Goal: Task Accomplishment & Management: Manage account settings

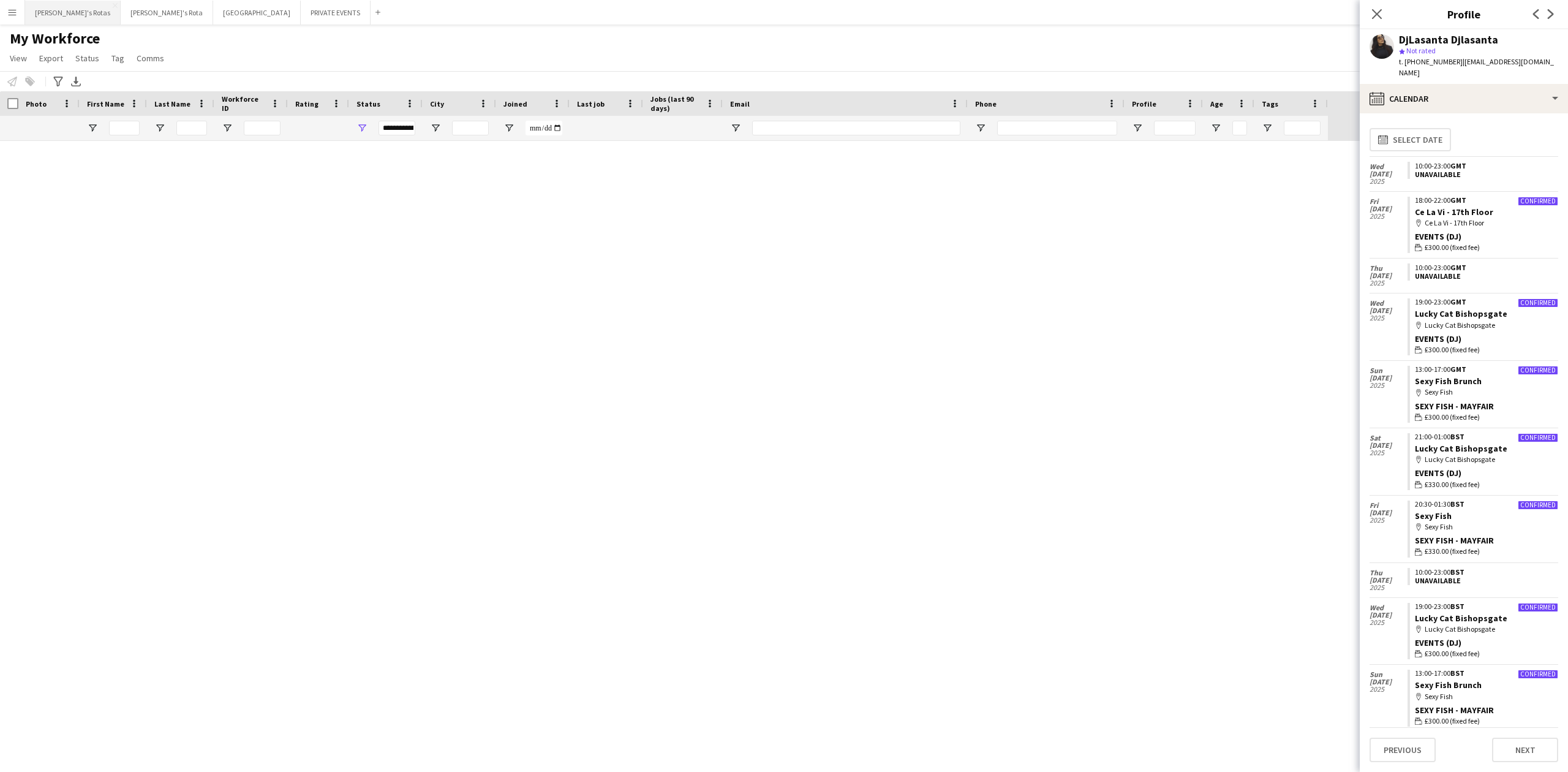
scroll to position [1064, 0]
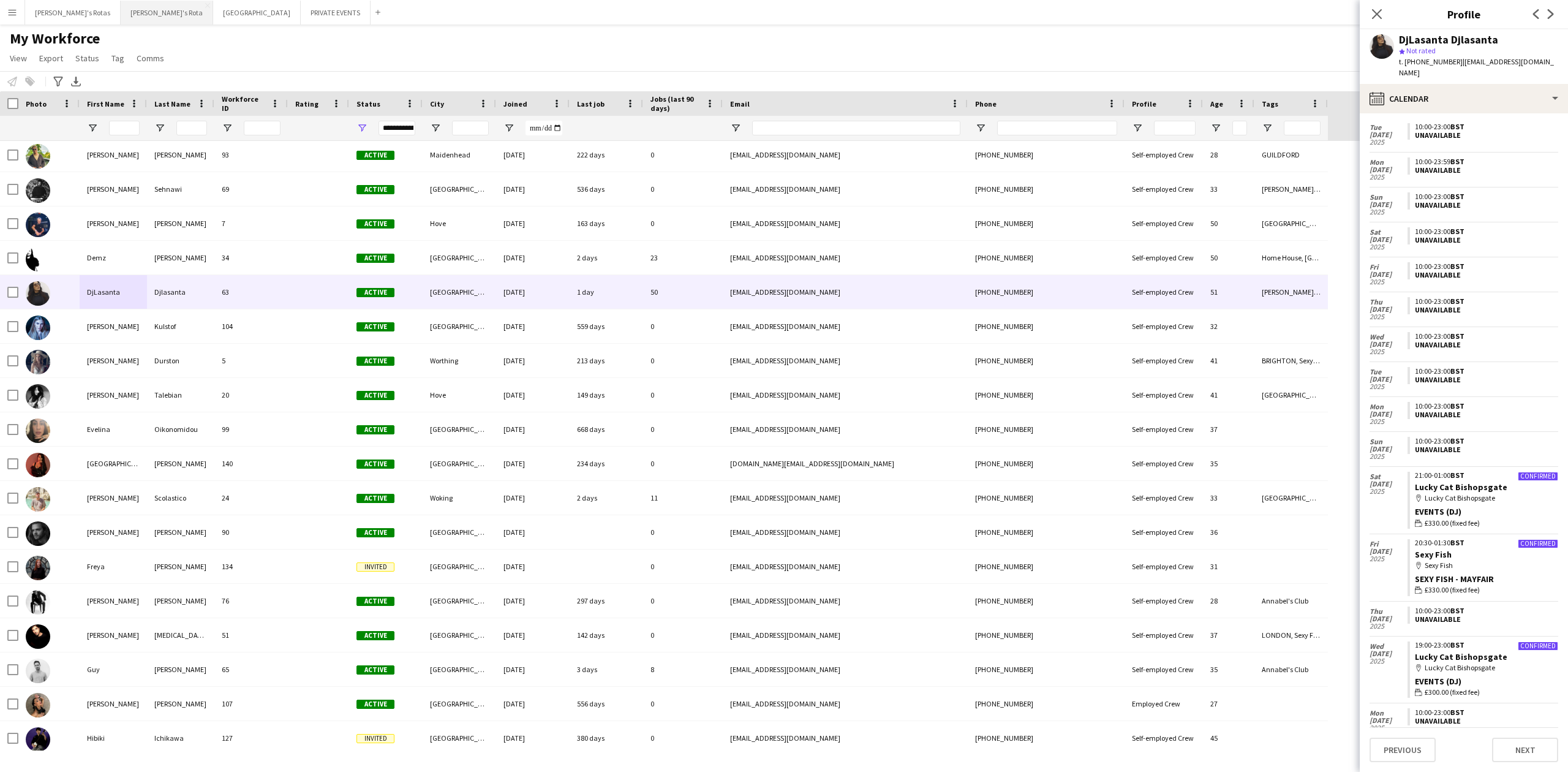
click at [121, 13] on button "[PERSON_NAME]'s Rota Close" at bounding box center [167, 13] width 93 height 24
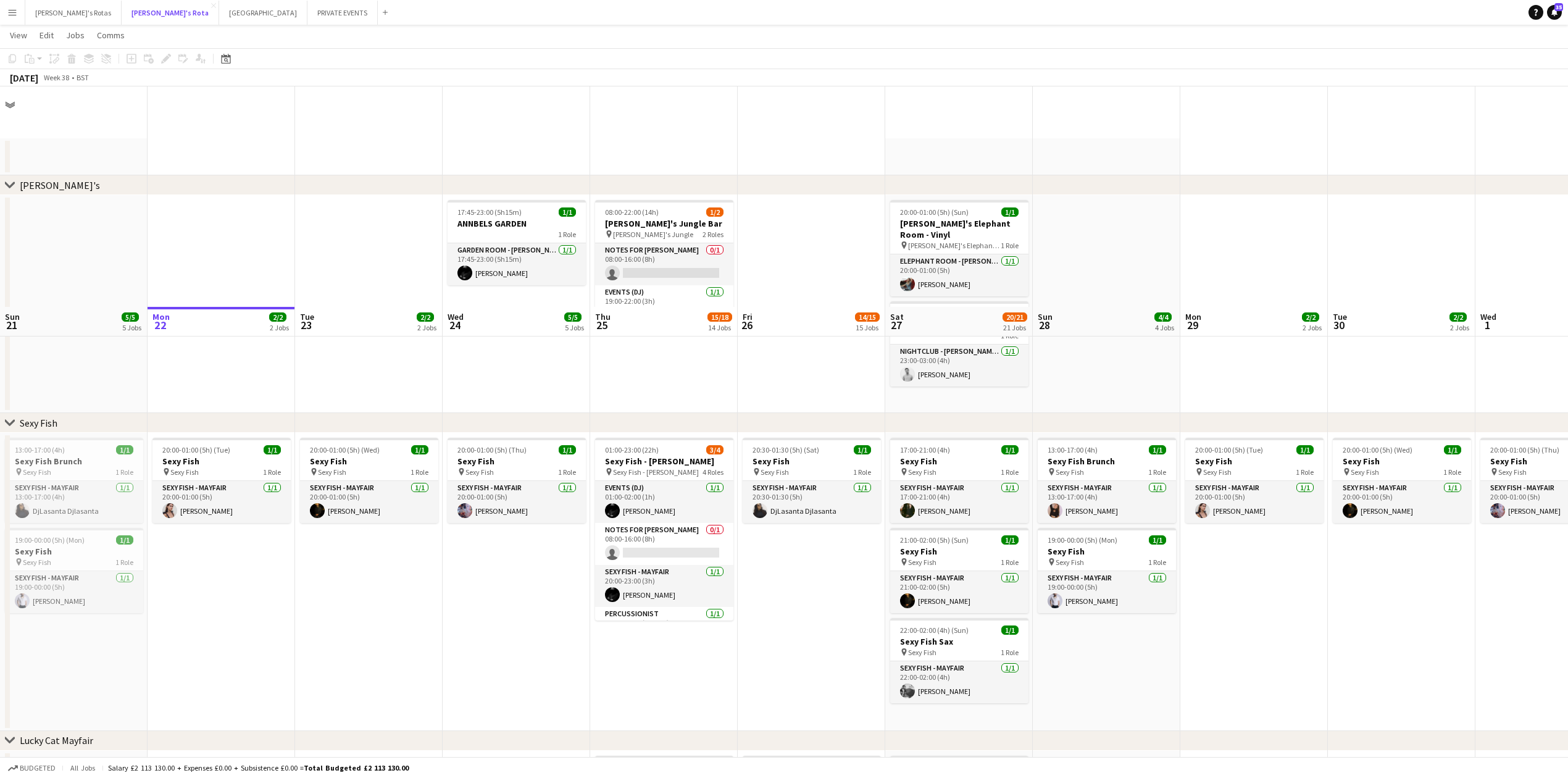
scroll to position [576, 0]
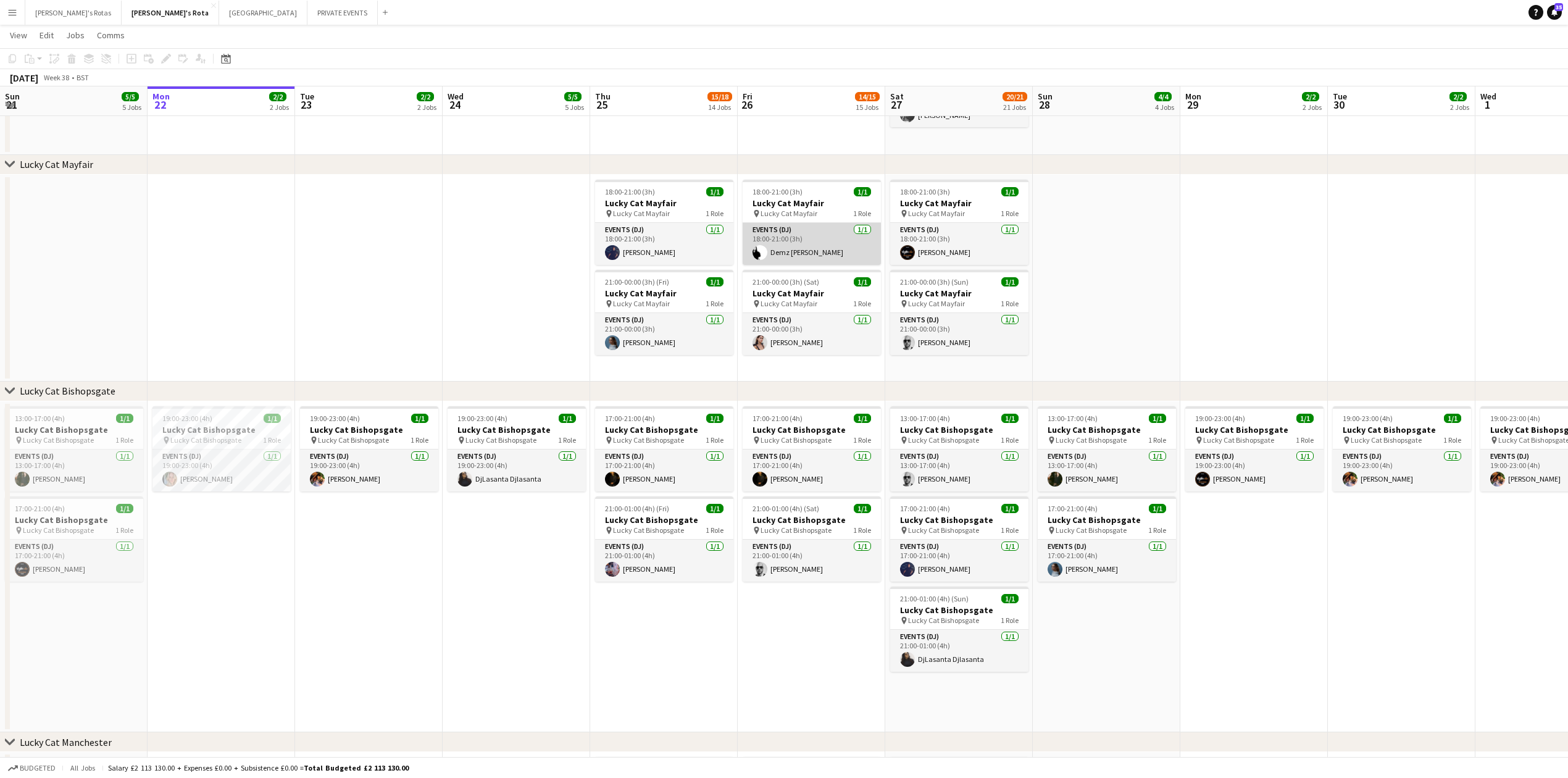
click at [842, 228] on app-card-role "Events (DJ) [DATE] 18:00-21:00 (3h) Demz [PERSON_NAME]" at bounding box center [812, 243] width 139 height 42
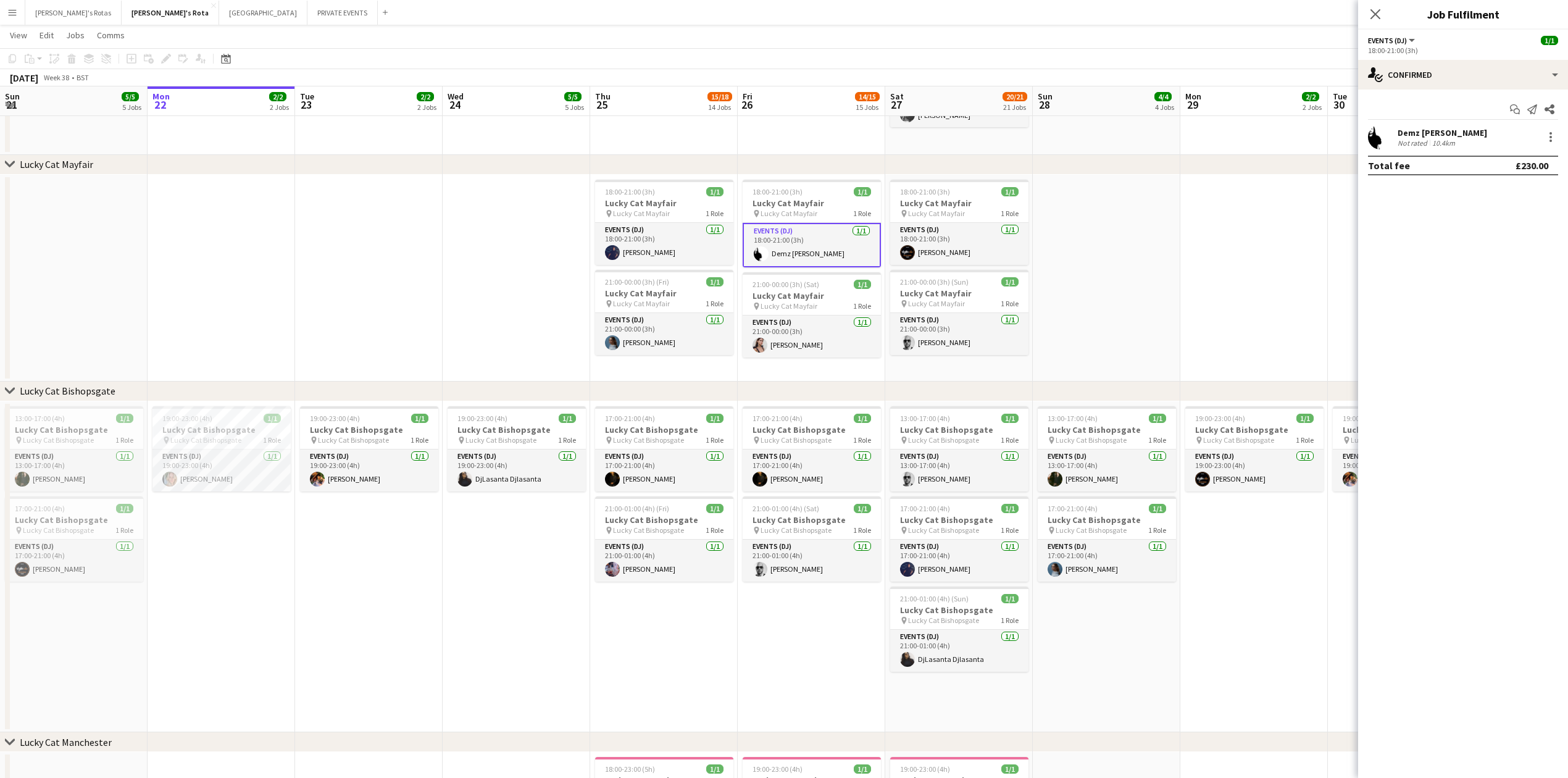
click at [1559, 129] on div "Demz [PERSON_NAME] Not rated 10.4km" at bounding box center [1463, 137] width 210 height 25
drag, startPoint x: 1554, startPoint y: 132, endPoint x: 1552, endPoint y: 140, distance: 8.2
click at [1554, 134] on div at bounding box center [1550, 136] width 14 height 14
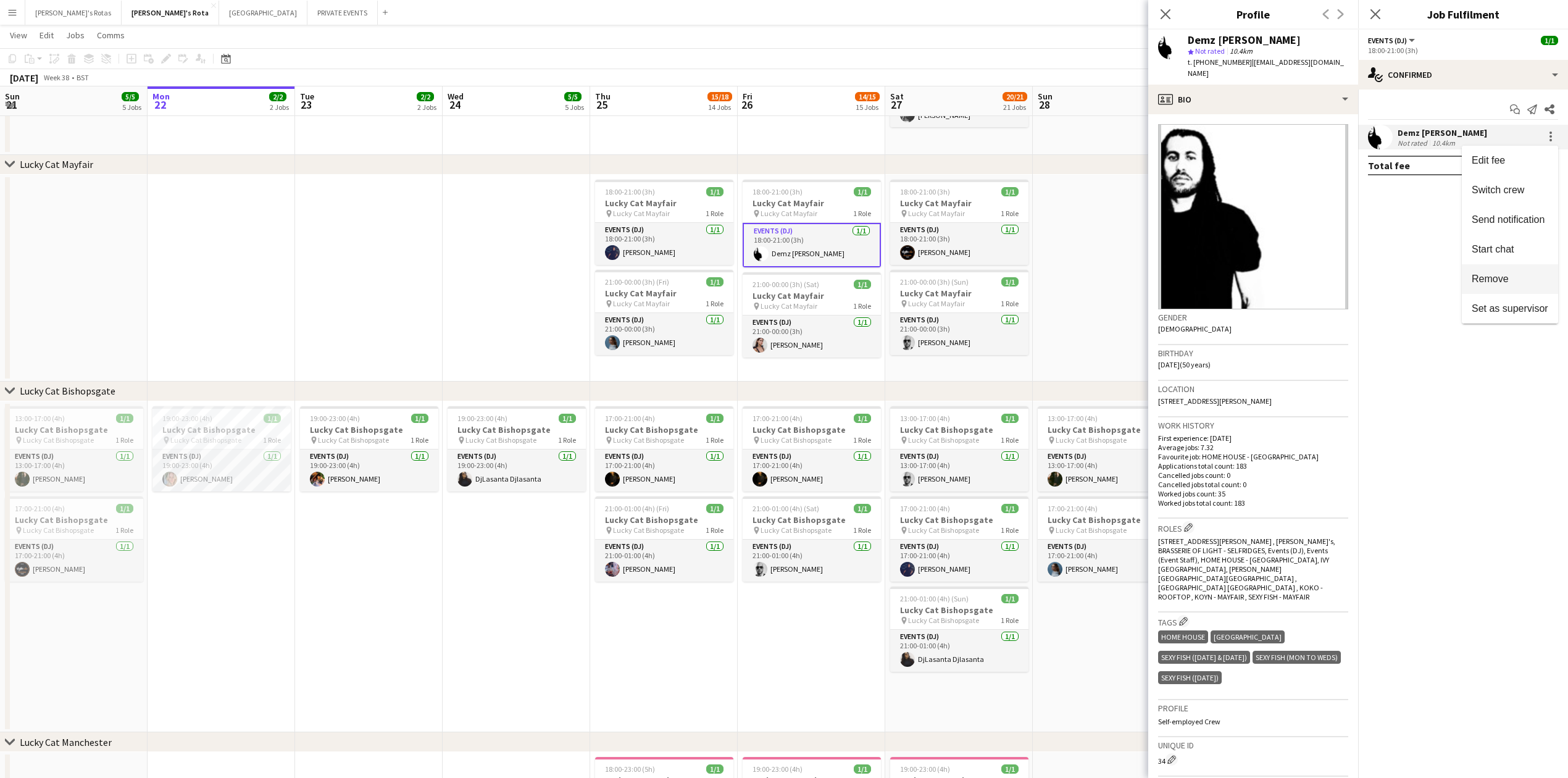
click at [1499, 270] on button "Remove" at bounding box center [1509, 279] width 96 height 30
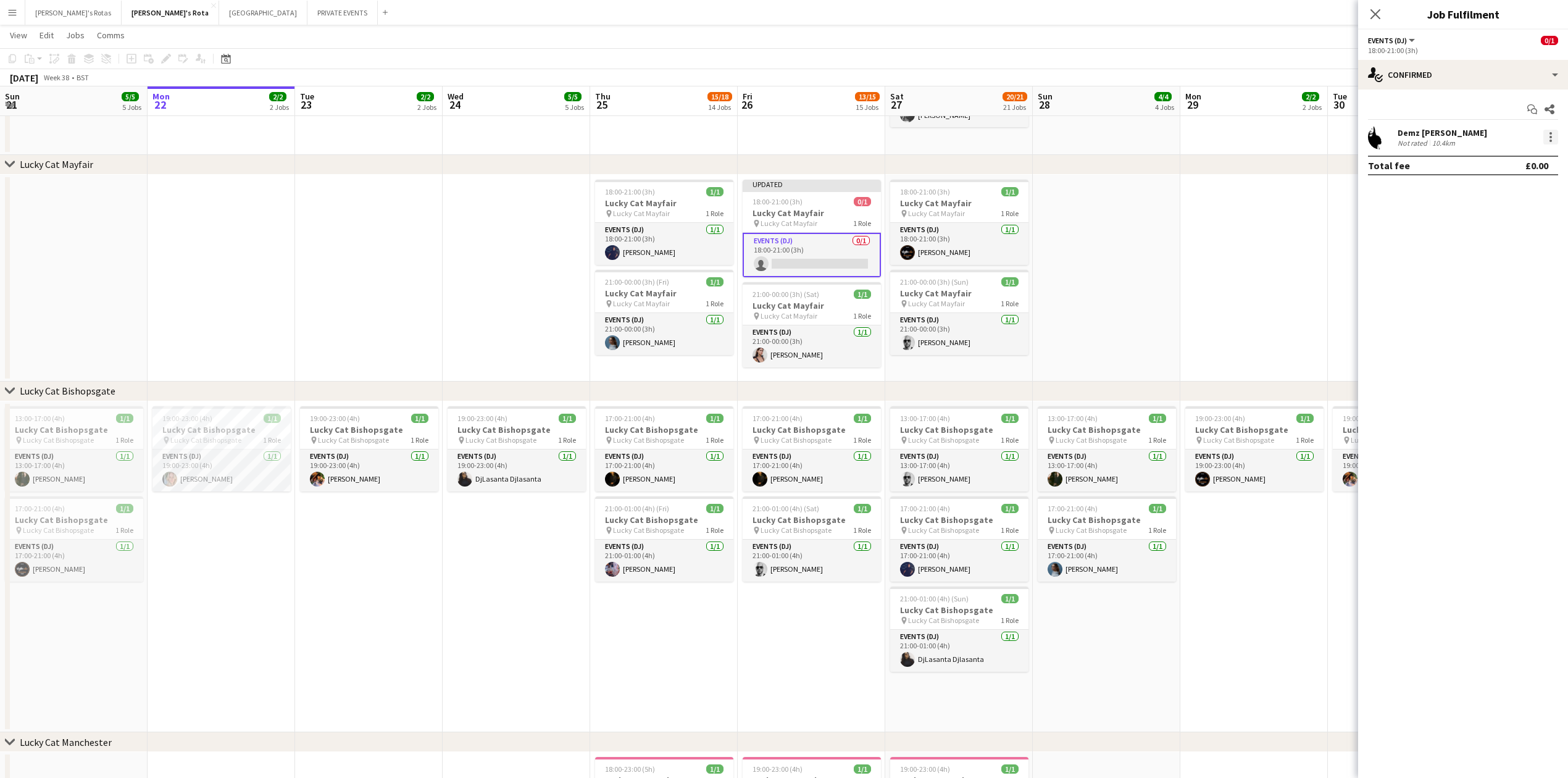
click at [1544, 136] on div at bounding box center [1550, 136] width 14 height 14
click at [1472, 270] on button "Remove" at bounding box center [1509, 279] width 96 height 30
drag, startPoint x: 1373, startPoint y: 10, endPoint x: 1326, endPoint y: 32, distance: 51.9
click at [1373, 11] on icon "Close pop-in" at bounding box center [1376, 14] width 10 height 10
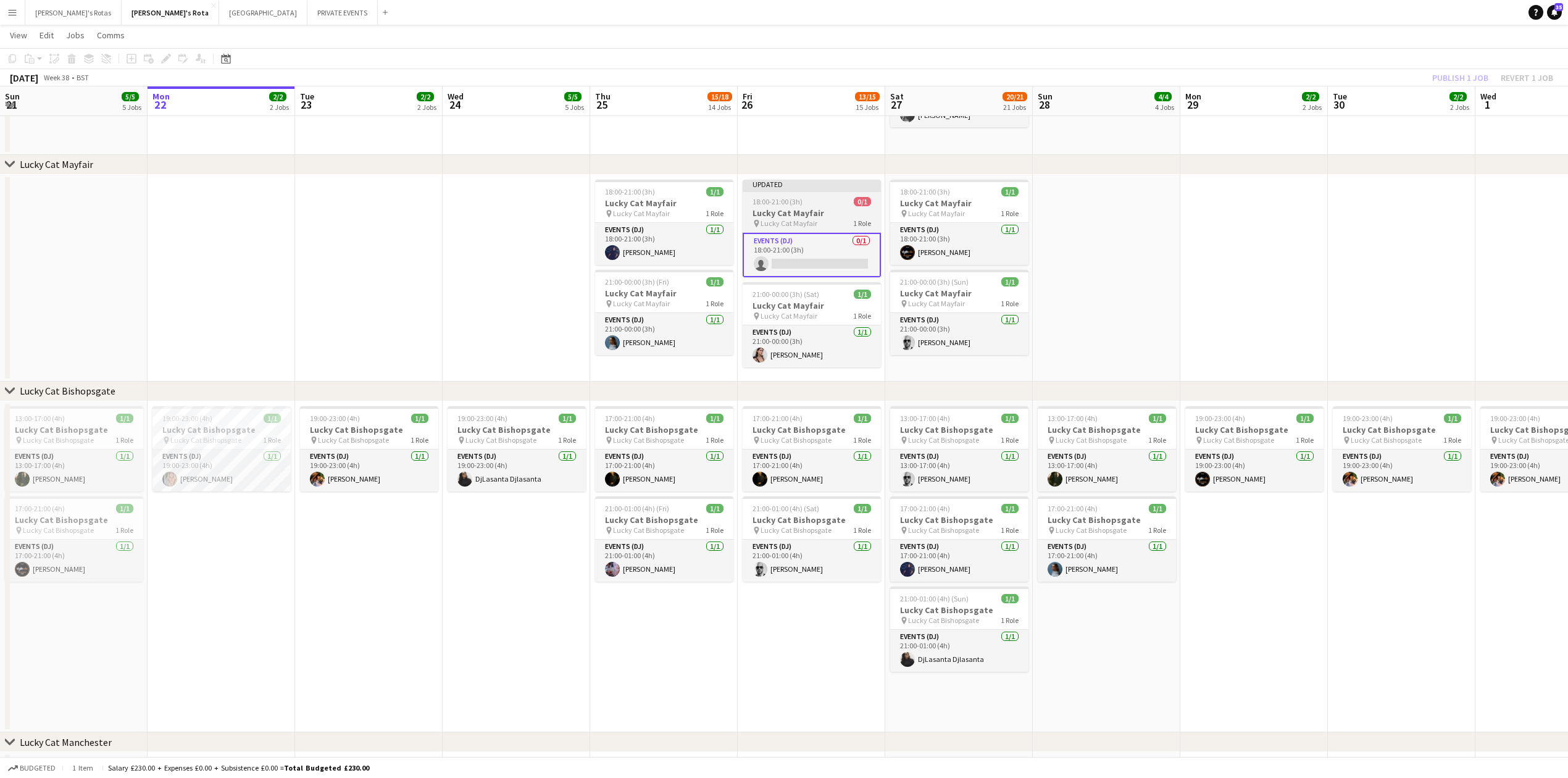
click at [759, 213] on h3 "Lucky Cat Mayfair" at bounding box center [812, 213] width 139 height 11
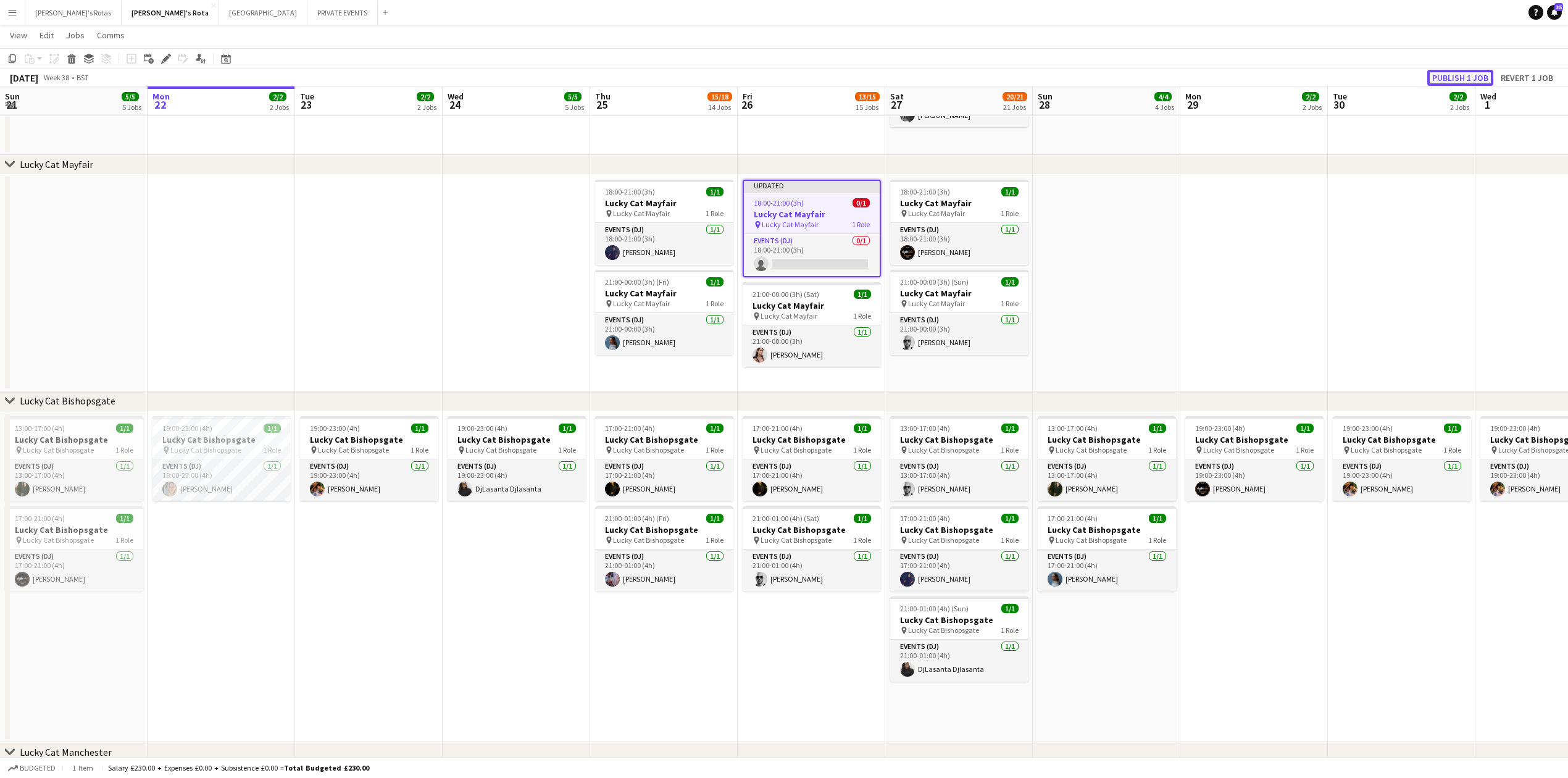
click at [1450, 76] on button "Publish 1 job" at bounding box center [1460, 77] width 66 height 16
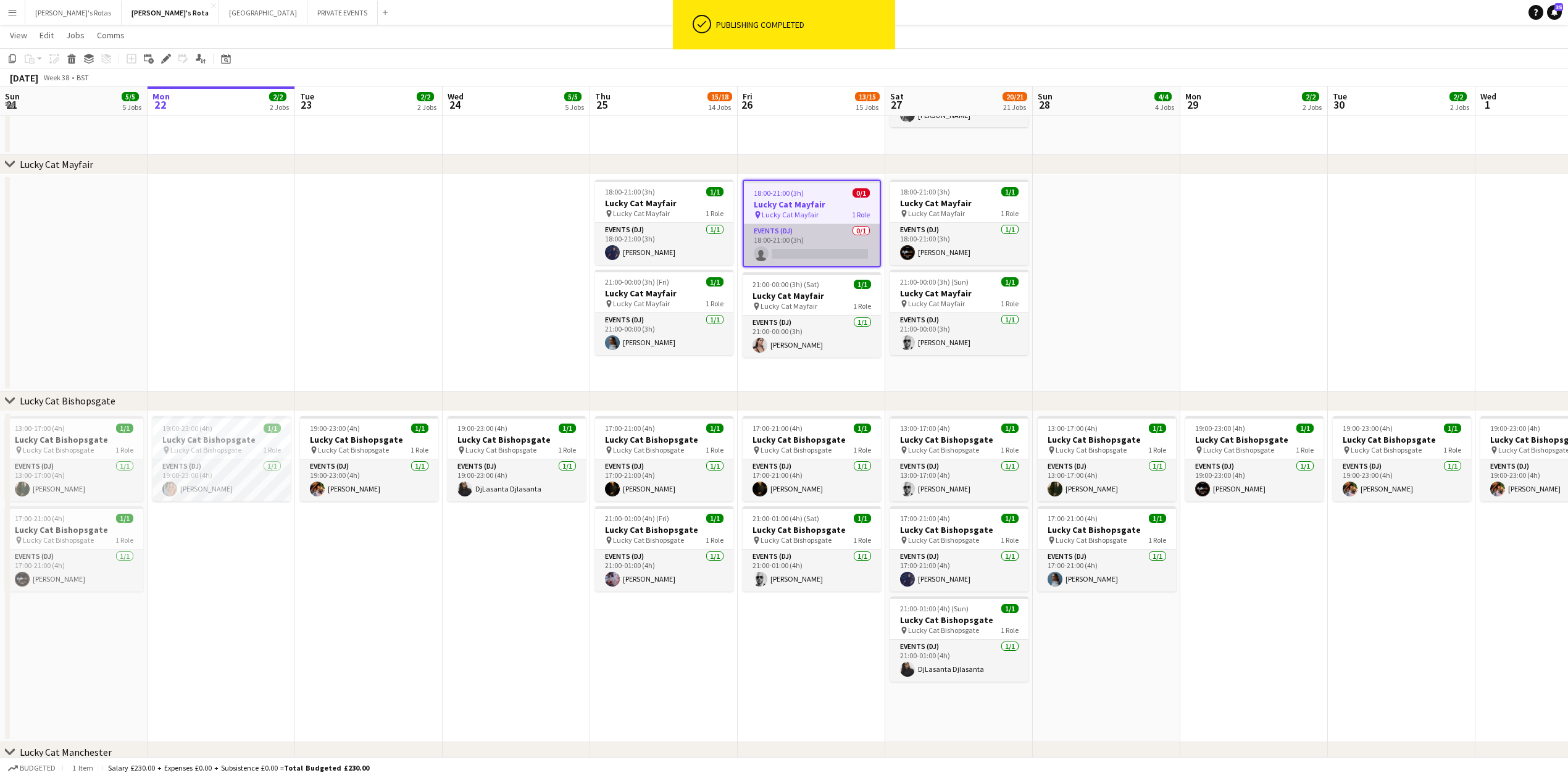
click at [802, 240] on app-card-role "Events (DJ) 0/1 18:00-21:00 (3h) single-neutral-actions" at bounding box center [812, 244] width 136 height 42
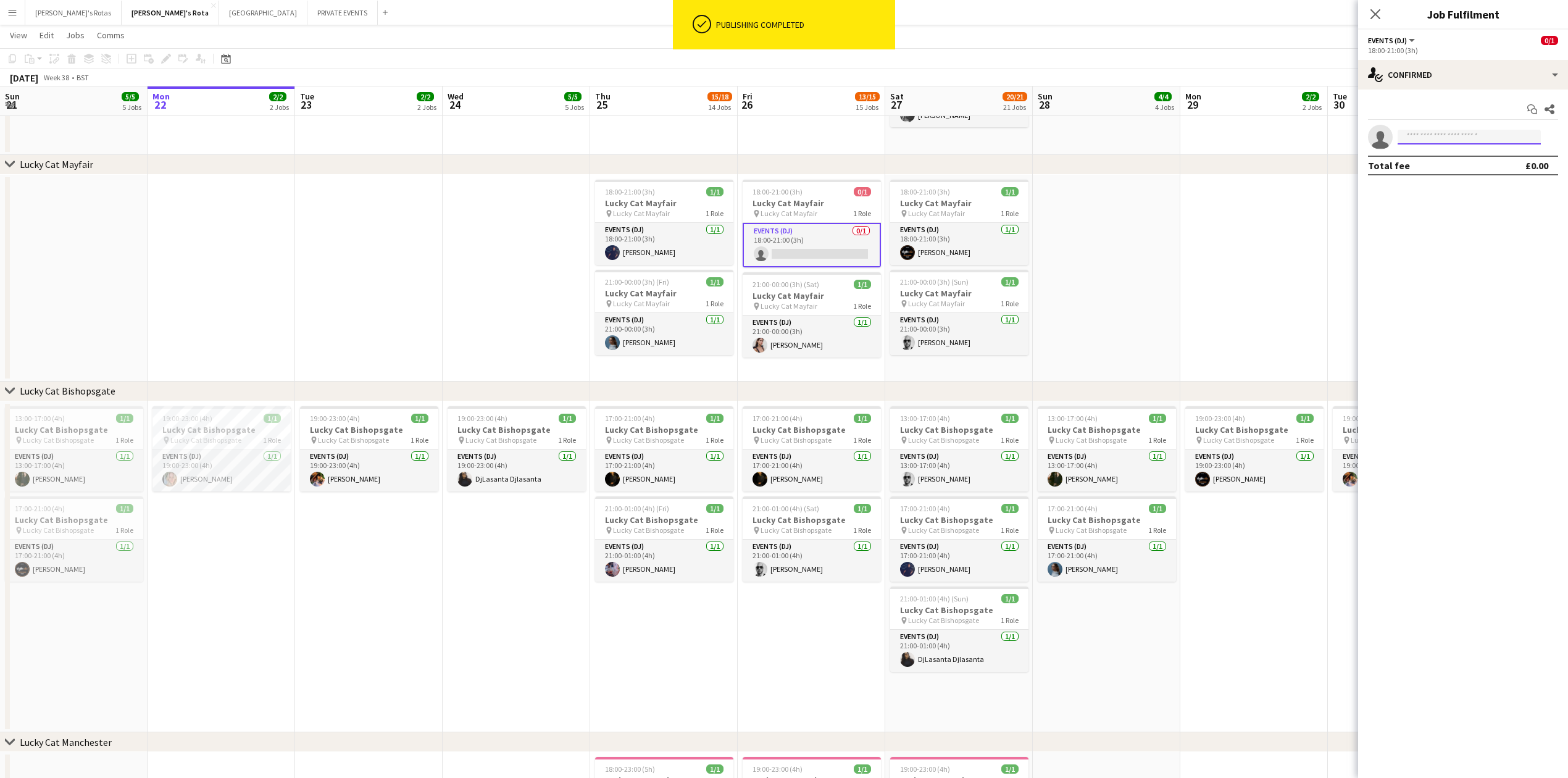
click at [1452, 132] on input at bounding box center [1469, 136] width 143 height 14
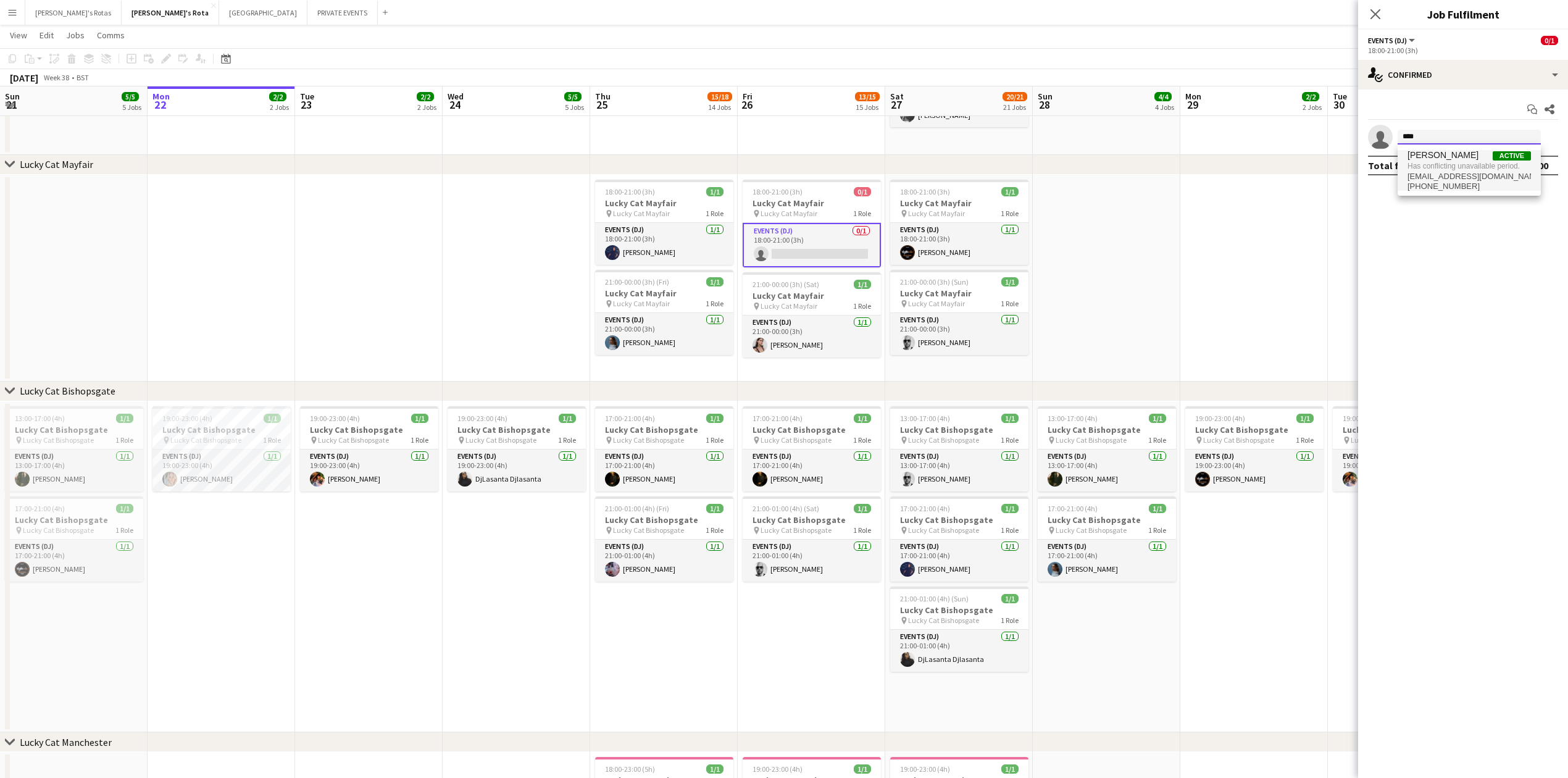
type input "****"
click at [1435, 165] on span "Has conflicting unavailable period." at bounding box center [1468, 166] width 123 height 11
type input "*****"
click at [1452, 164] on span "[EMAIL_ADDRESS][DOMAIN_NAME]" at bounding box center [1468, 166] width 123 height 10
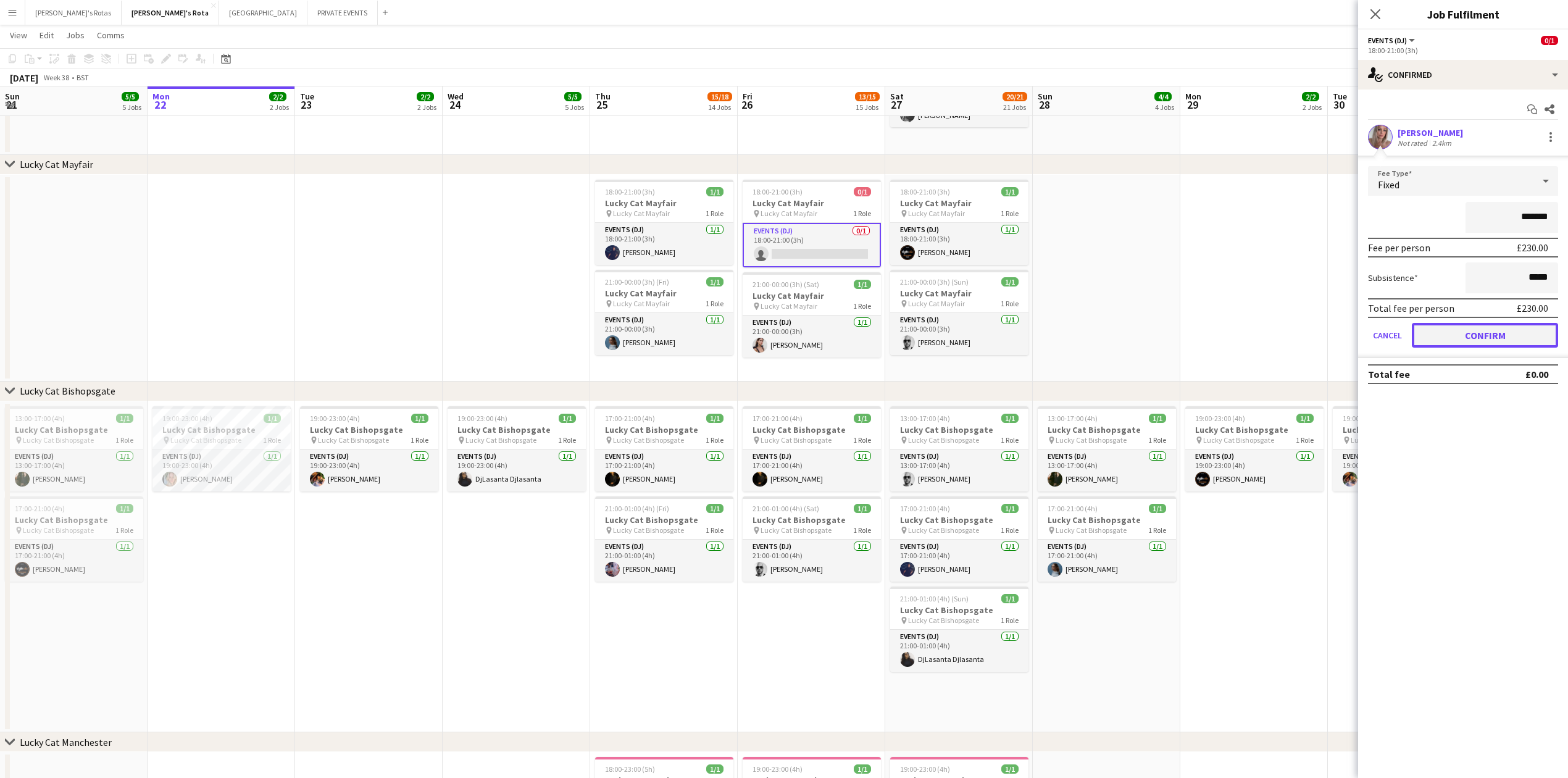
click at [1473, 325] on button "Confirm" at bounding box center [1485, 335] width 146 height 25
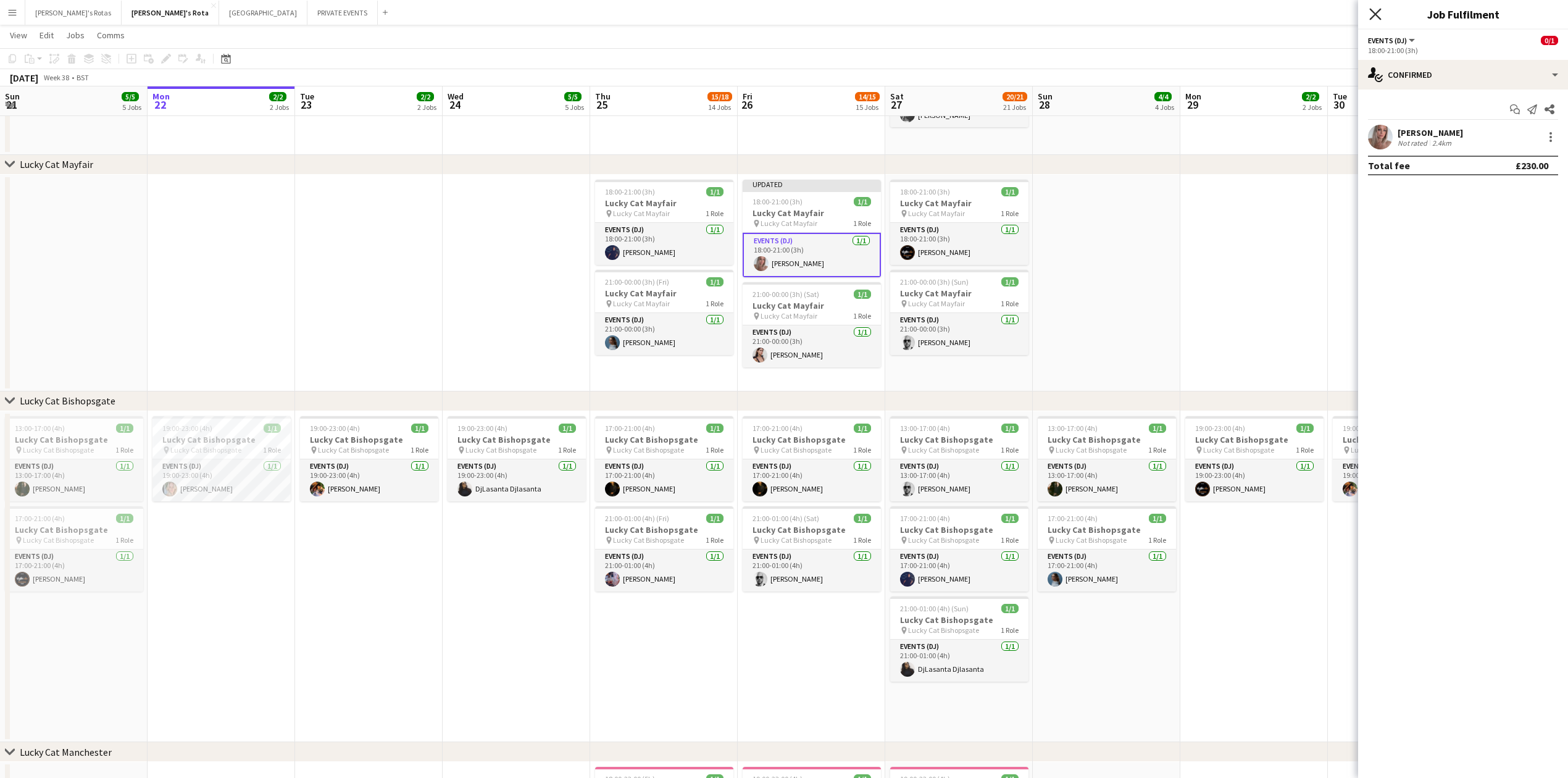
click at [1377, 13] on icon at bounding box center [1375, 14] width 12 height 12
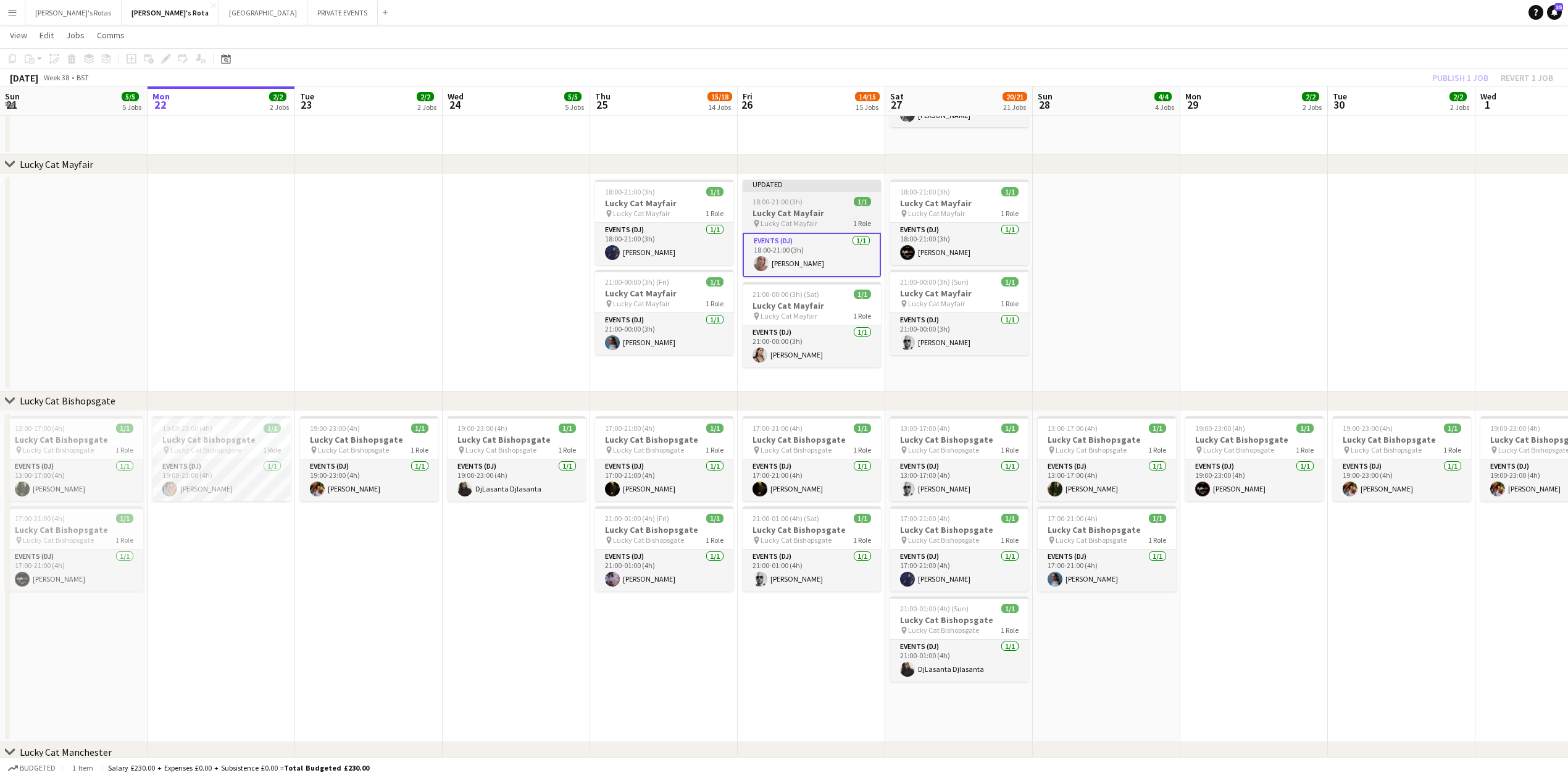
click at [802, 205] on div "18:00-21:00 (3h) 1/1" at bounding box center [812, 201] width 139 height 9
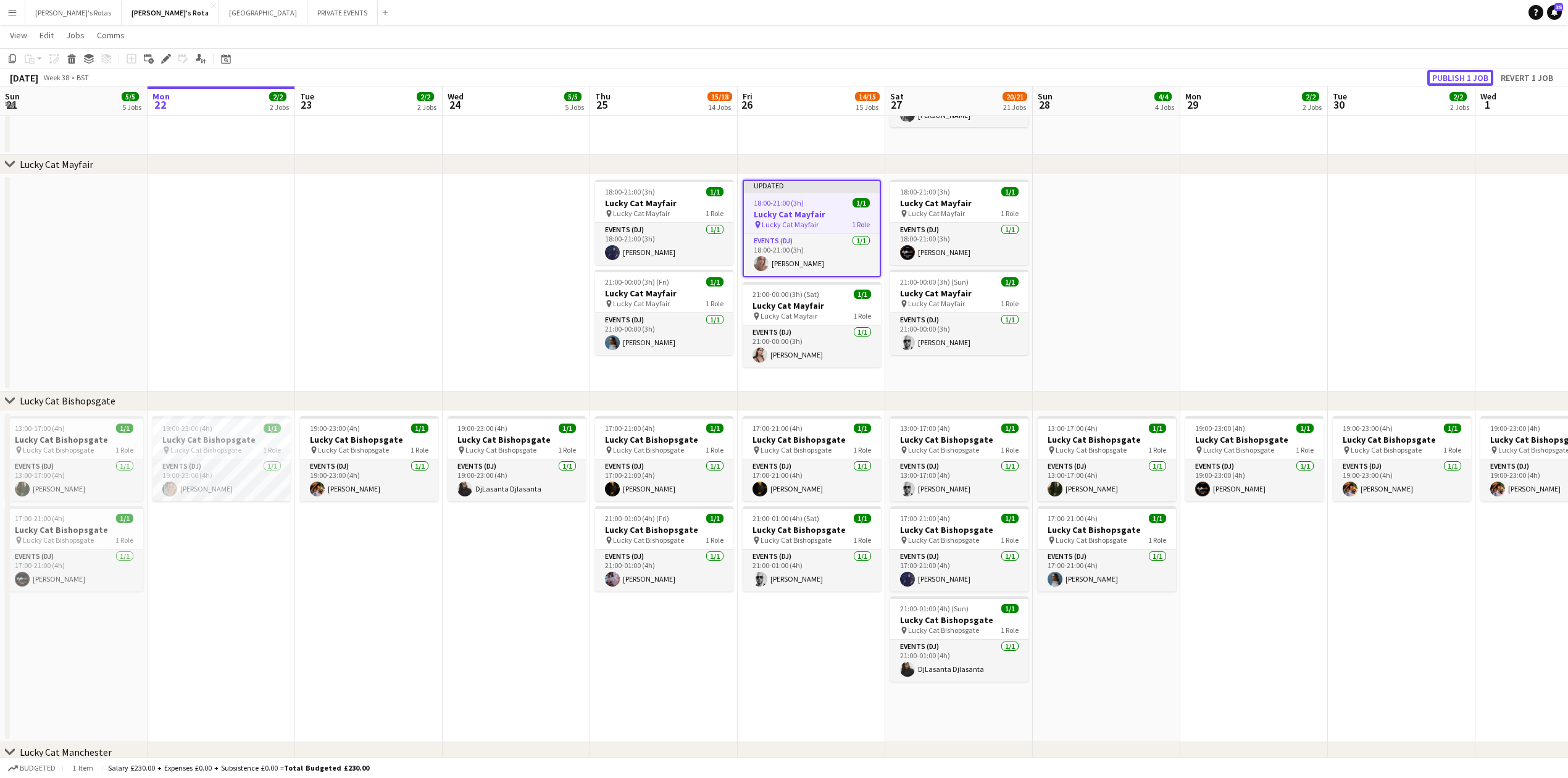
drag, startPoint x: 1451, startPoint y: 76, endPoint x: 1450, endPoint y: 66, distance: 10.0
click at [1451, 72] on button "Publish 1 job" at bounding box center [1460, 77] width 66 height 16
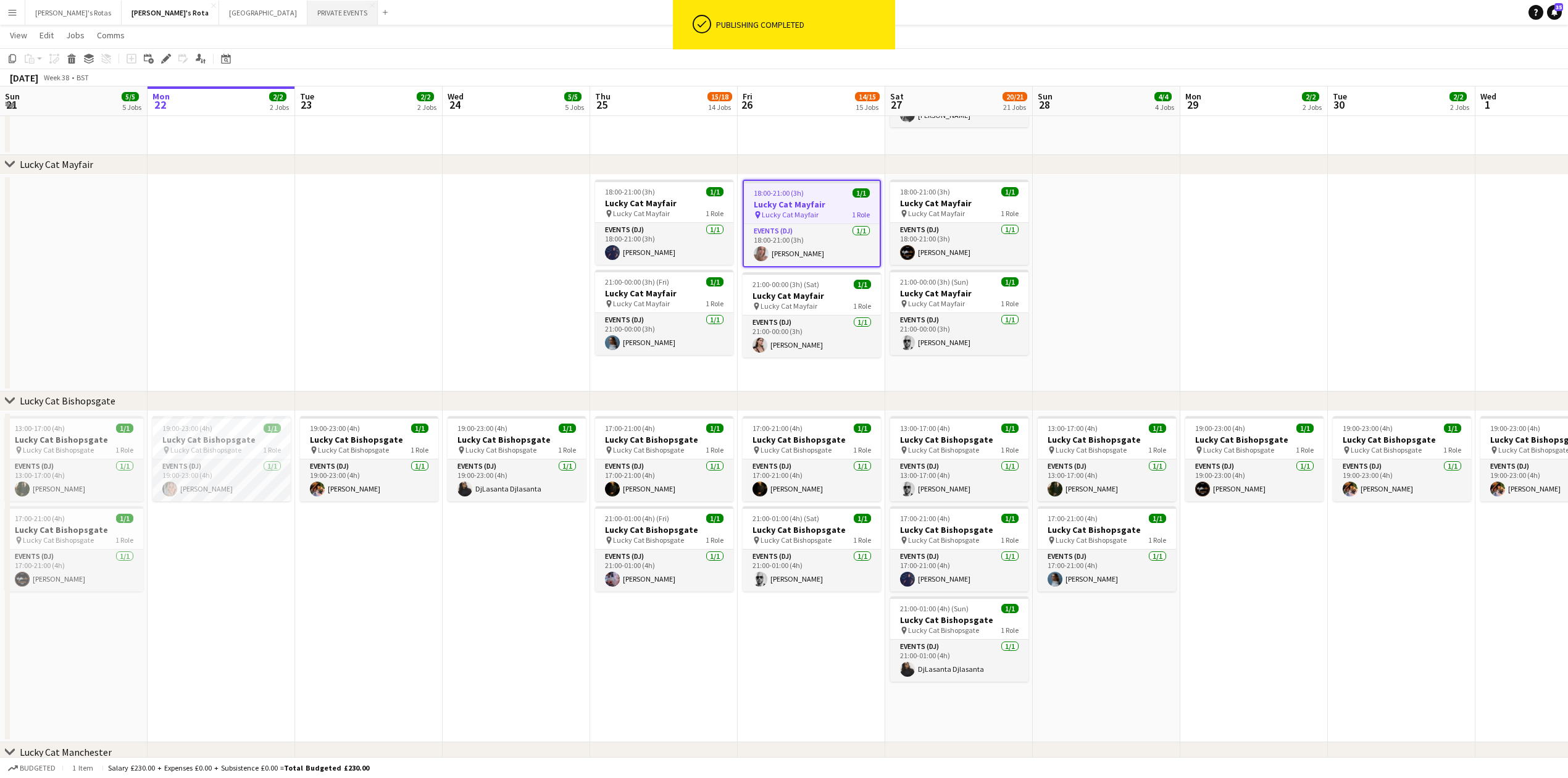
click at [307, 17] on button "PRIVATE EVENTS Close" at bounding box center [342, 13] width 71 height 24
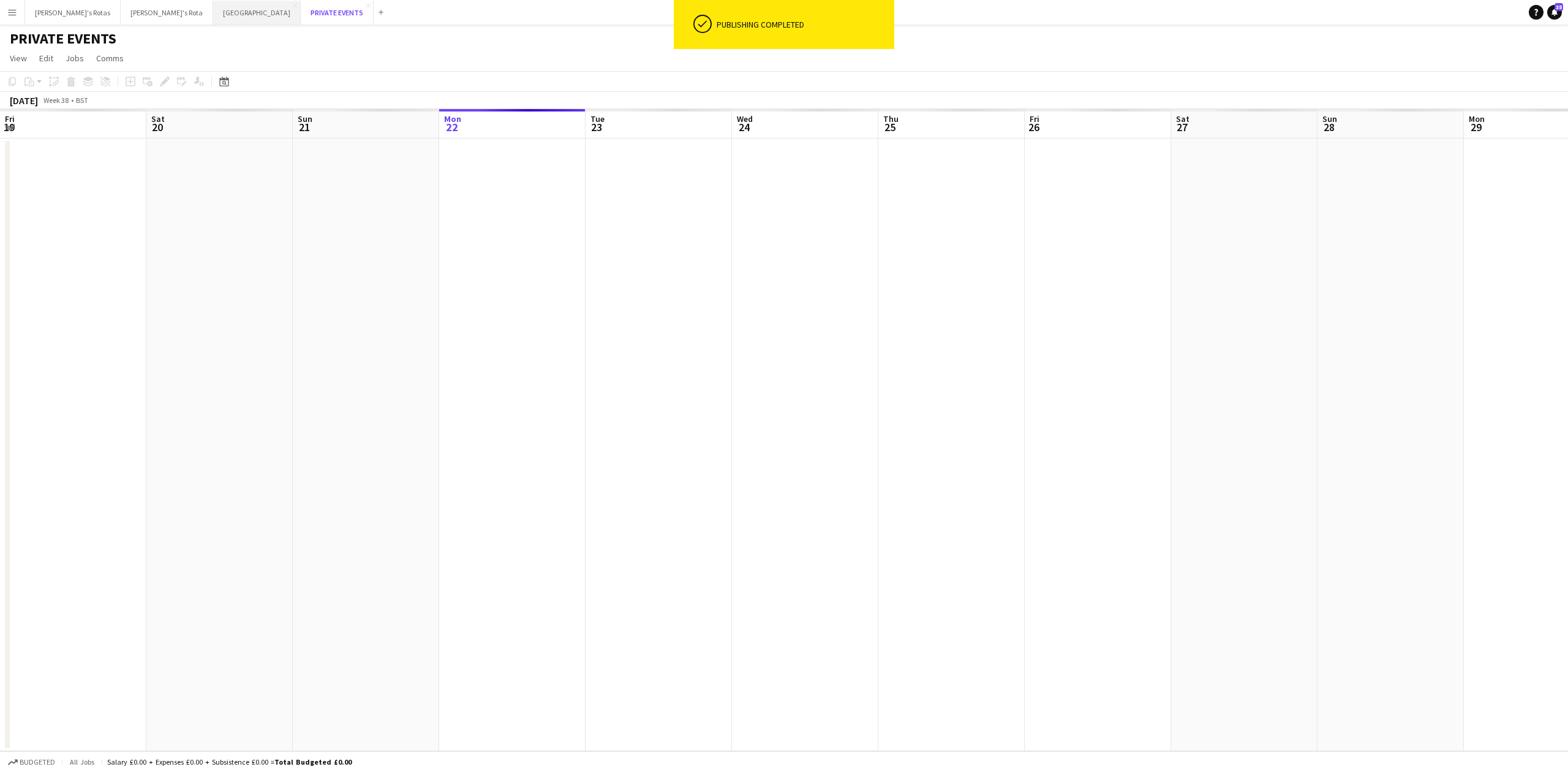
scroll to position [0, 293]
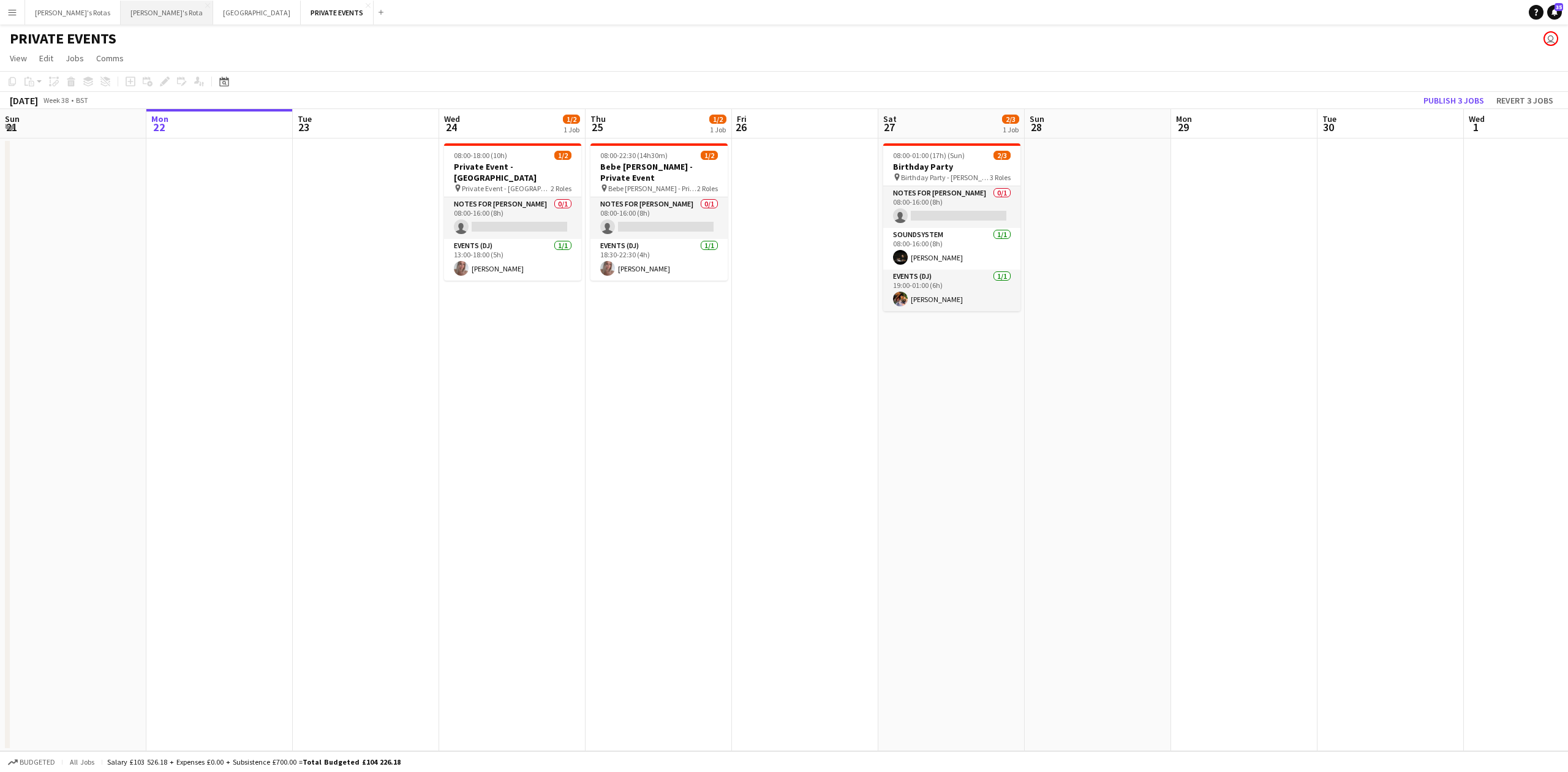
click at [121, 3] on button "[PERSON_NAME]'s Rota Close" at bounding box center [167, 13] width 93 height 24
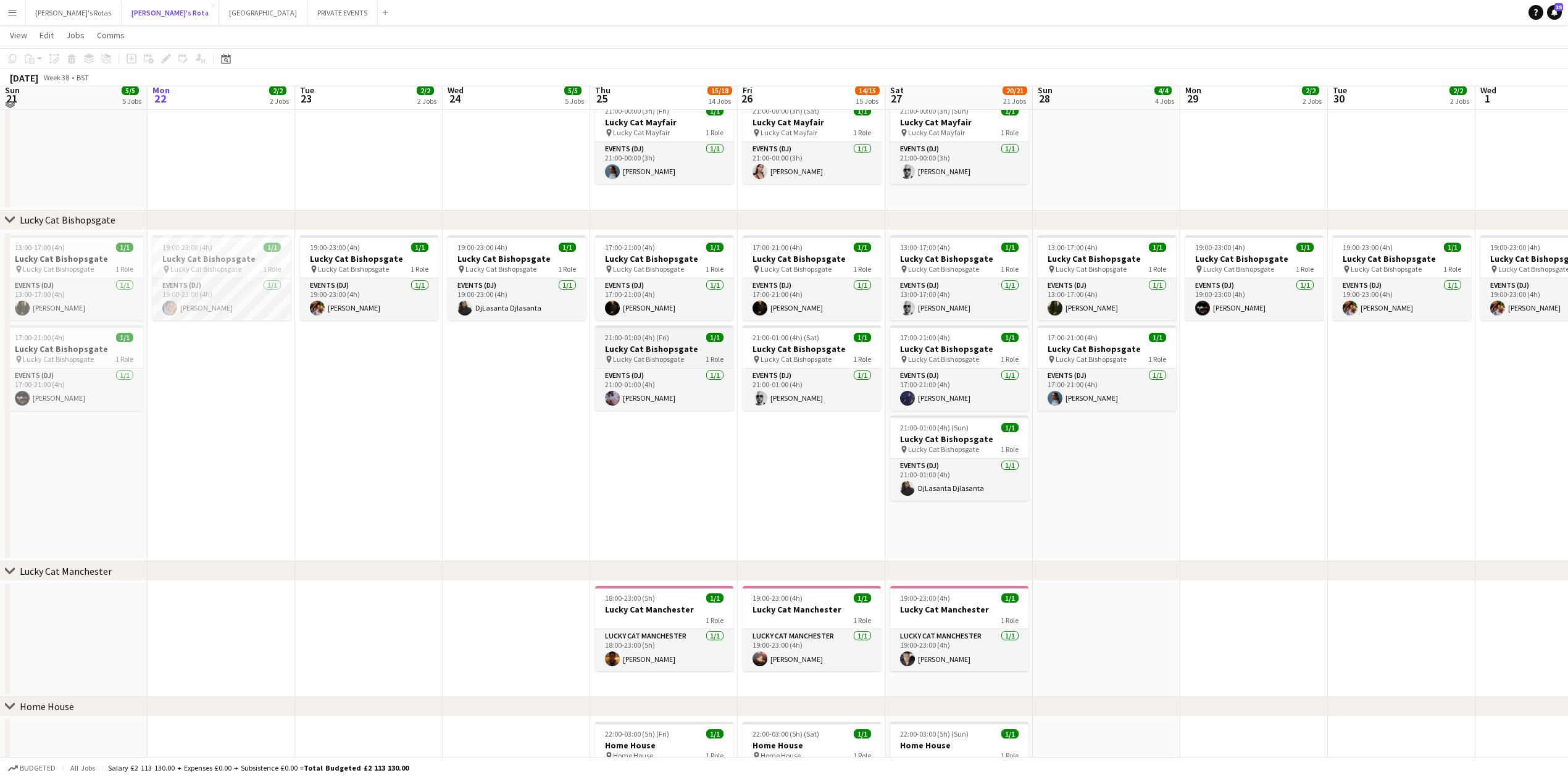
scroll to position [741, 0]
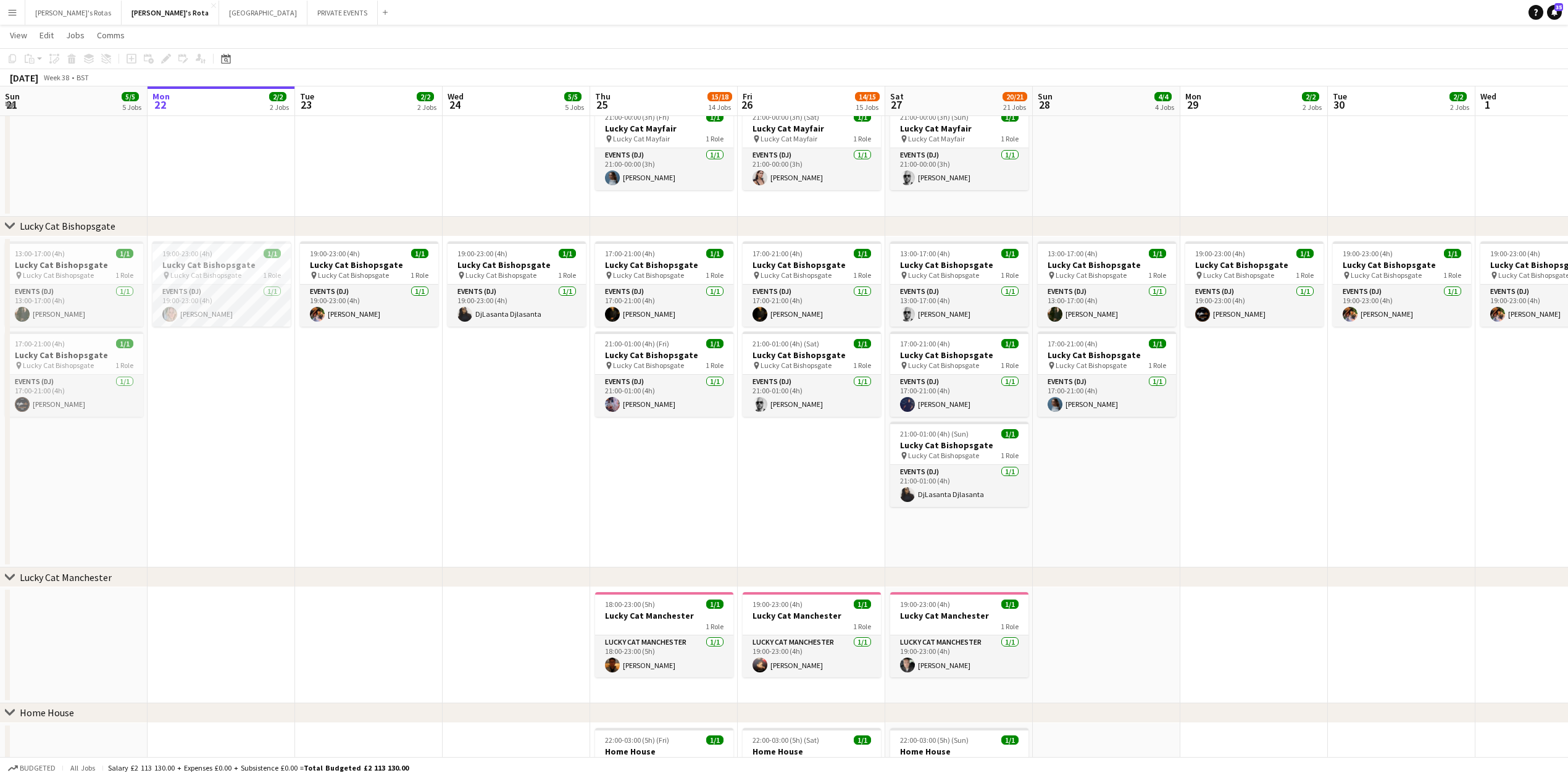
drag, startPoint x: 448, startPoint y: 414, endPoint x: 627, endPoint y: 422, distance: 179.2
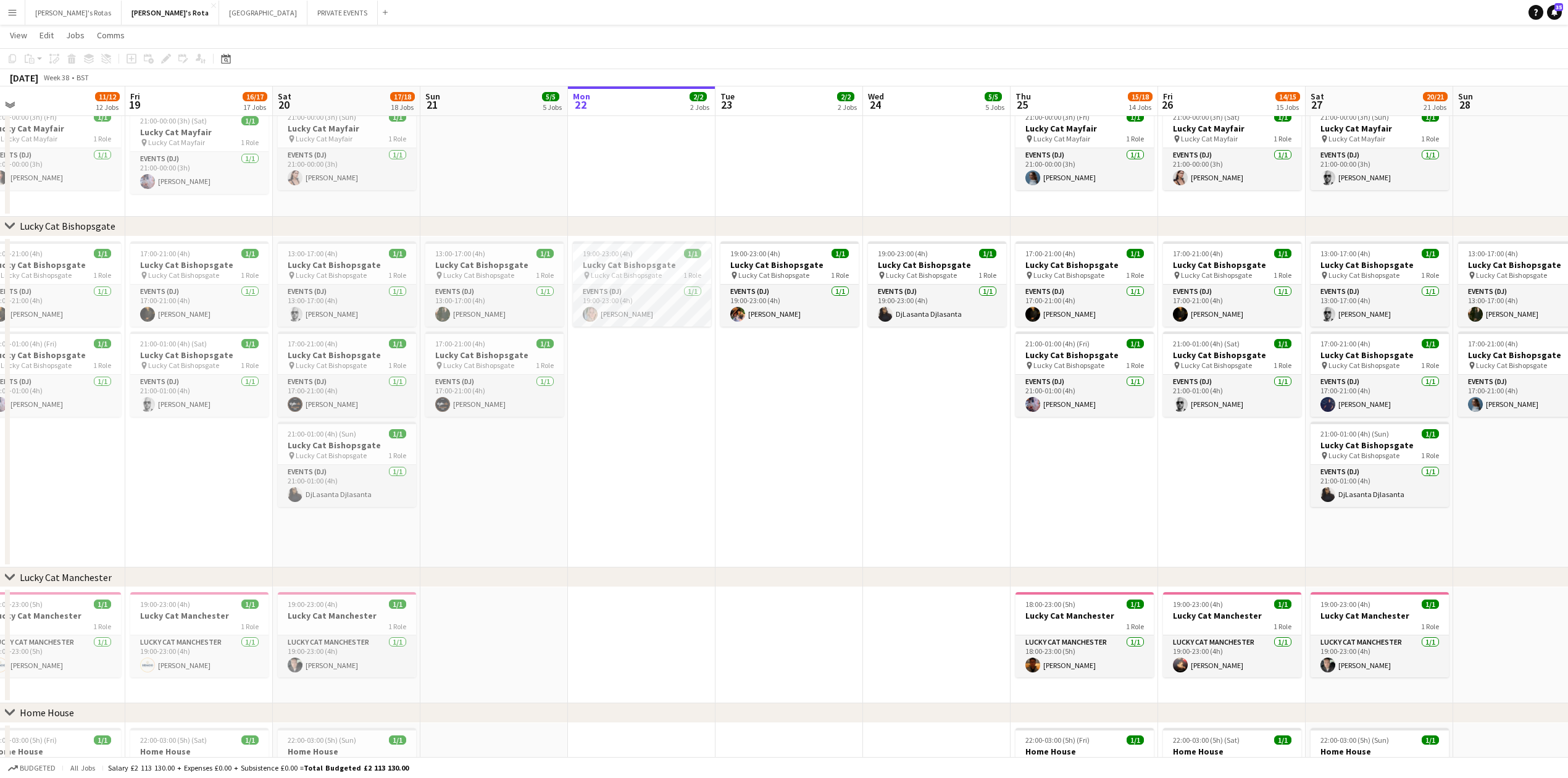
scroll to position [0, 314]
drag, startPoint x: 248, startPoint y: 514, endPoint x: 489, endPoint y: 512, distance: 241.0
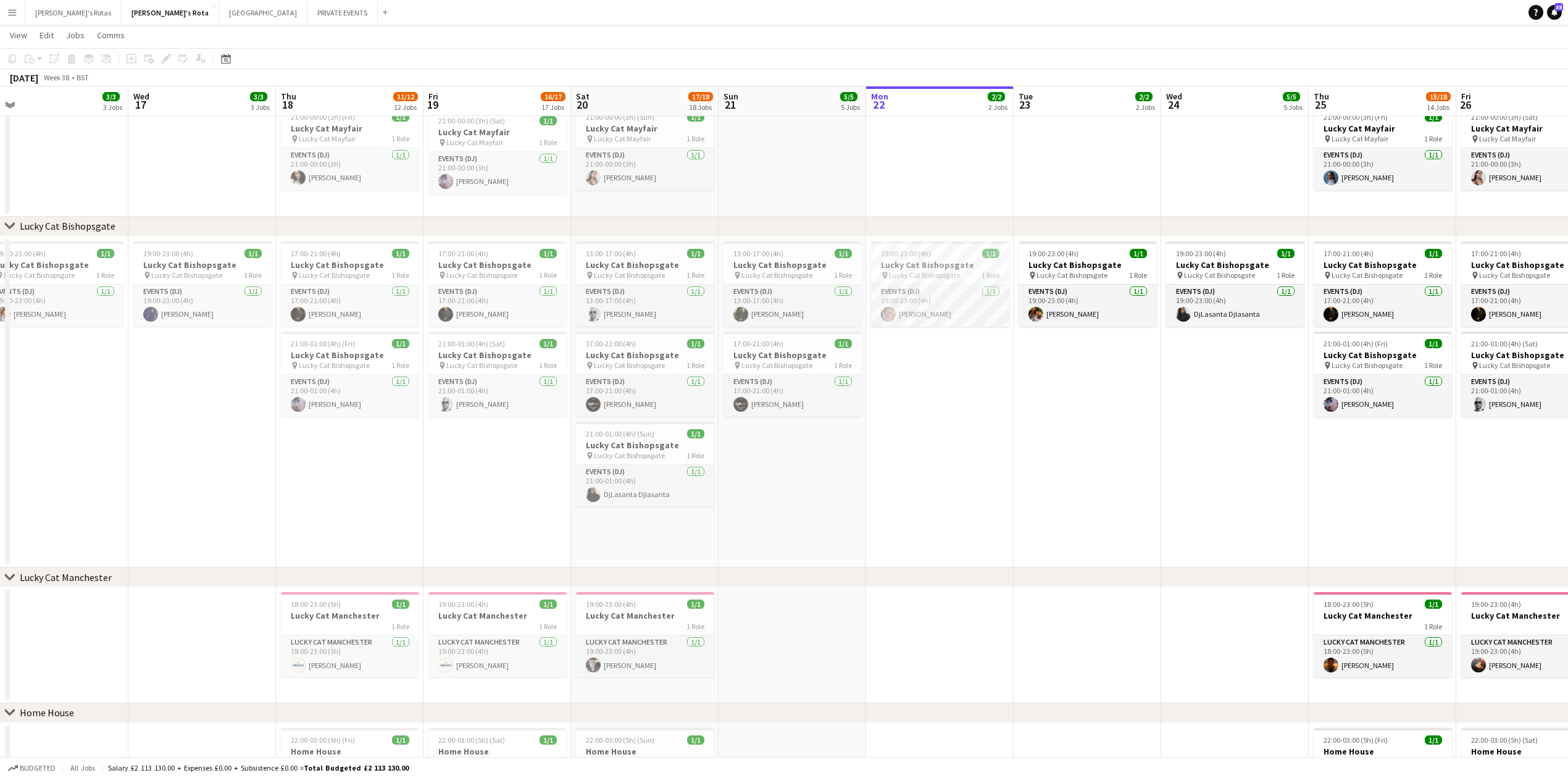
drag, startPoint x: 489, startPoint y: 543, endPoint x: 459, endPoint y: 531, distance: 32.3
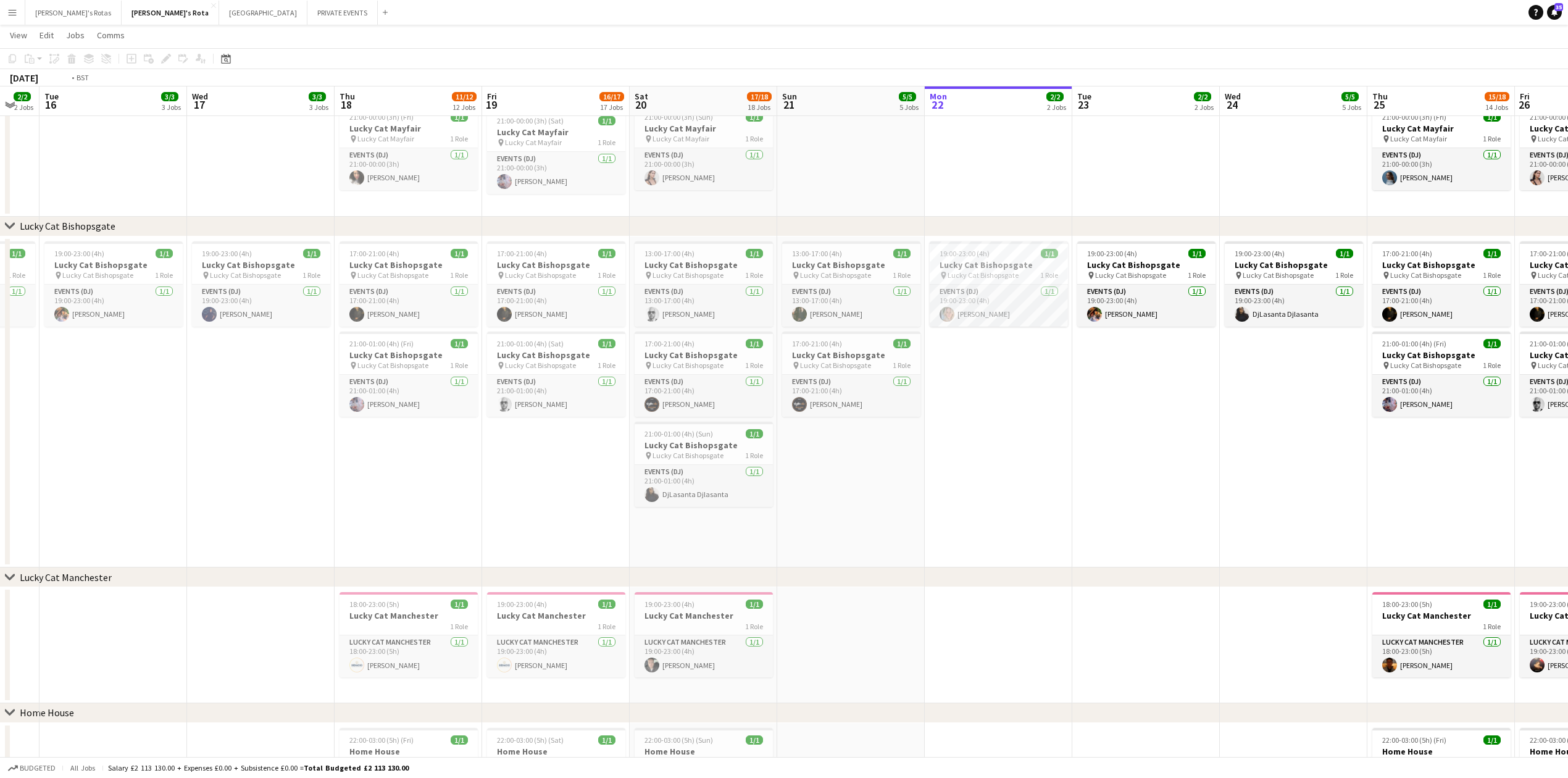
drag, startPoint x: 285, startPoint y: 529, endPoint x: 676, endPoint y: 503, distance: 391.9
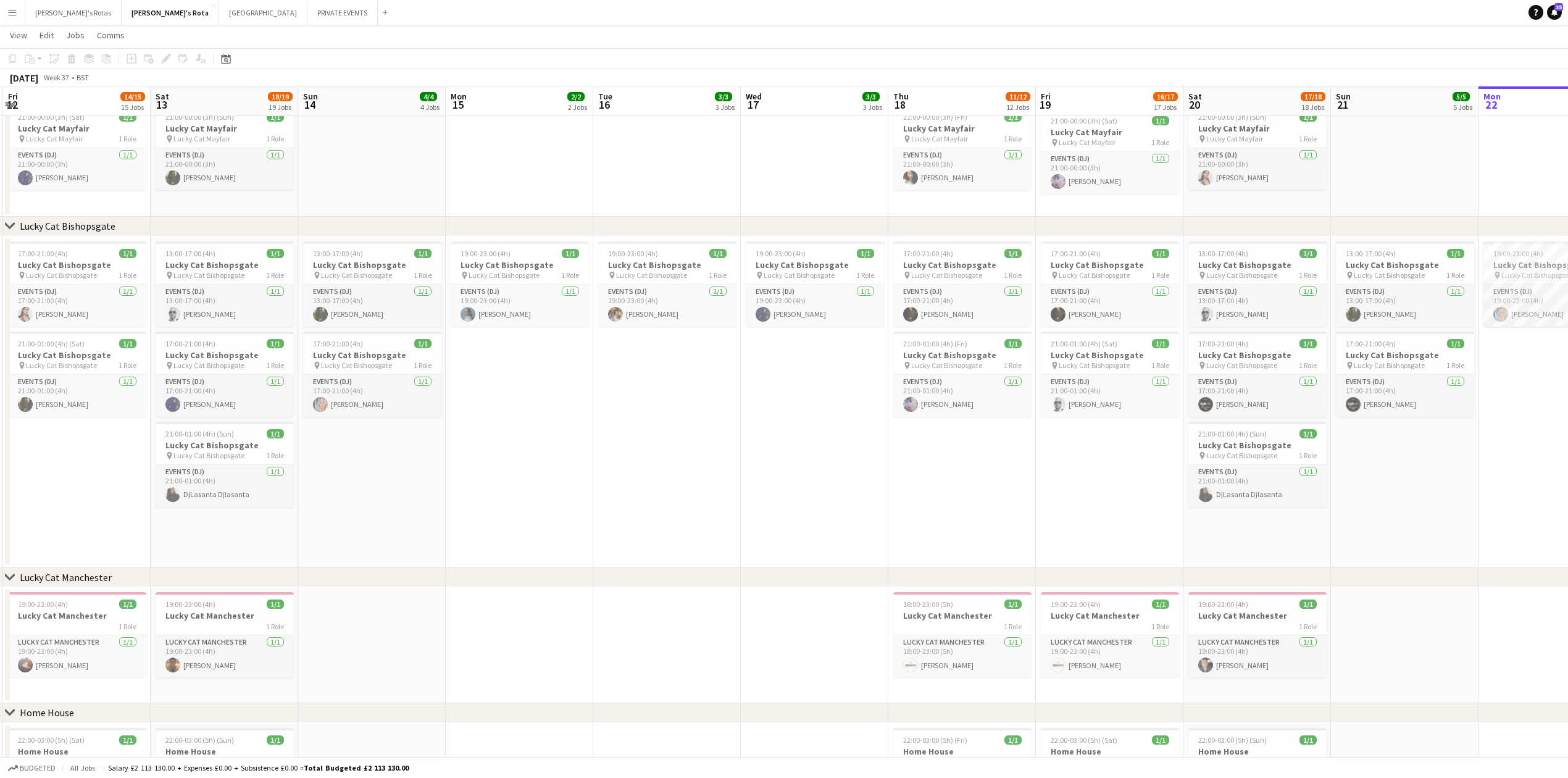
drag, startPoint x: 436, startPoint y: 505, endPoint x: 687, endPoint y: 510, distance: 251.0
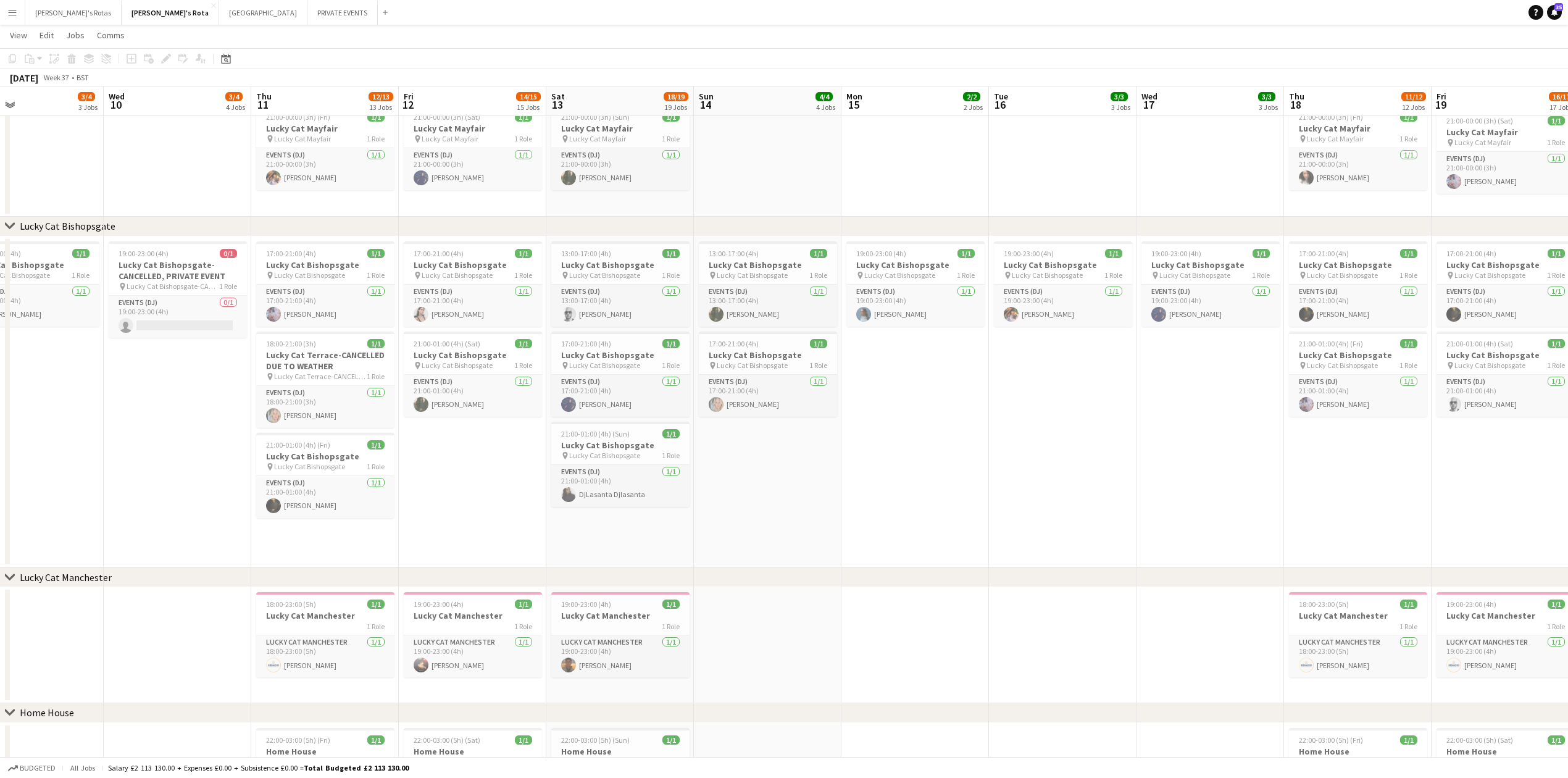
scroll to position [0, 299]
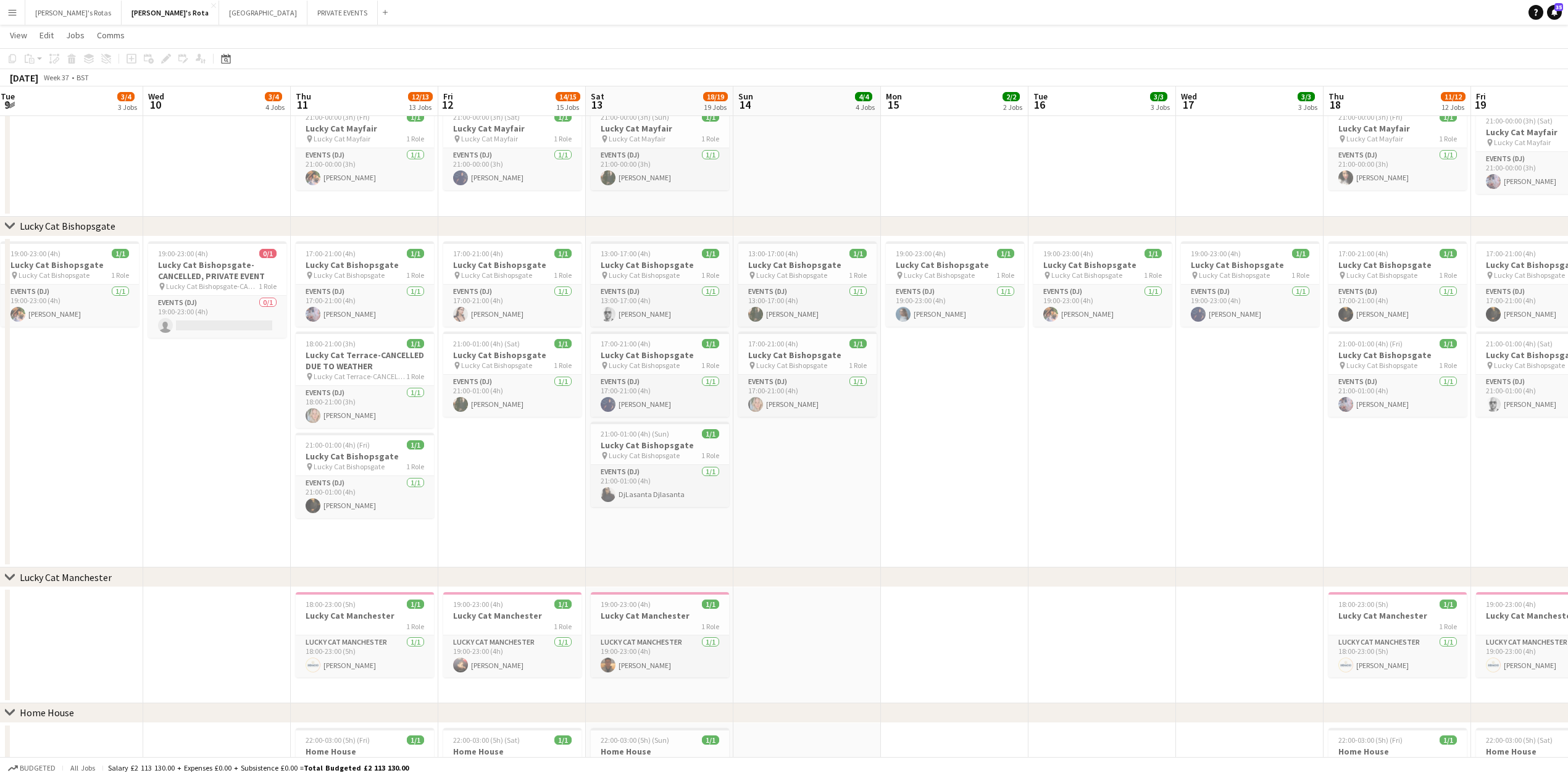
drag, startPoint x: 240, startPoint y: 495, endPoint x: 534, endPoint y: 526, distance: 295.6
click at [345, 361] on h3 "Lucky Cat Terrace-CANCELLED DUE TO WEATHER" at bounding box center [365, 361] width 139 height 22
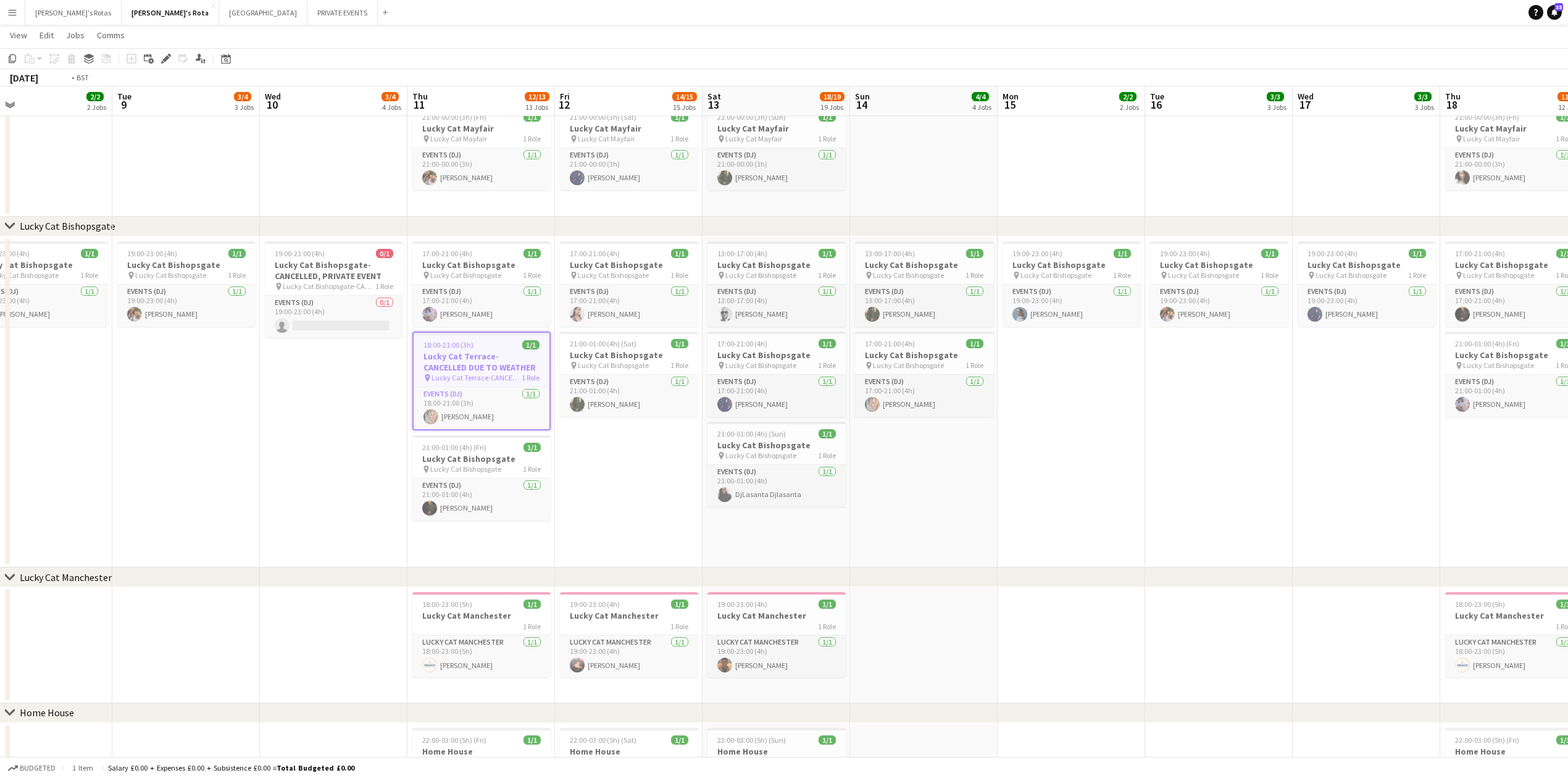
drag, startPoint x: 57, startPoint y: 447, endPoint x: 681, endPoint y: 441, distance: 624.0
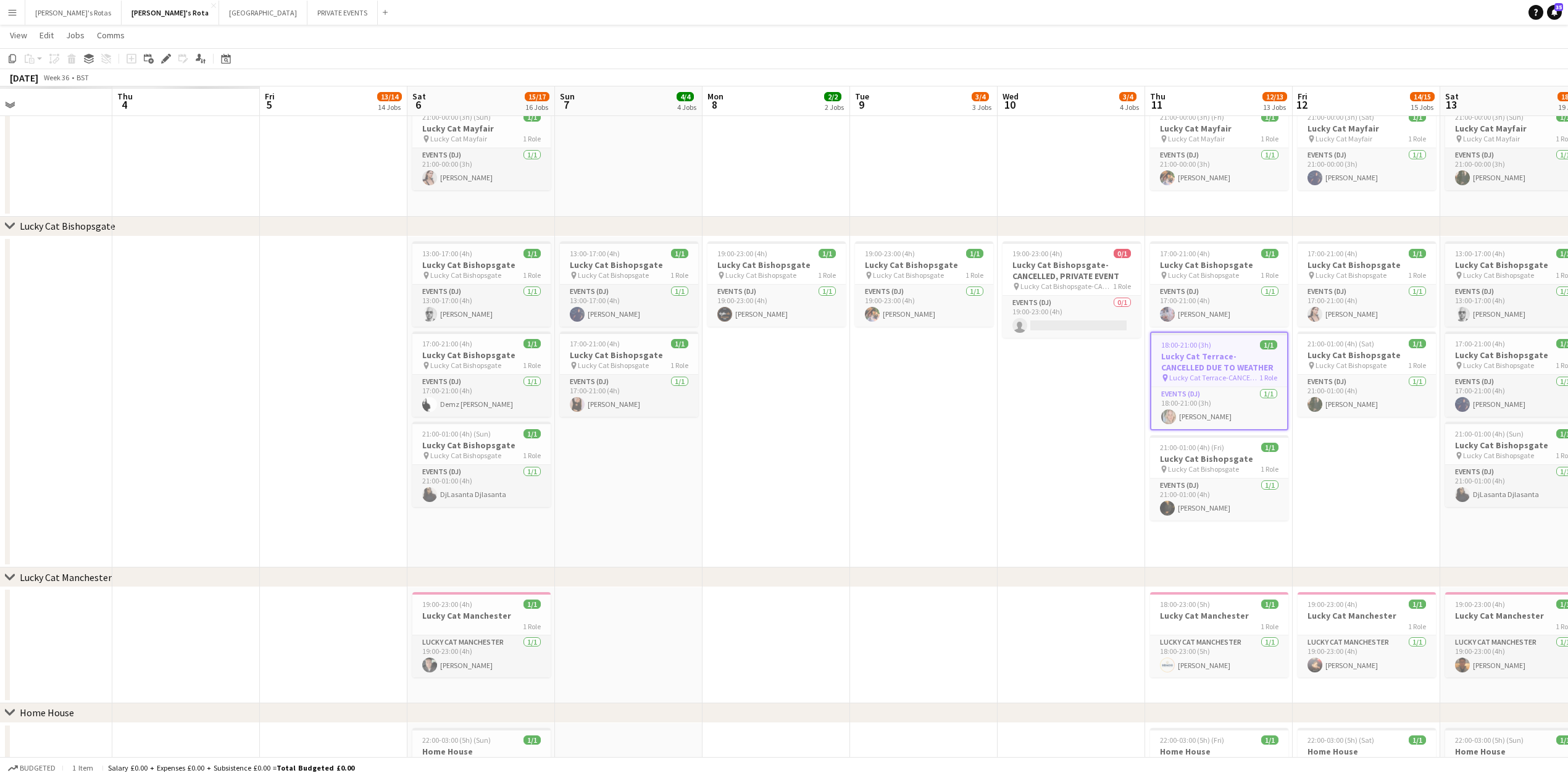
scroll to position [0, 366]
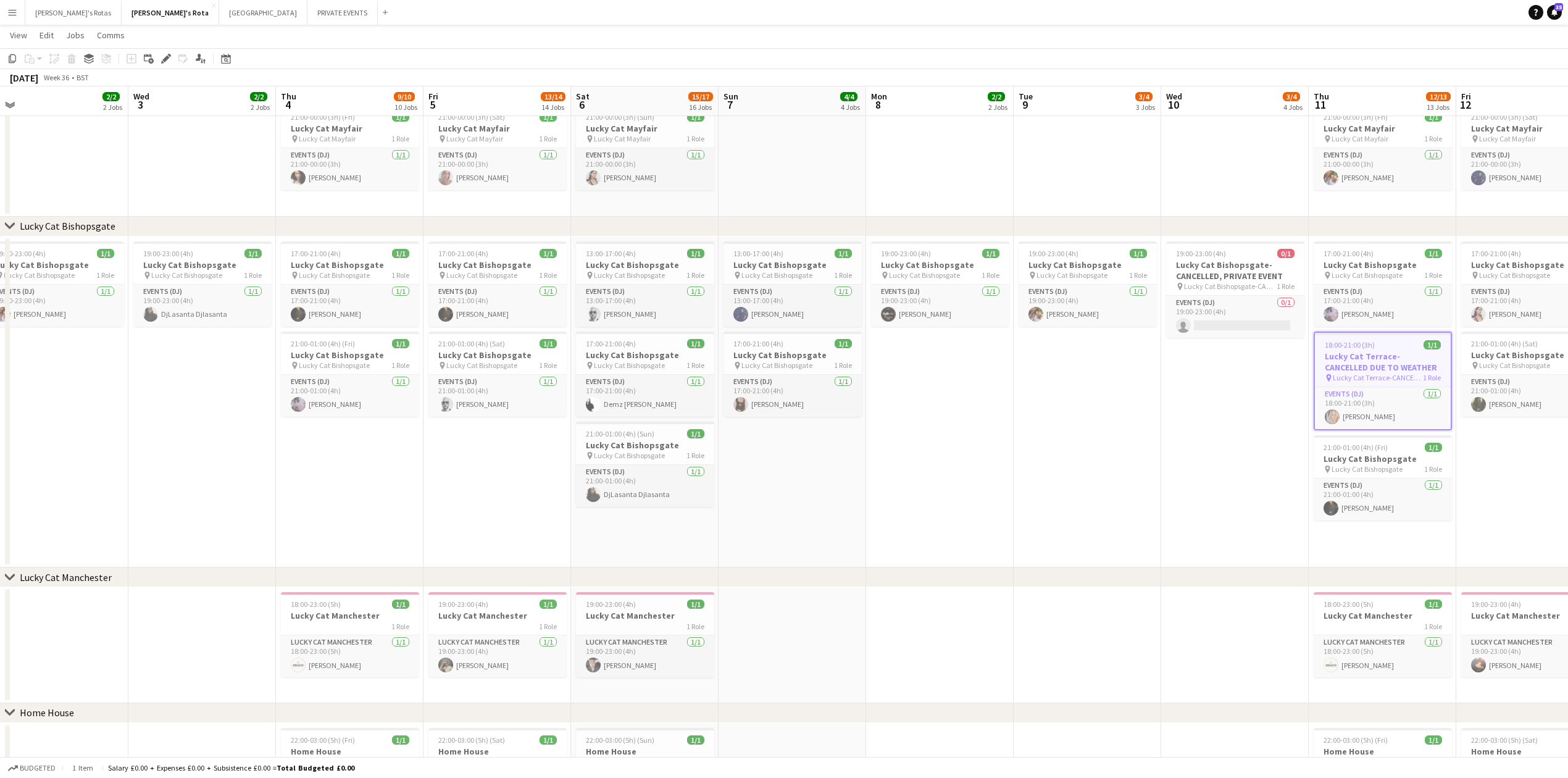
drag, startPoint x: 111, startPoint y: 476, endPoint x: 458, endPoint y: 480, distance: 347.0
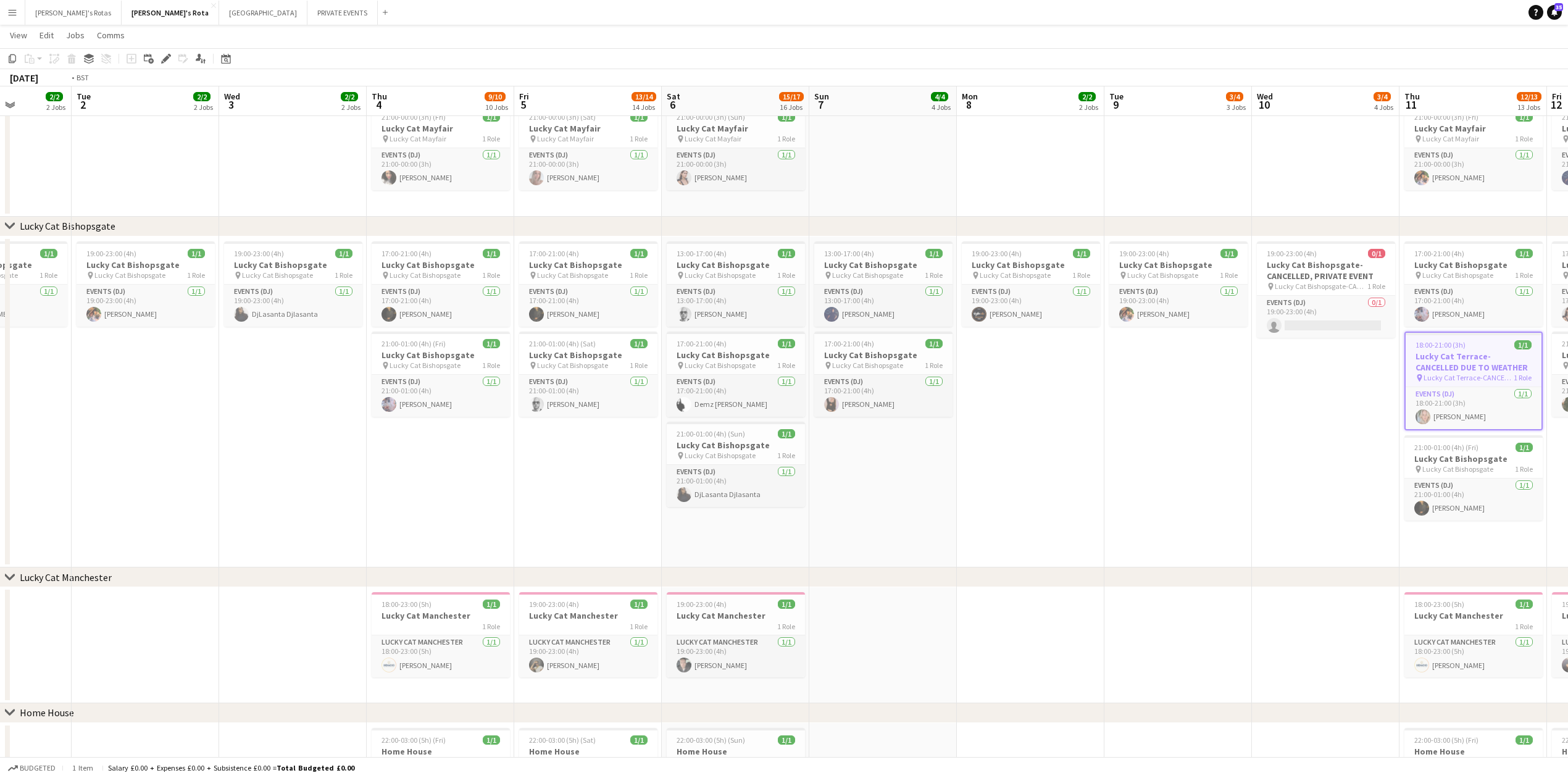
drag, startPoint x: 275, startPoint y: 467, endPoint x: 737, endPoint y: 452, distance: 462.2
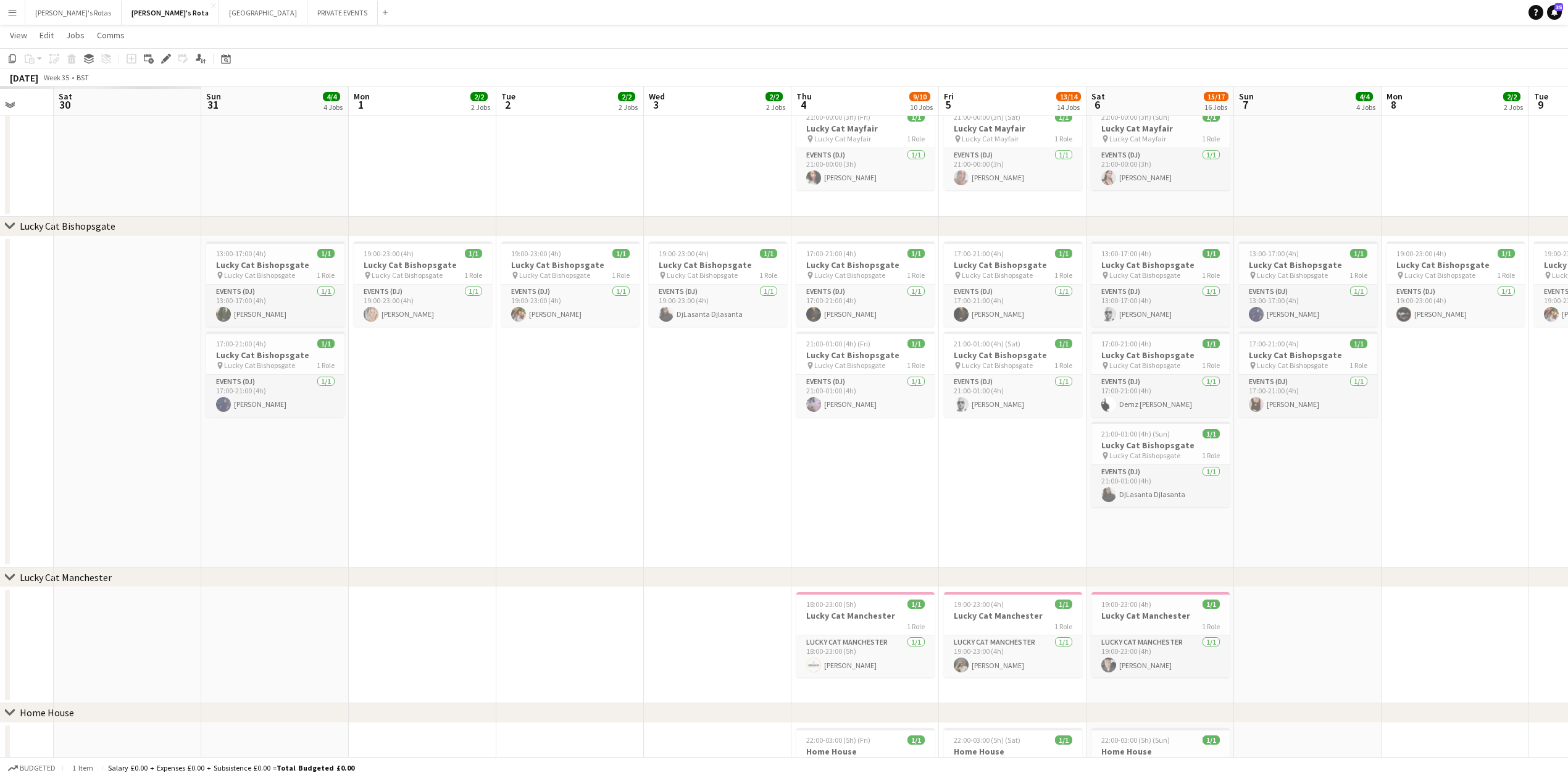
scroll to position [752, 0]
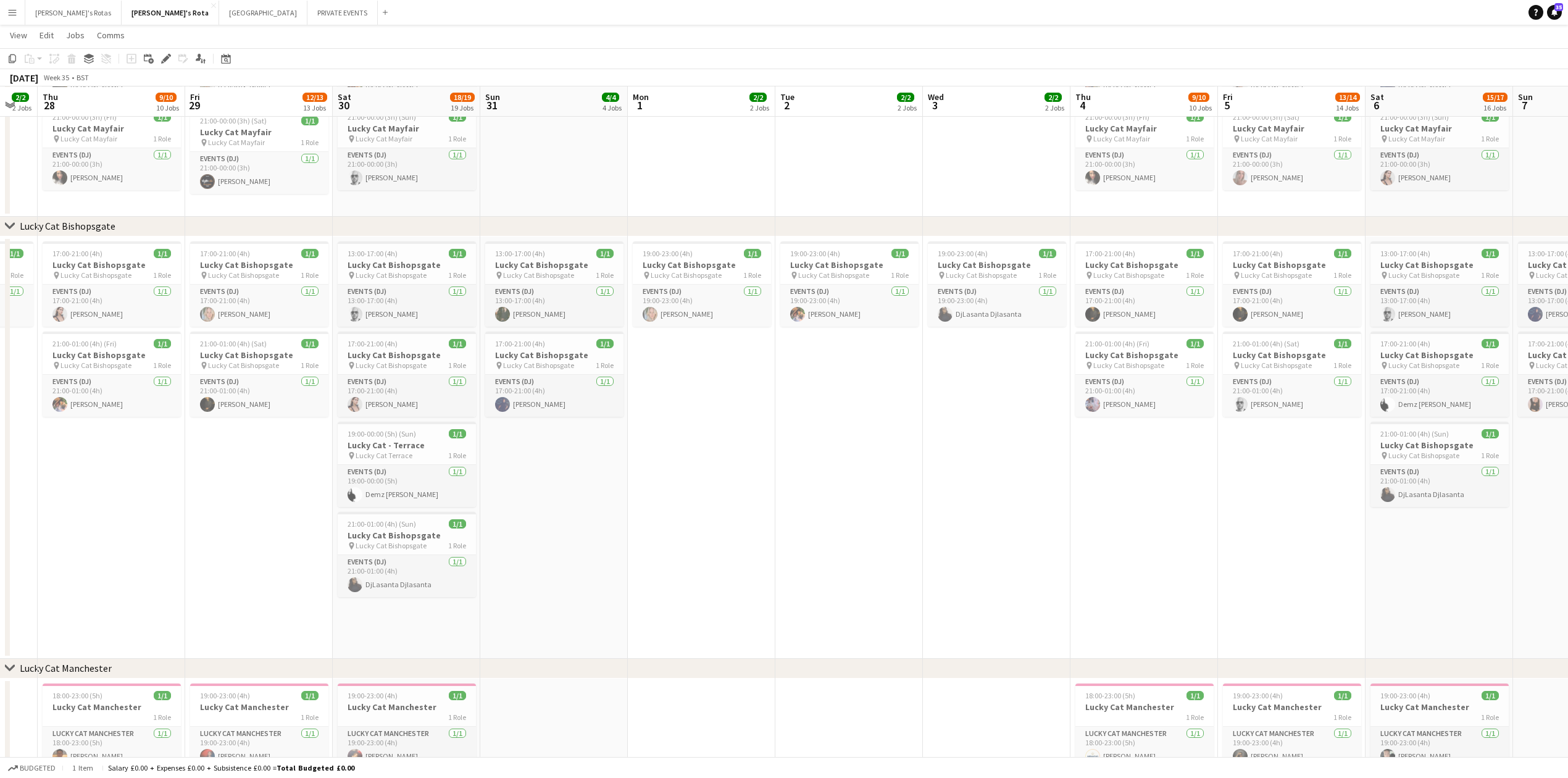
drag, startPoint x: 664, startPoint y: 451, endPoint x: 658, endPoint y: 450, distance: 6.1
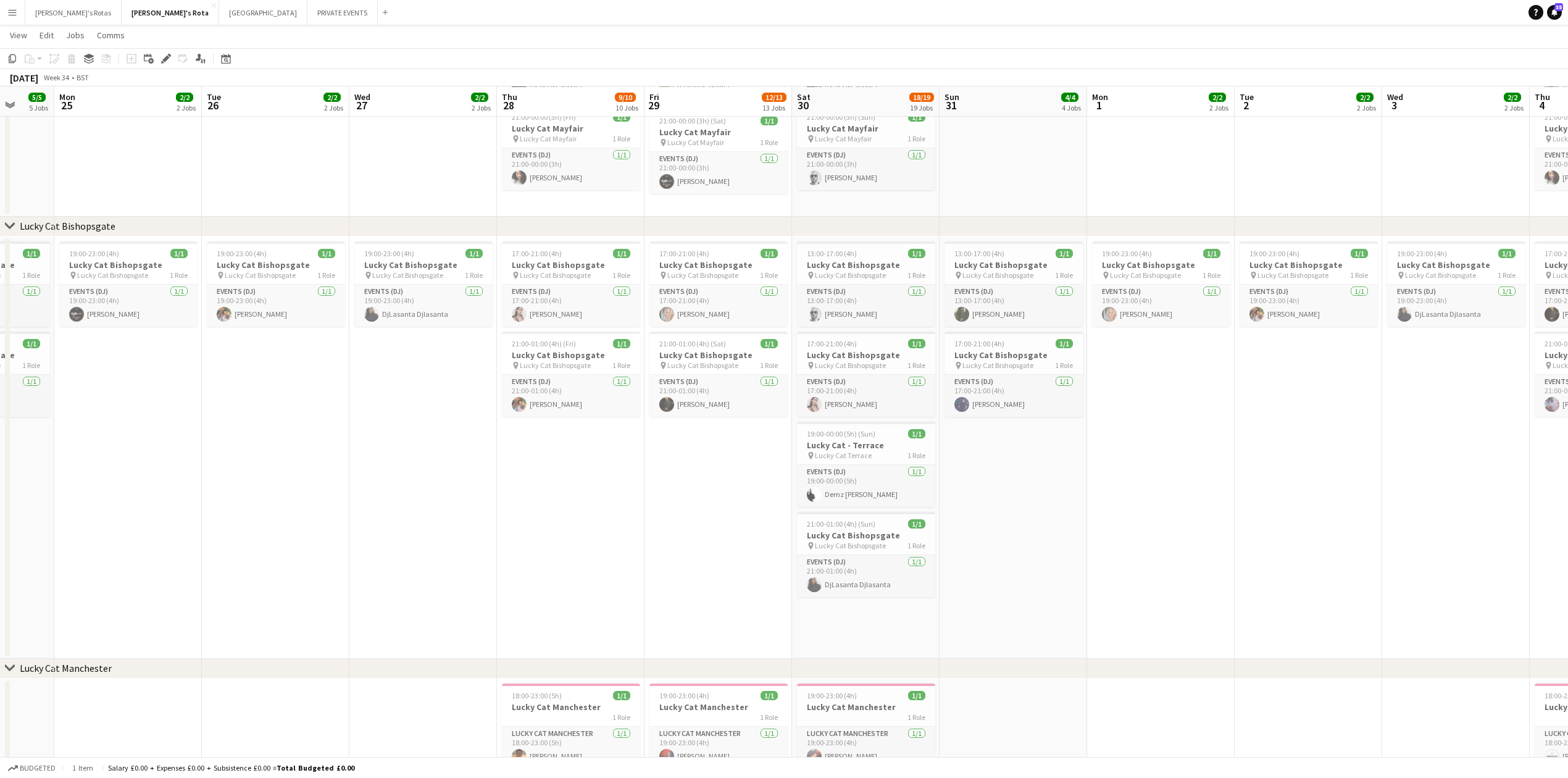
drag, startPoint x: 140, startPoint y: 450, endPoint x: 606, endPoint y: 460, distance: 466.1
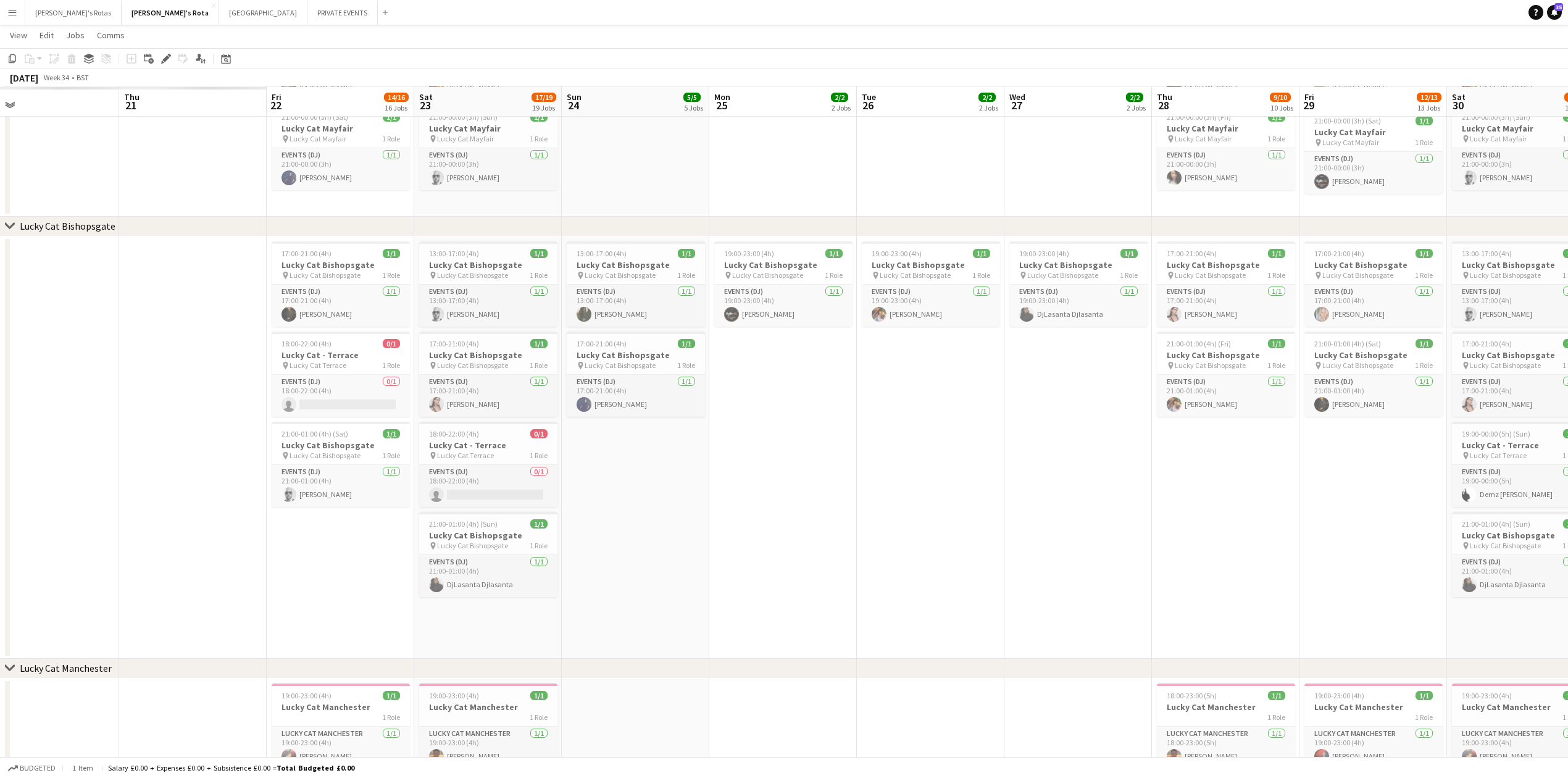
drag, startPoint x: 664, startPoint y: 465, endPoint x: 768, endPoint y: 455, distance: 104.5
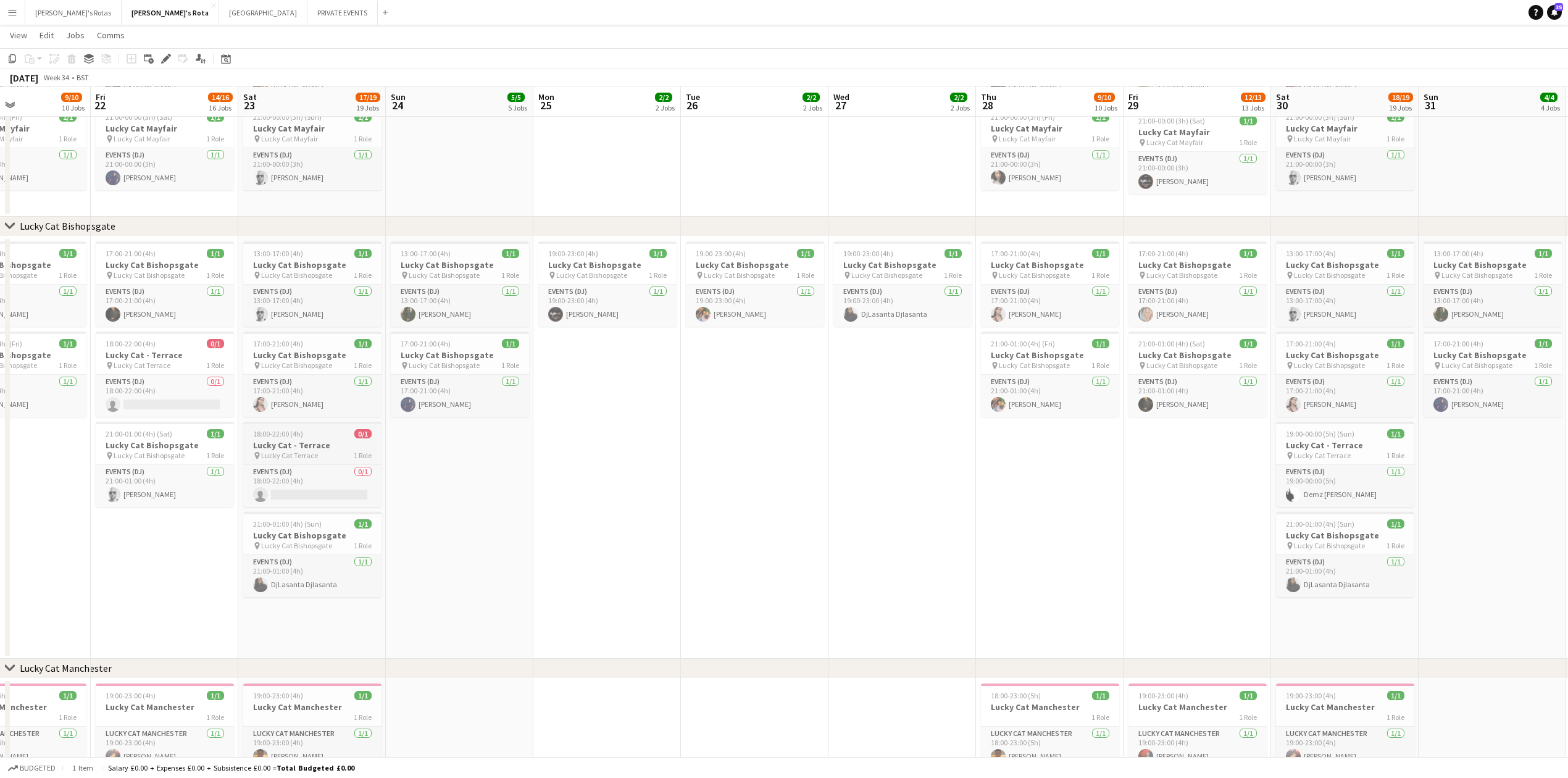
click at [299, 440] on h3 "Lucky Cat - Terrace" at bounding box center [312, 445] width 139 height 11
click at [232, 58] on div "Date picker" at bounding box center [225, 58] width 14 height 14
click at [322, 249] on button "[DATE]" at bounding box center [314, 251] width 36 height 20
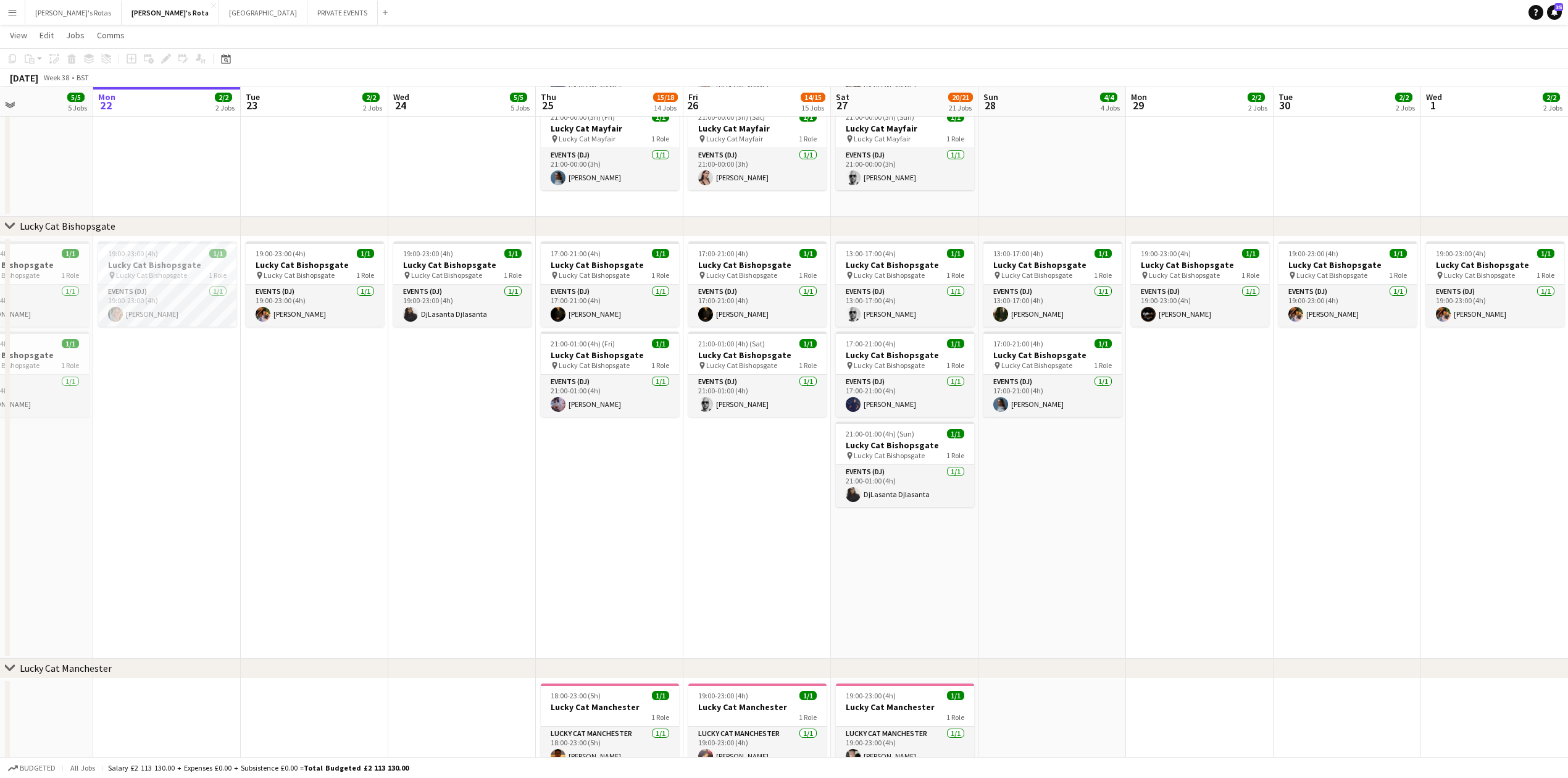
scroll to position [0, 463]
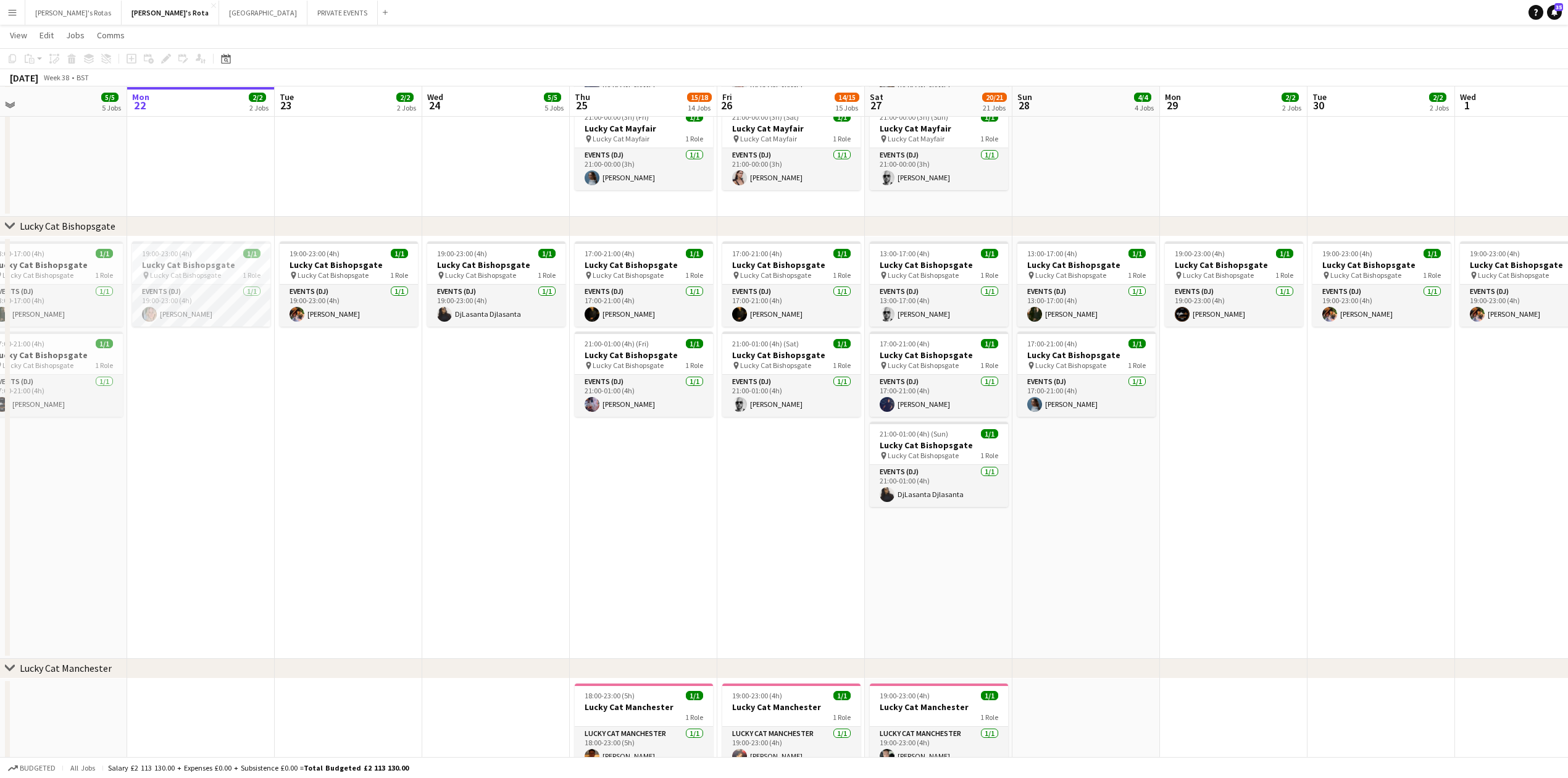
drag, startPoint x: 1109, startPoint y: 535, endPoint x: 628, endPoint y: 546, distance: 481.1
click at [811, 460] on app-date-cell "17:00-21:00 (4h) 1/1 Lucky Cat Bishopsgate pin Lucky Cat Bishopsgate 1 Role Eve…" at bounding box center [790, 448] width 147 height 422
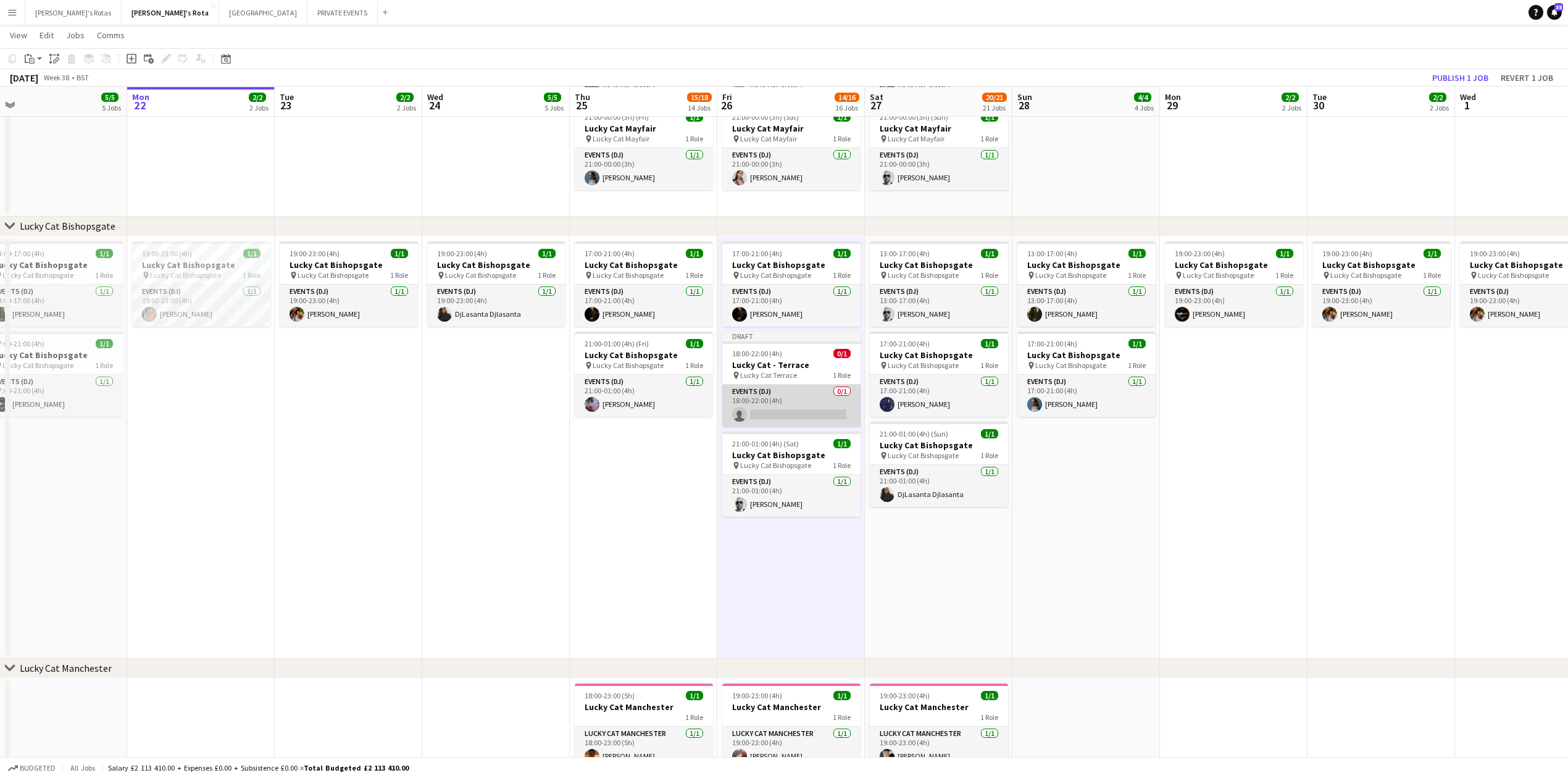
click at [773, 397] on app-card-role "Events (DJ) 0/1 18:00-22:00 (4h) single-neutral-actions" at bounding box center [791, 405] width 139 height 42
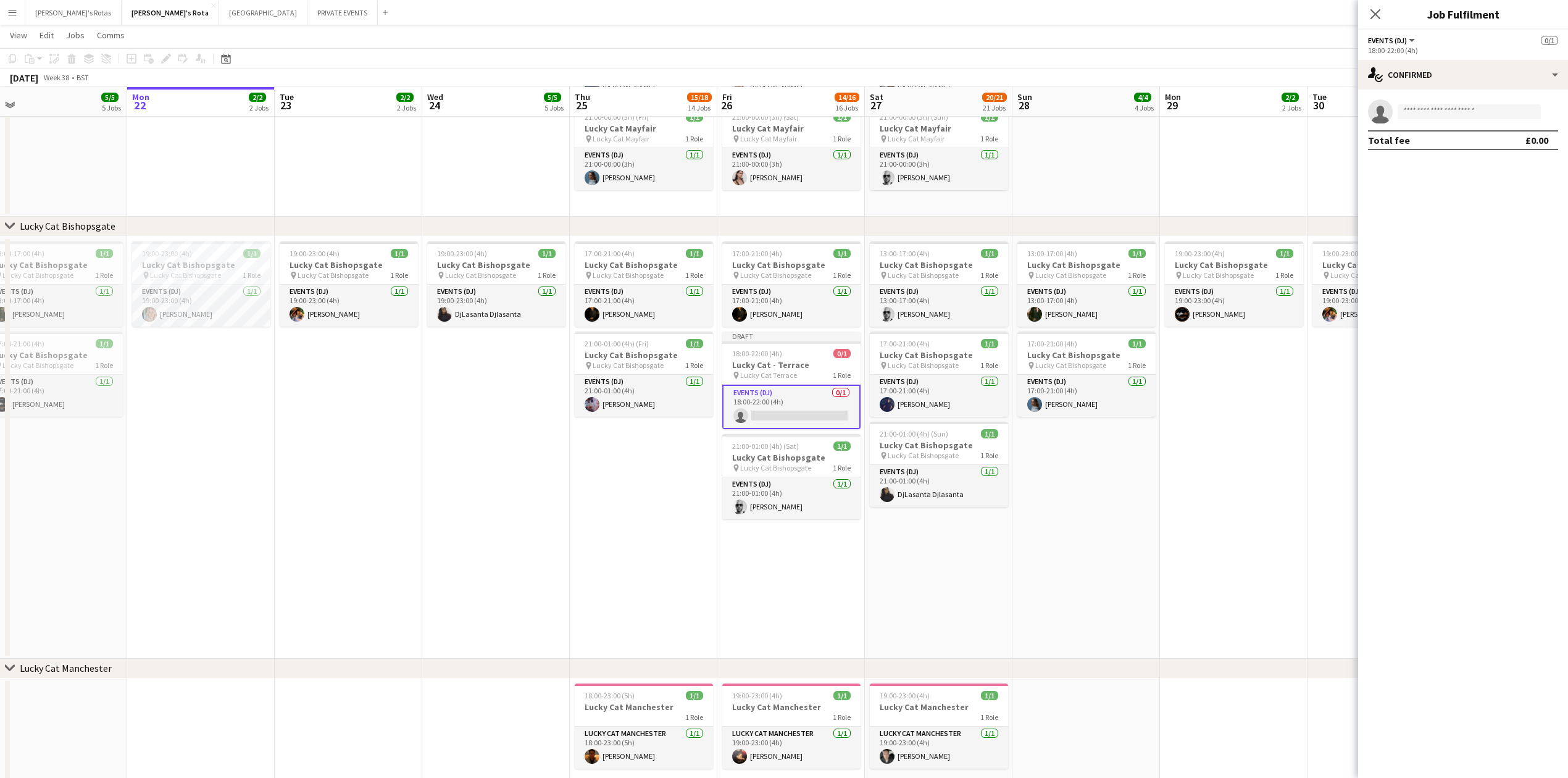
scroll to position [0, 462]
click at [790, 562] on app-date-cell "17:00-21:00 (4h) 1/1 Lucky Cat Bishopsgate pin Lucky Cat Bishopsgate 1 Role Eve…" at bounding box center [791, 448] width 147 height 422
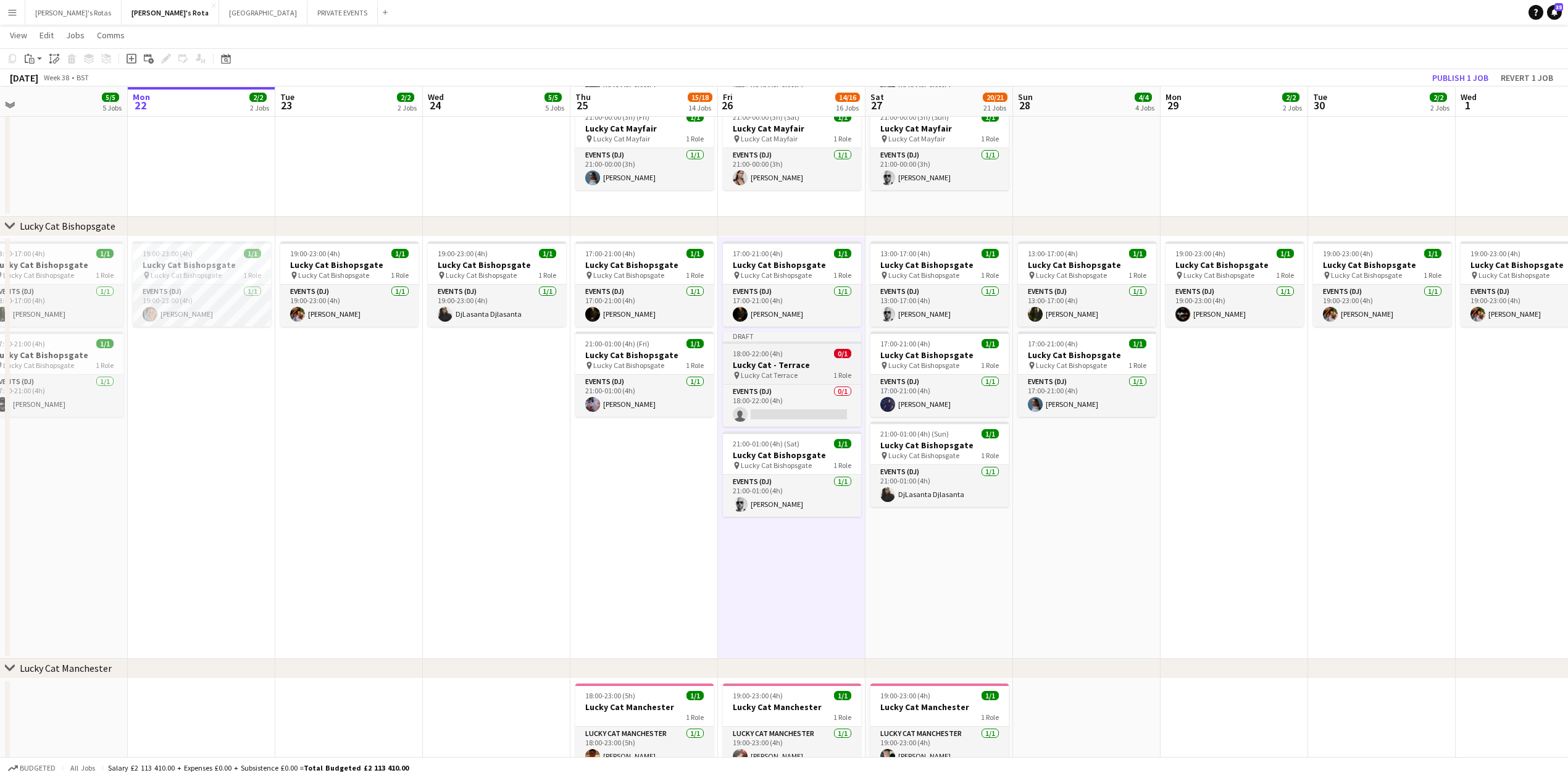
click at [775, 378] on span "Lucky Cat Terrace" at bounding box center [769, 375] width 57 height 9
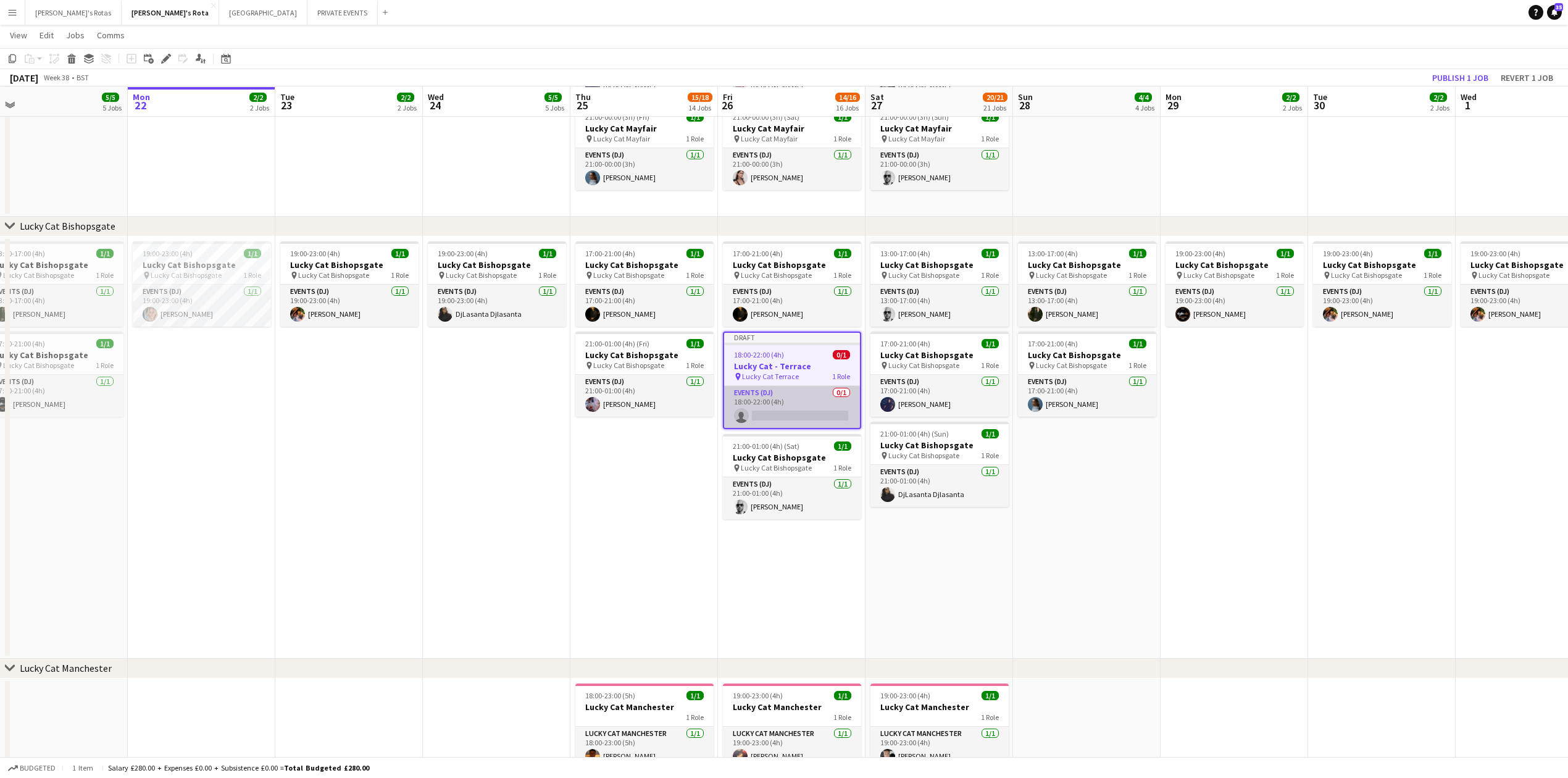
click at [778, 403] on app-card-role "Events (DJ) 0/1 18:00-22:00 (4h) single-neutral-actions" at bounding box center [792, 406] width 136 height 42
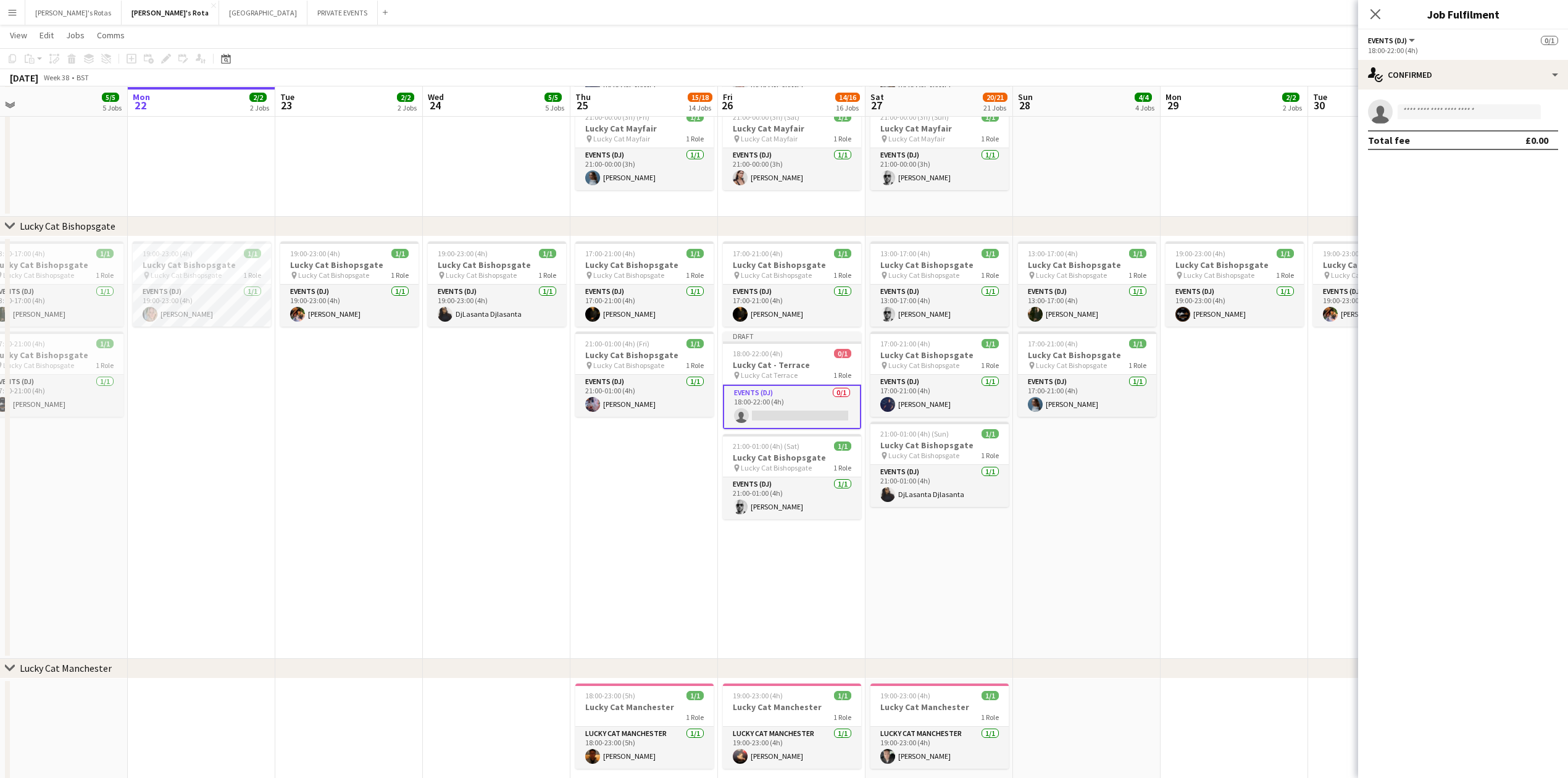
click at [633, 520] on app-date-cell "17:00-21:00 (4h) 1/1 Lucky Cat Bishopsgate pin Lucky Cat Bishopsgate 1 Role Eve…" at bounding box center [643, 448] width 147 height 422
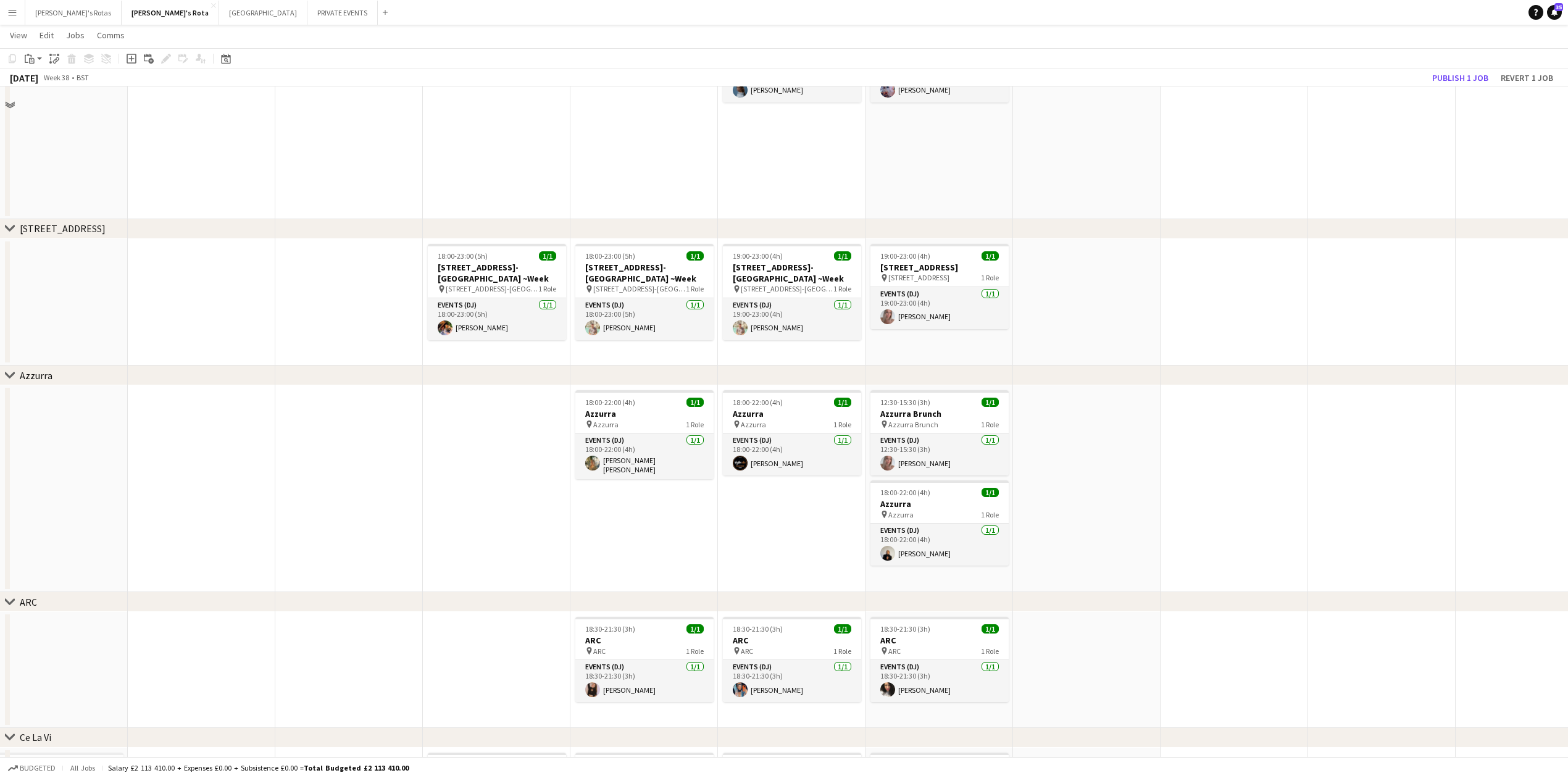
scroll to position [2141, 0]
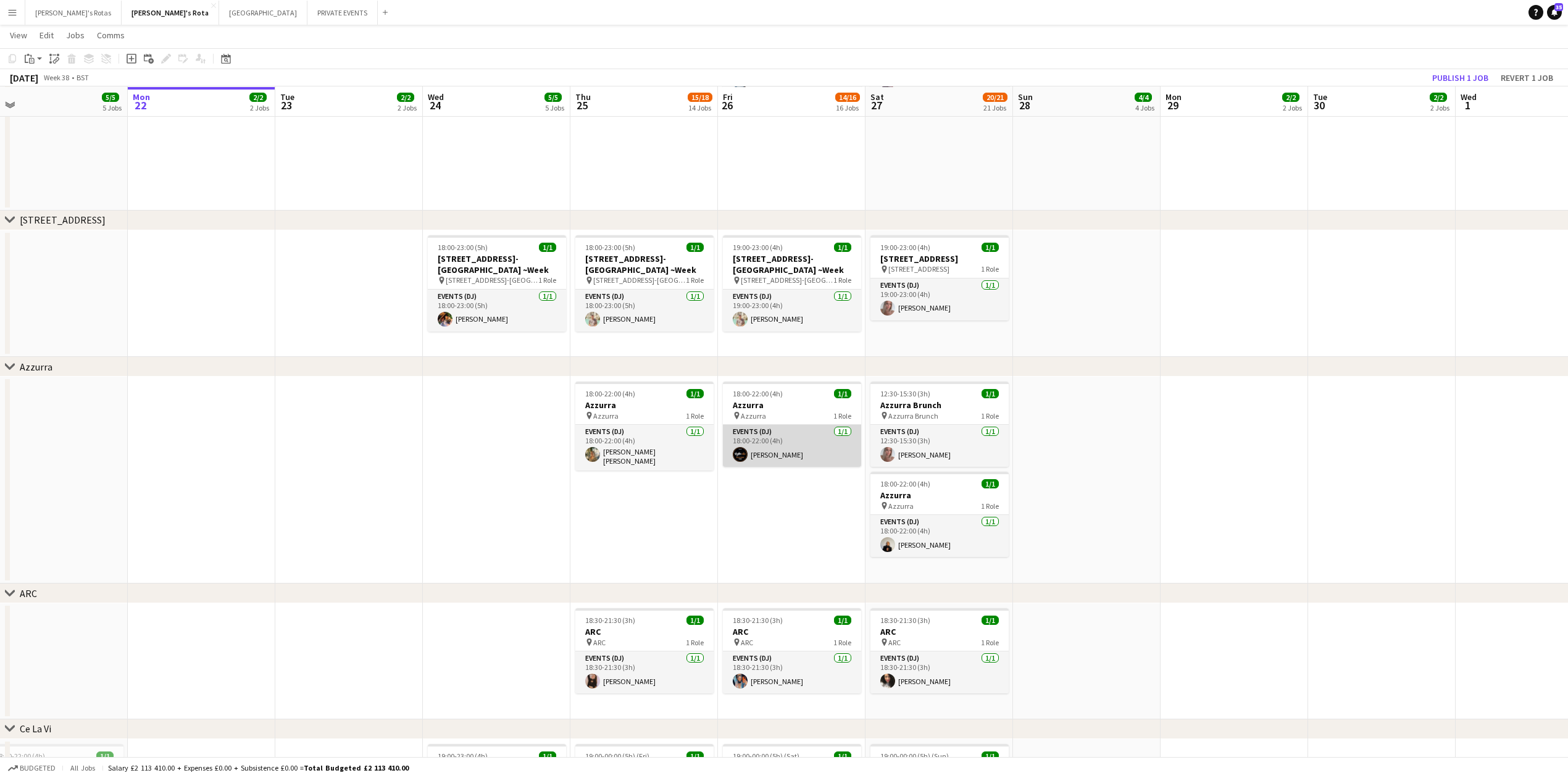
click at [803, 458] on app-card-role "Events (DJ) [DATE] 18:00-22:00 (4h) [PERSON_NAME]" at bounding box center [792, 445] width 139 height 42
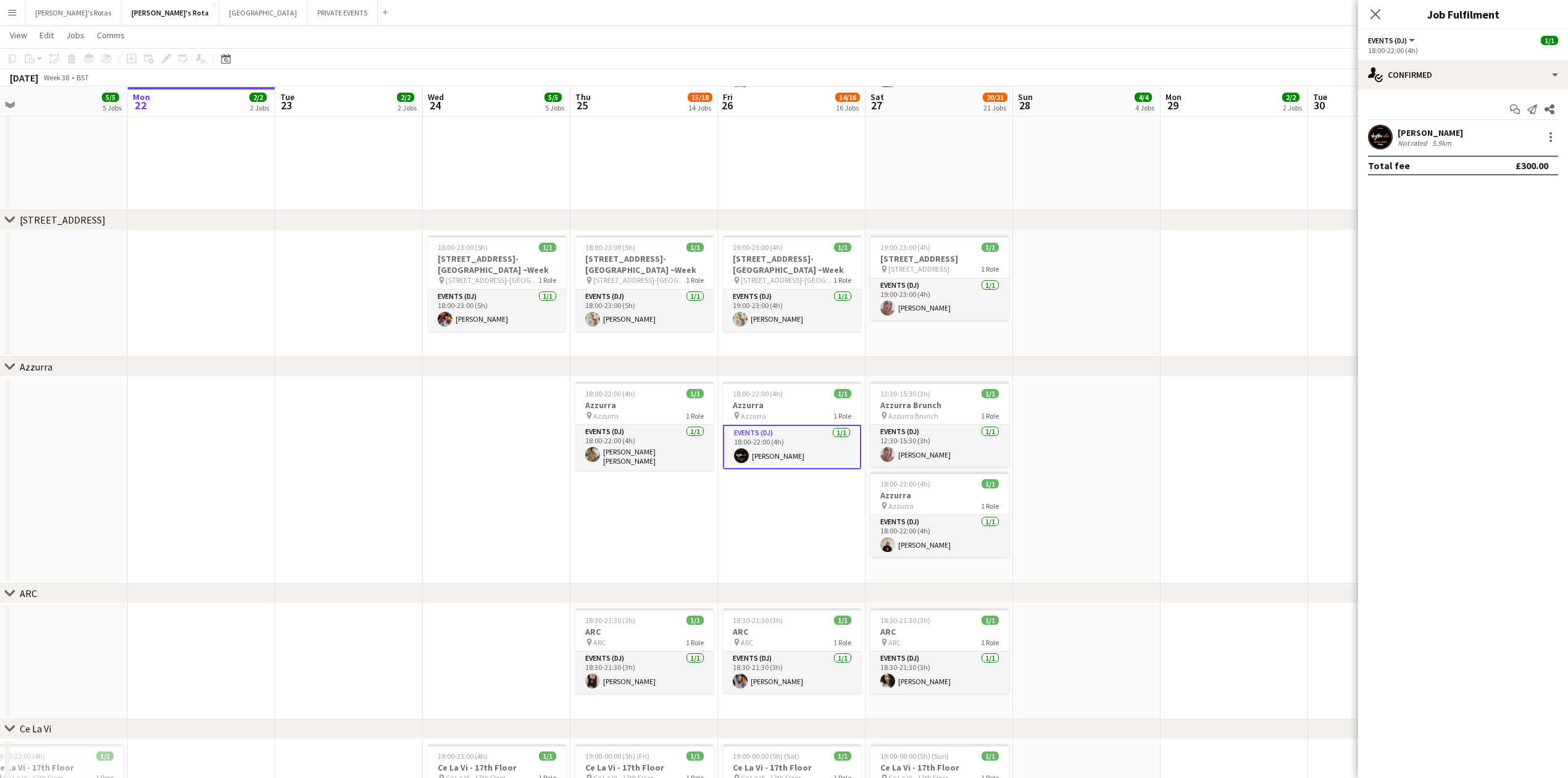
click at [1542, 140] on div at bounding box center [1549, 136] width 17 height 14
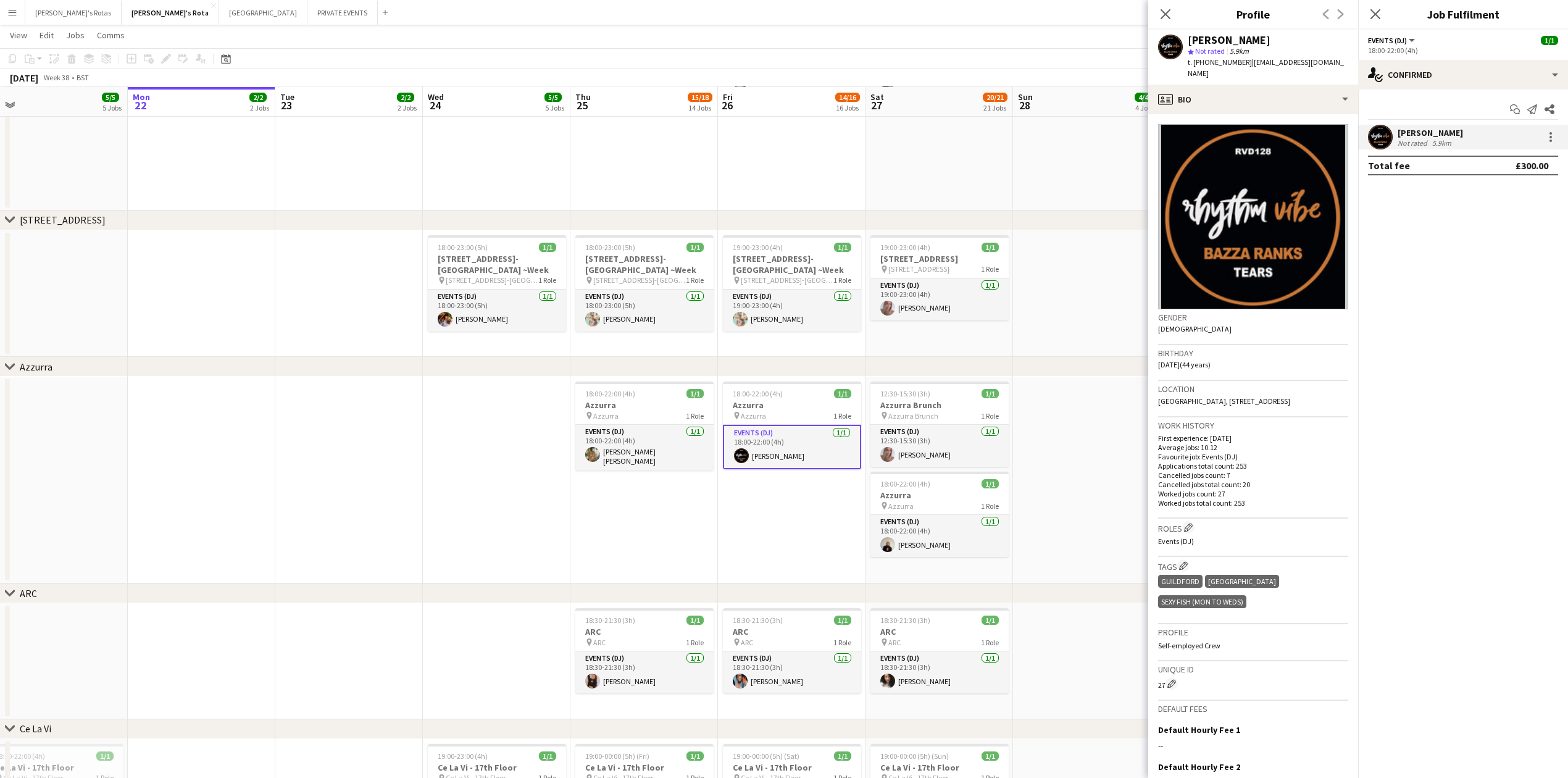
click at [1556, 127] on div "[PERSON_NAME] Not rated 5.9km" at bounding box center [1463, 137] width 210 height 25
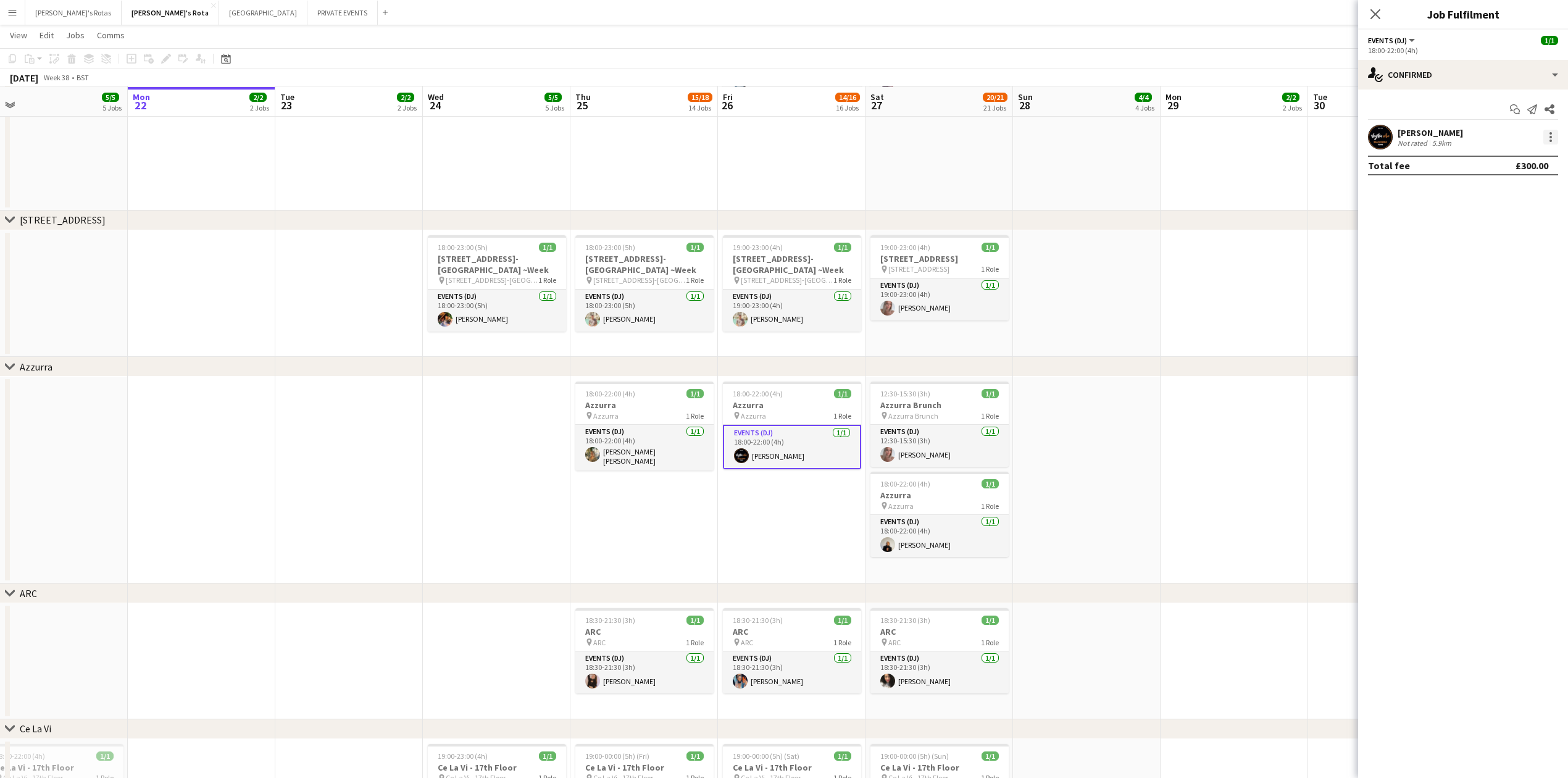
click at [1551, 139] on div at bounding box center [1550, 136] width 14 height 14
click at [1516, 269] on button "Remove" at bounding box center [1509, 279] width 96 height 30
click at [1377, 10] on icon "Close pop-in" at bounding box center [1375, 14] width 12 height 12
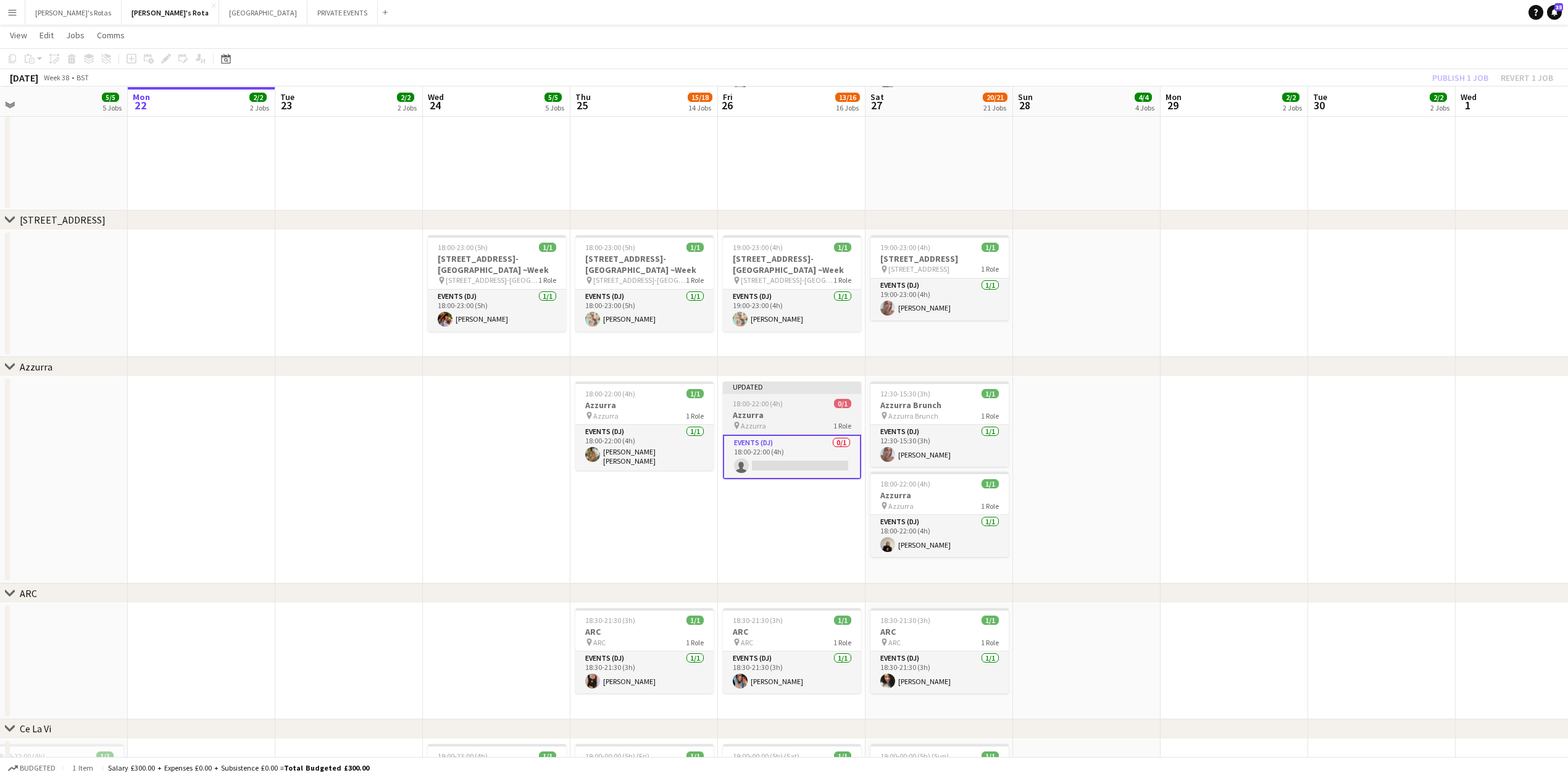
click at [759, 408] on span "18:00-22:00 (4h)" at bounding box center [757, 403] width 50 height 9
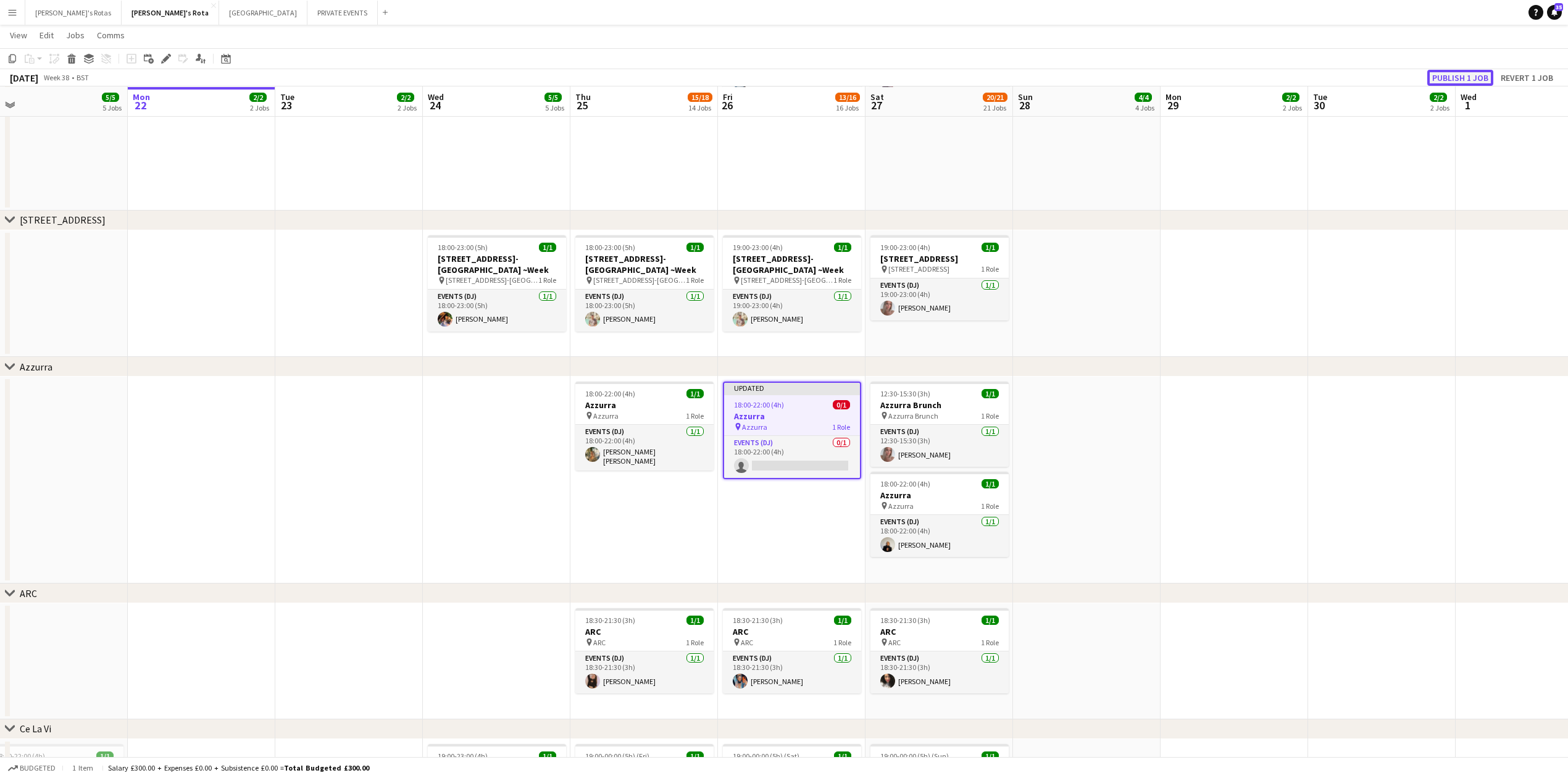
click at [1468, 70] on button "Publish 1 job" at bounding box center [1460, 77] width 66 height 16
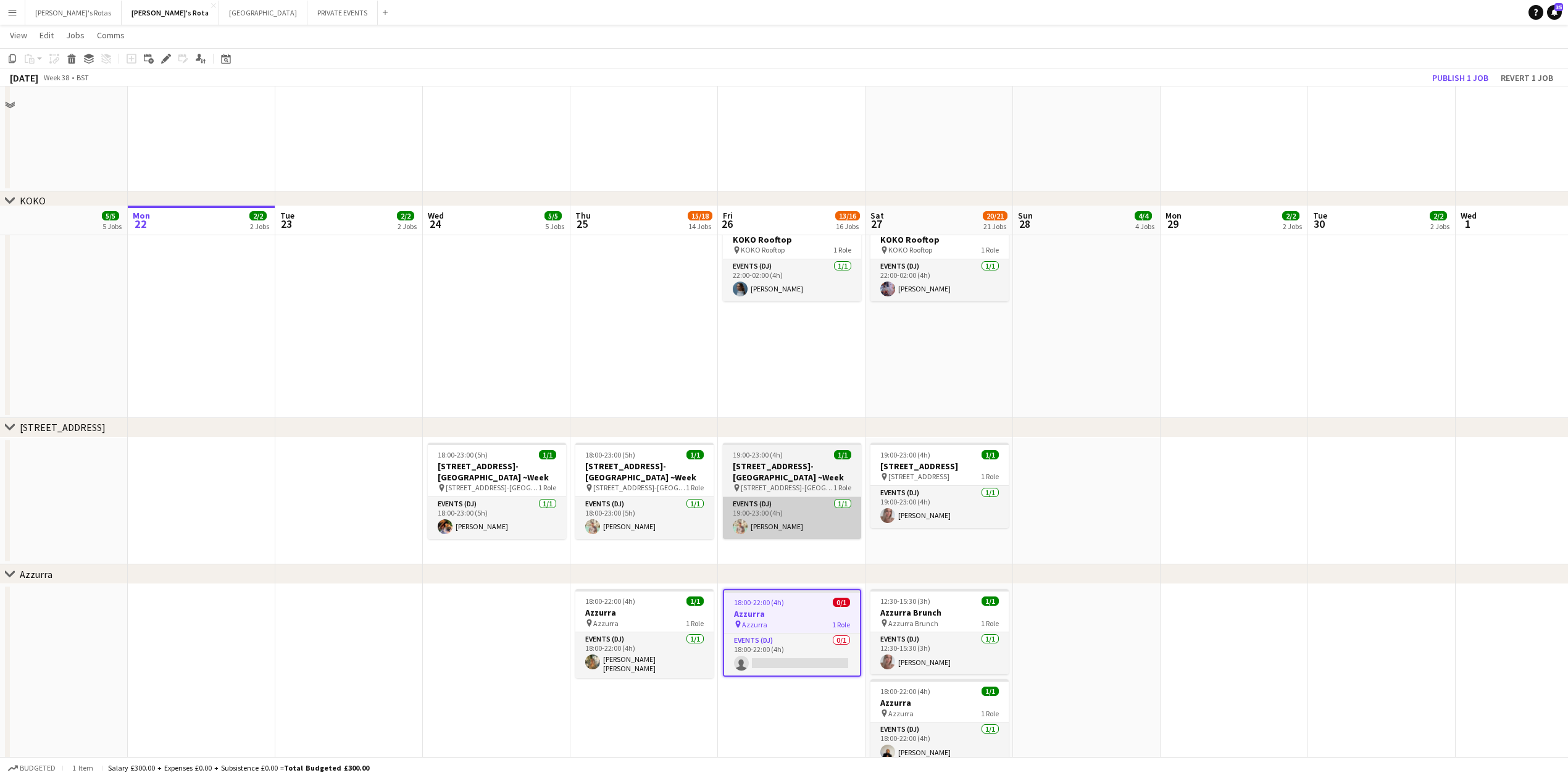
scroll to position [2058, 0]
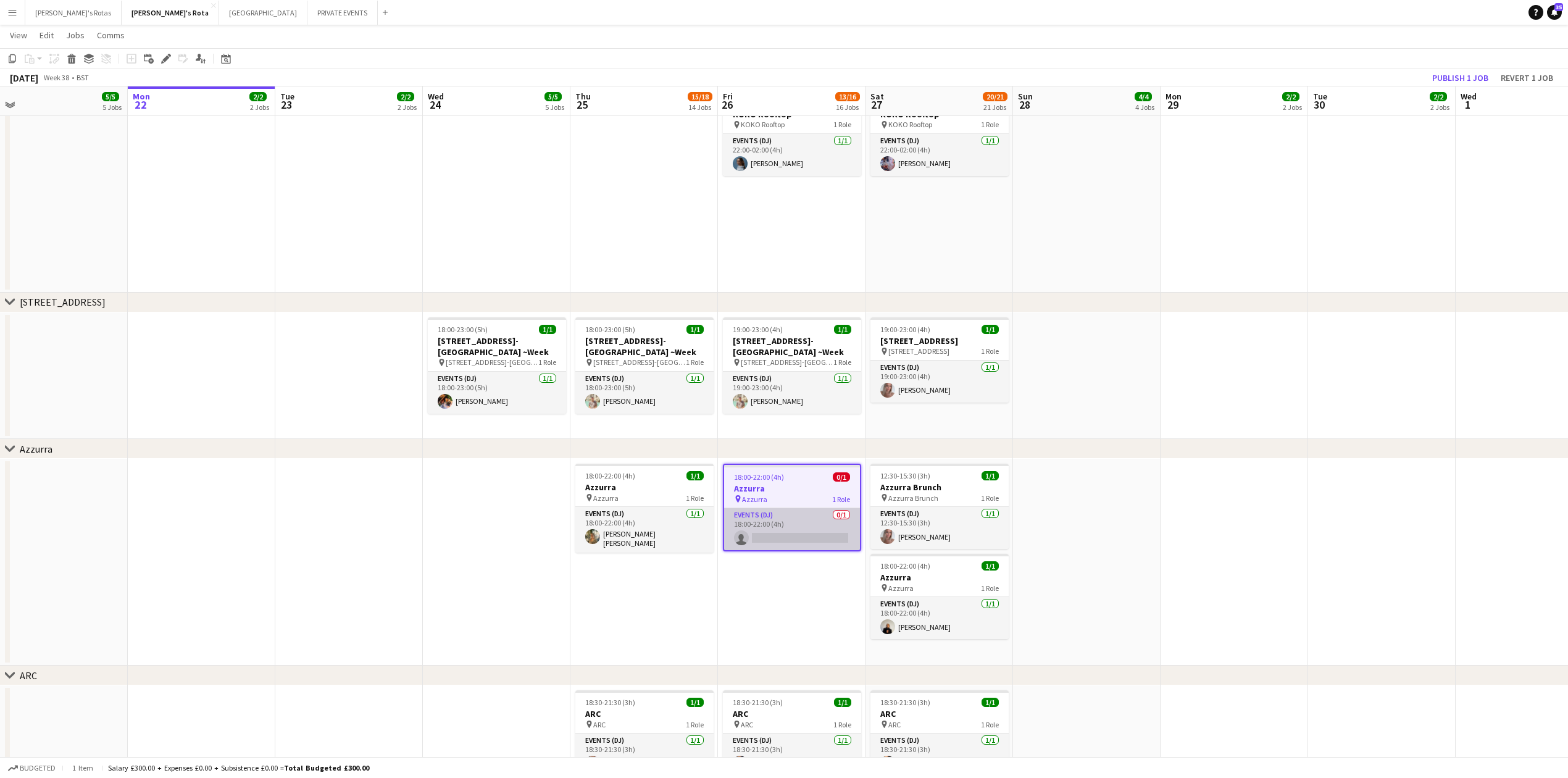
click at [808, 521] on app-card-role "Events (DJ) 0/1 18:00-22:00 (4h) single-neutral-actions" at bounding box center [792, 529] width 136 height 42
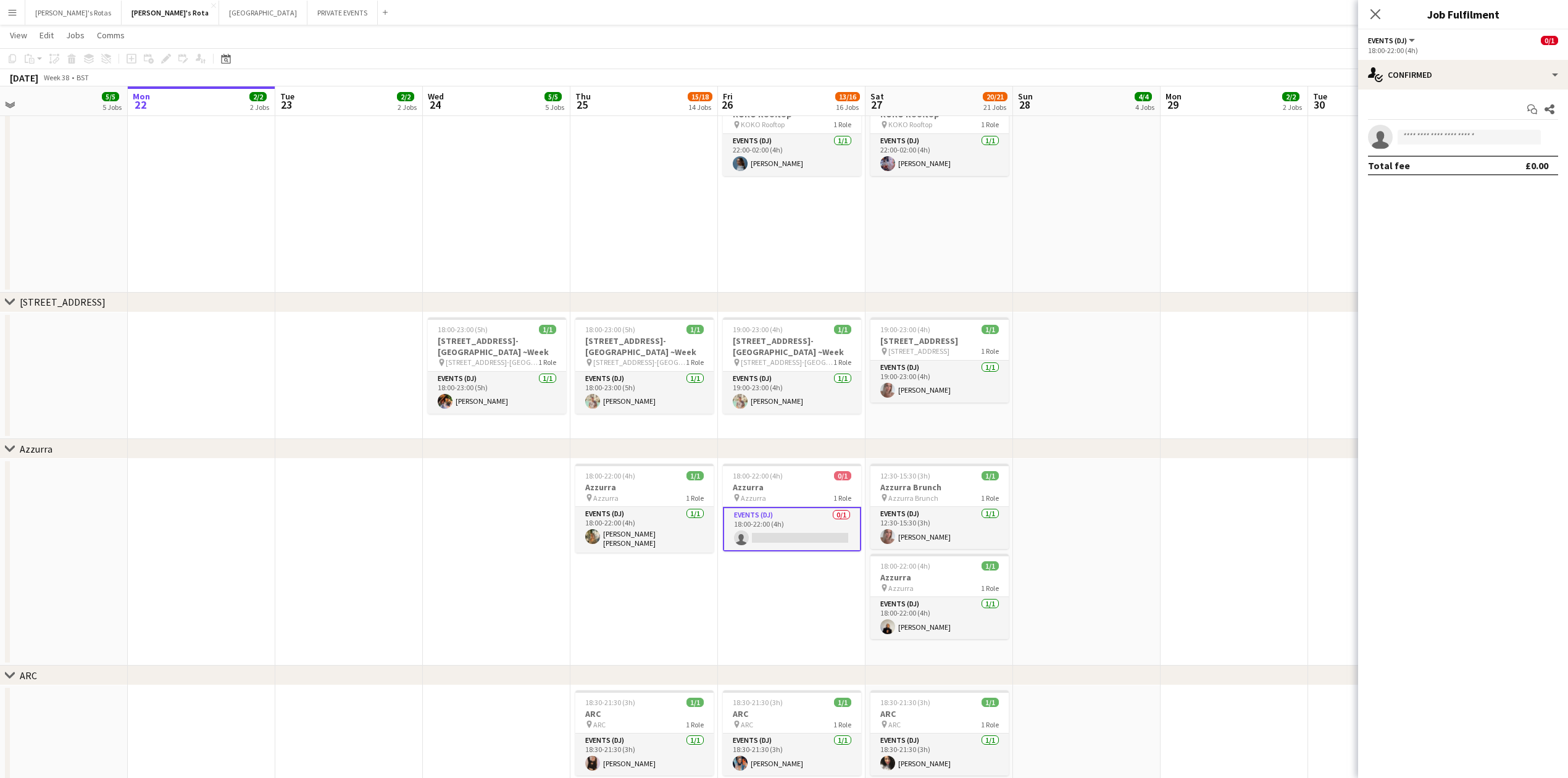
click at [1440, 148] on app-confirmed-crew "single-neutral-actions Total fee £0.00" at bounding box center [1463, 150] width 210 height 50
click at [1437, 145] on app-invite-slot "single-neutral-actions" at bounding box center [1463, 137] width 210 height 25
click at [1436, 141] on input at bounding box center [1469, 136] width 143 height 14
type input "***"
click at [1427, 175] on span "[PHONE_NUMBER]" at bounding box center [1468, 175] width 123 height 10
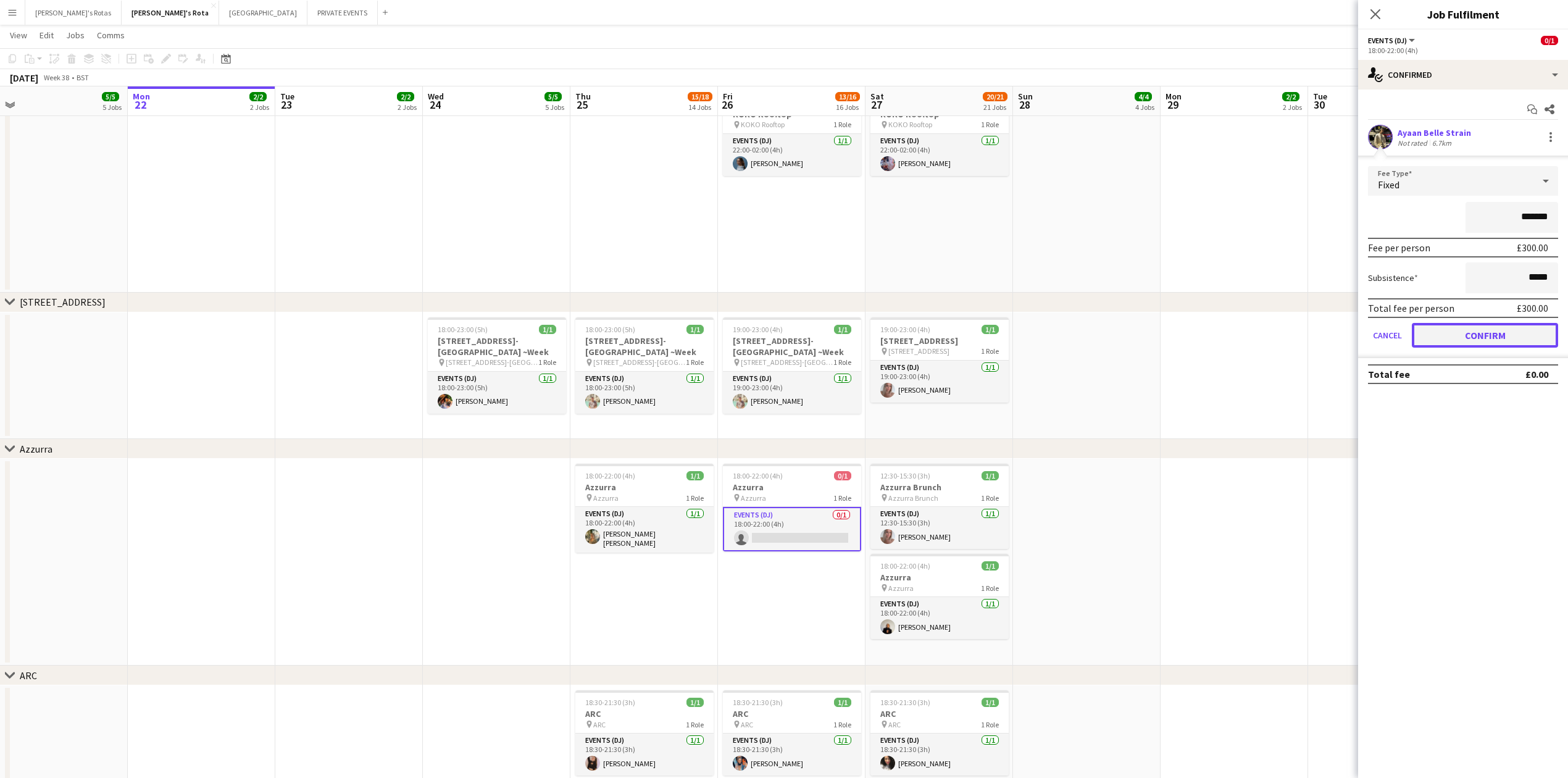
click at [1472, 326] on button "Confirm" at bounding box center [1485, 335] width 146 height 25
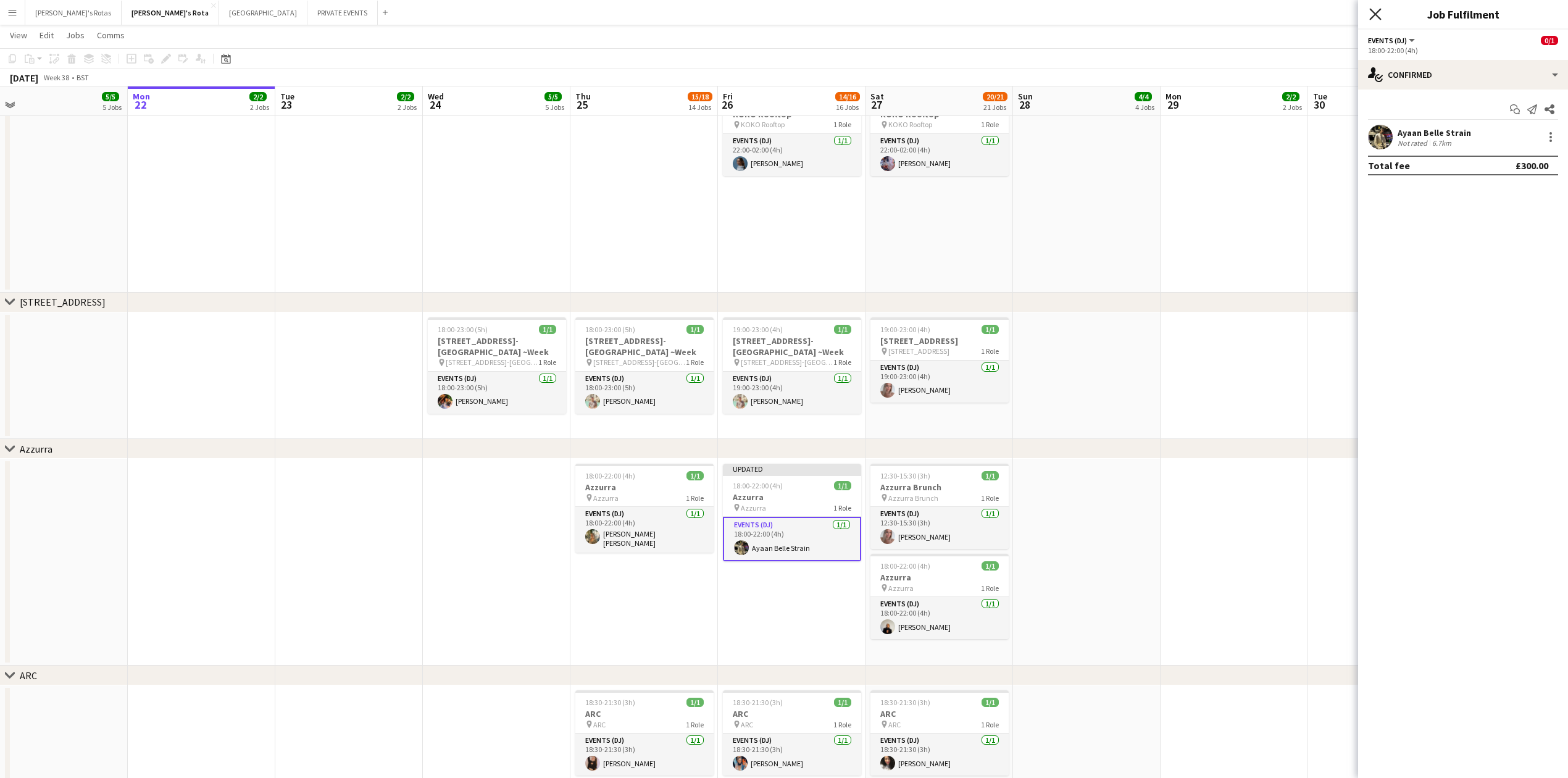
click at [1371, 10] on icon "Close pop-in" at bounding box center [1375, 14] width 12 height 12
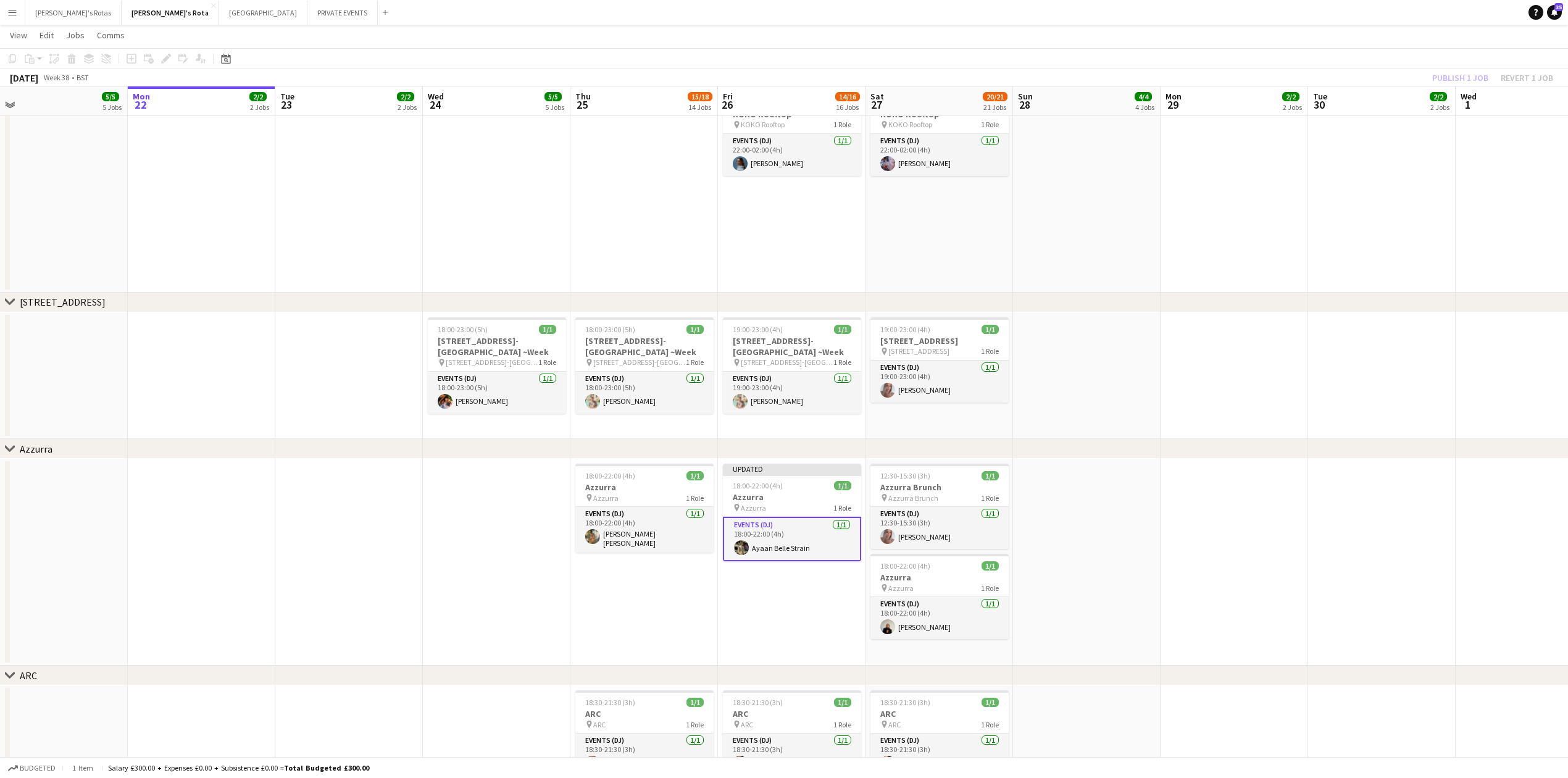
click at [786, 536] on app-card-role "Events (DJ) [DATE] 18:00-22:00 (4h) [PERSON_NAME]" at bounding box center [792, 539] width 139 height 44
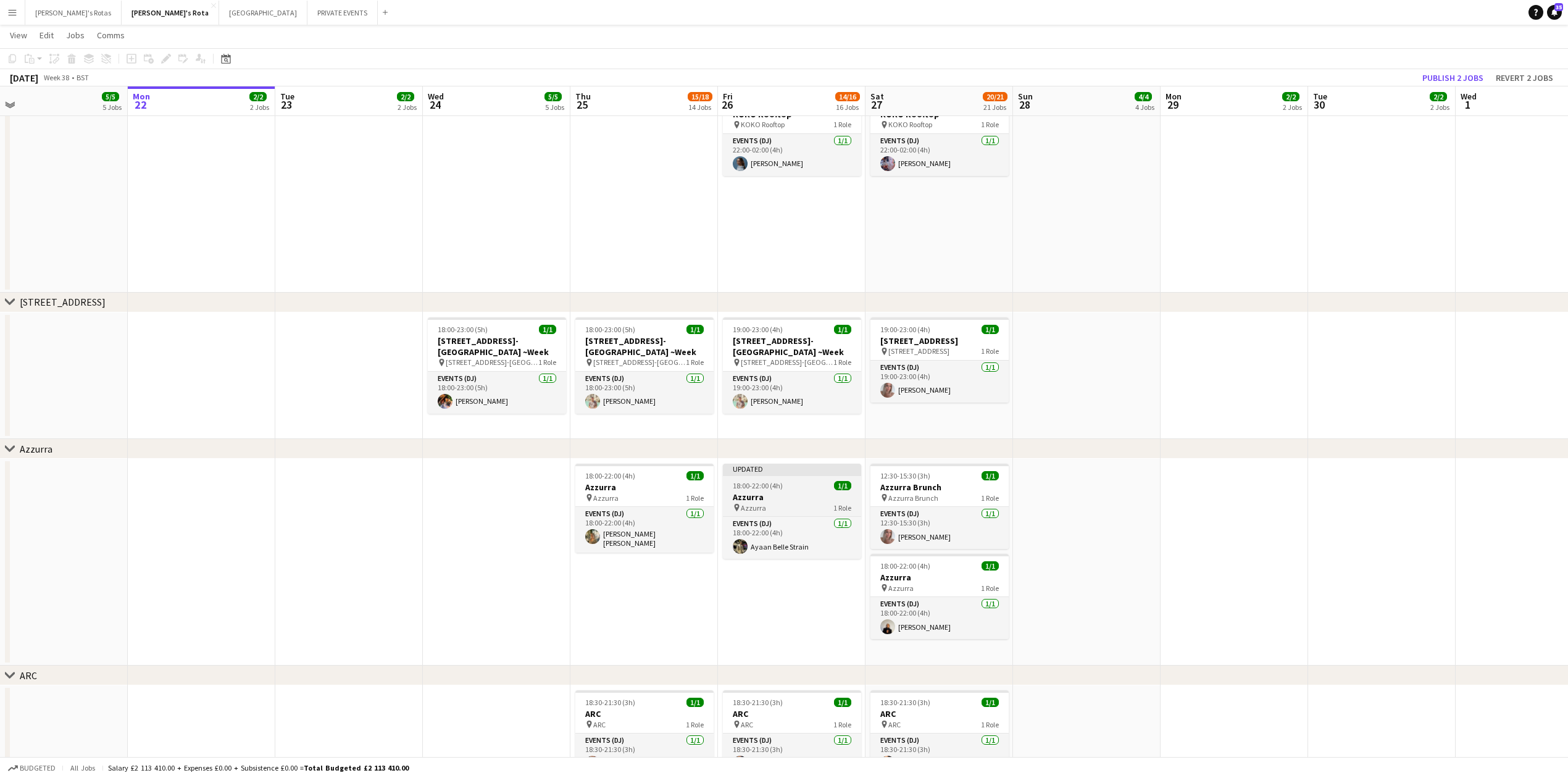
click at [790, 484] on div "18:00-22:00 (4h) 1/1" at bounding box center [792, 485] width 139 height 9
click at [1465, 70] on button "Publish 1 job" at bounding box center [1460, 77] width 66 height 16
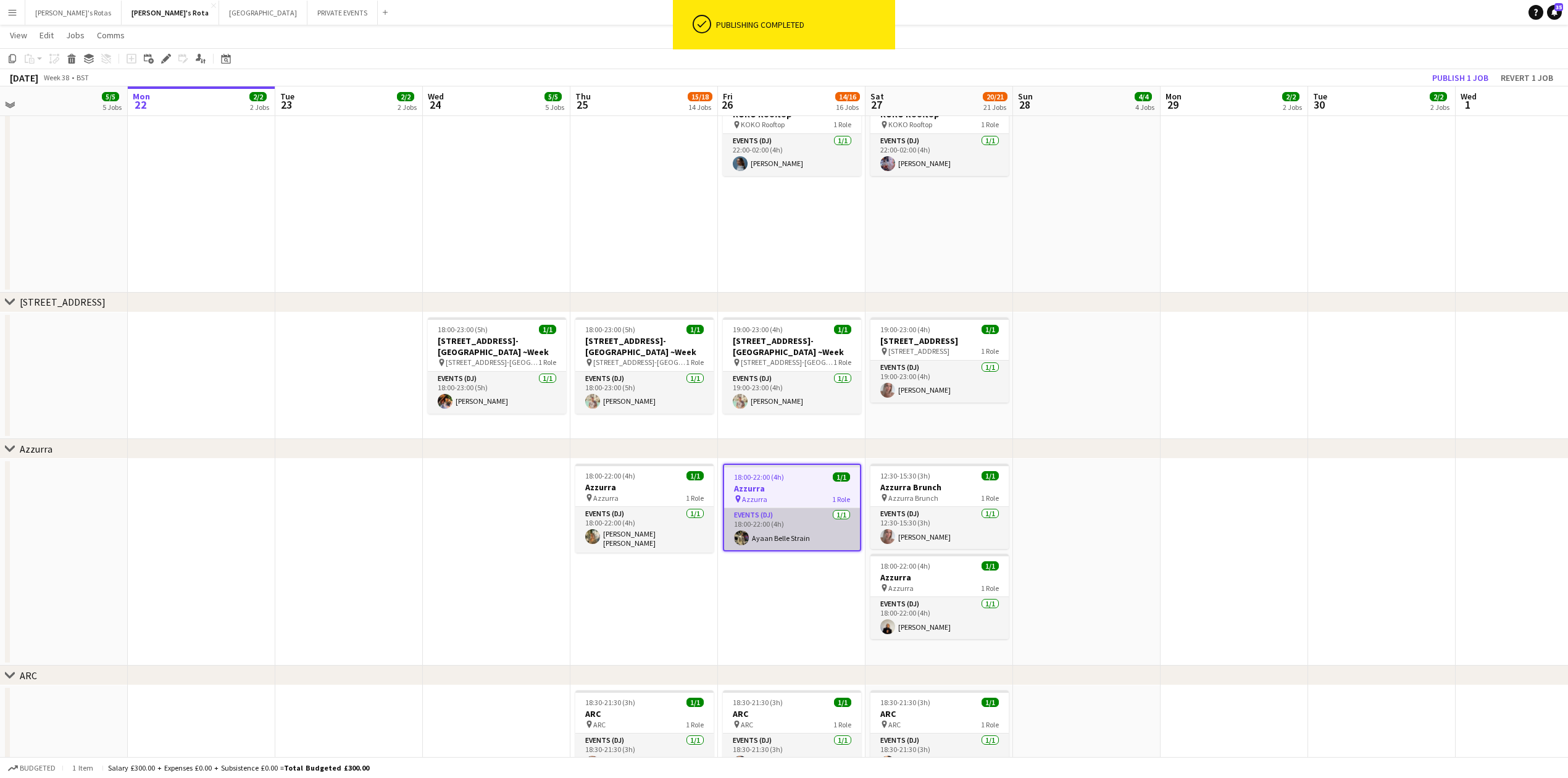
click at [796, 537] on app-card-role "Events (DJ) [DATE] 18:00-22:00 (4h) [PERSON_NAME]" at bounding box center [792, 529] width 136 height 42
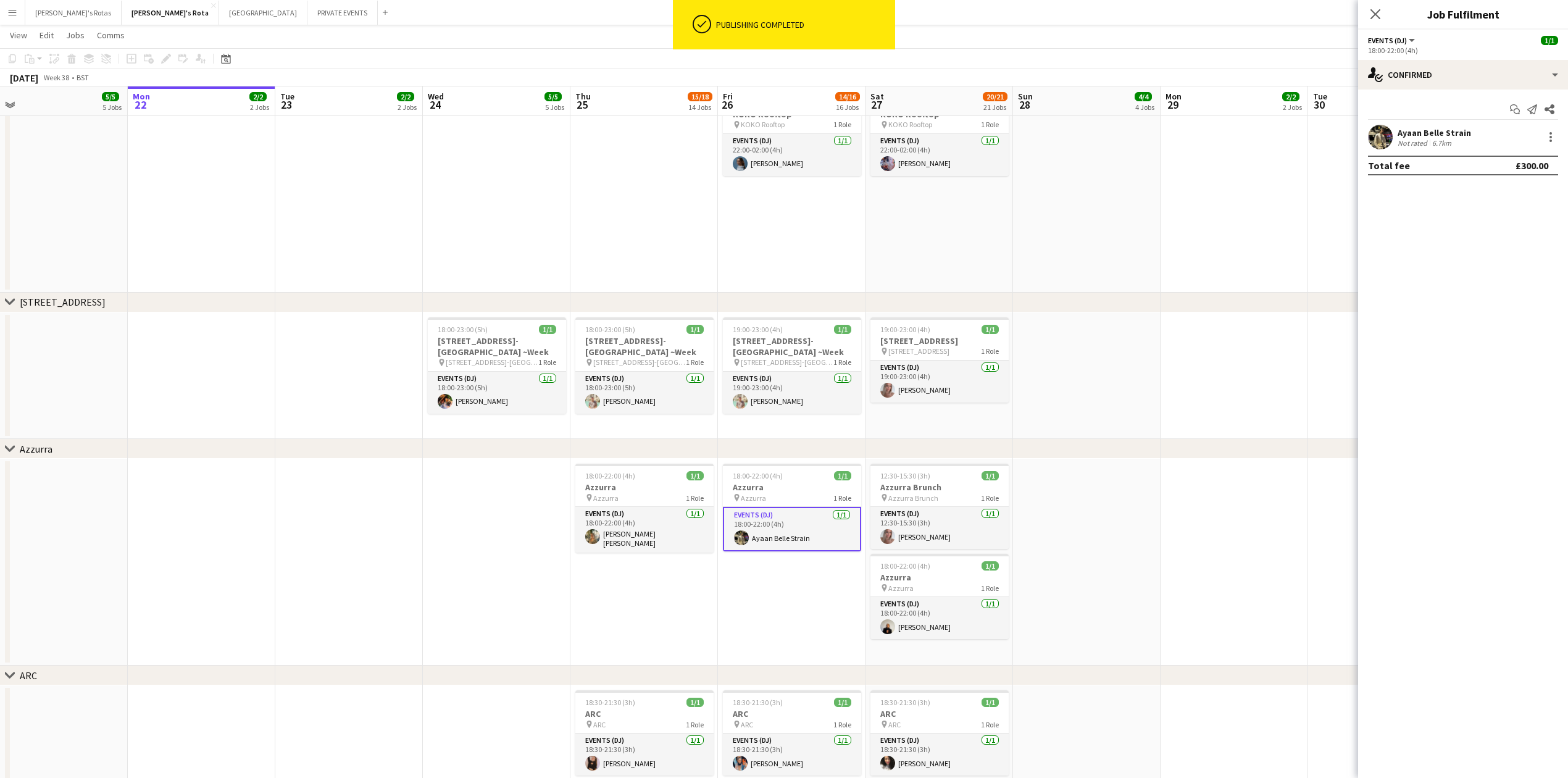
click at [1558, 136] on div "Ayaan Belle Strain Not rated 6.7km" at bounding box center [1463, 137] width 210 height 25
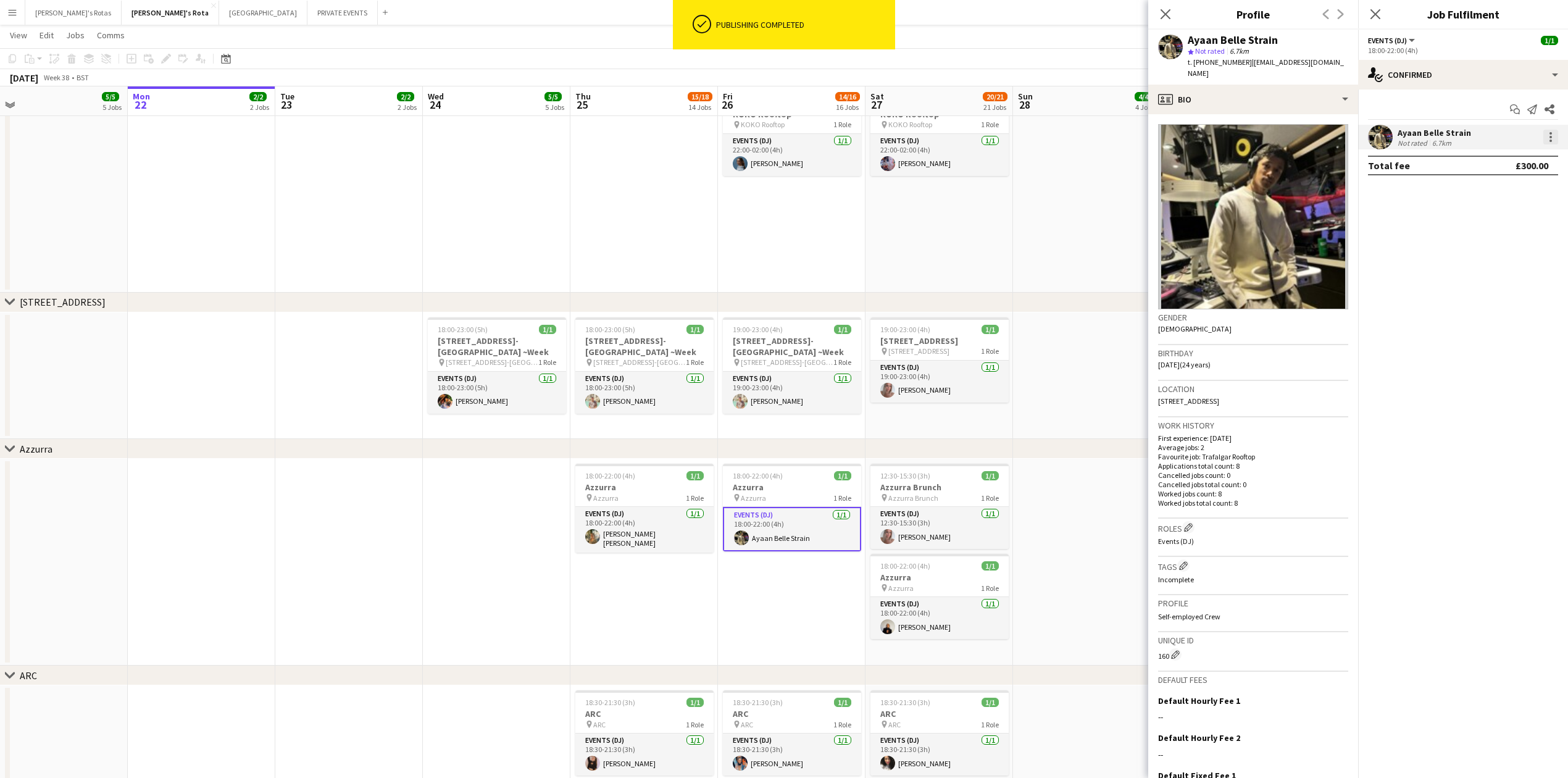
click at [1551, 132] on div at bounding box center [1550, 136] width 14 height 14
click at [1487, 274] on span "Remove" at bounding box center [1491, 278] width 37 height 10
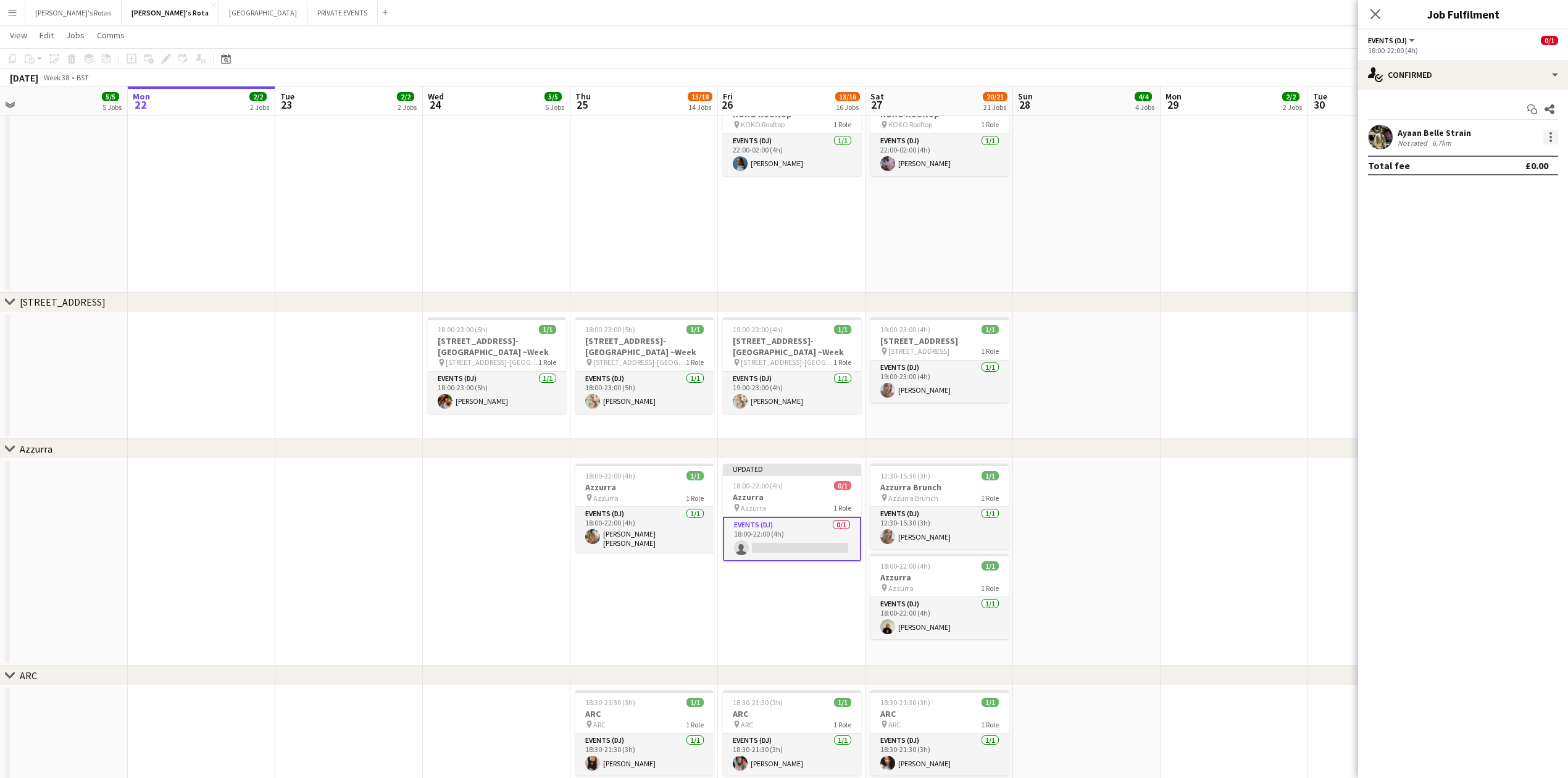
click at [1552, 139] on div at bounding box center [1550, 136] width 14 height 14
click at [1486, 273] on span "Remove" at bounding box center [1491, 278] width 37 height 10
click at [1429, 134] on input at bounding box center [1469, 136] width 143 height 14
type input "*****"
click at [1465, 163] on span "[EMAIL_ADDRESS][DOMAIN_NAME]" at bounding box center [1468, 166] width 123 height 10
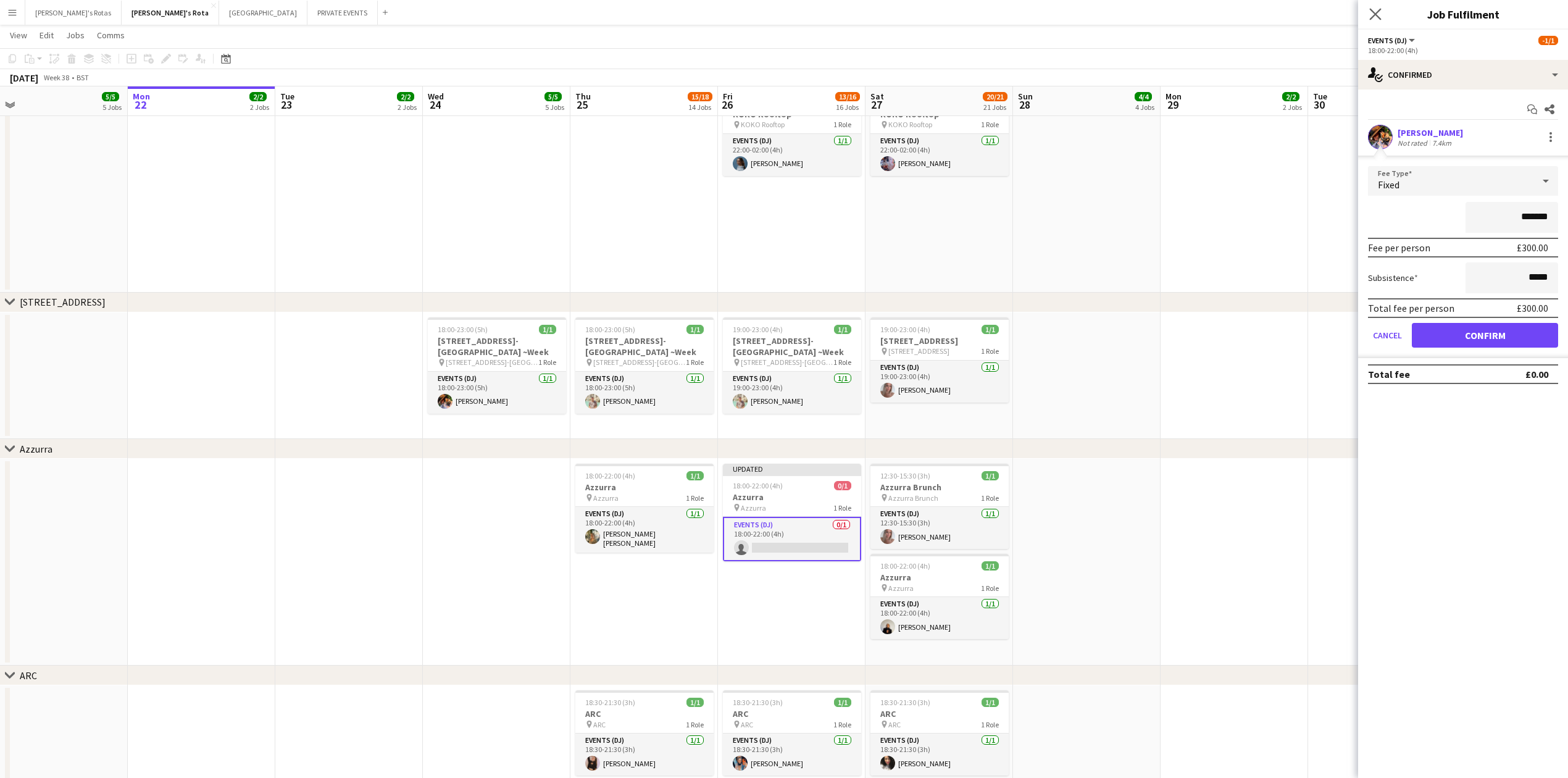
click at [1378, 8] on app-icon "Close pop-in" at bounding box center [1375, 14] width 18 height 18
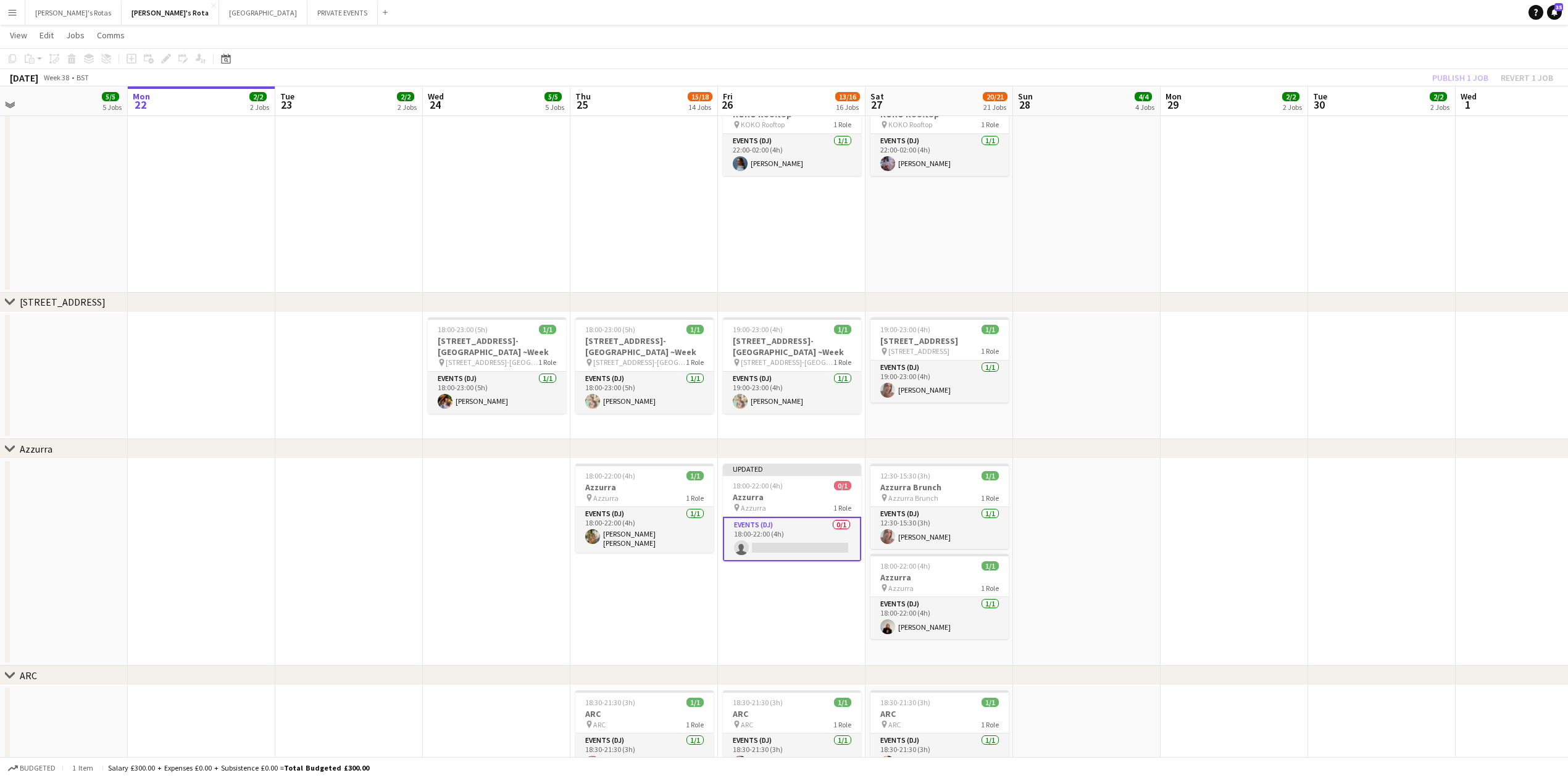
click at [410, 650] on app-date-cell at bounding box center [349, 562] width 147 height 207
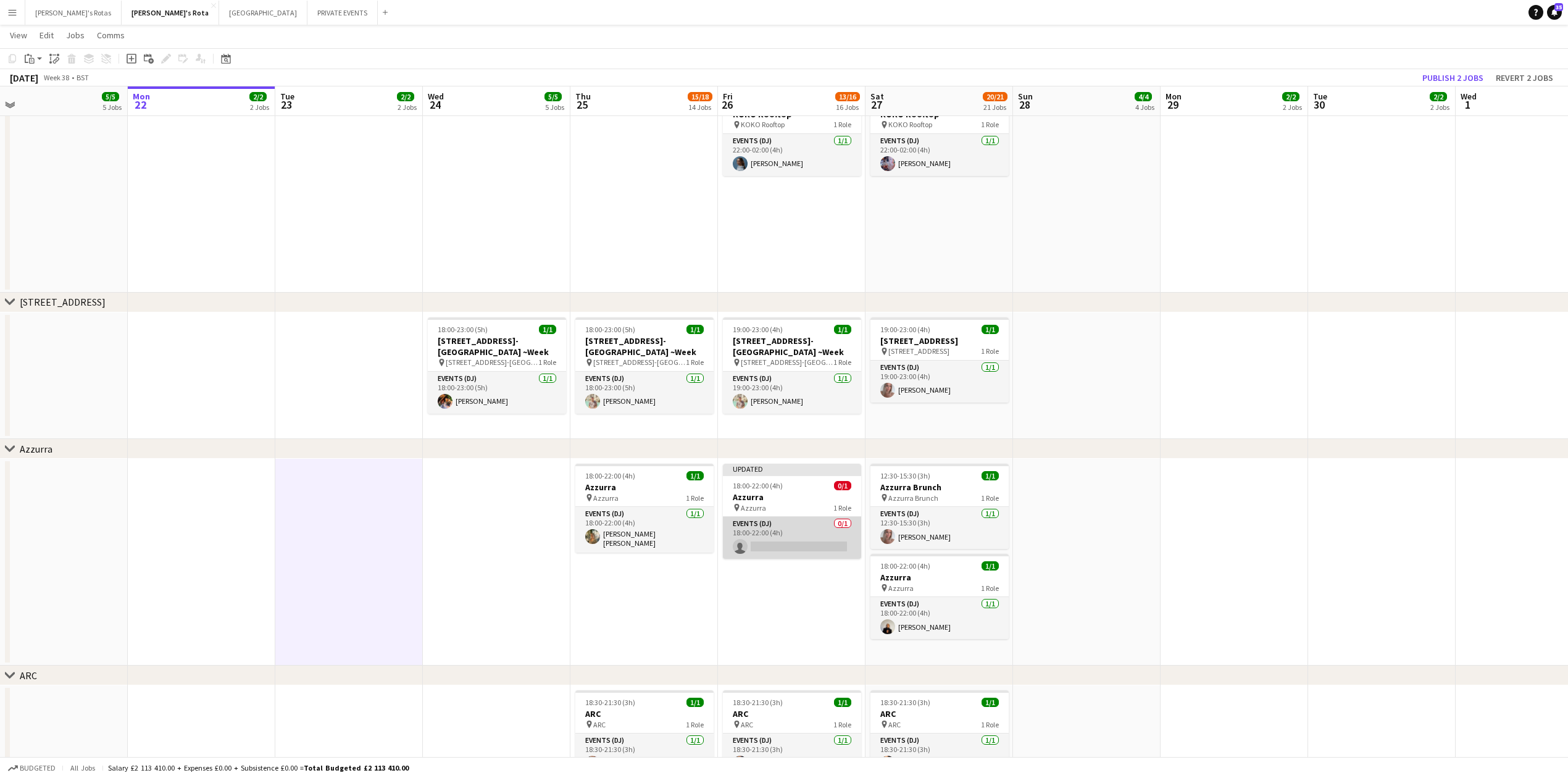
click at [827, 527] on app-card-role "Events (DJ) 0/1 18:00-22:00 (4h) single-neutral-actions" at bounding box center [792, 537] width 139 height 42
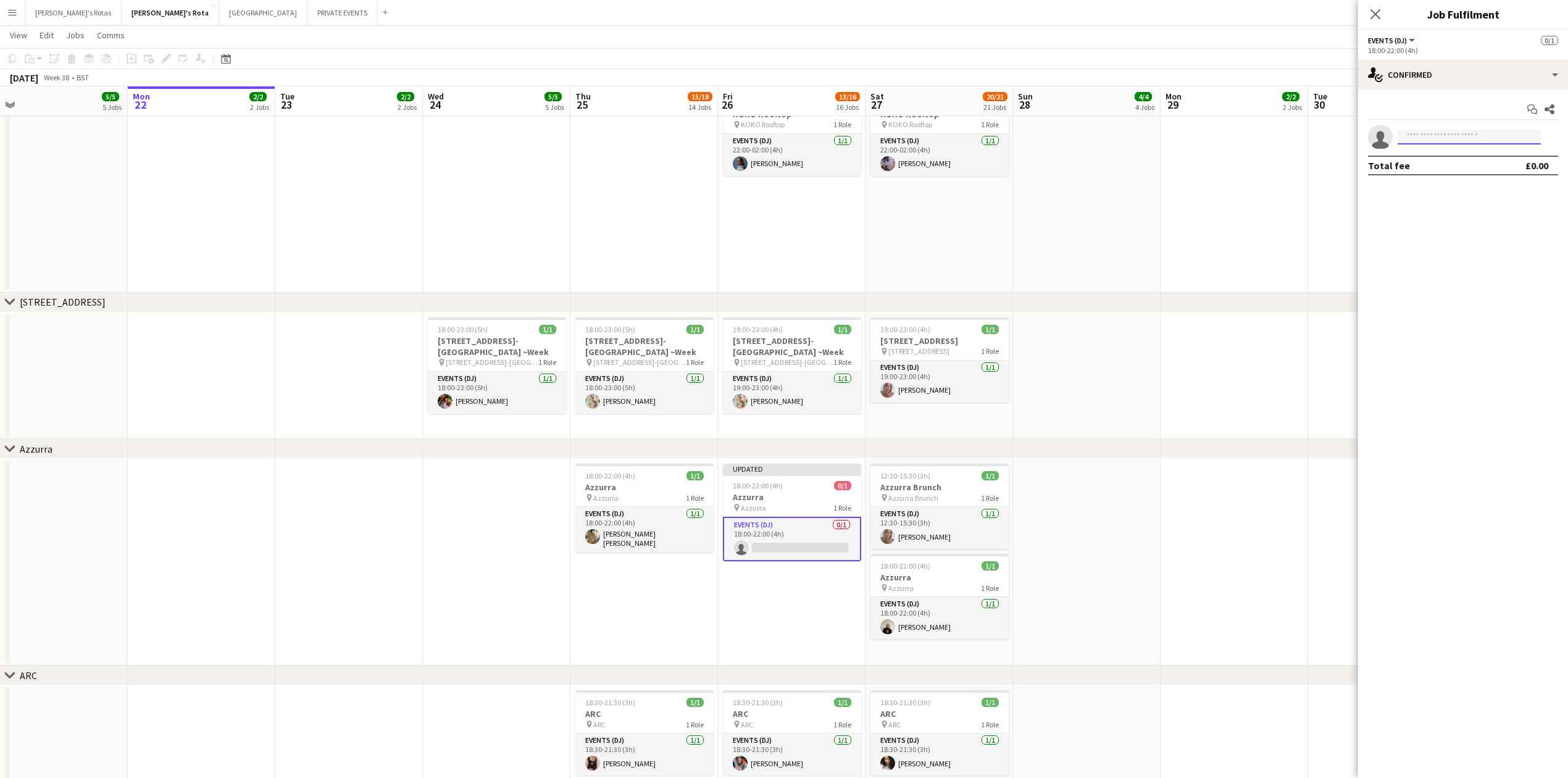
click at [1434, 134] on input at bounding box center [1469, 136] width 143 height 14
type input "*****"
click at [1423, 158] on span "[PERSON_NAME]" at bounding box center [1442, 155] width 71 height 10
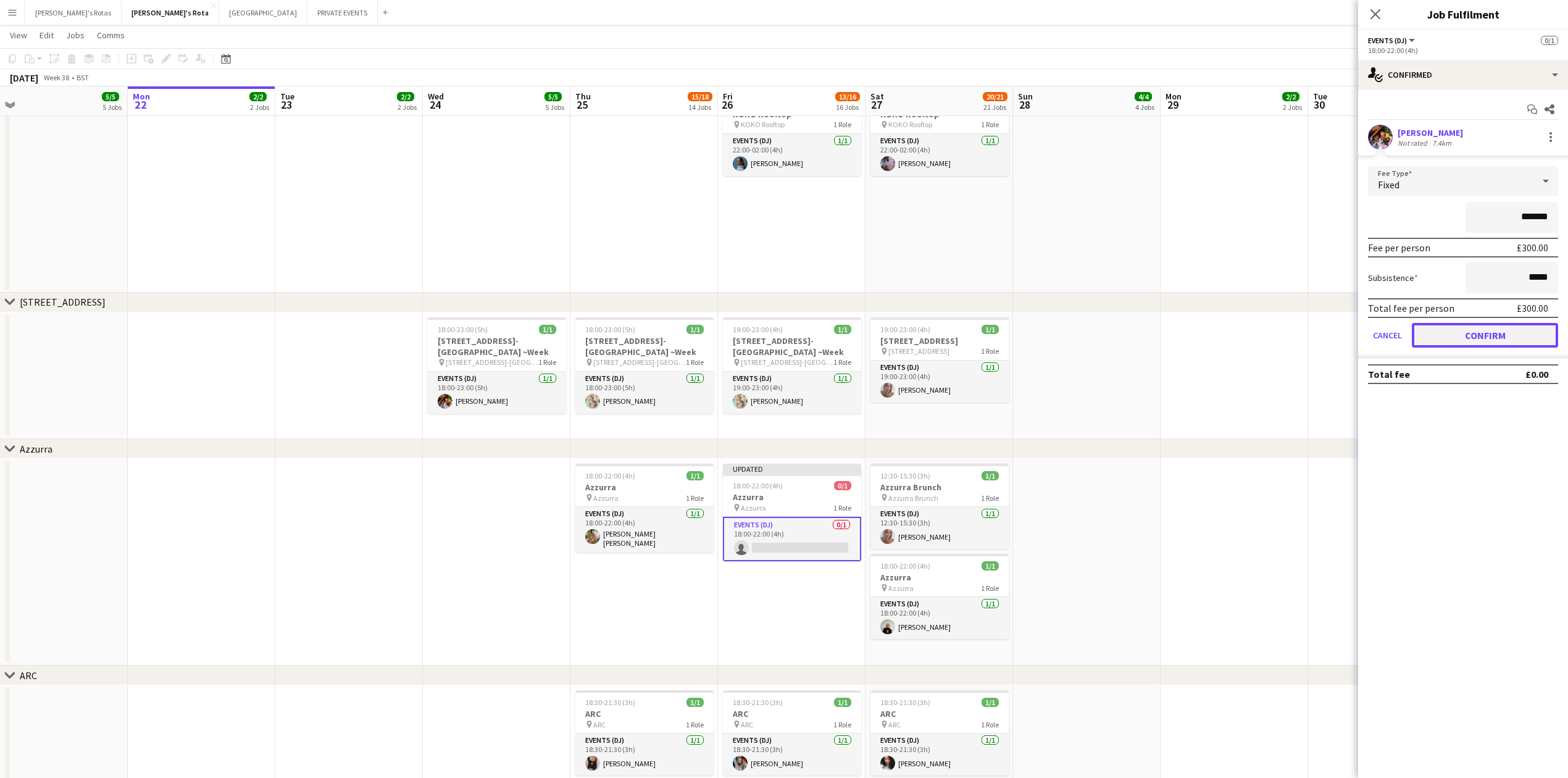
click at [1478, 345] on button "Confirm" at bounding box center [1485, 335] width 146 height 25
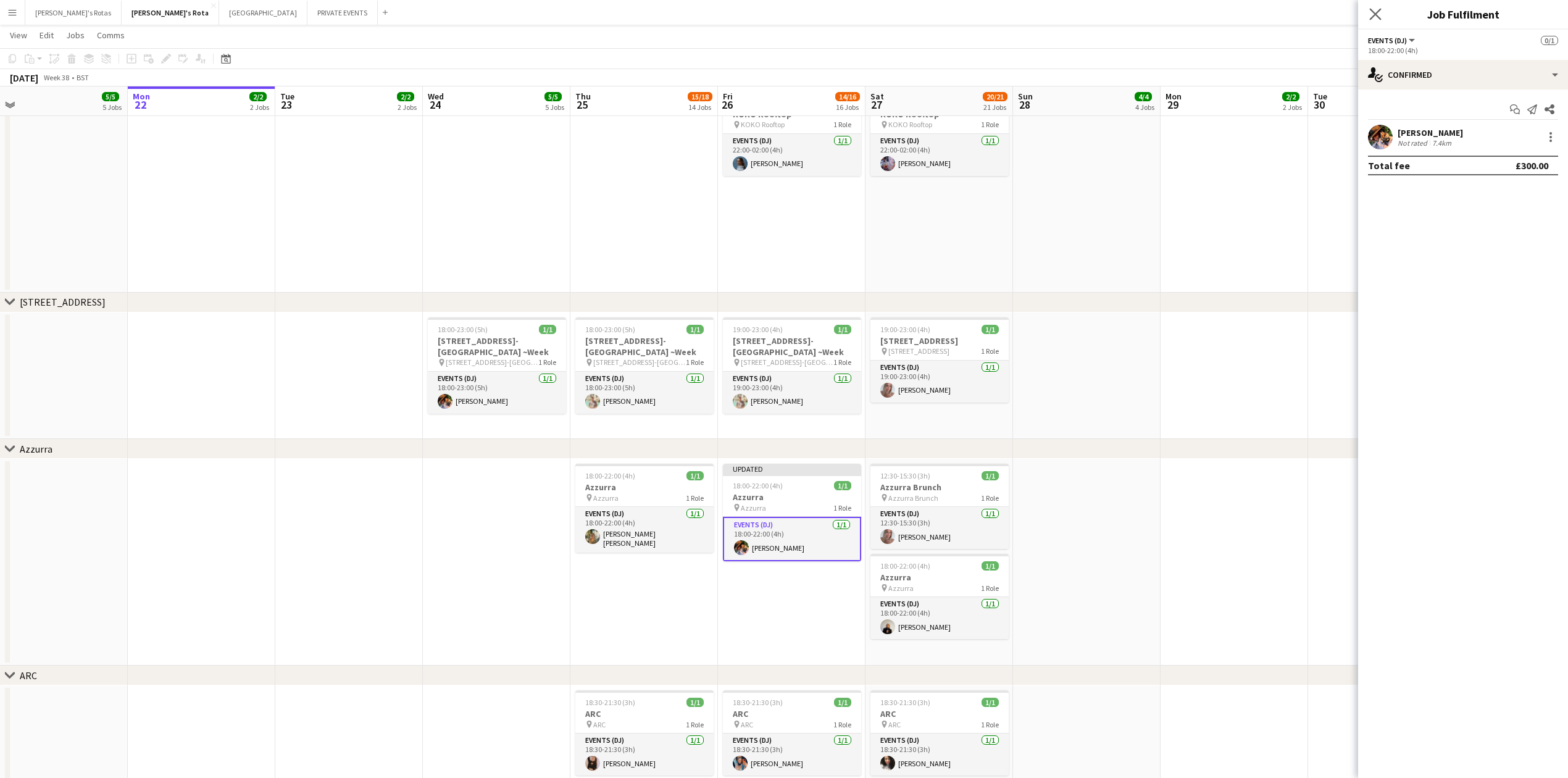
click at [1376, 5] on div "Close pop-in" at bounding box center [1375, 14] width 35 height 28
click at [1382, 15] on app-icon "Close pop-in" at bounding box center [1375, 14] width 18 height 18
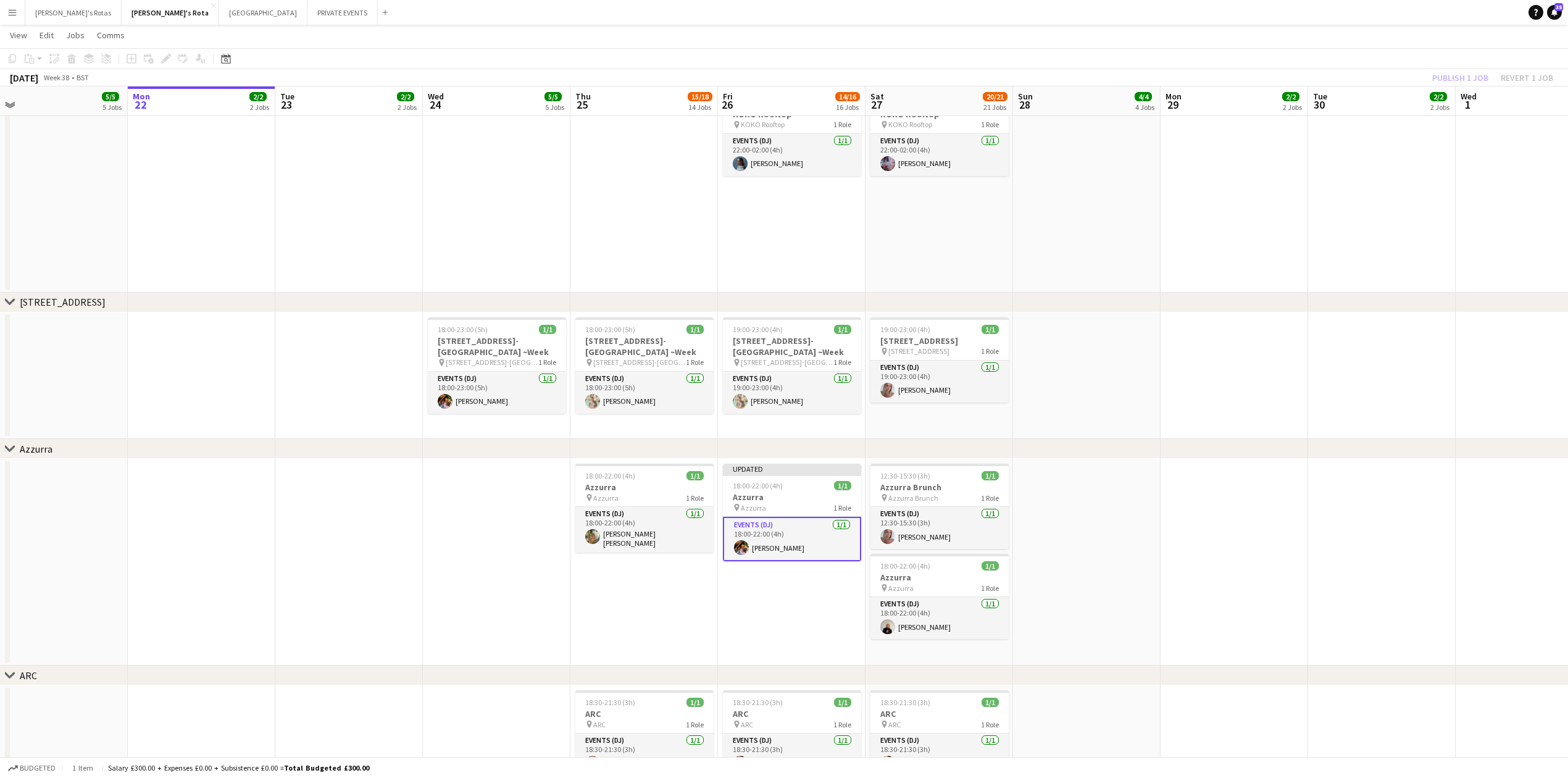
drag, startPoint x: 771, startPoint y: 522, endPoint x: 782, endPoint y: 525, distance: 11.4
click at [775, 526] on app-calendar-viewport "Thu 18 11/12 12 Jobs Fri 19 16/17 17 Jobs Sat 20 17/18 18 Jobs Sun 21 5/5 5 Job…" at bounding box center [784, 36] width 1568 height 4093
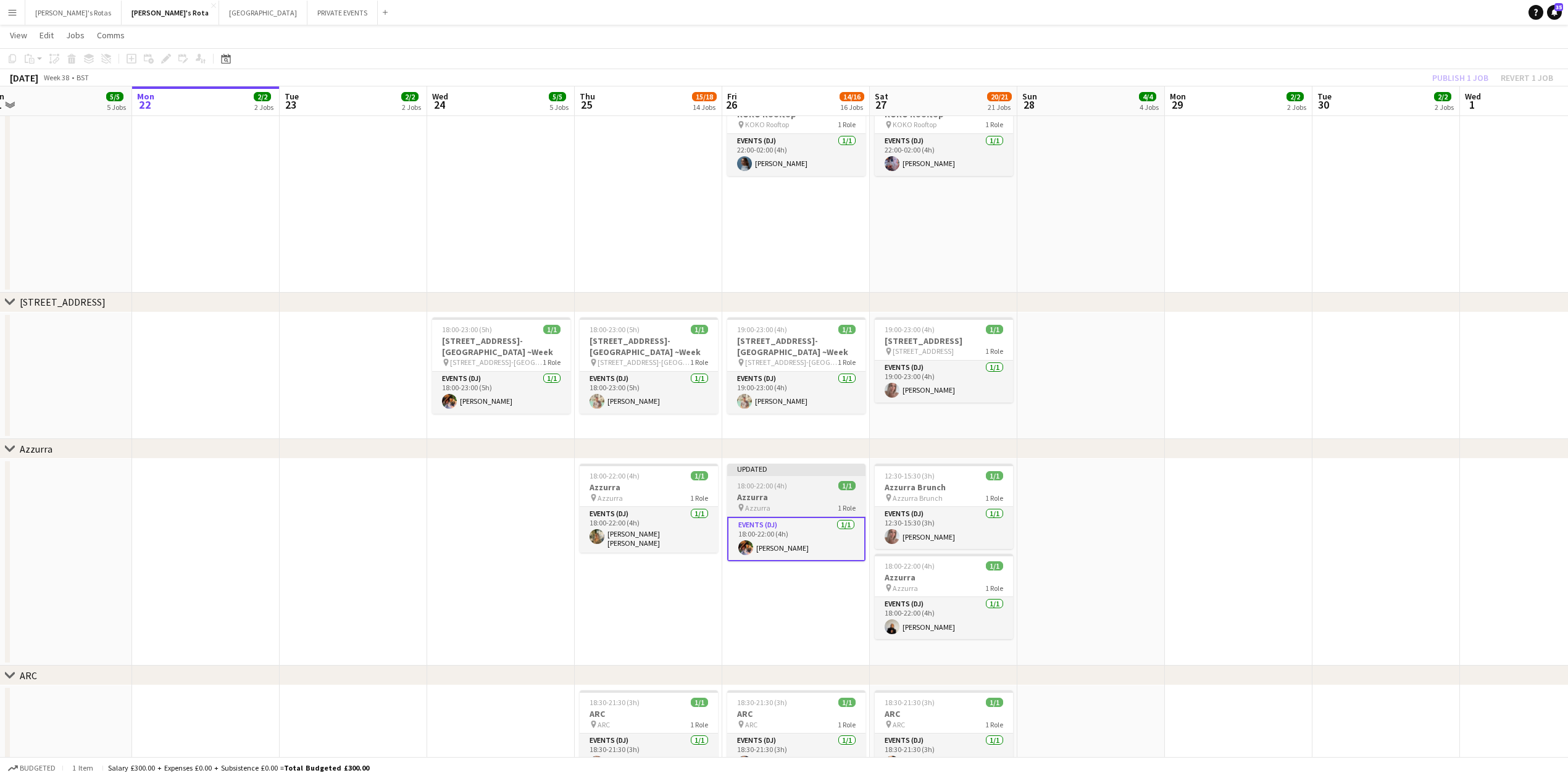
click at [779, 495] on h3 "Azzurra" at bounding box center [796, 497] width 139 height 11
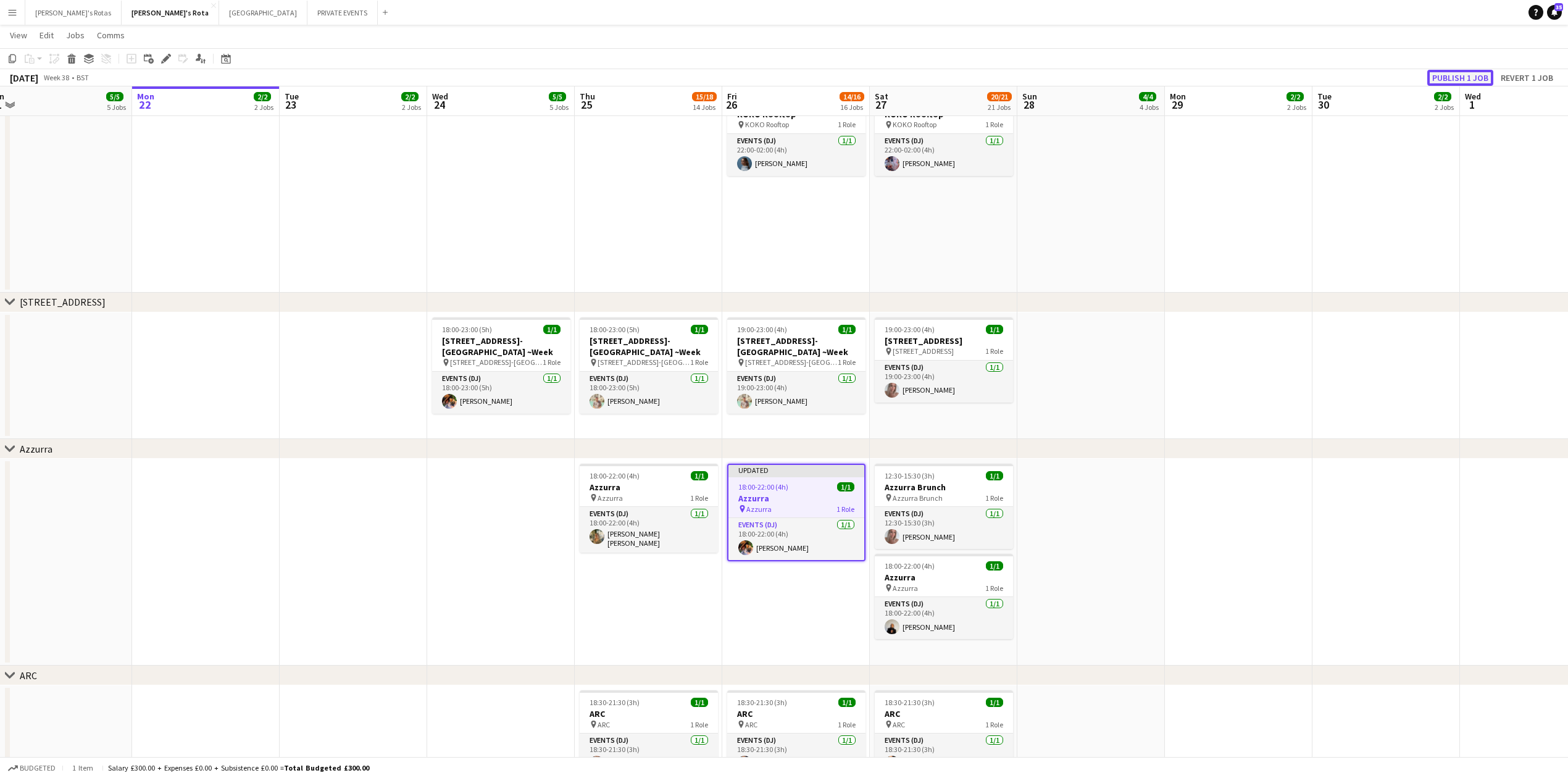
click at [1455, 70] on button "Publish 1 job" at bounding box center [1460, 77] width 66 height 16
click at [726, 607] on app-date-cell "18:00-22:00 (4h) 1/1 Azzurra pin Azzurra 1 Role Events (DJ) [DATE] 18:00-22:00 …" at bounding box center [795, 562] width 147 height 207
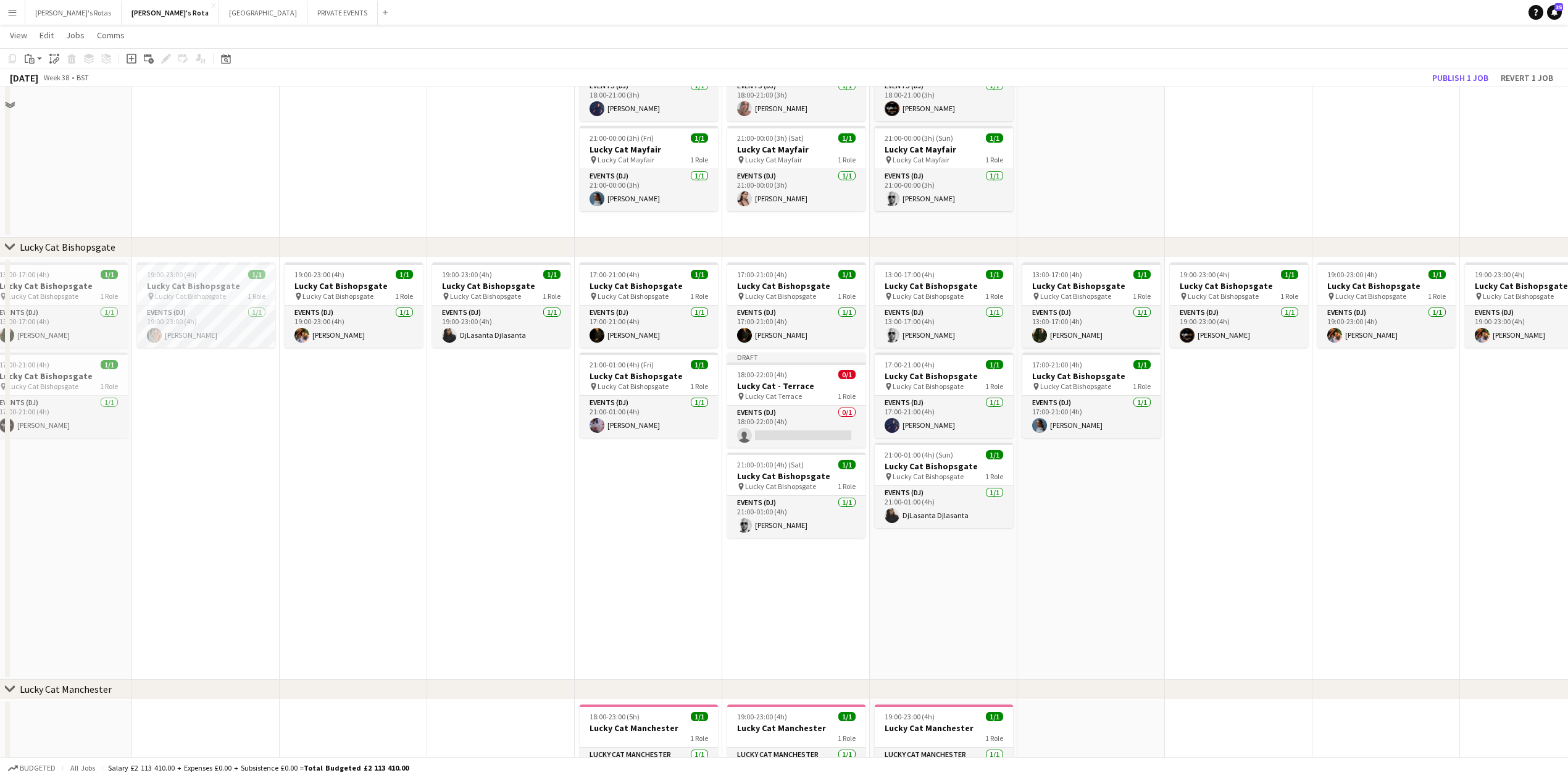
scroll to position [494, 0]
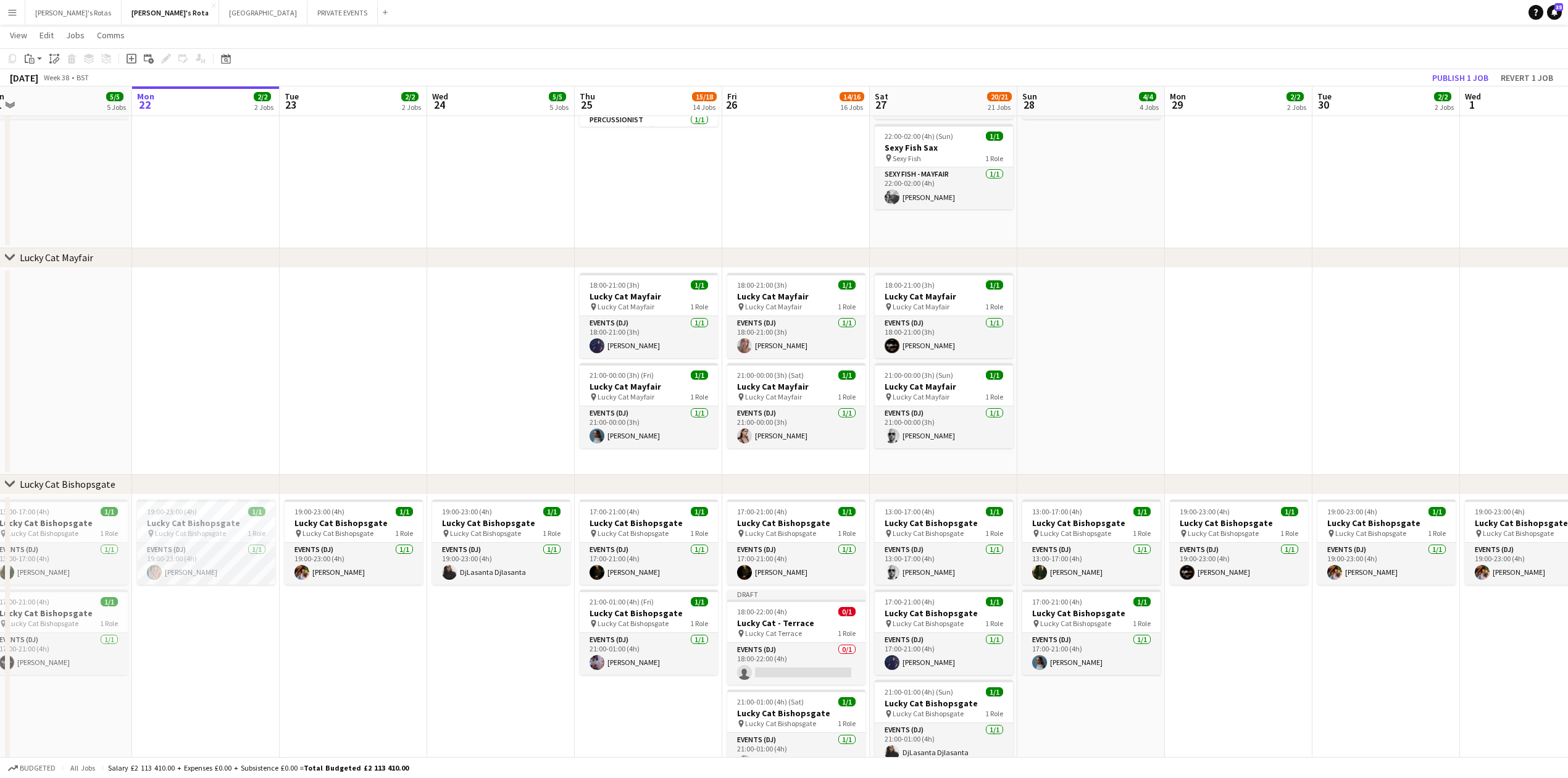
click at [339, 375] on app-date-cell at bounding box center [353, 371] width 147 height 207
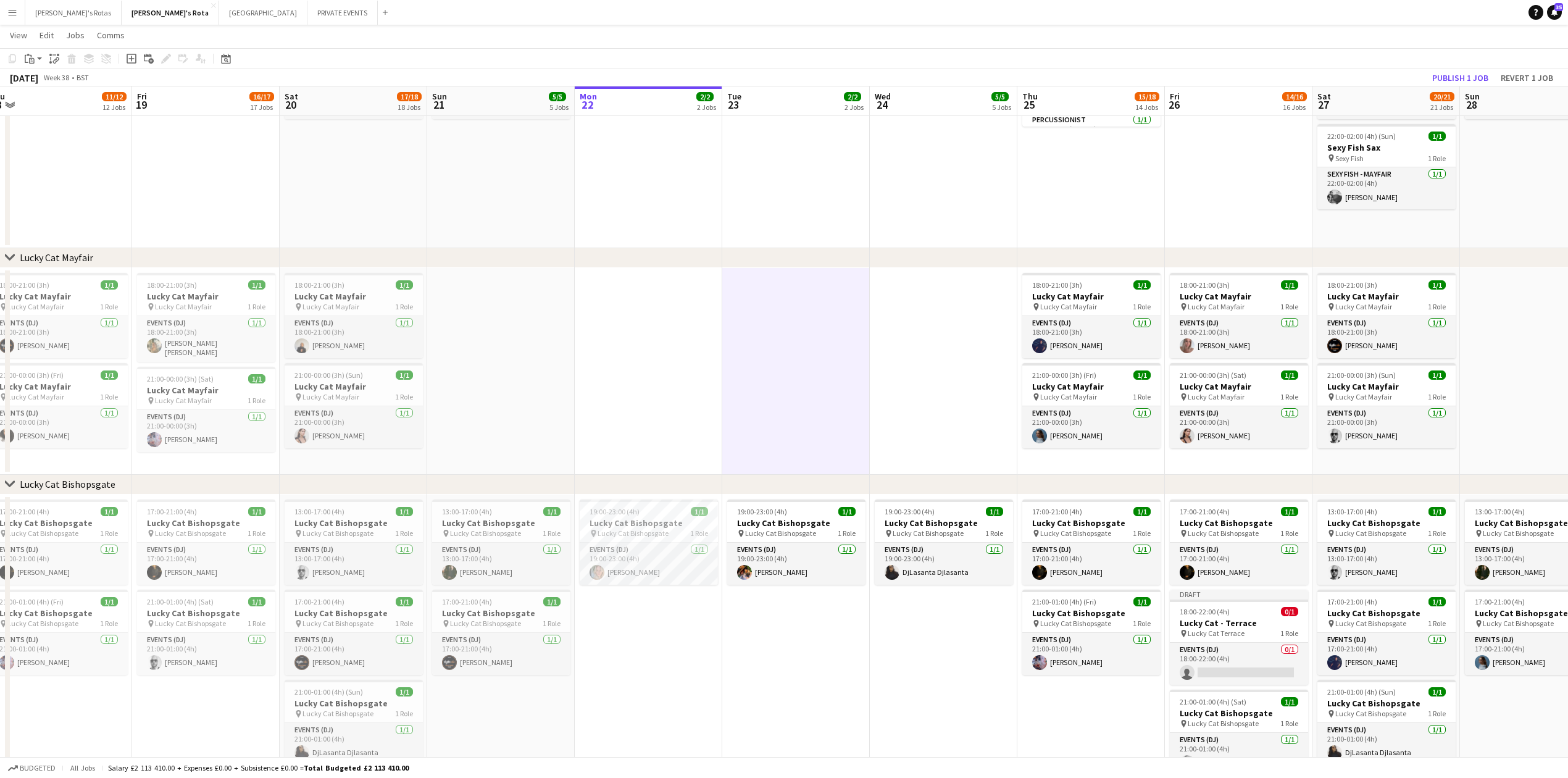
drag, startPoint x: 263, startPoint y: 361, endPoint x: 939, endPoint y: 329, distance: 676.8
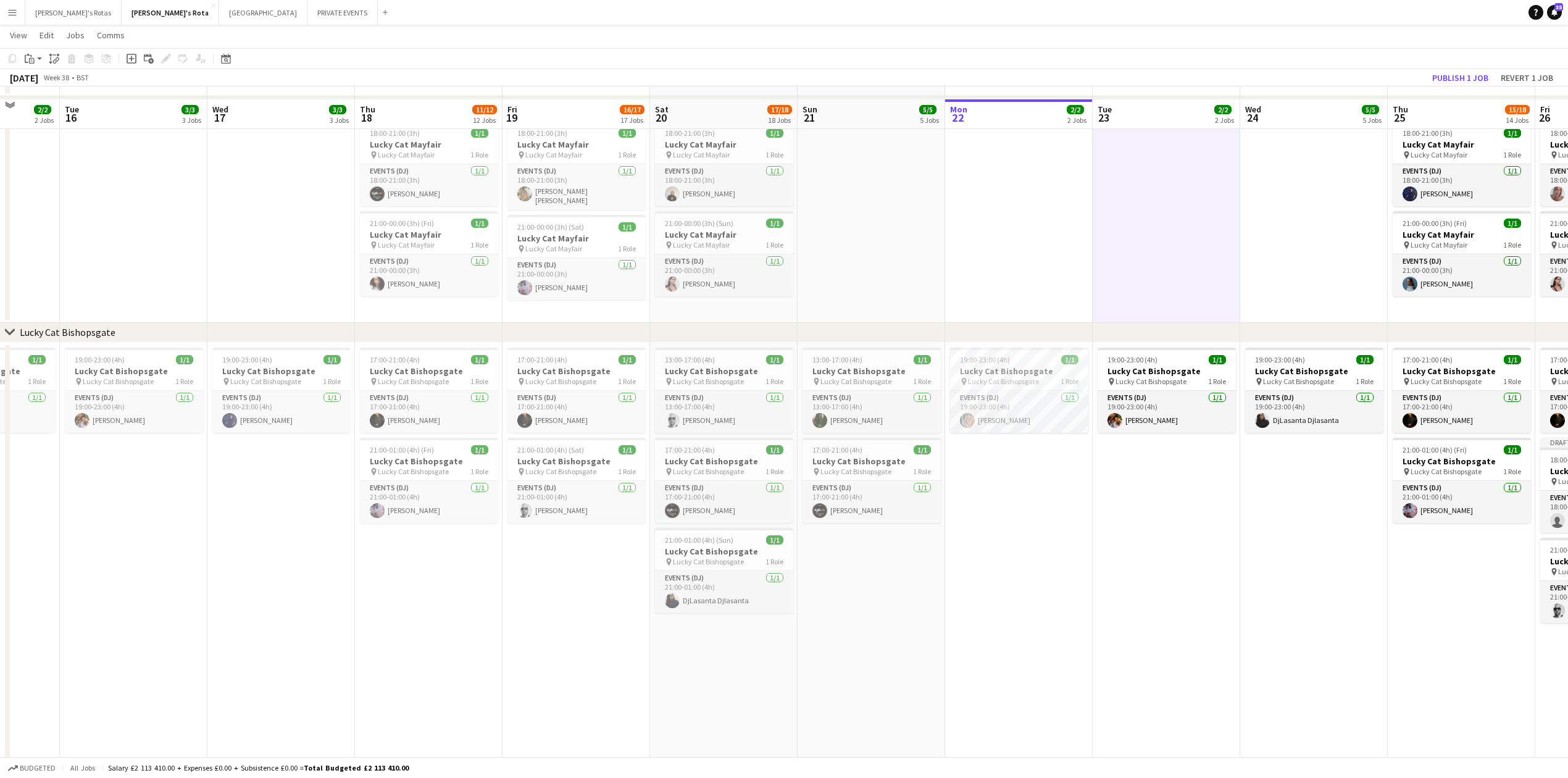
scroll to position [658, 0]
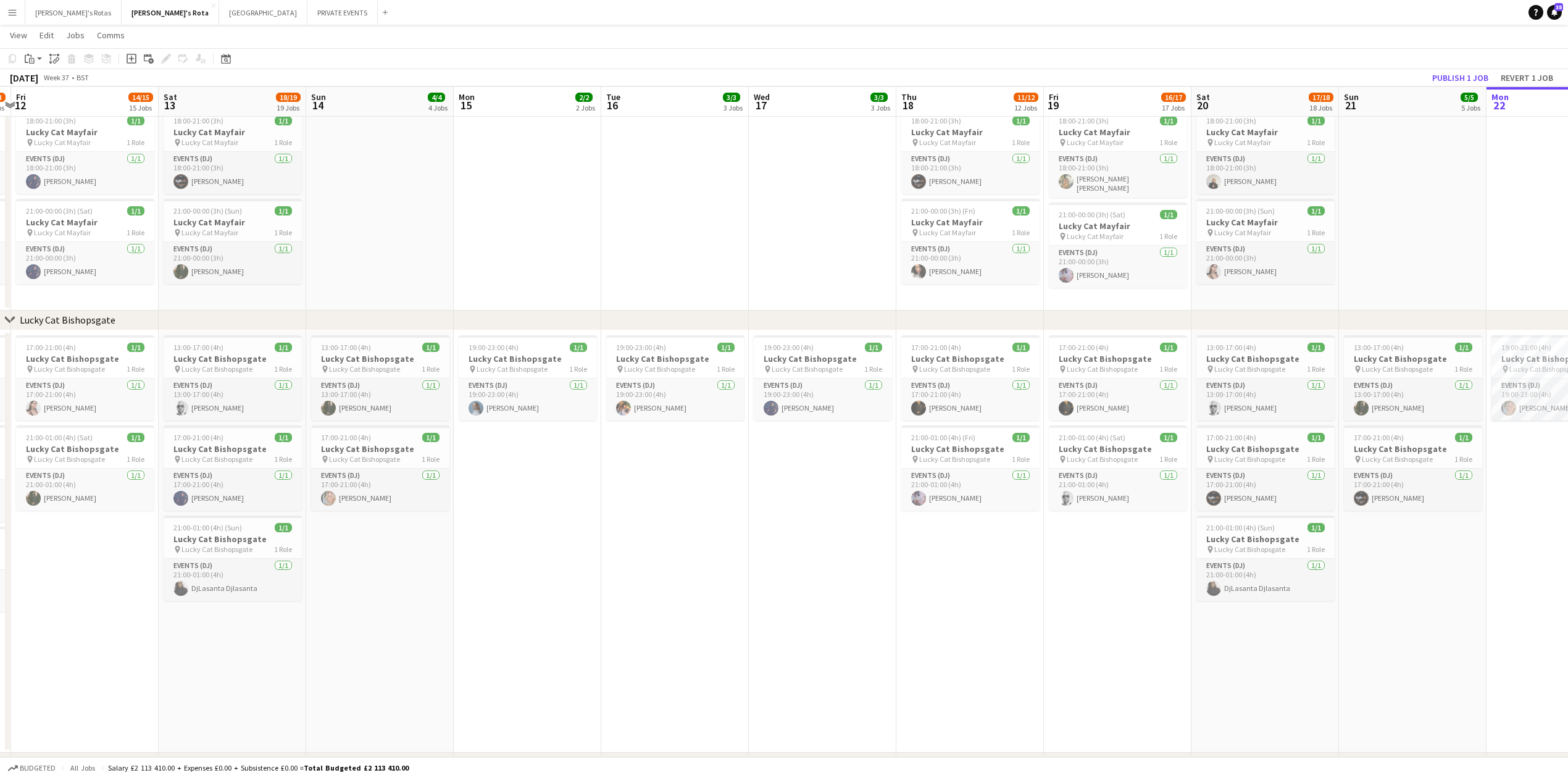
drag, startPoint x: 99, startPoint y: 591, endPoint x: 600, endPoint y: 589, distance: 501.0
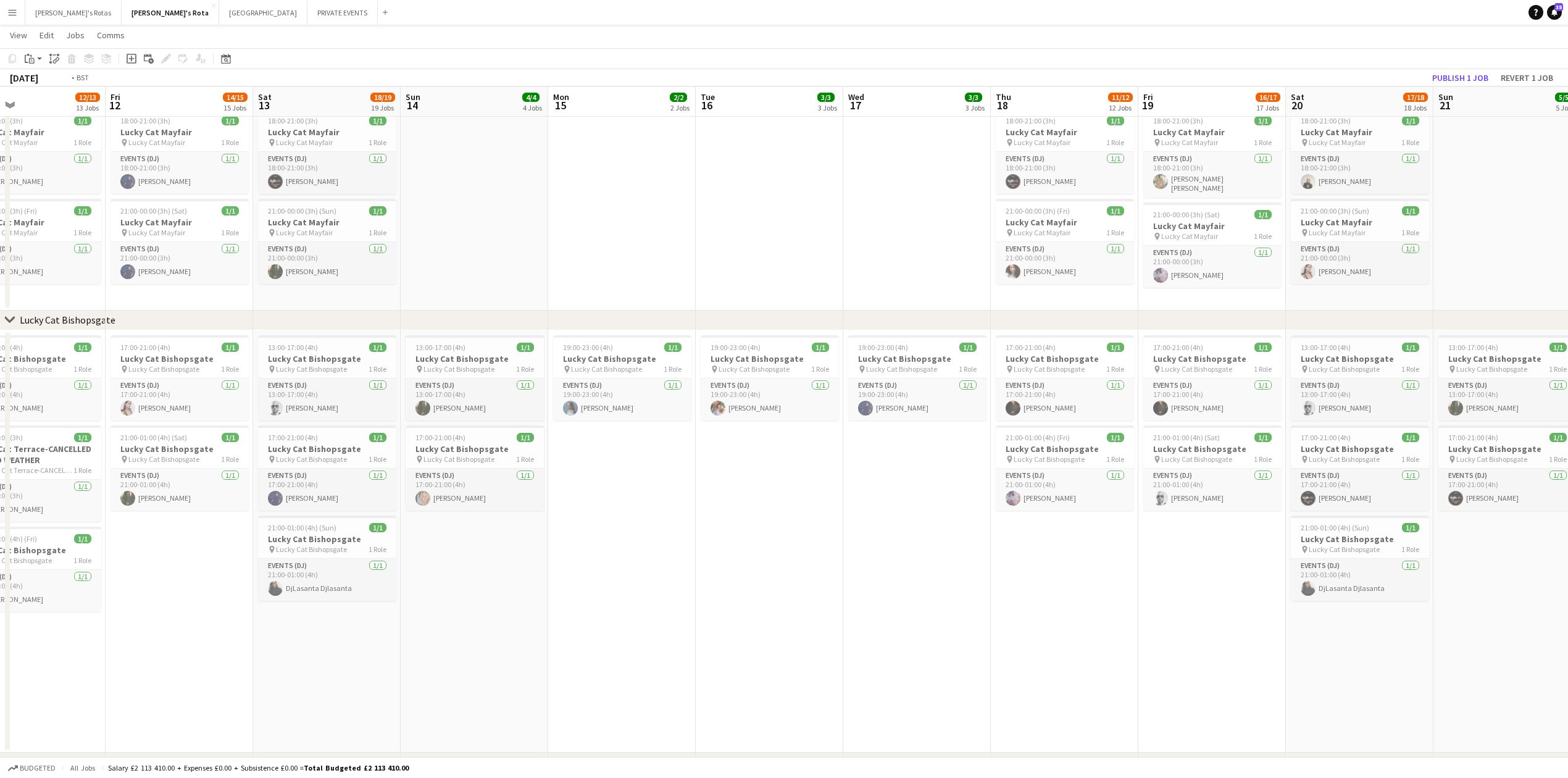
drag, startPoint x: 320, startPoint y: 611, endPoint x: 1008, endPoint y: 611, distance: 688.0
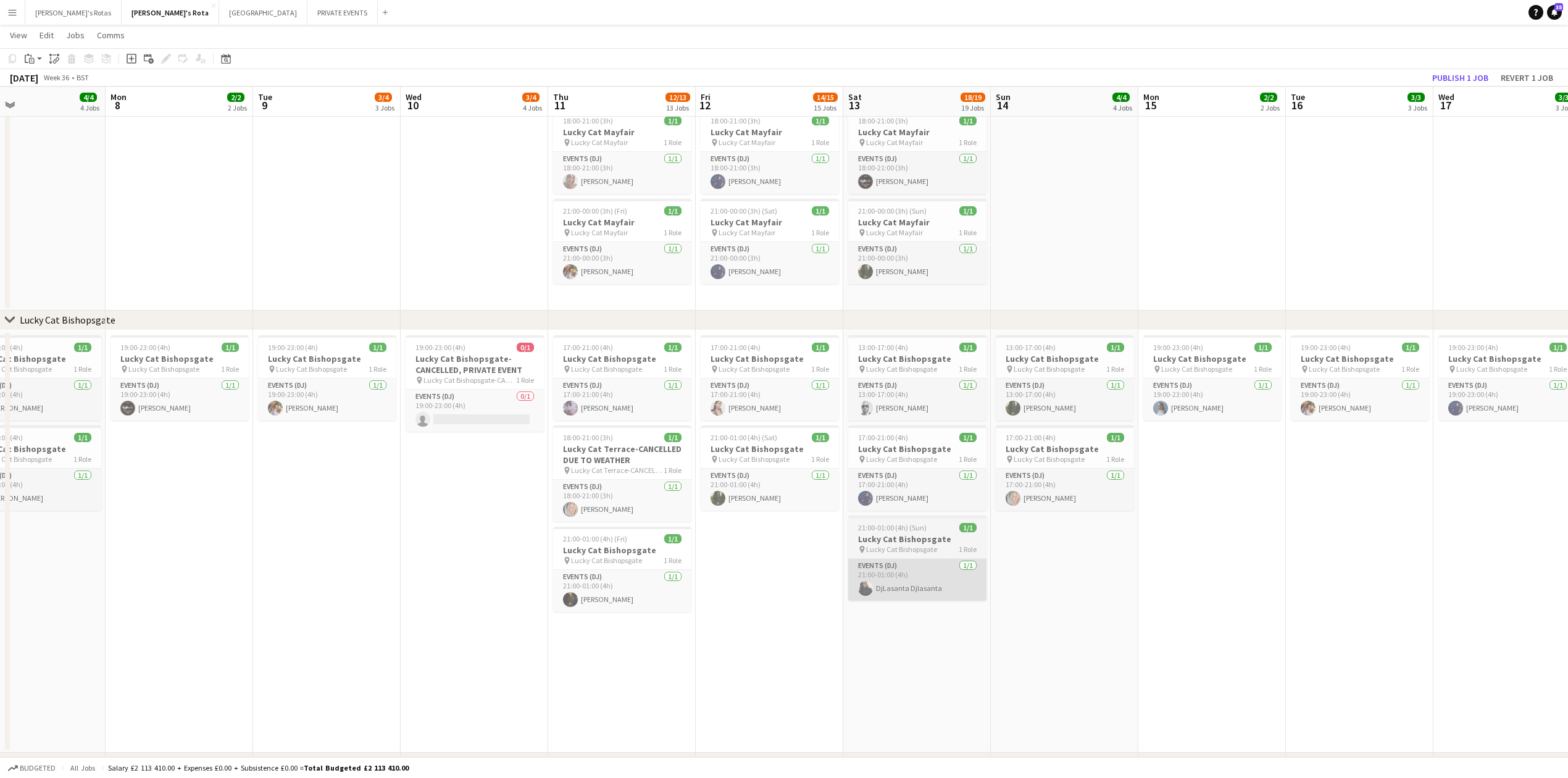
scroll to position [0, 298]
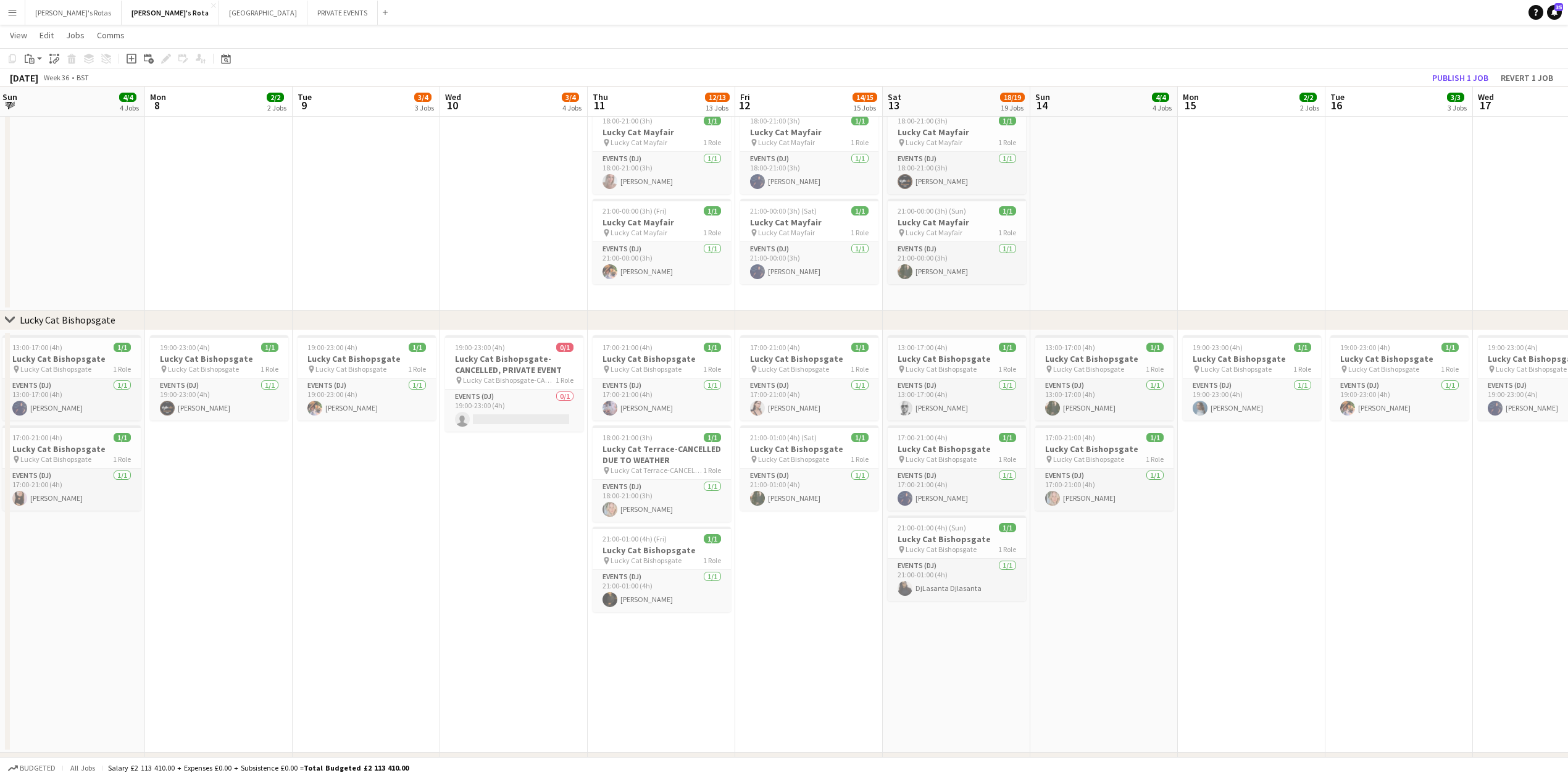
drag, startPoint x: 280, startPoint y: 613, endPoint x: 1094, endPoint y: 523, distance: 819.0
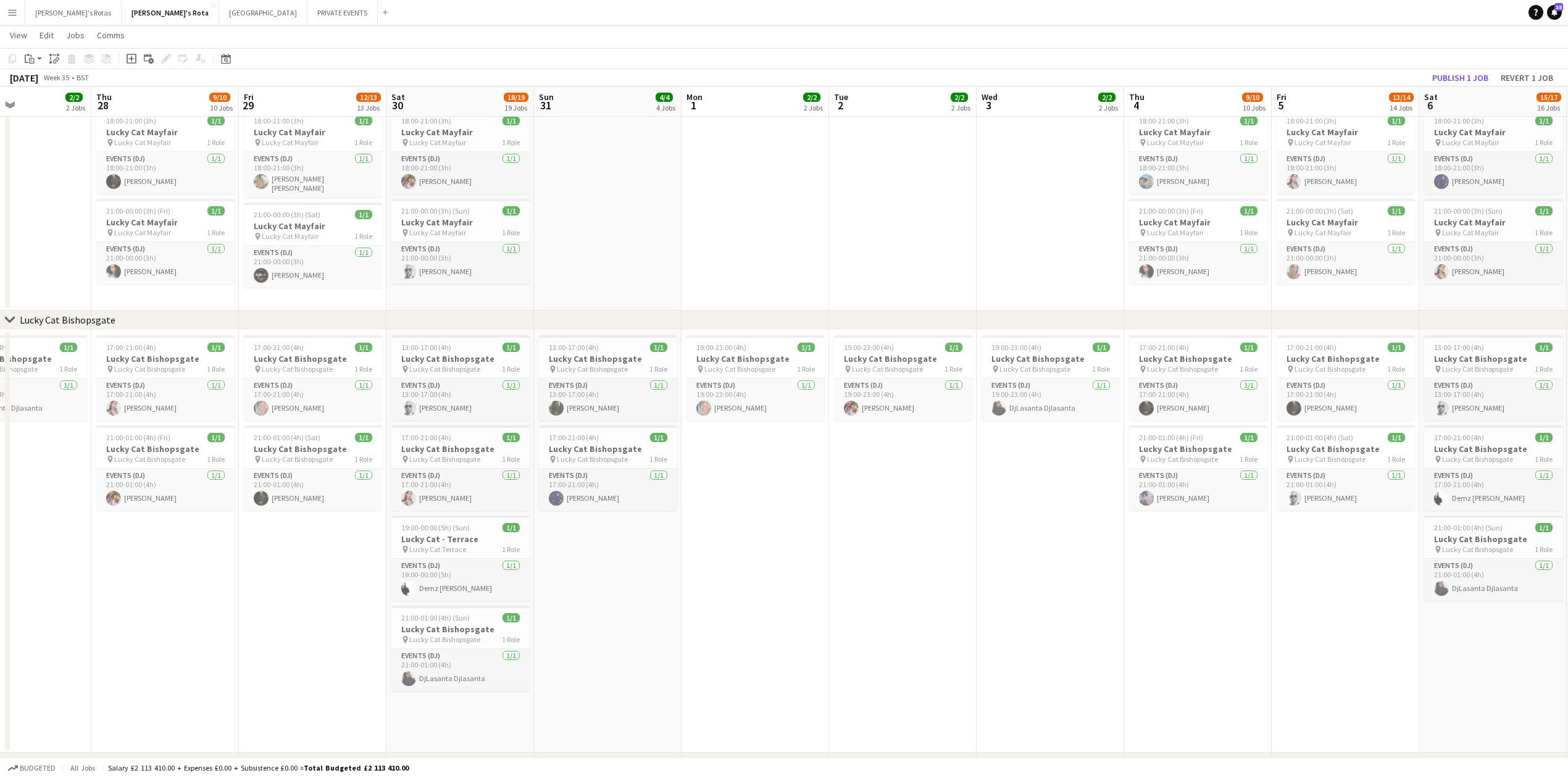
drag, startPoint x: 203, startPoint y: 569, endPoint x: 773, endPoint y: 563, distance: 570.0
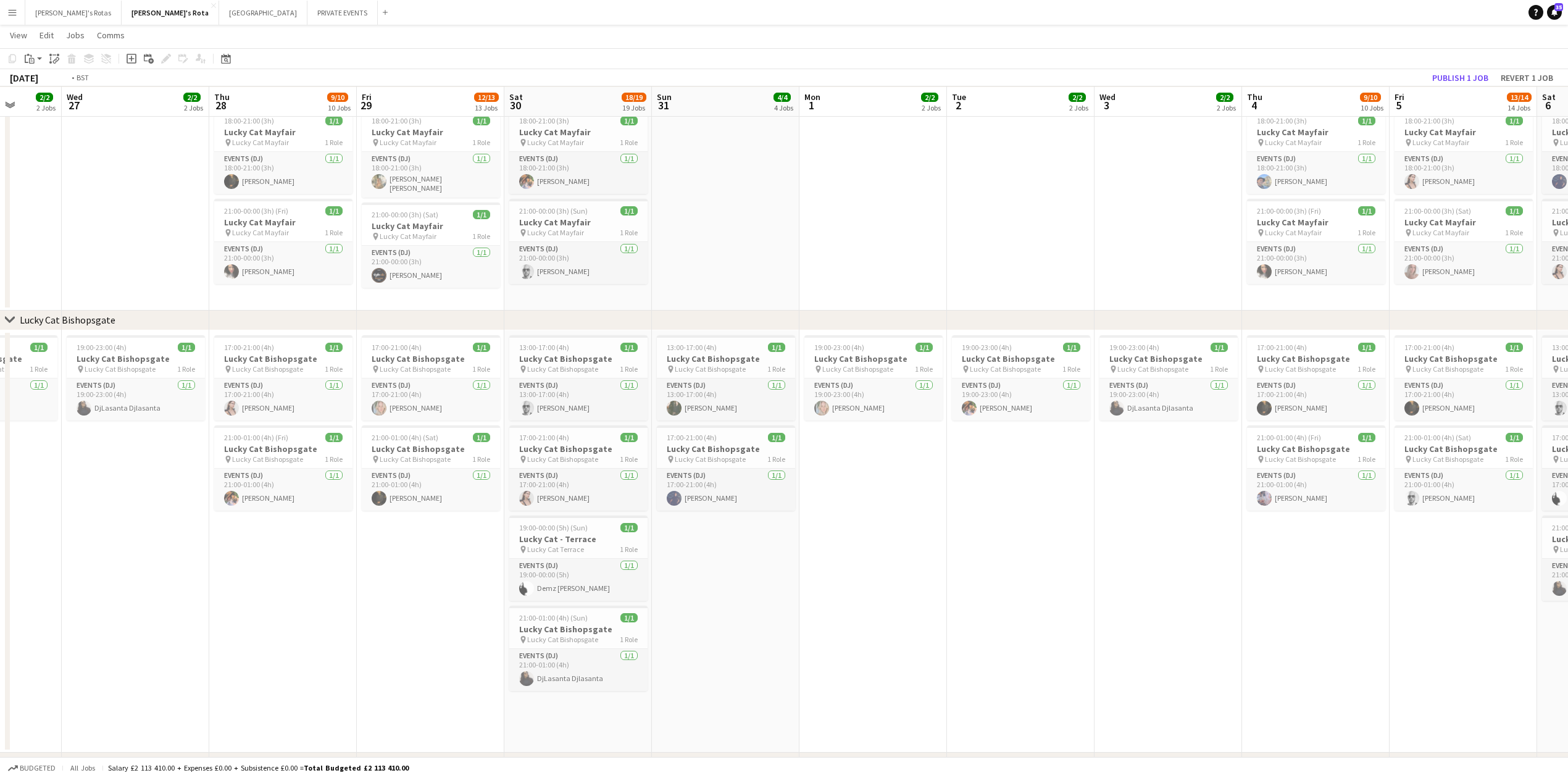
drag, startPoint x: 141, startPoint y: 621, endPoint x: 1045, endPoint y: 485, distance: 914.2
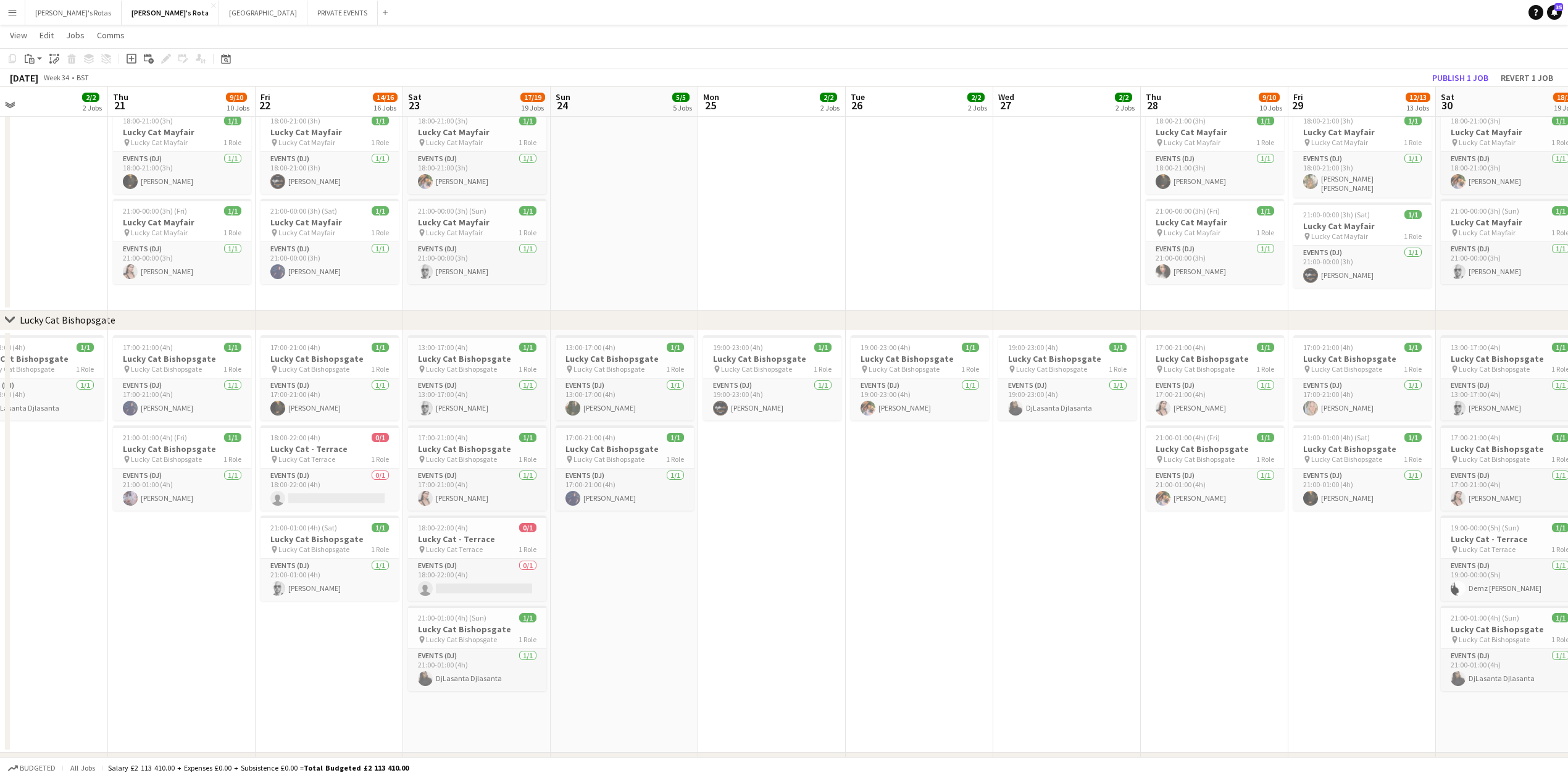
scroll to position [0, 259]
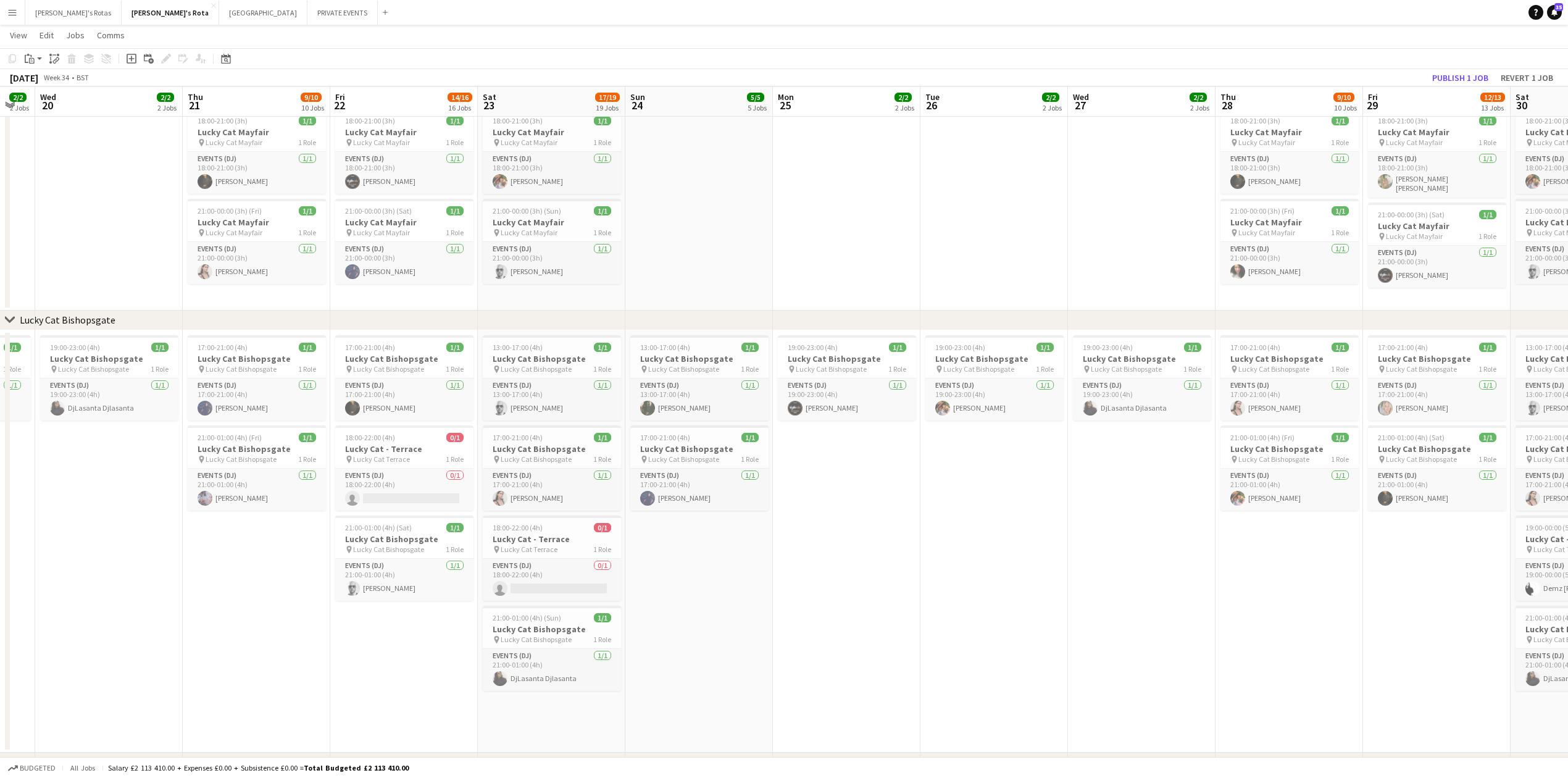
drag, startPoint x: 625, startPoint y: 550, endPoint x: 907, endPoint y: 518, distance: 283.8
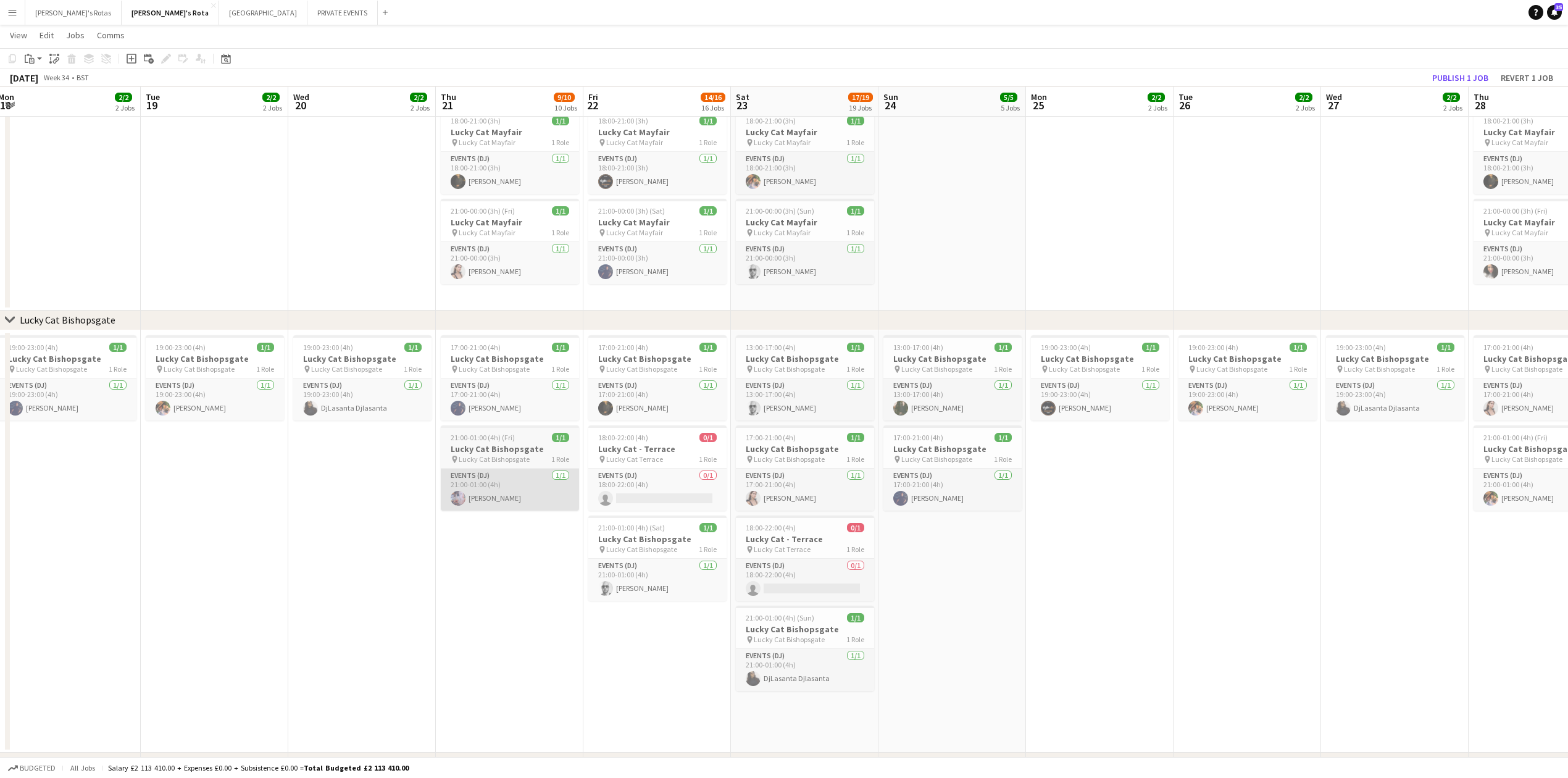
drag, startPoint x: 110, startPoint y: 604, endPoint x: 543, endPoint y: 489, distance: 448.0
click at [654, 440] on div "18:00-22:00 (4h) 0/1" at bounding box center [660, 438] width 139 height 9
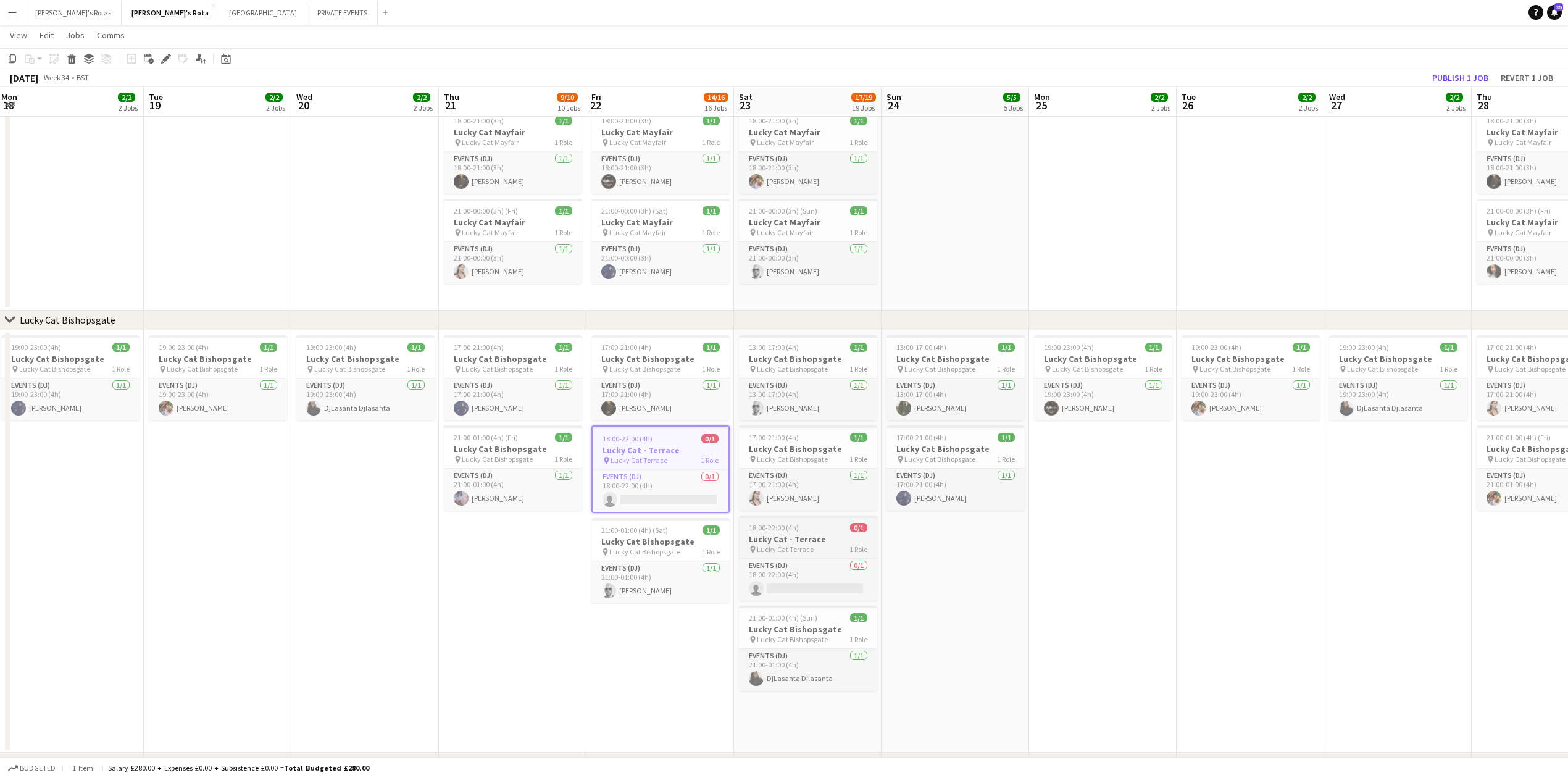
click at [816, 535] on h3 "Lucky Cat - Terrace" at bounding box center [807, 539] width 139 height 11
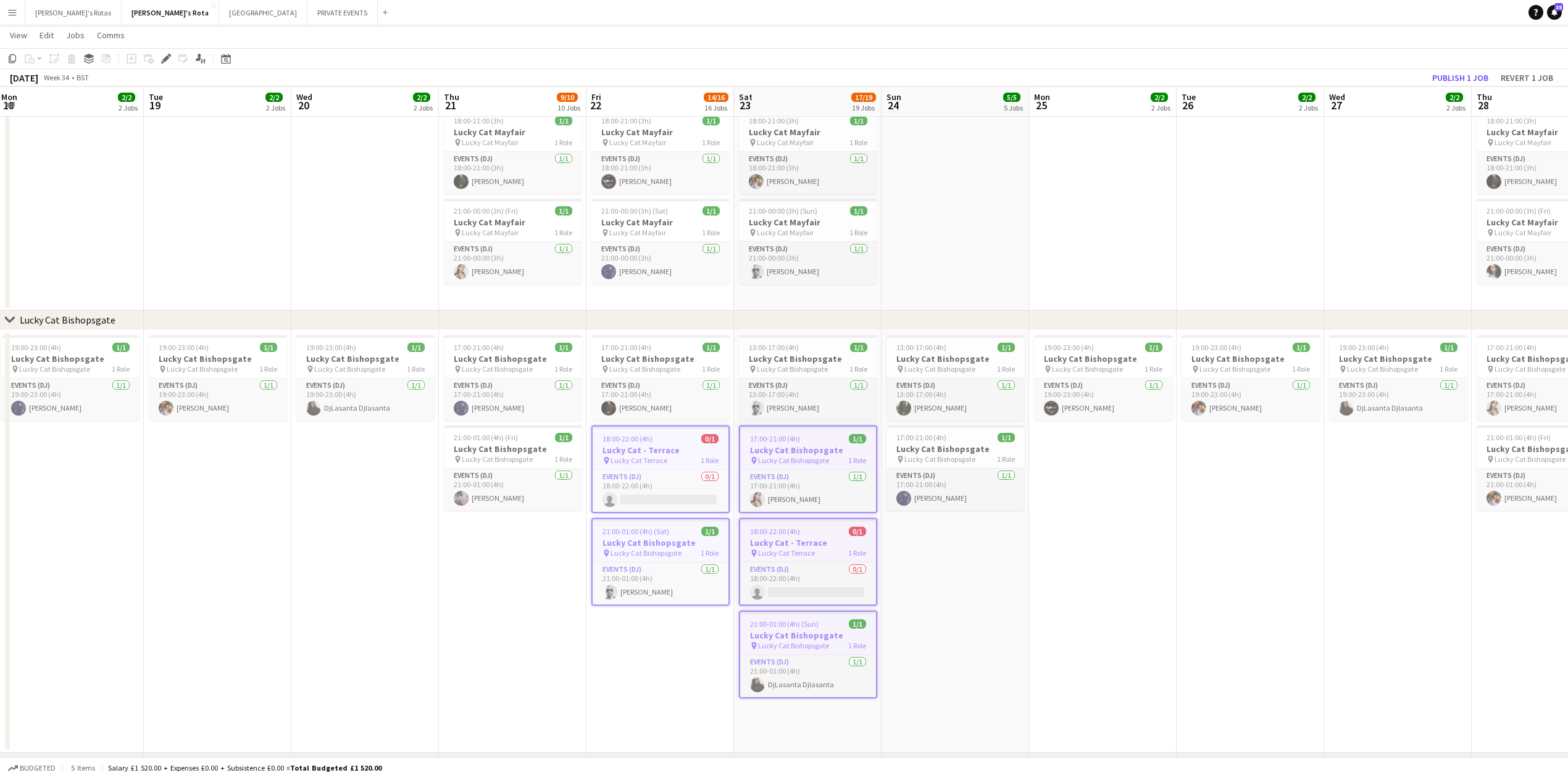
click at [663, 431] on app-job-card "18:00-22:00 (4h) 0/1 Lucky Cat - Terrace pin Lucky Cat Terrace 1 Role Events (D…" at bounding box center [660, 469] width 139 height 88
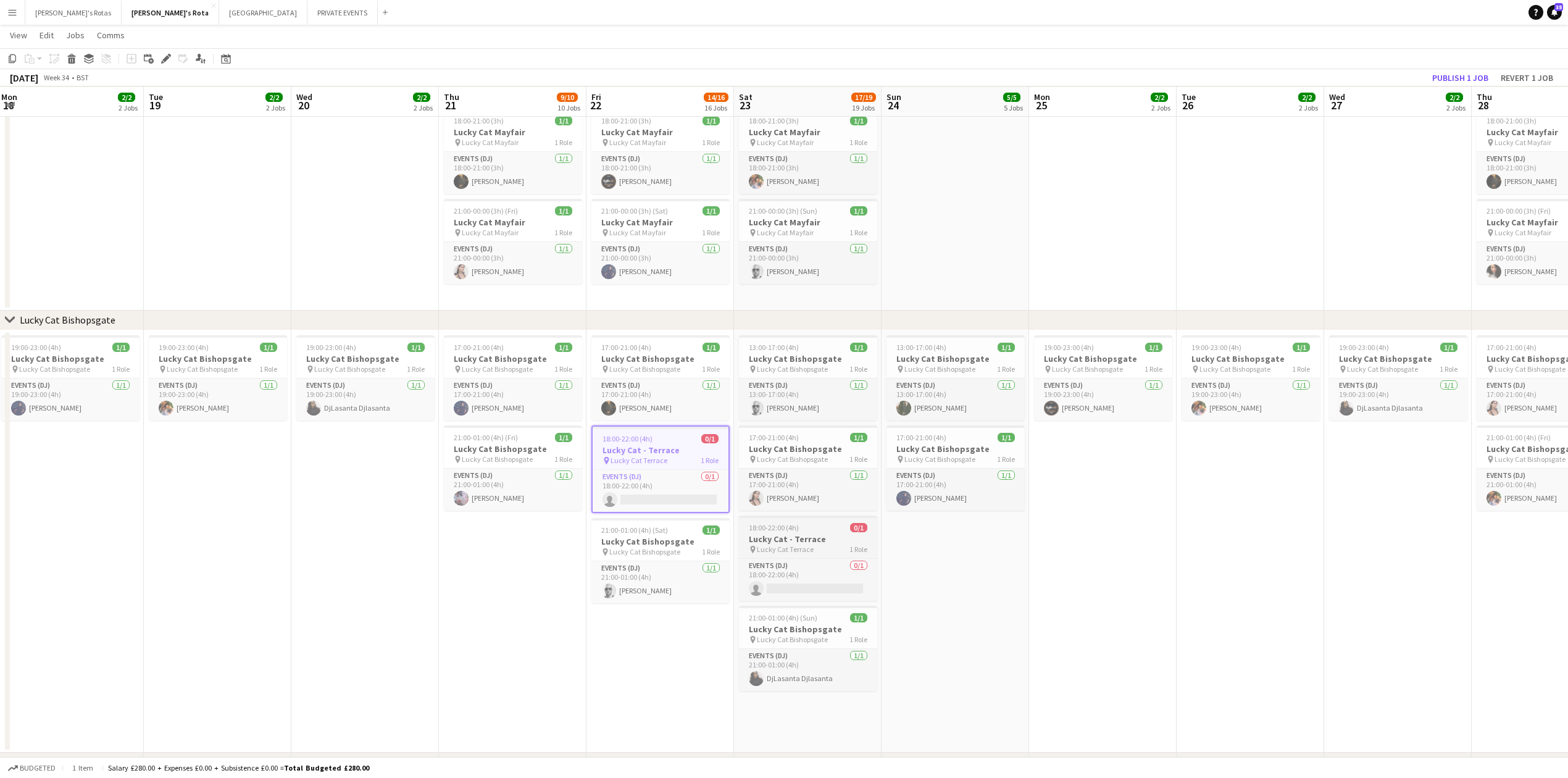
click at [823, 534] on app-job-card "18:00-22:00 (4h) 0/1 Lucky Cat - Terrace pin Lucky Cat Terrace 1 Role Events (D…" at bounding box center [807, 558] width 139 height 85
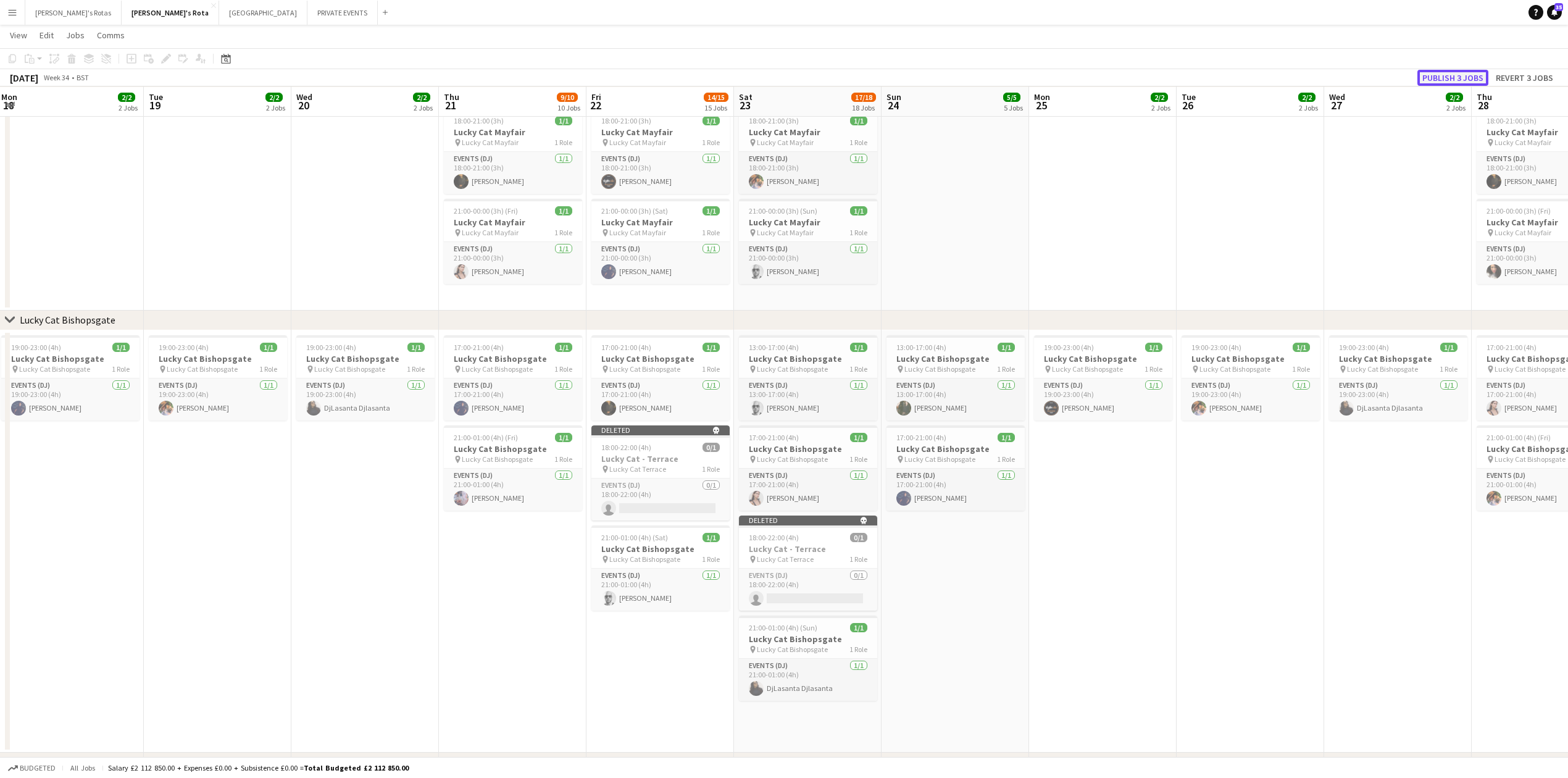
click at [1453, 74] on button "Publish 3 jobs" at bounding box center [1452, 77] width 71 height 16
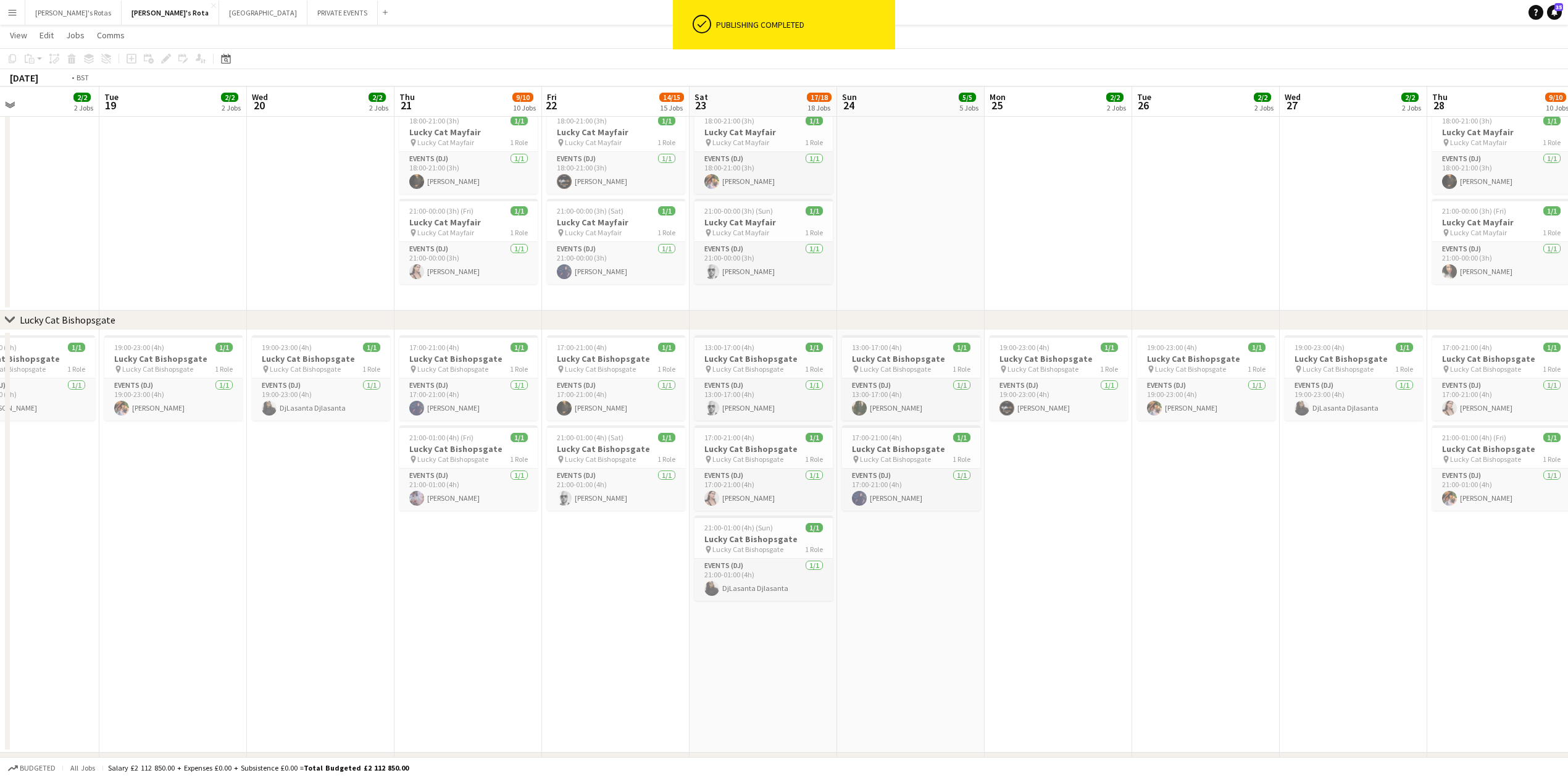
drag, startPoint x: 197, startPoint y: 520, endPoint x: 744, endPoint y: 574, distance: 549.7
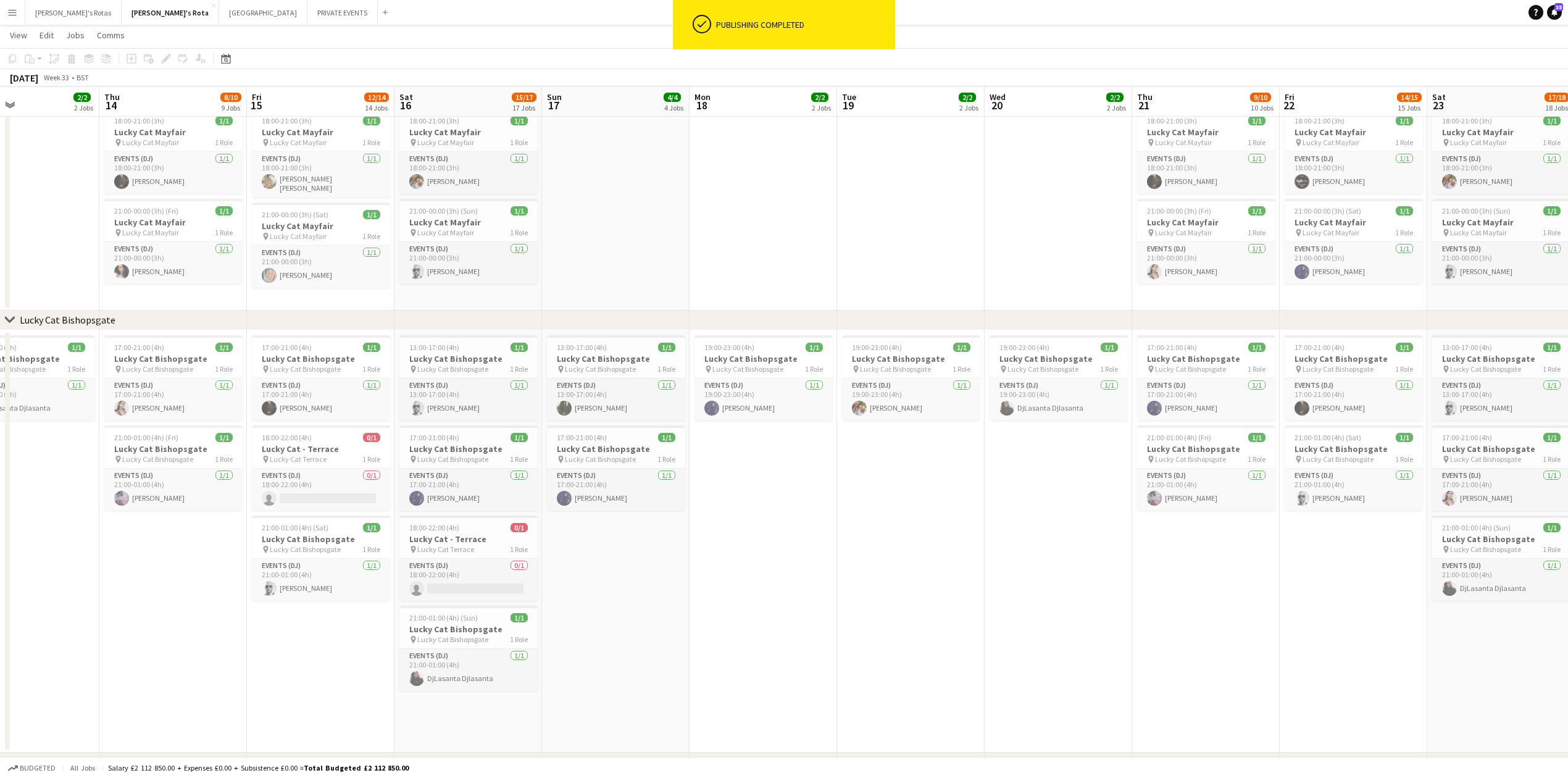
scroll to position [0, 334]
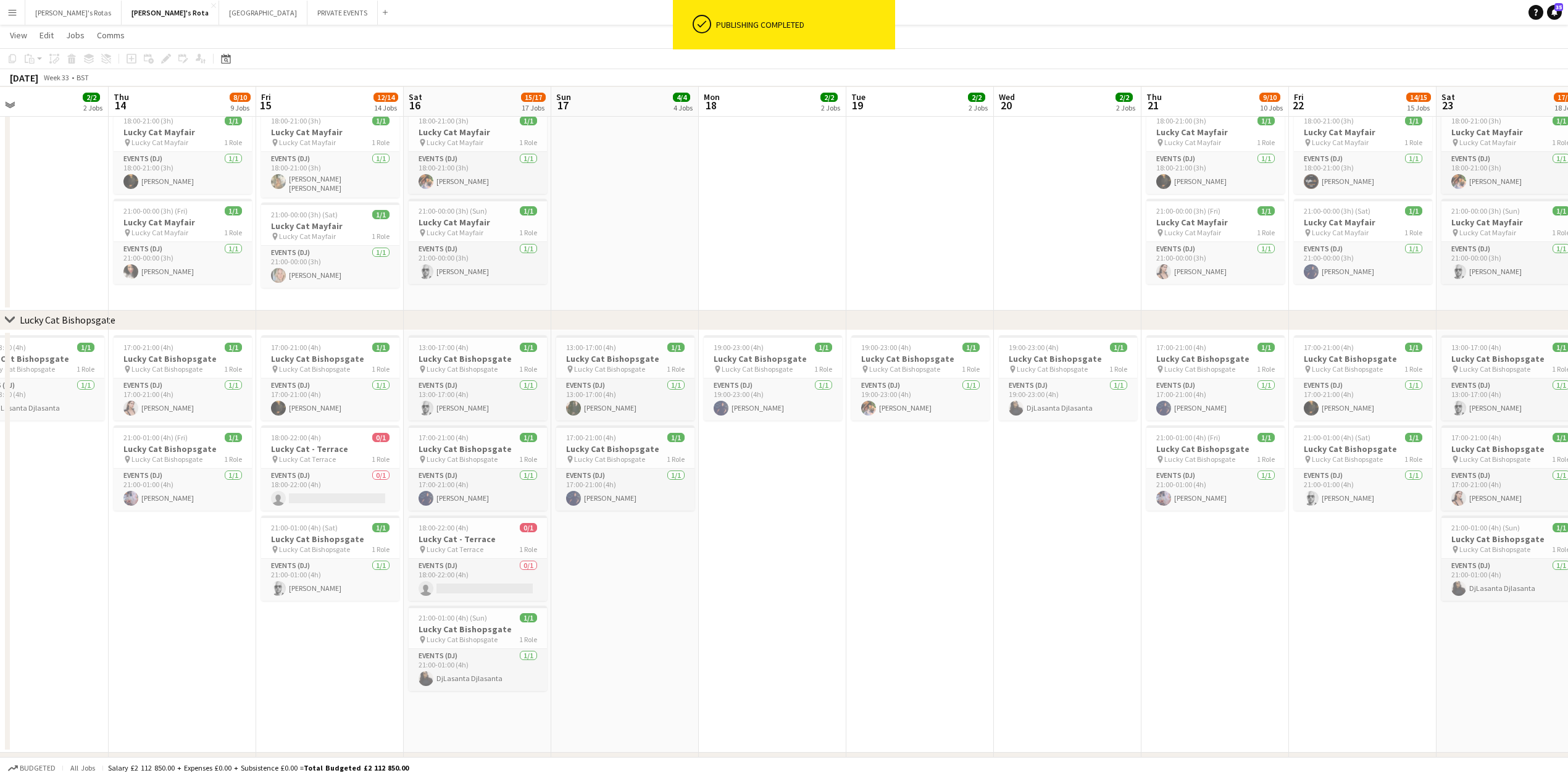
drag, startPoint x: 689, startPoint y: 566, endPoint x: 689, endPoint y: 552, distance: 14.0
click at [468, 544] on h3 "Lucky Cat - Terrace" at bounding box center [477, 539] width 139 height 11
click at [294, 433] on span "18:00-22:00 (4h)" at bounding box center [296, 438] width 50 height 9
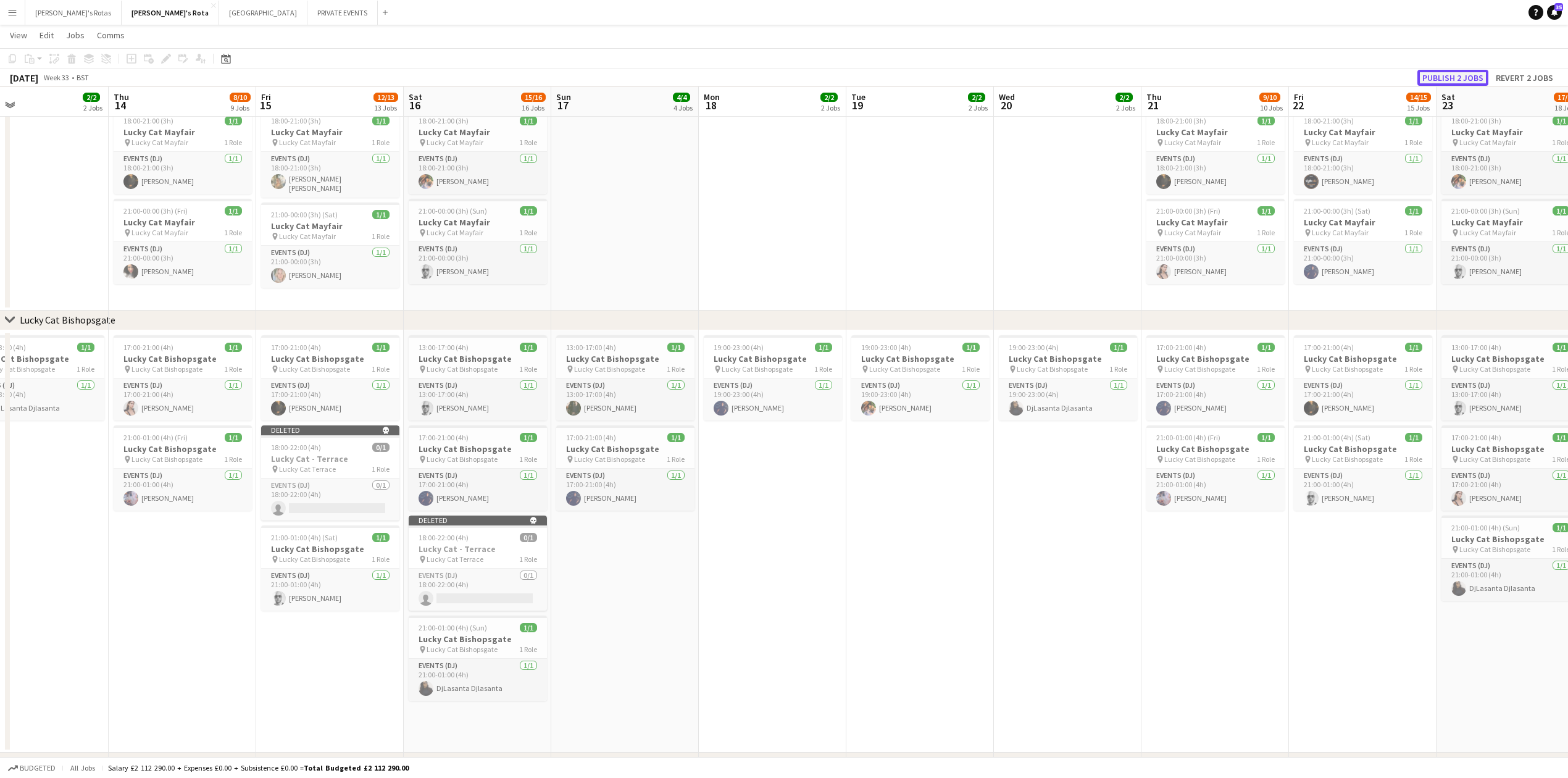
click at [1447, 79] on button "Publish 2 jobs" at bounding box center [1452, 77] width 71 height 16
drag, startPoint x: 934, startPoint y: 543, endPoint x: 1355, endPoint y: 549, distance: 421.0
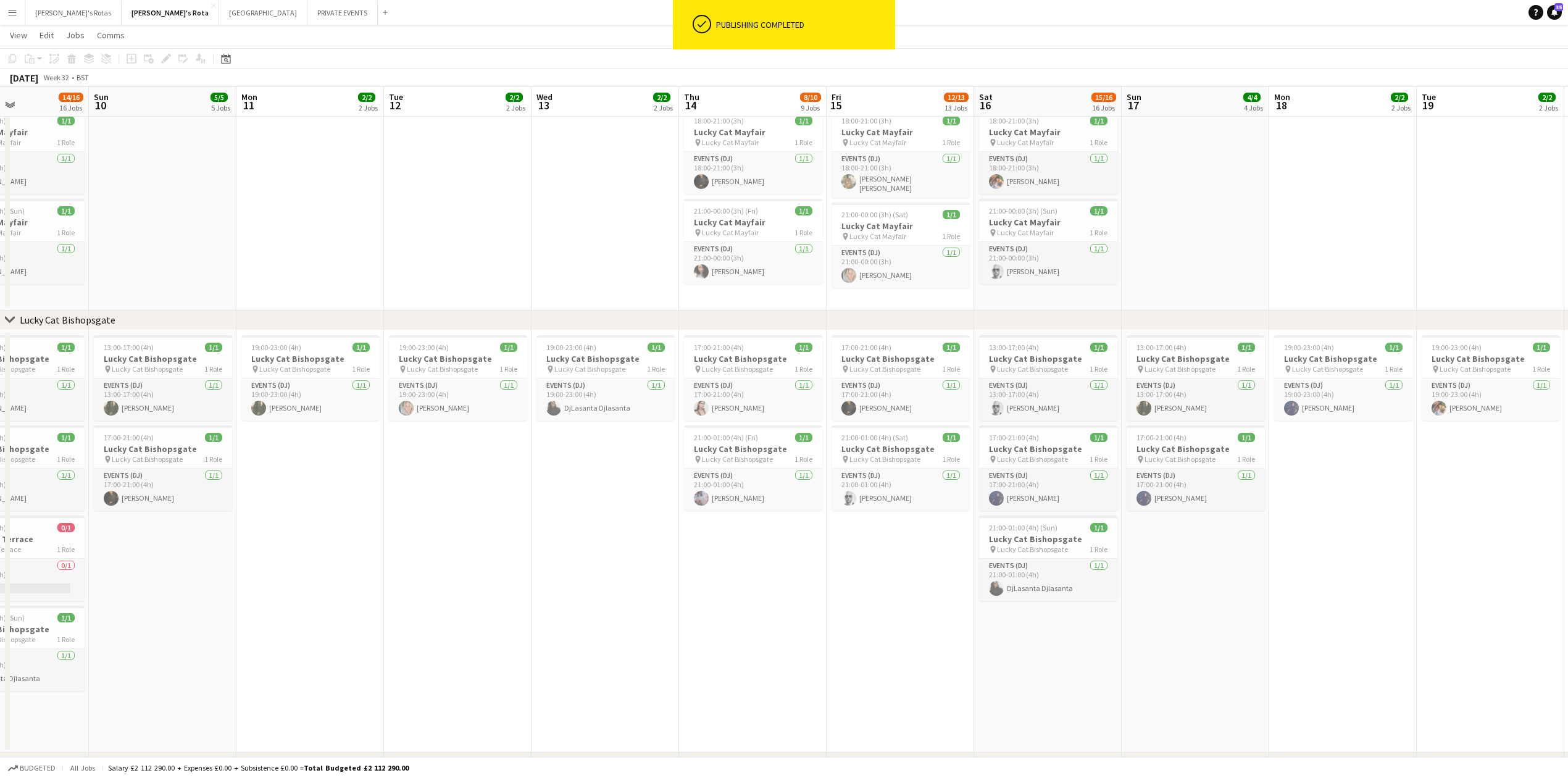
drag, startPoint x: 321, startPoint y: 655, endPoint x: 959, endPoint y: 626, distance: 638.7
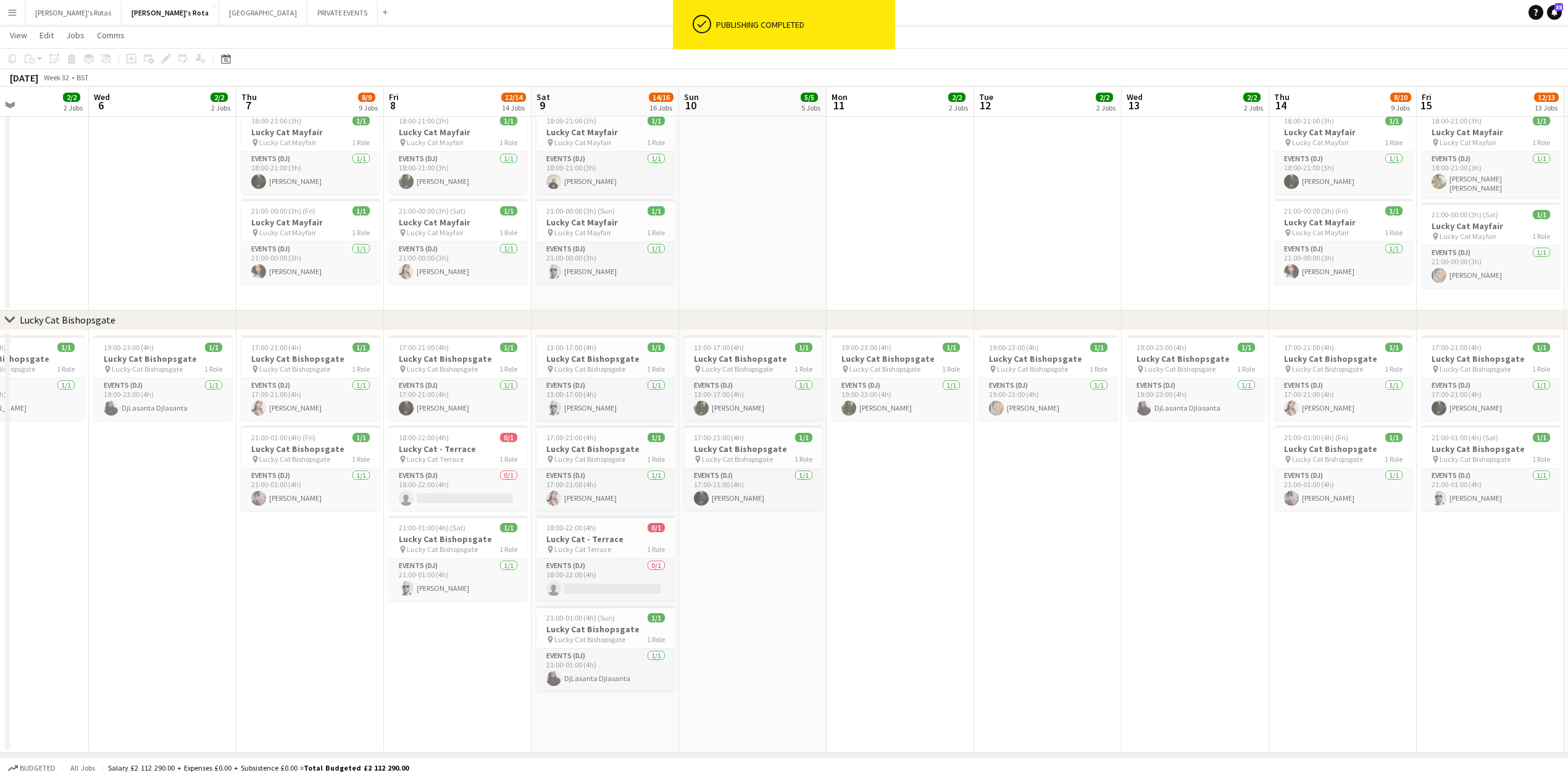
scroll to position [0, 391]
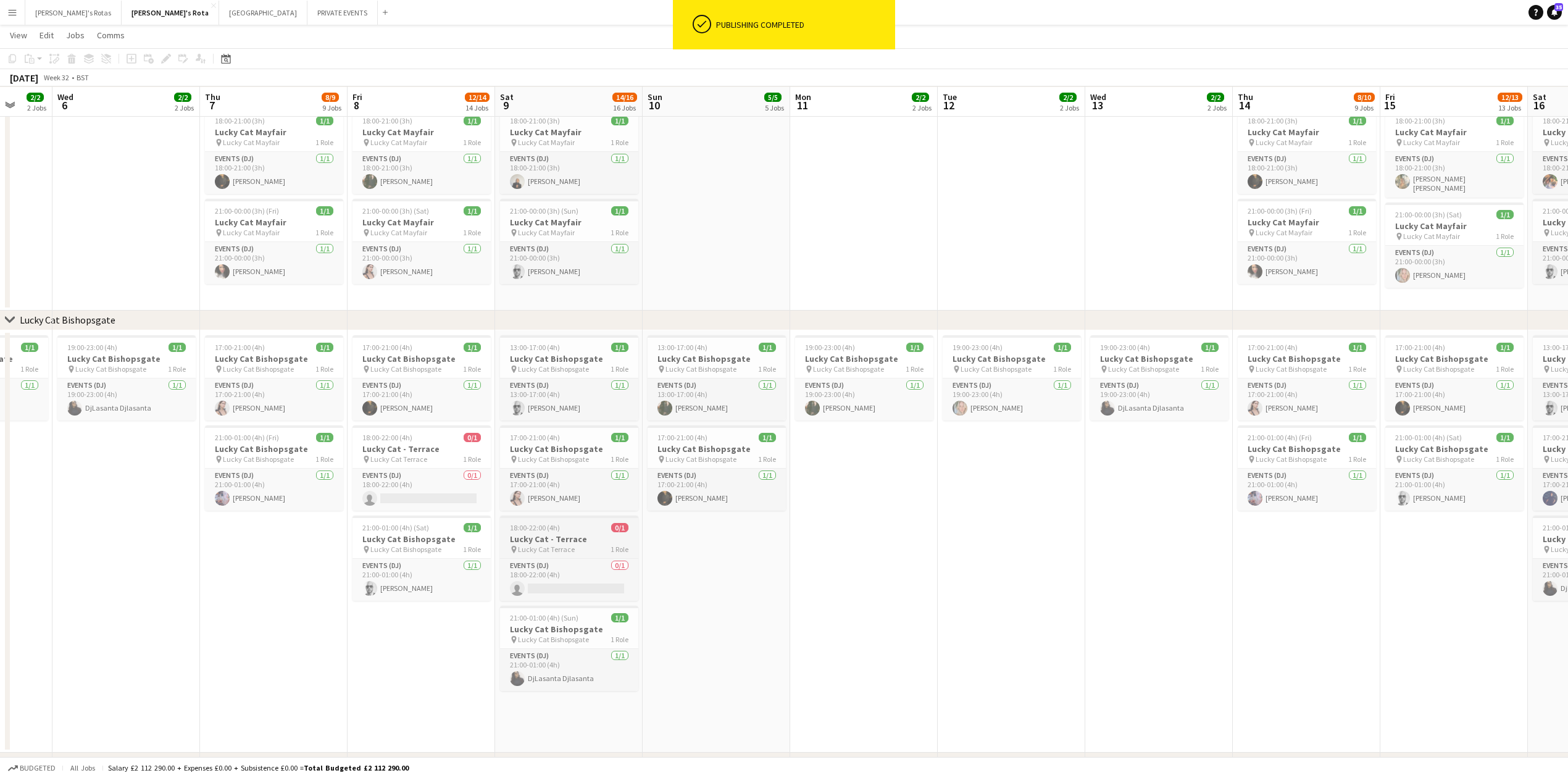
click at [524, 539] on h3 "Lucky Cat - Terrace" at bounding box center [569, 539] width 139 height 11
click at [418, 449] on h3 "Lucky Cat - Terrace" at bounding box center [421, 449] width 139 height 11
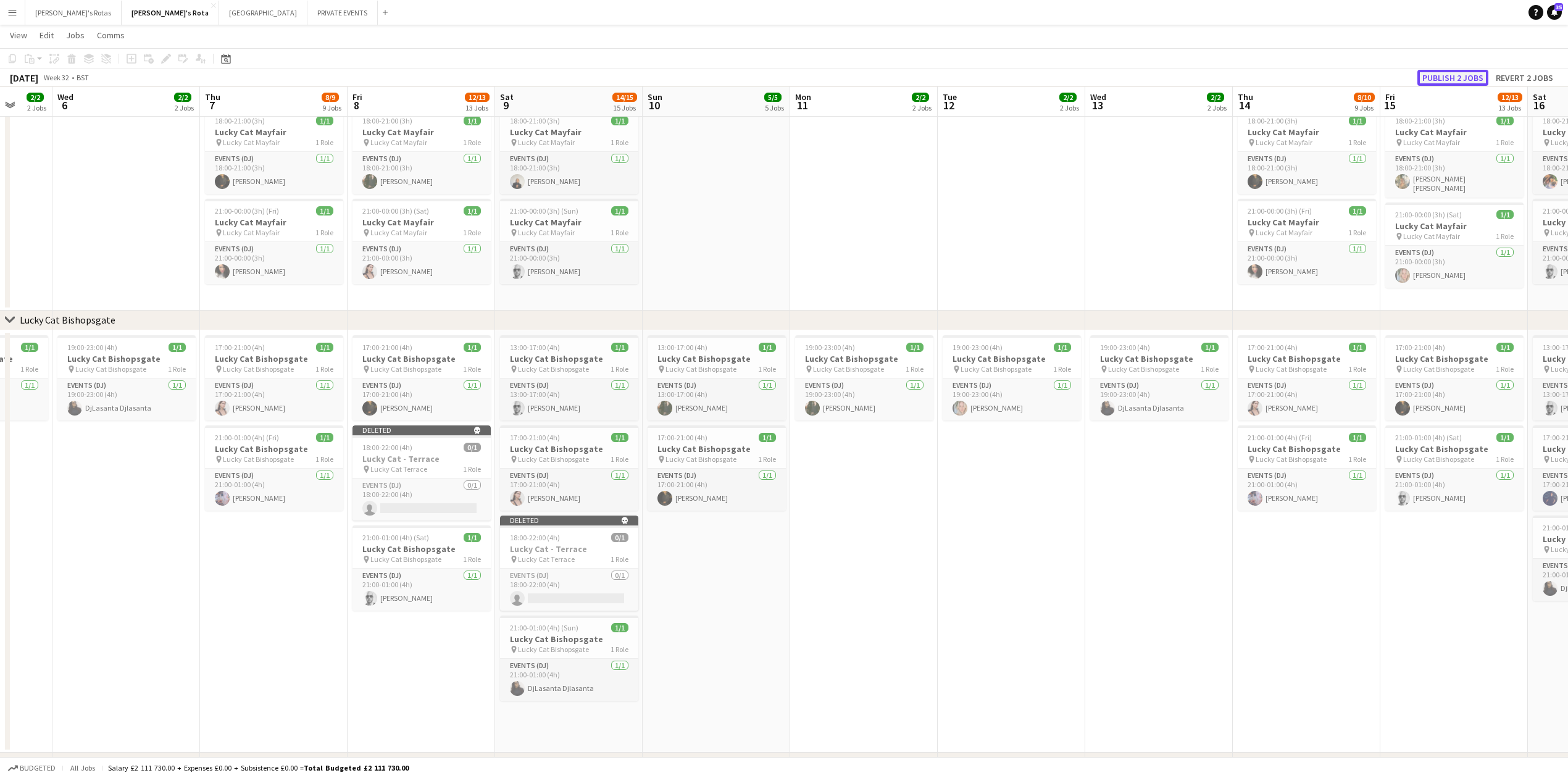
drag, startPoint x: 1454, startPoint y: 75, endPoint x: 1363, endPoint y: 132, distance: 107.4
click at [1453, 77] on button "Publish 2 jobs" at bounding box center [1452, 77] width 71 height 16
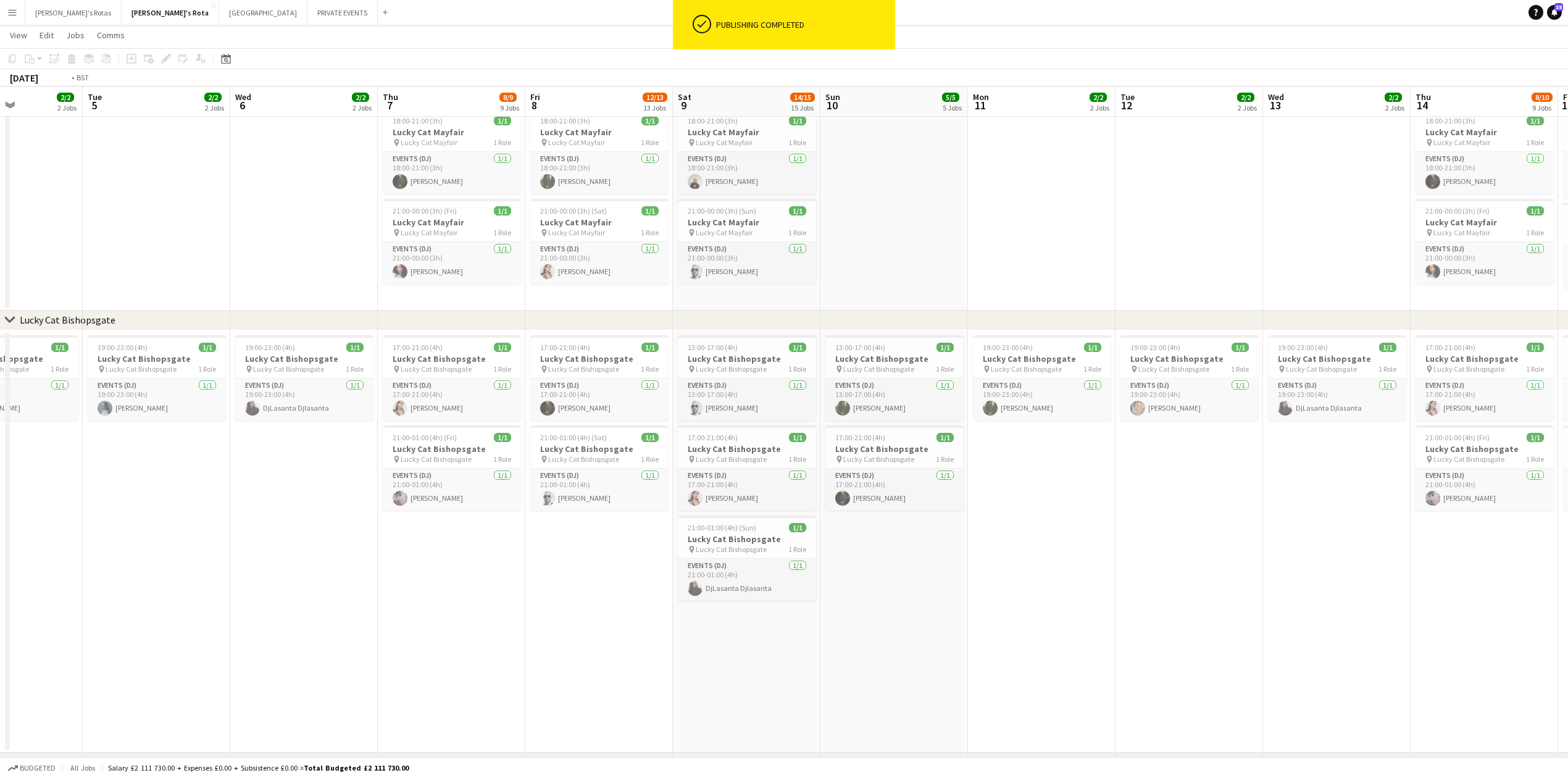
drag, startPoint x: 179, startPoint y: 606, endPoint x: 880, endPoint y: 627, distance: 701.3
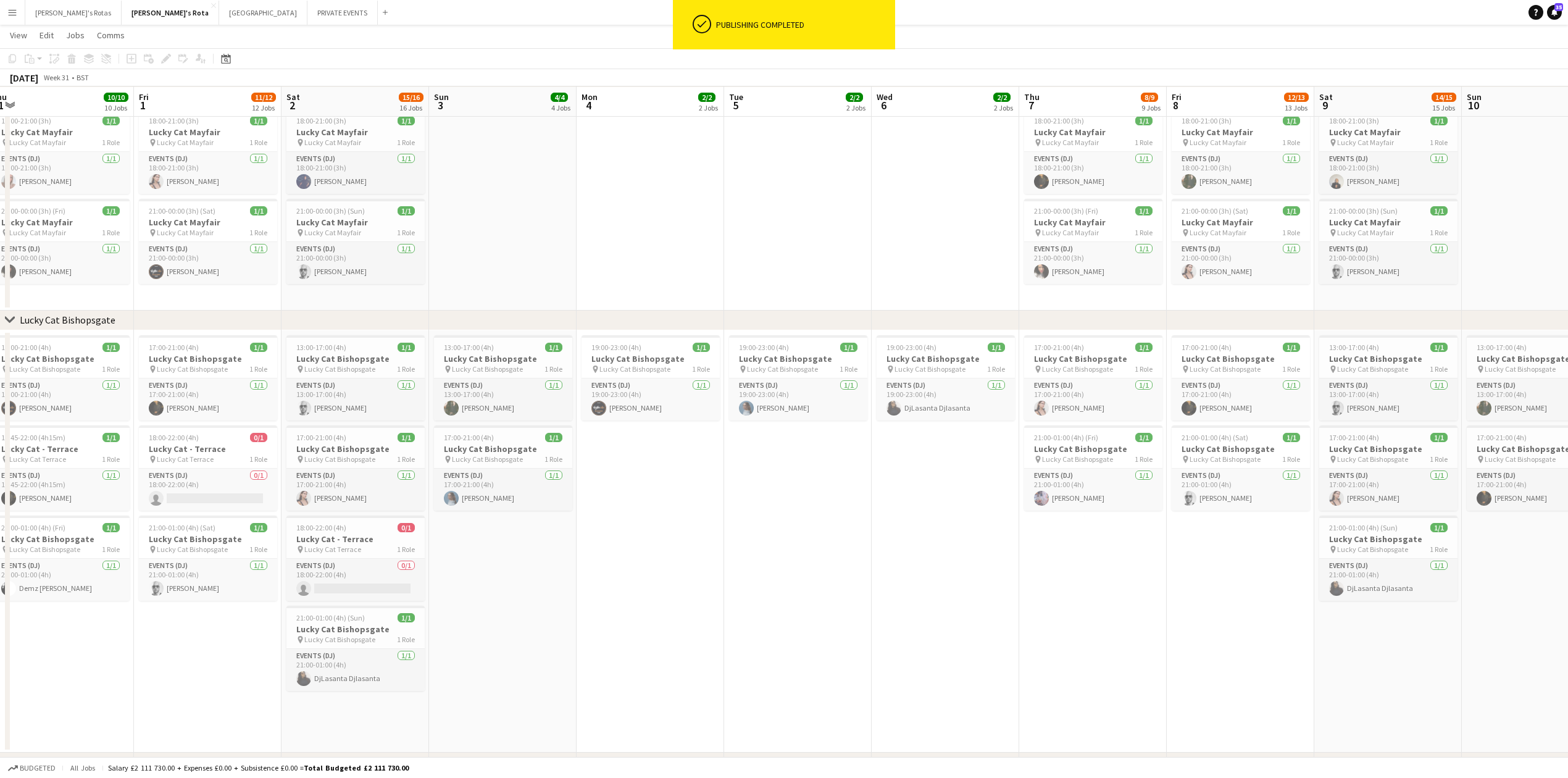
scroll to position [0, 314]
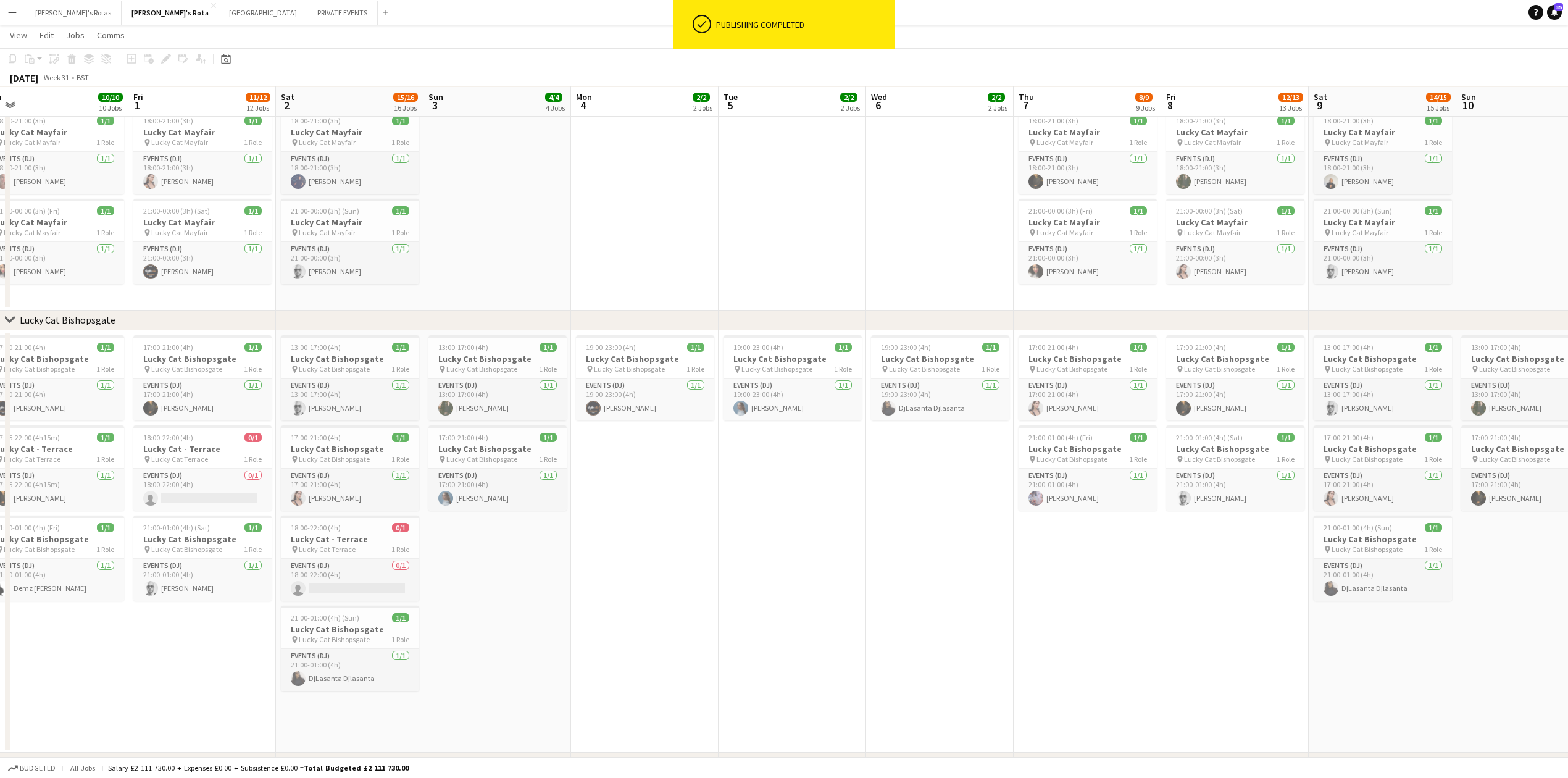
drag, startPoint x: 921, startPoint y: 692, endPoint x: 834, endPoint y: 652, distance: 95.8
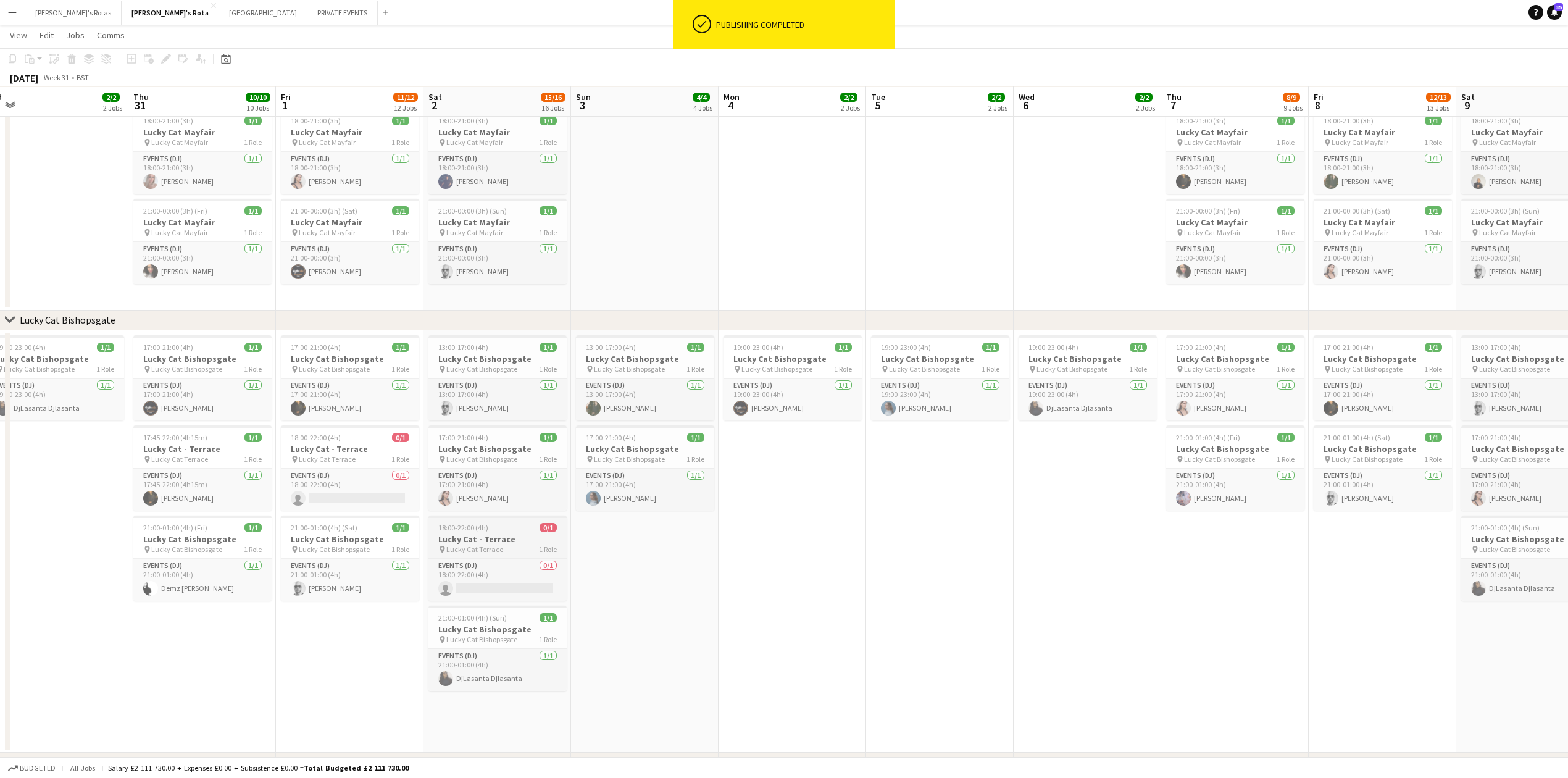
click at [480, 540] on h3 "Lucky Cat - Terrace" at bounding box center [498, 539] width 139 height 11
click at [364, 443] on h3 "Lucky Cat - Terrace" at bounding box center [350, 449] width 139 height 11
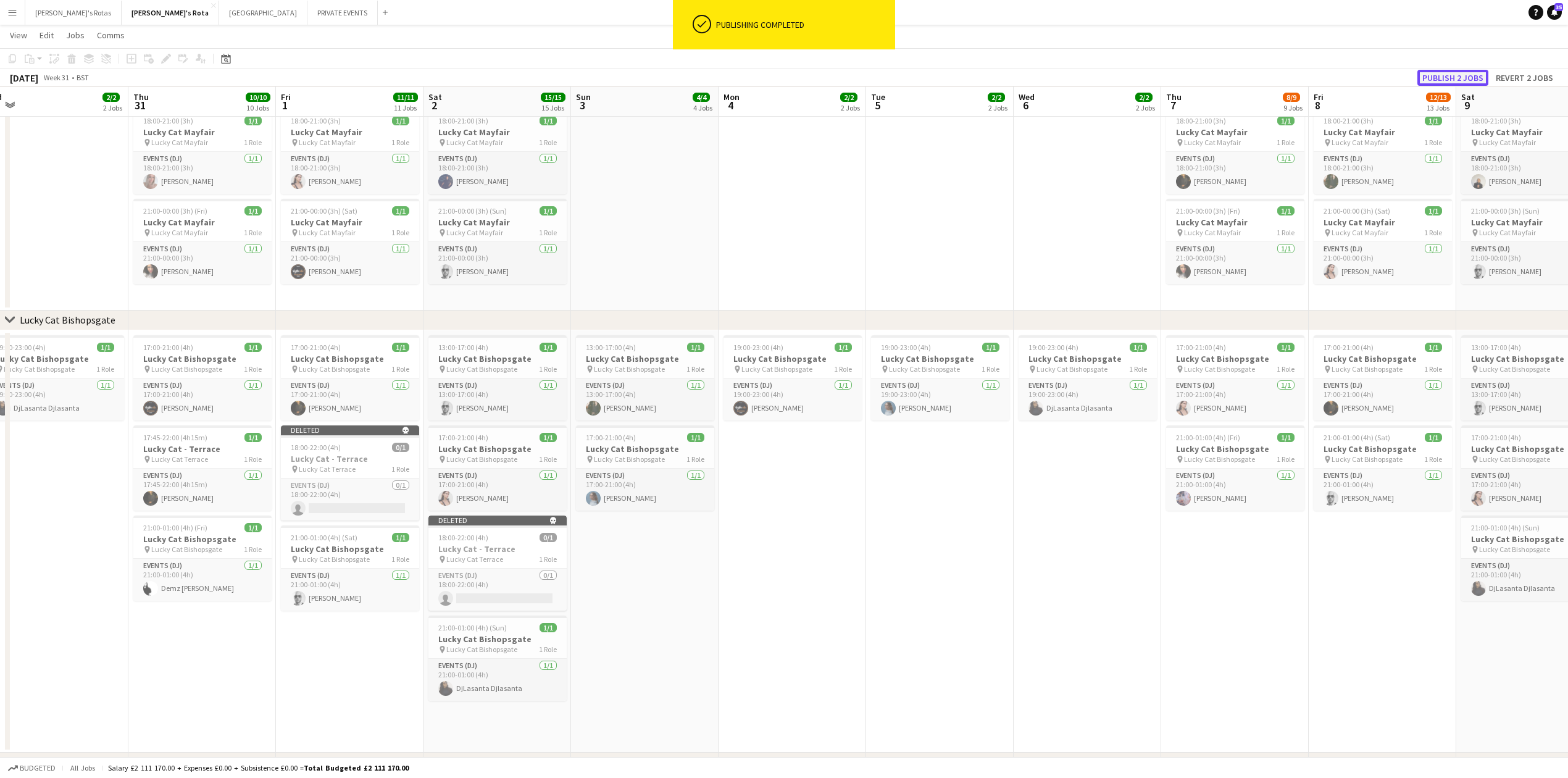
click at [1443, 70] on button "Publish 2 jobs" at bounding box center [1452, 77] width 71 height 16
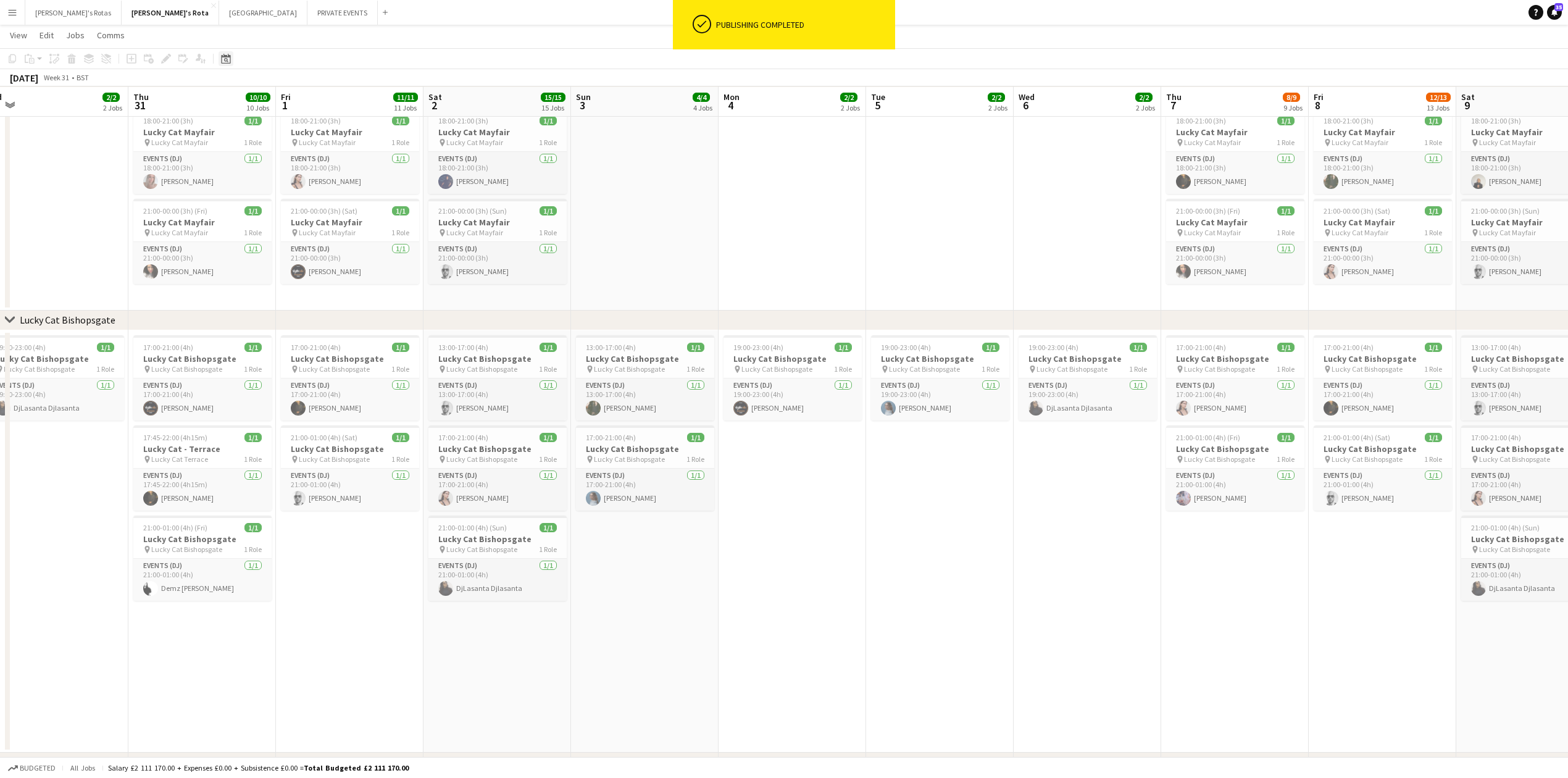
click at [226, 62] on icon "Date picker" at bounding box center [226, 59] width 10 height 10
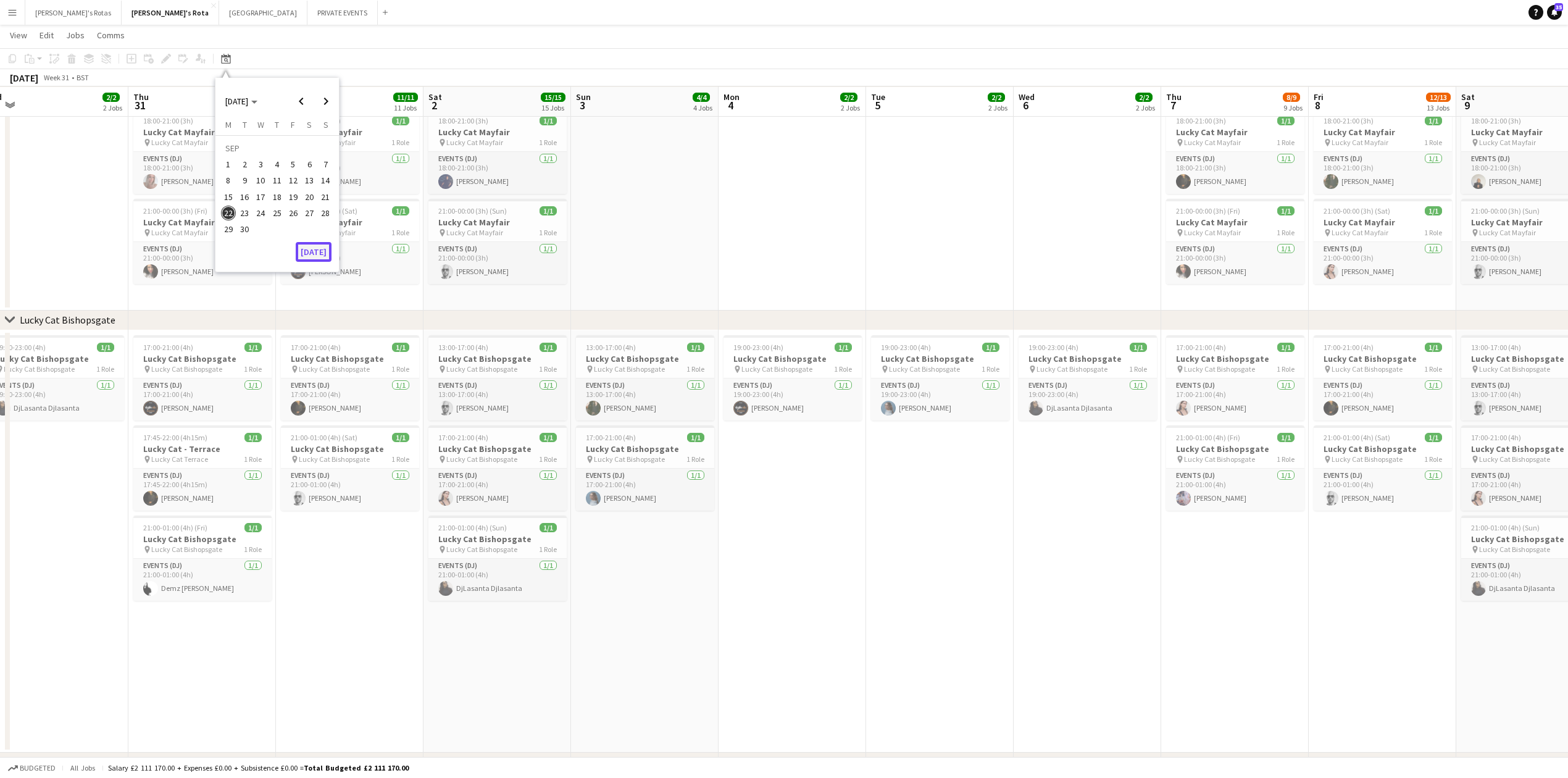
click at [314, 255] on button "[DATE]" at bounding box center [314, 251] width 36 height 20
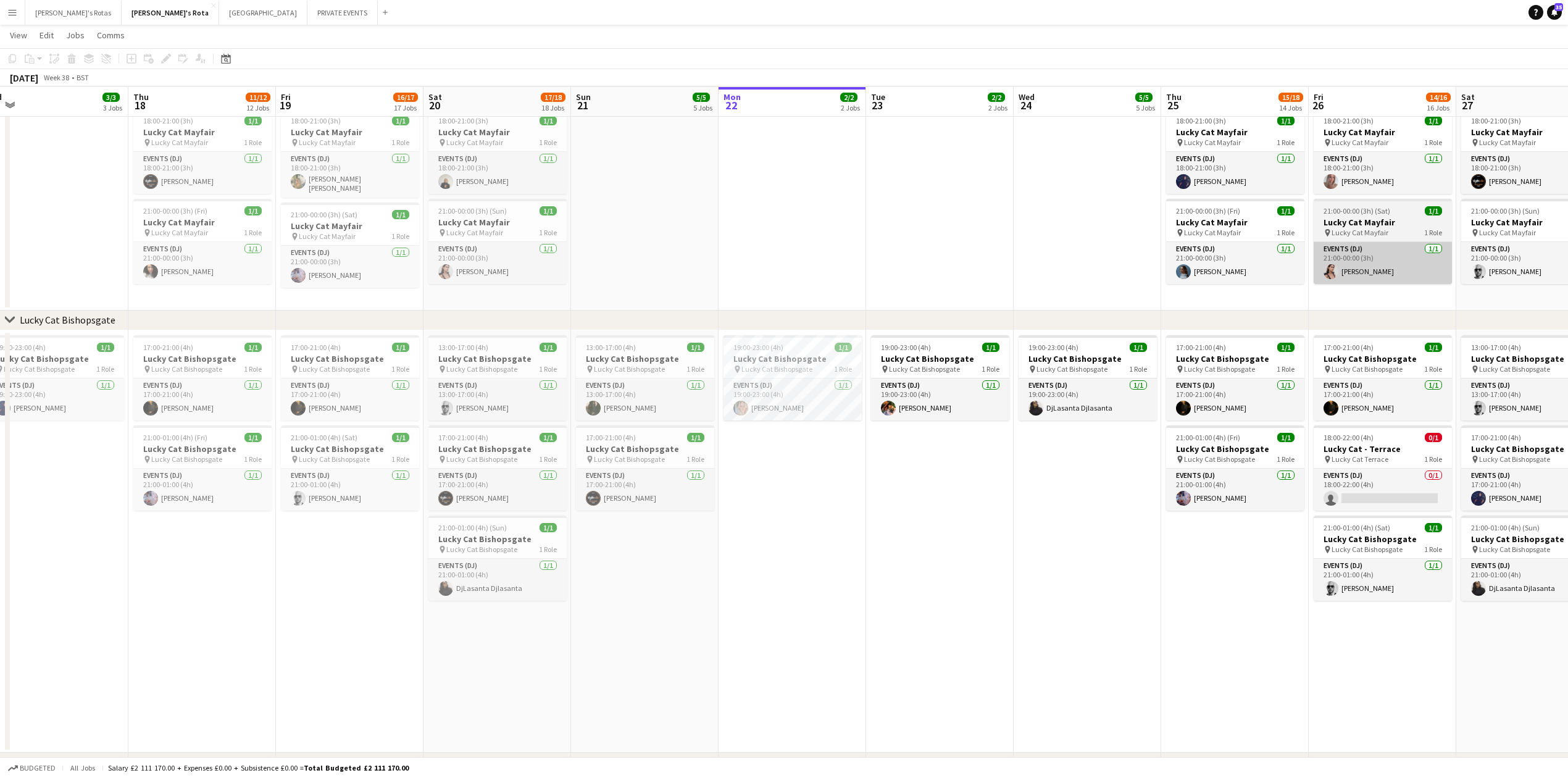
scroll to position [0, 425]
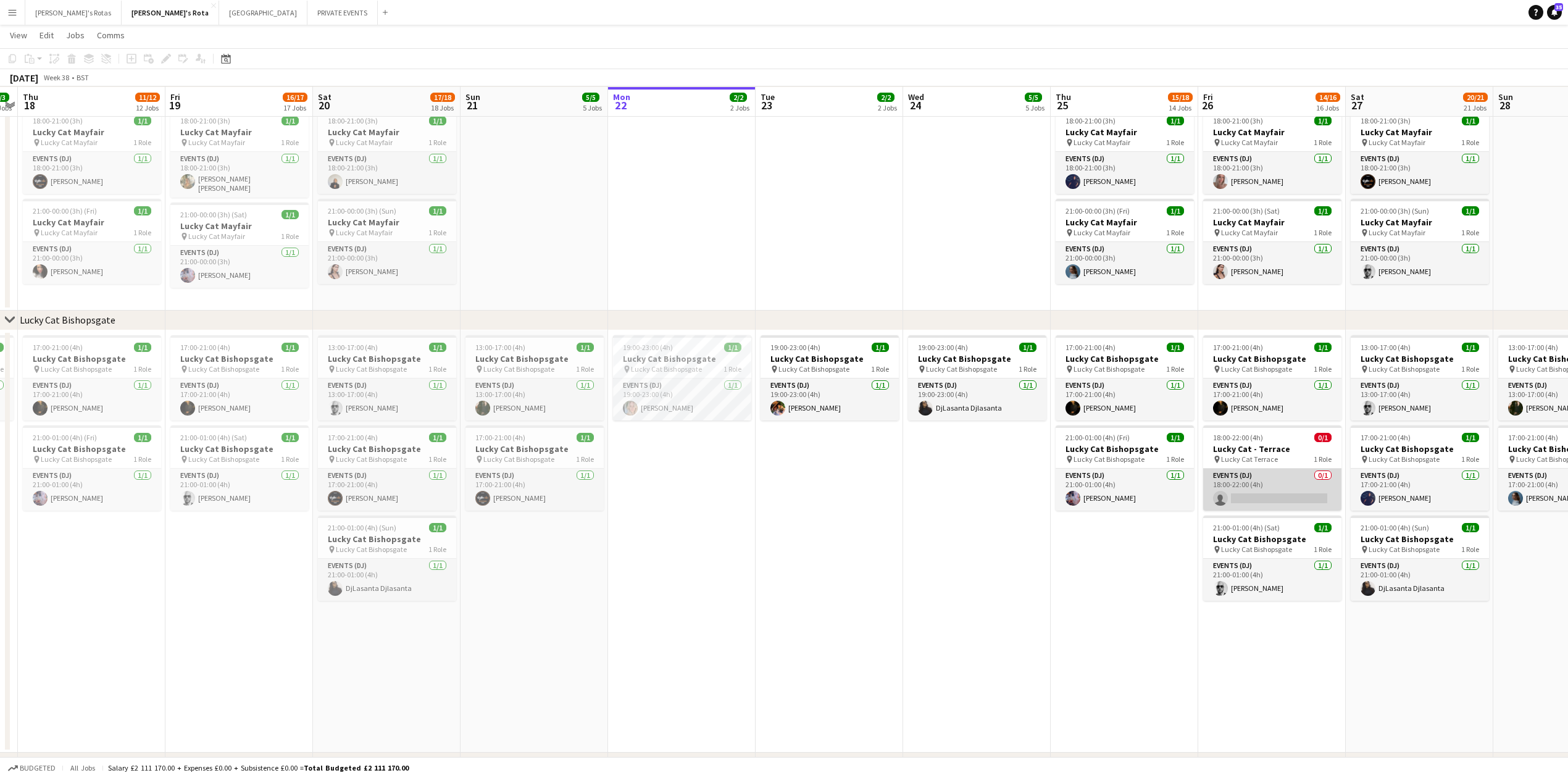
click at [1235, 483] on app-card-role "Events (DJ) 0/1 18:00-22:00 (4h) single-neutral-actions" at bounding box center [1272, 489] width 139 height 42
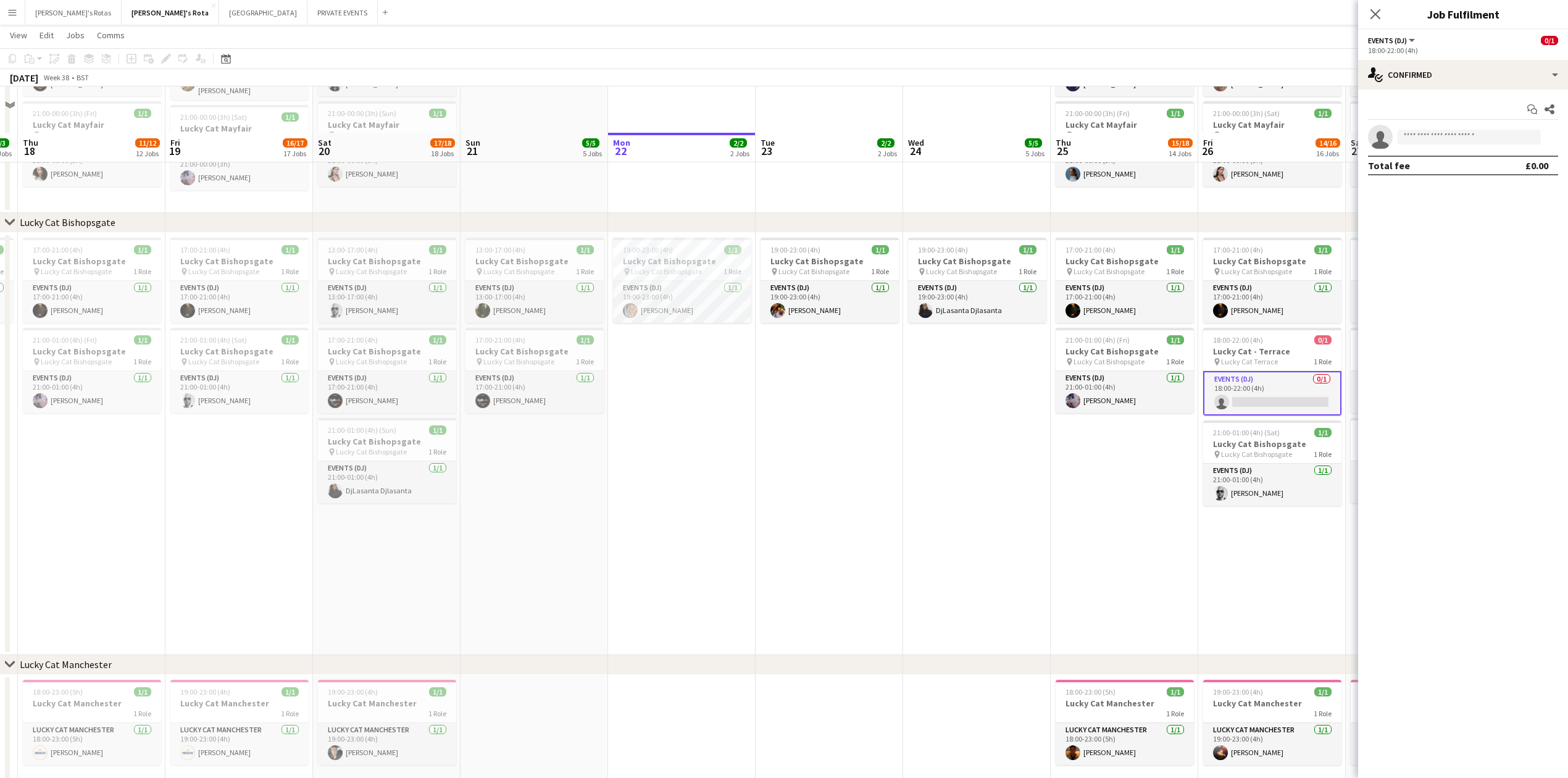
scroll to position [741, 0]
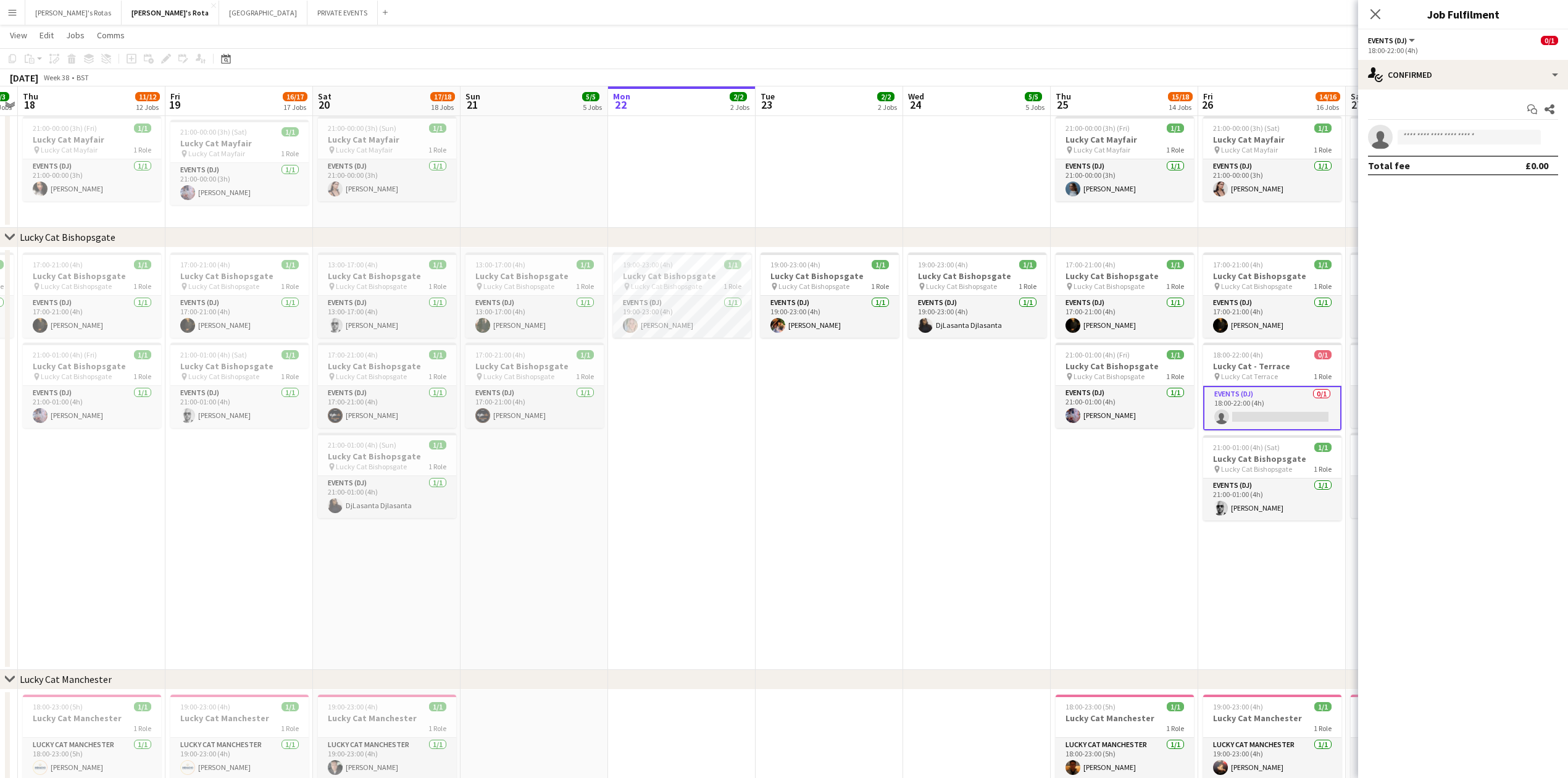
click at [1085, 528] on app-date-cell "17:00-21:00 (4h) 1/1 Lucky Cat Bishopsgate pin Lucky Cat Bishopsgate 1 Role Eve…" at bounding box center [1124, 459] width 147 height 422
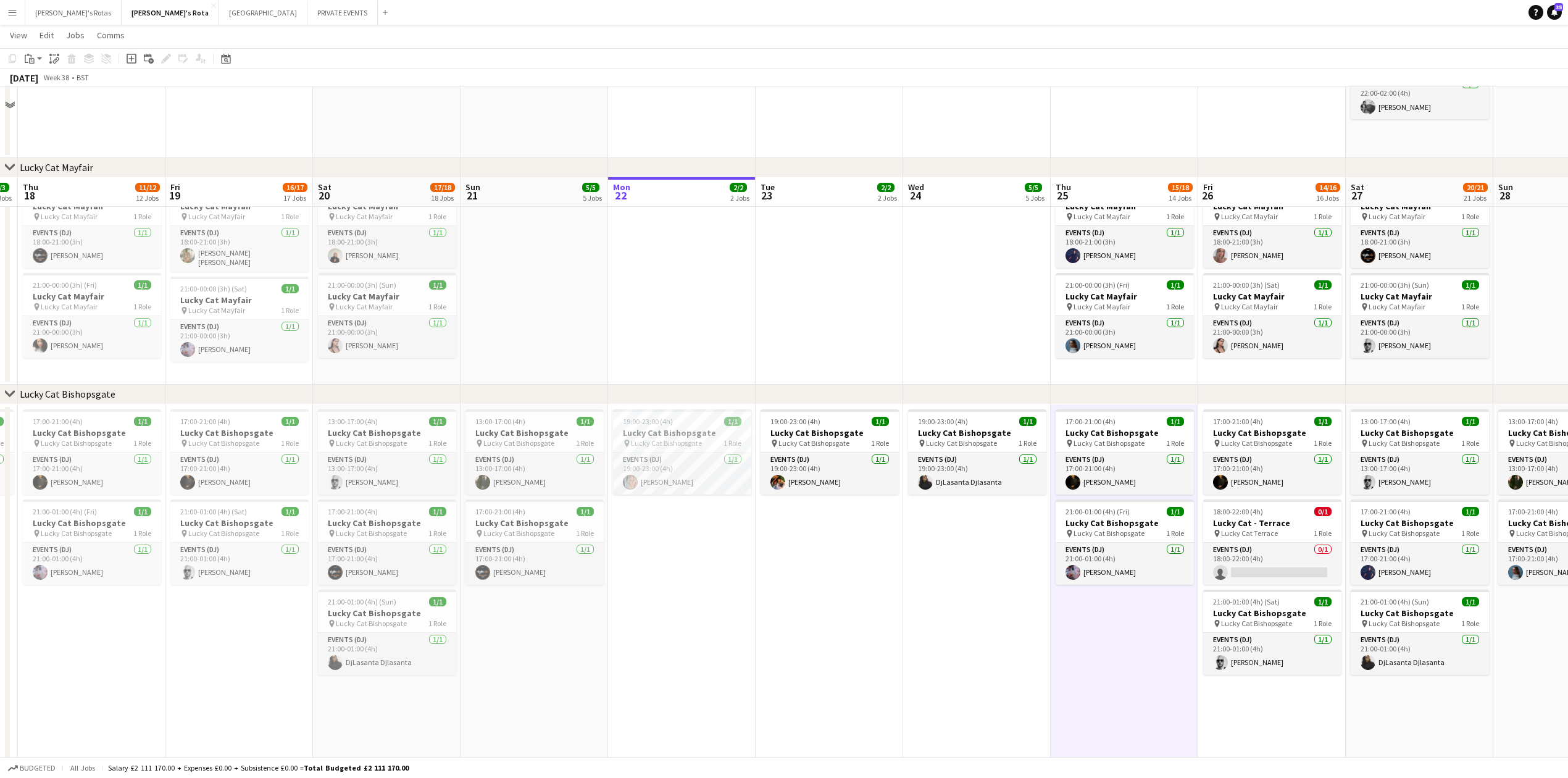
scroll to position [576, 0]
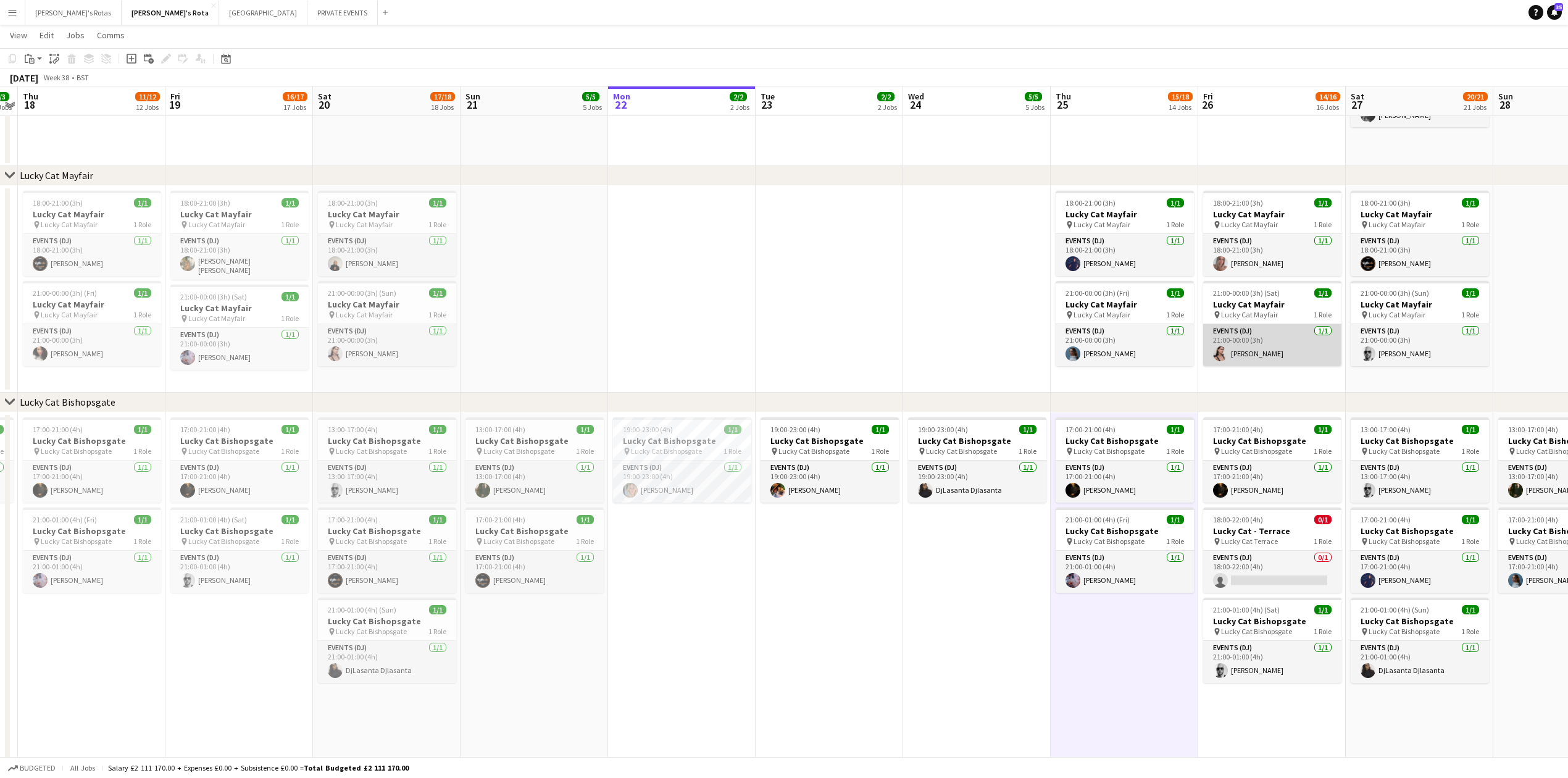
click at [1250, 352] on app-card-role "Events (DJ) [DATE] 21:00-00:00 (3h) [PERSON_NAME]" at bounding box center [1272, 345] width 139 height 42
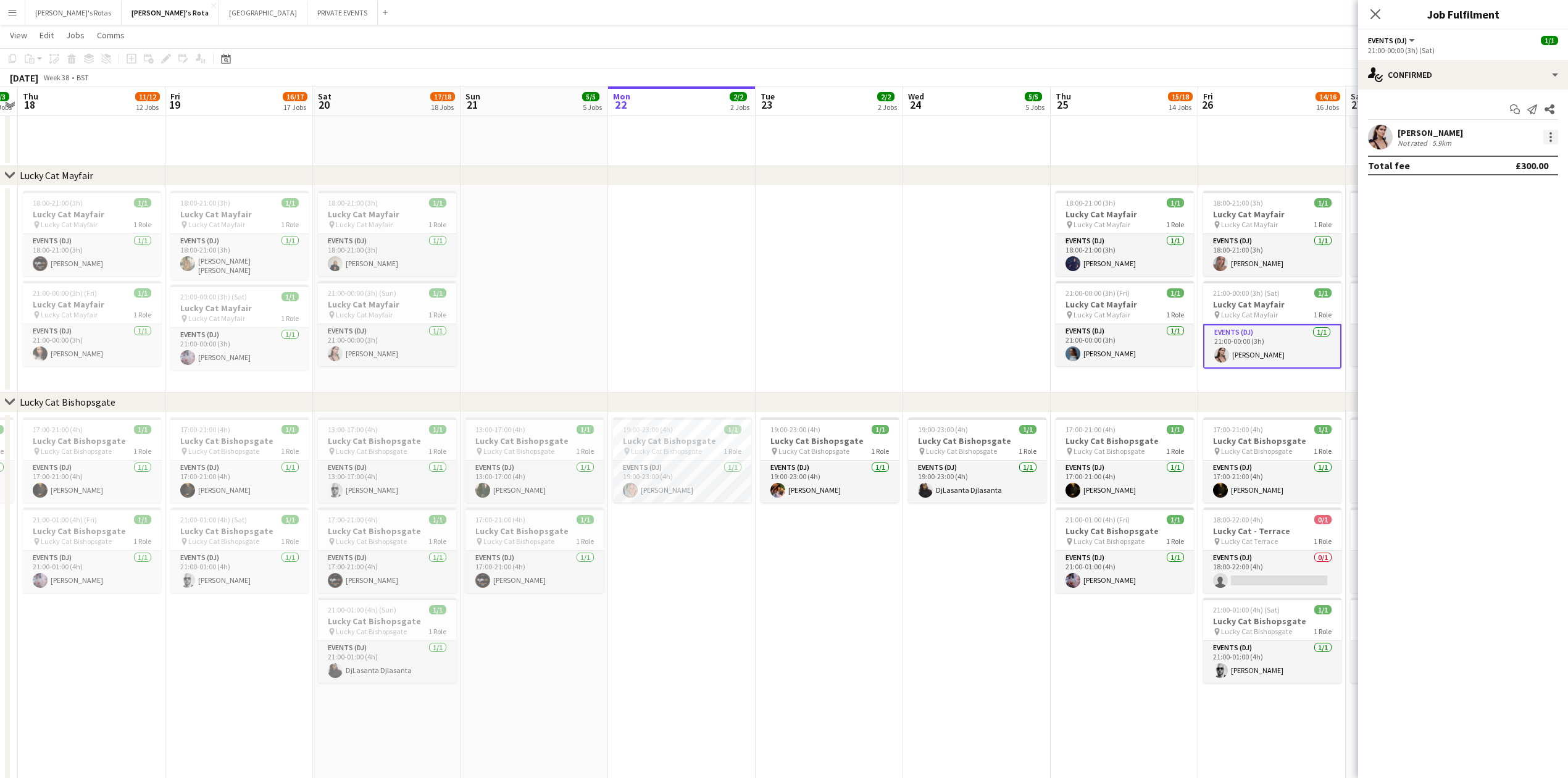
click at [1554, 137] on div at bounding box center [1550, 136] width 14 height 14
click at [1497, 272] on button "Remove" at bounding box center [1509, 279] width 96 height 30
click at [1377, 17] on icon at bounding box center [1375, 14] width 12 height 12
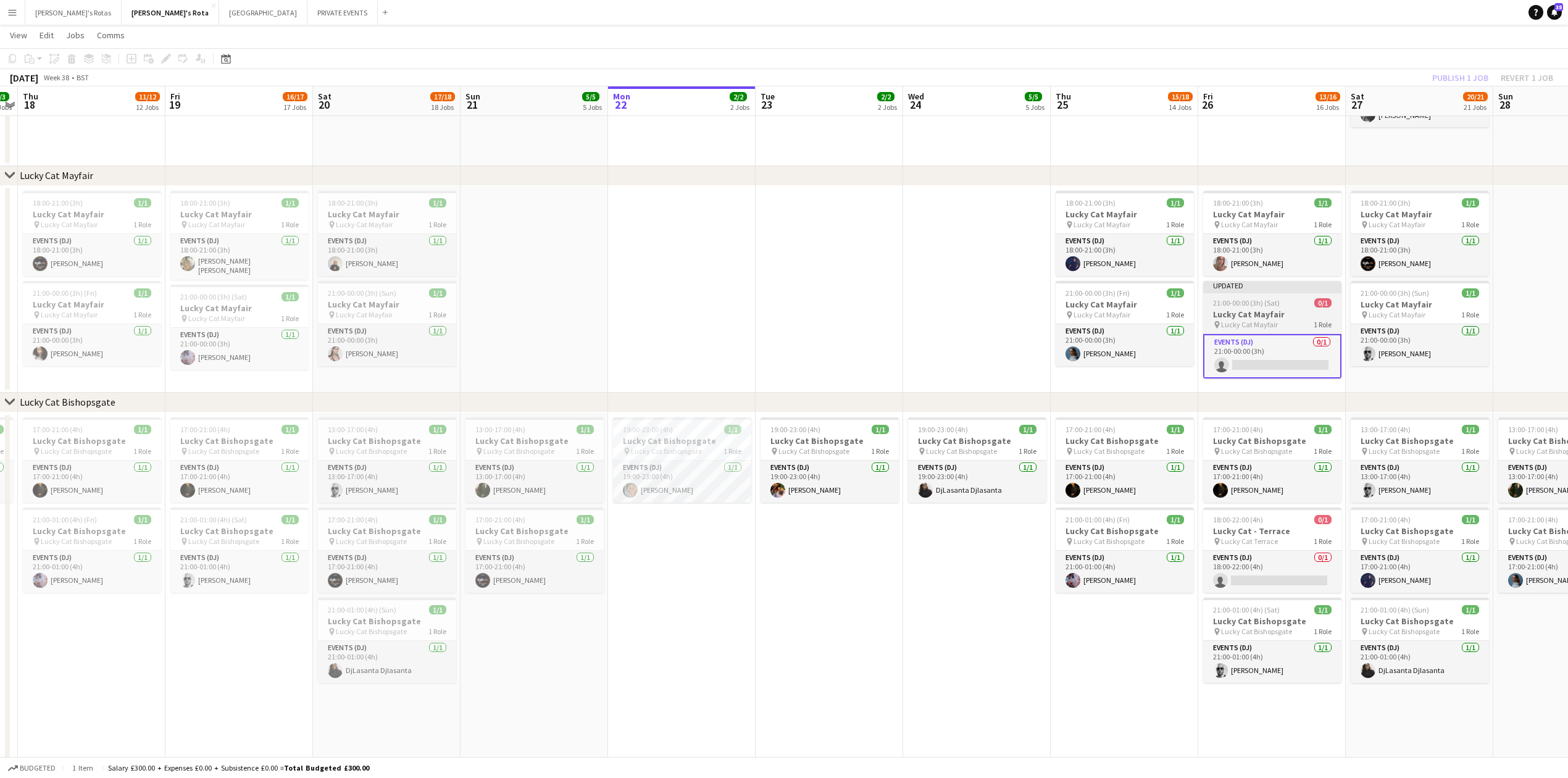
click at [1229, 312] on h3 "Lucky Cat Mayfair" at bounding box center [1272, 314] width 139 height 11
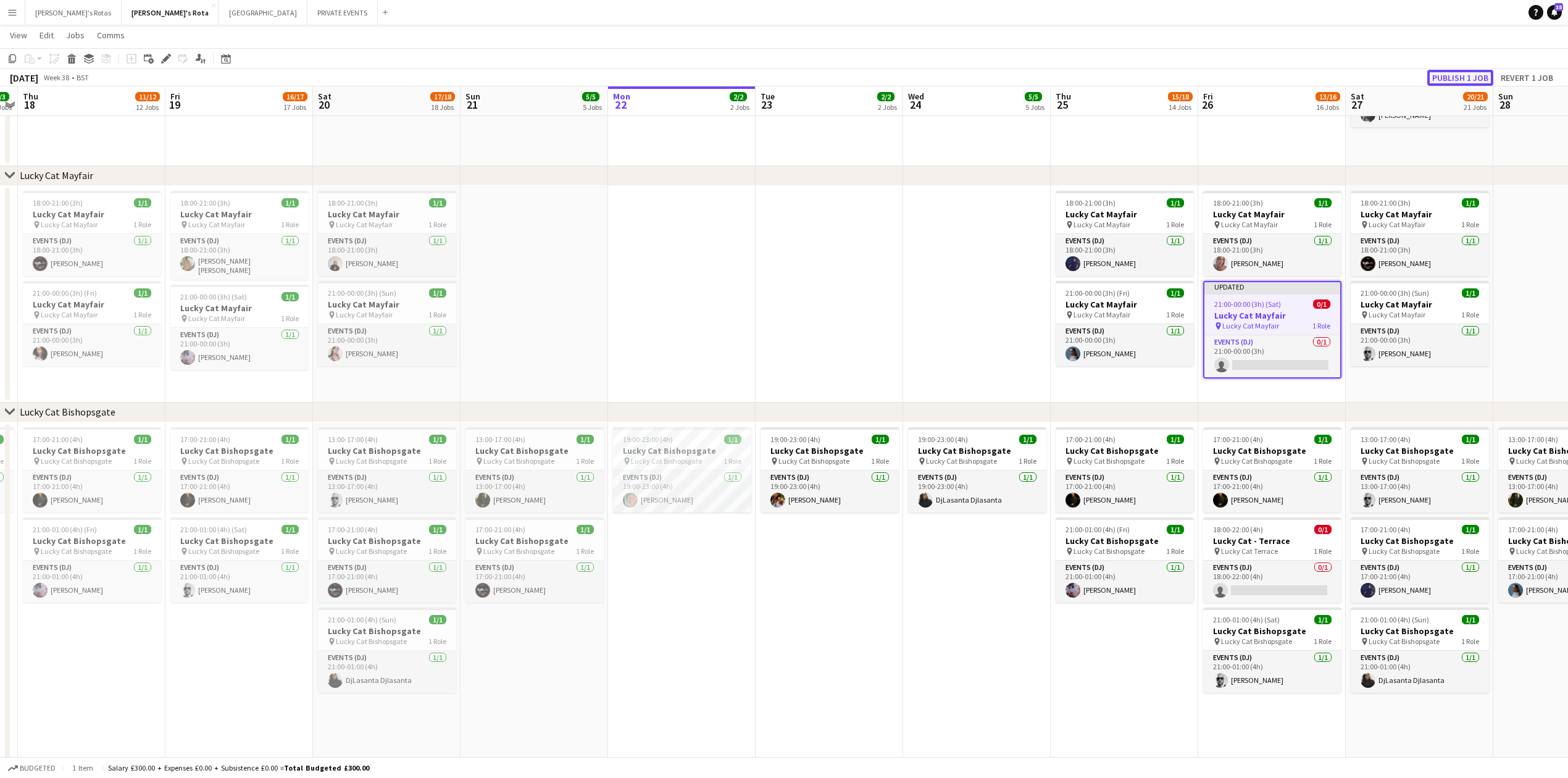
click at [1460, 71] on button "Publish 1 job" at bounding box center [1460, 77] width 66 height 16
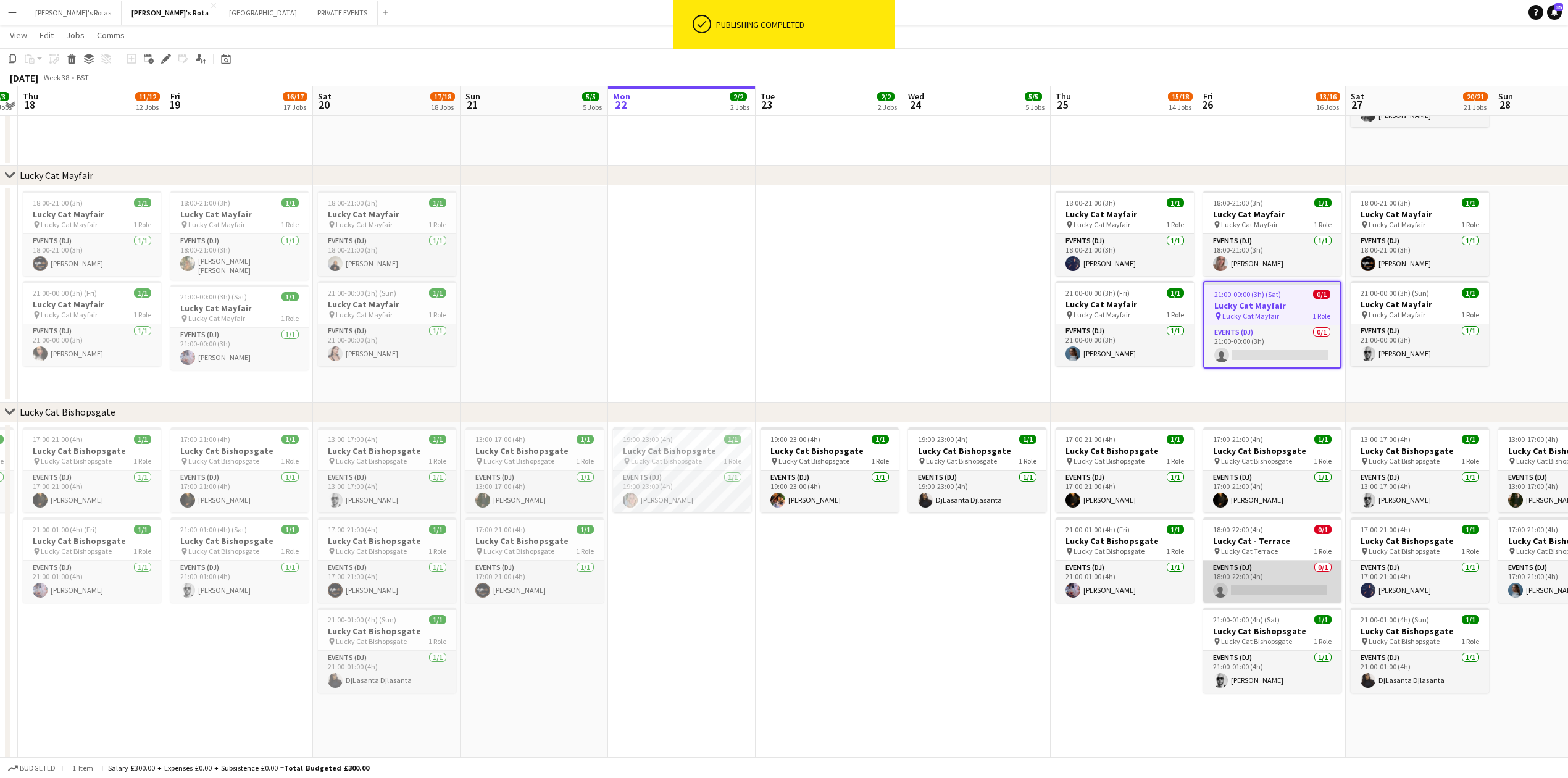
click at [1275, 588] on app-card-role "Events (DJ) 0/1 18:00-22:00 (4h) single-neutral-actions" at bounding box center [1272, 581] width 139 height 42
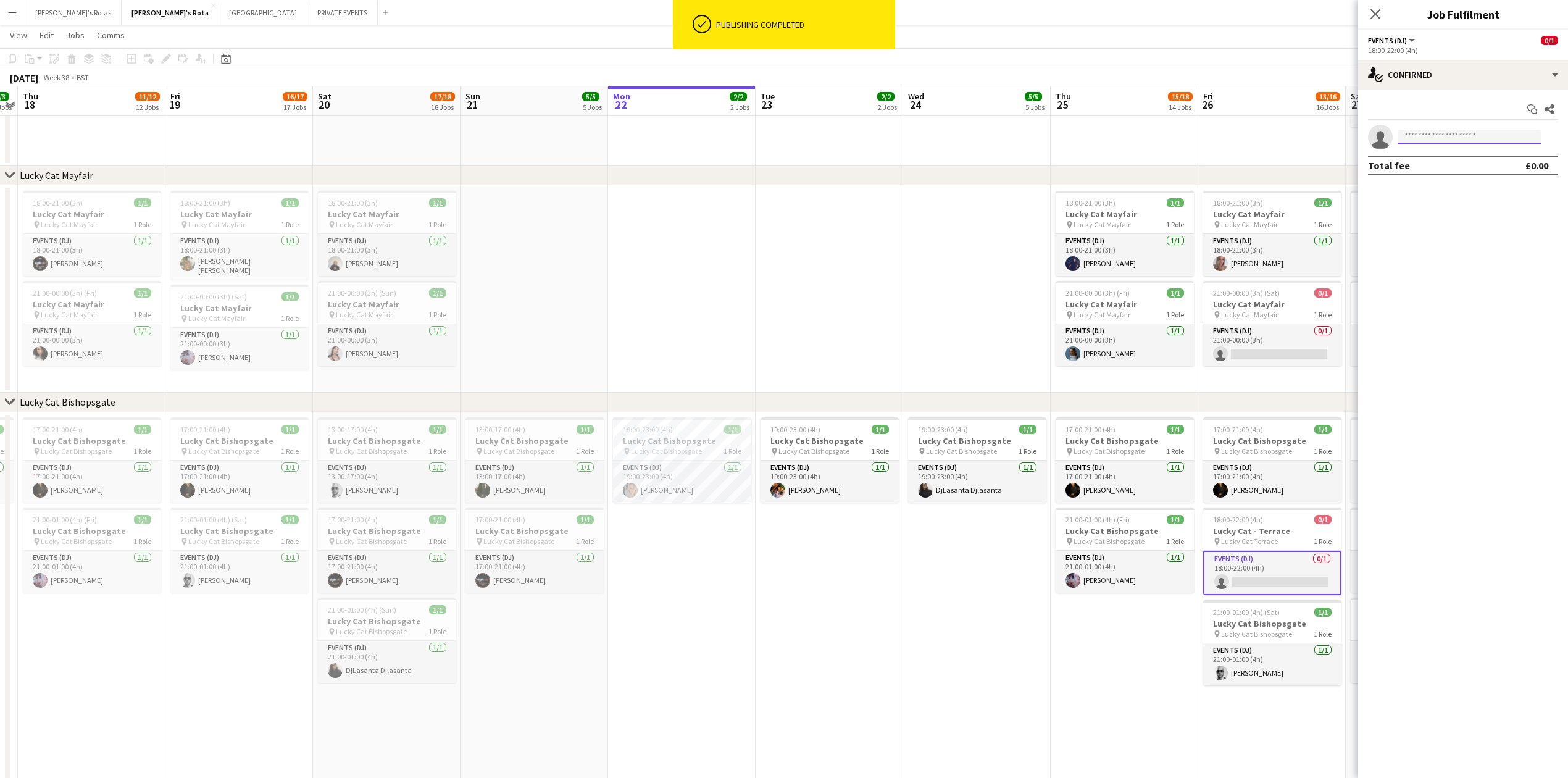
click at [1450, 140] on input at bounding box center [1469, 136] width 143 height 14
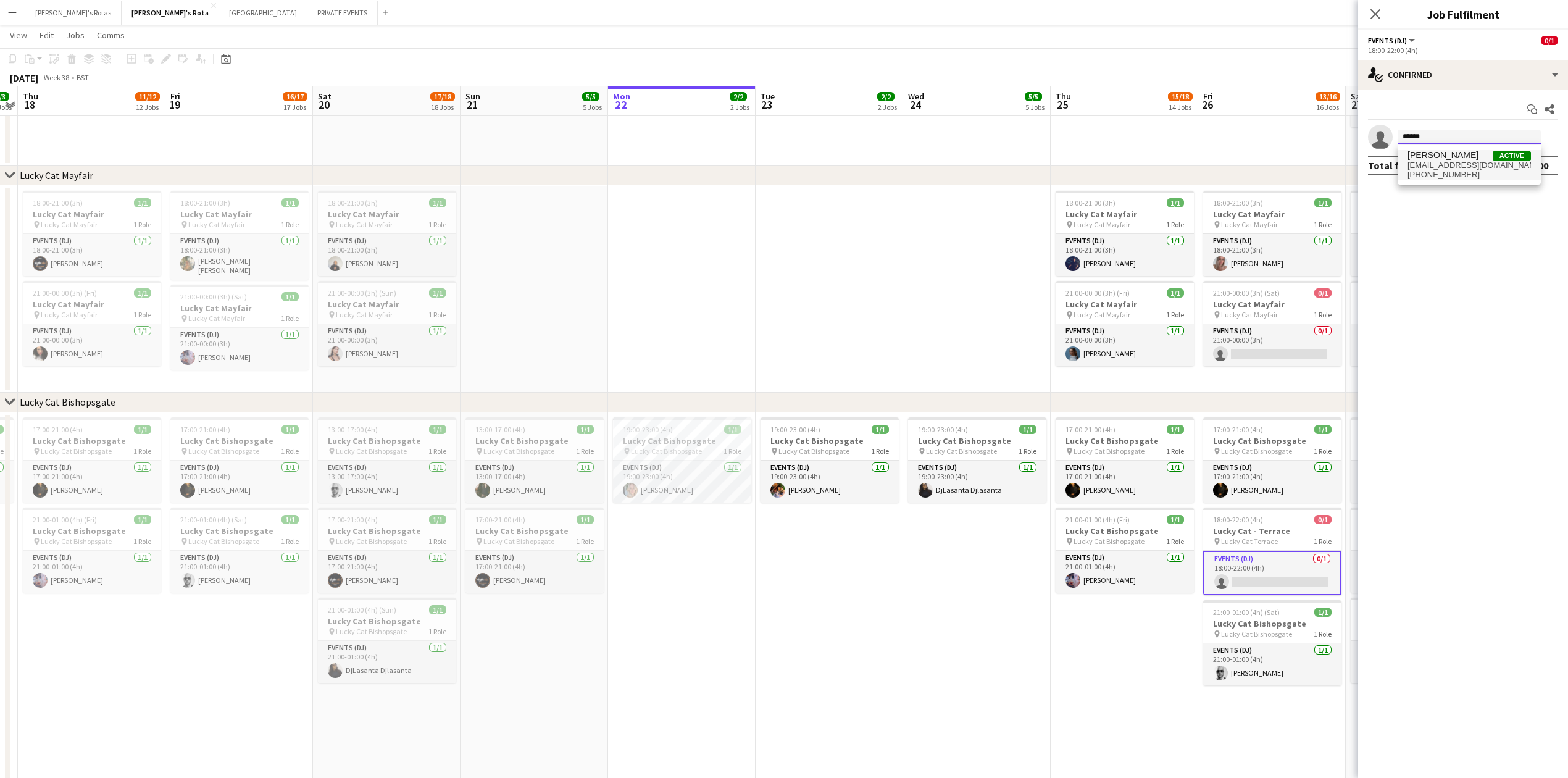
type input "******"
drag, startPoint x: 1450, startPoint y: 167, endPoint x: 1450, endPoint y: 174, distance: 7.0
click at [1450, 168] on span "[EMAIL_ADDRESS][DOMAIN_NAME]" at bounding box center [1468, 166] width 123 height 10
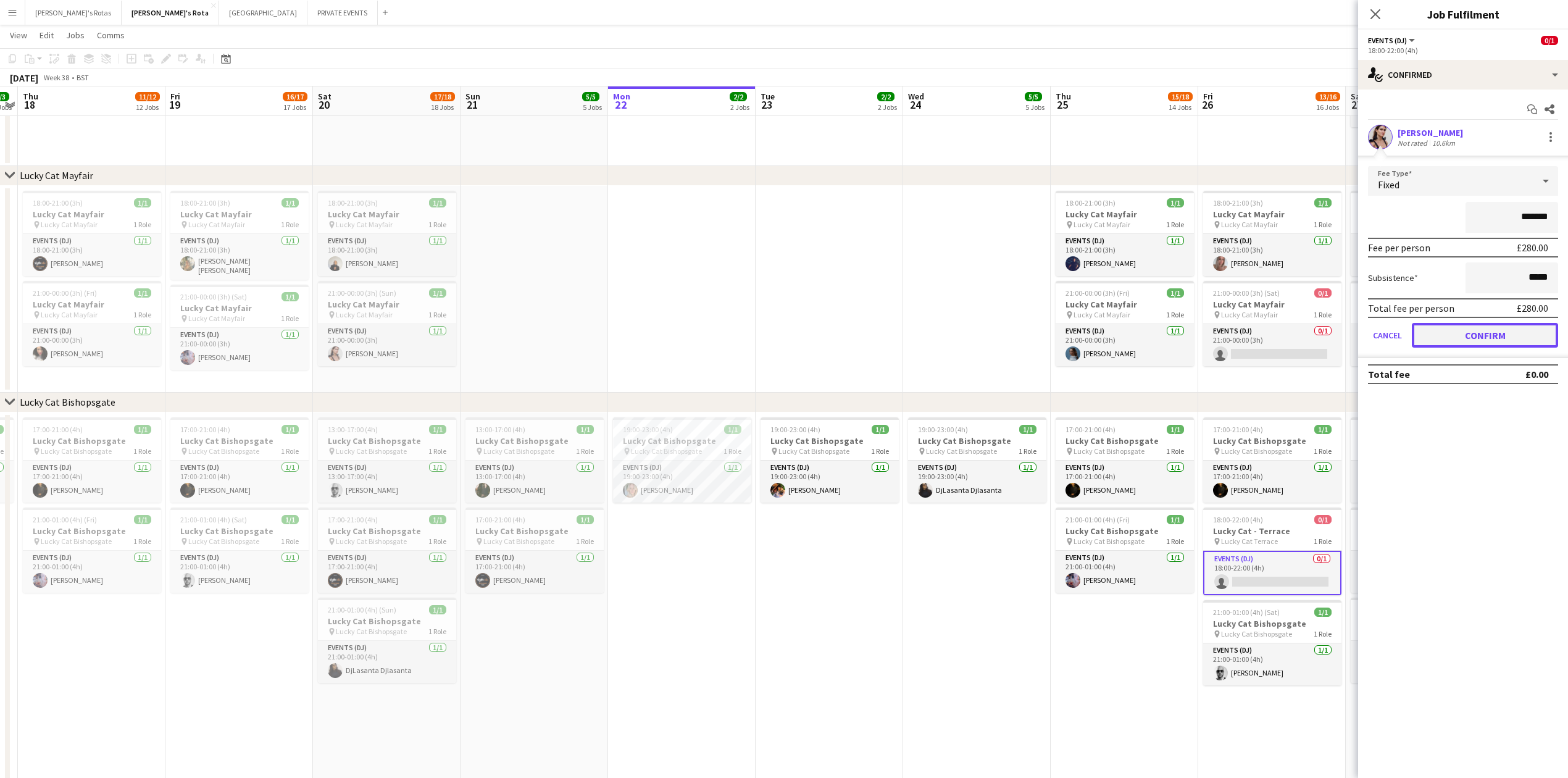
drag, startPoint x: 1473, startPoint y: 329, endPoint x: 1423, endPoint y: 257, distance: 87.7
click at [1472, 325] on button "Confirm" at bounding box center [1485, 335] width 146 height 25
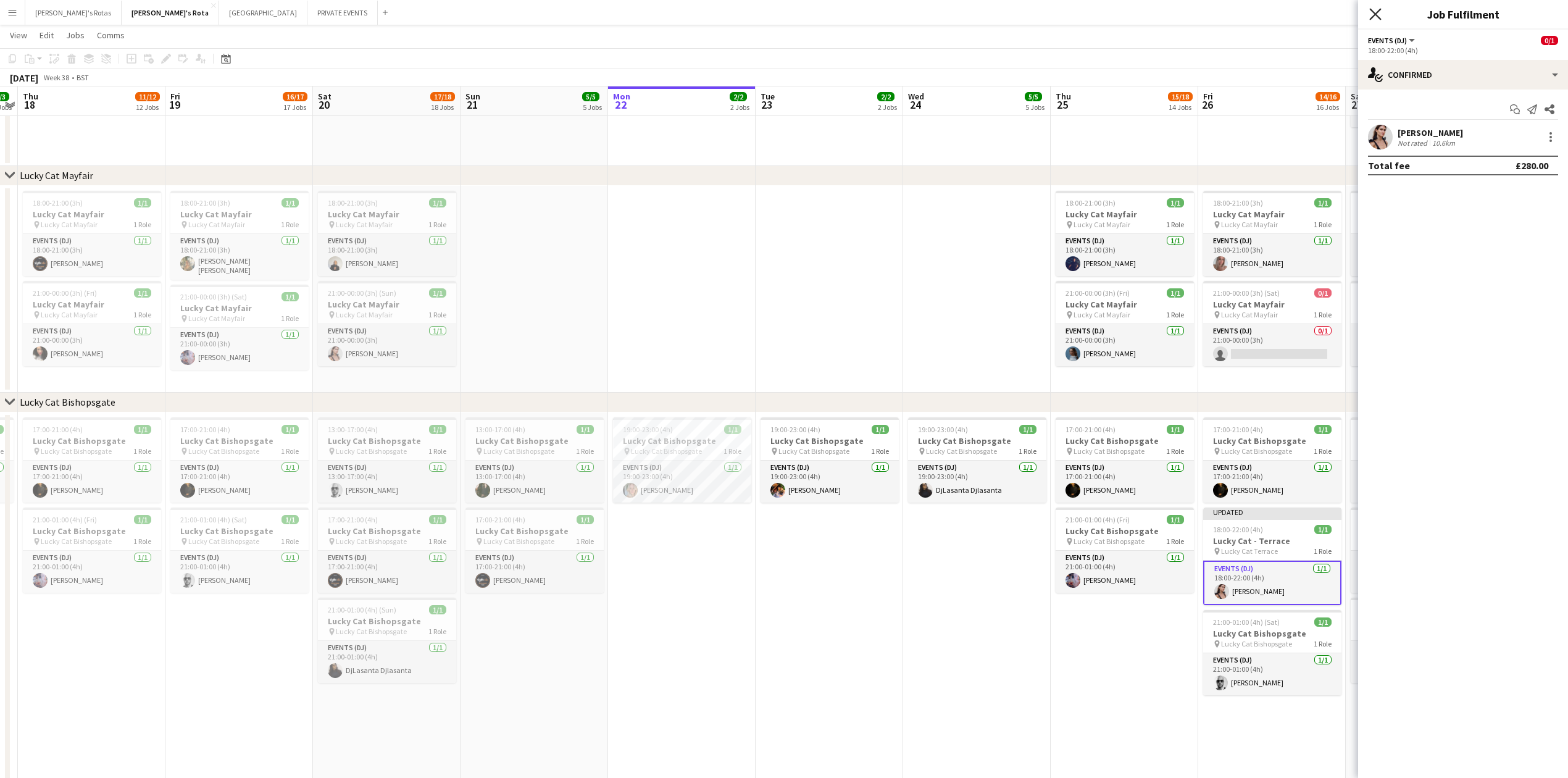
click at [1376, 14] on icon "Close pop-in" at bounding box center [1375, 14] width 12 height 12
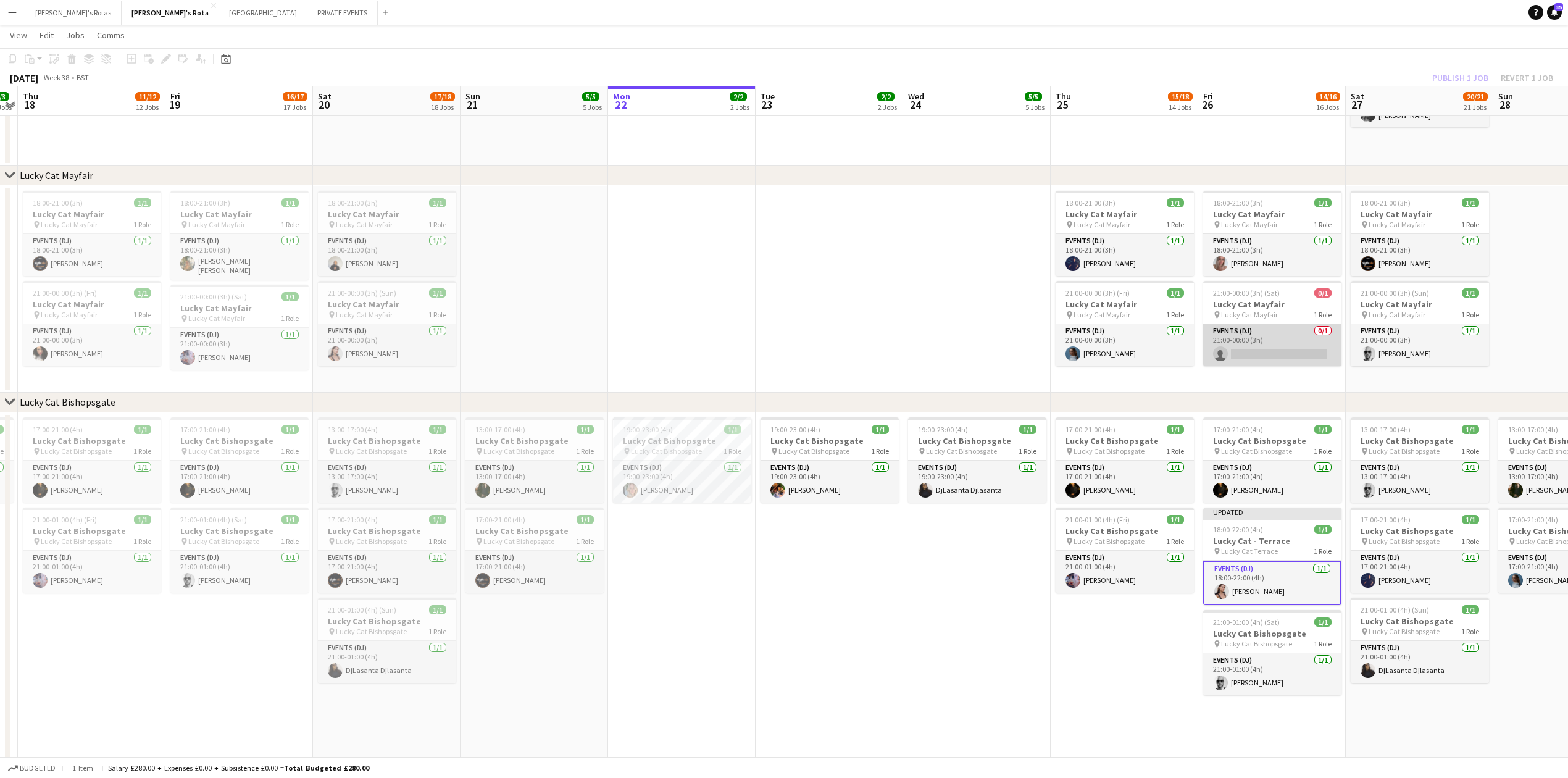
click at [1272, 339] on app-card-role "Events (DJ) 0/1 21:00-00:00 (3h) single-neutral-actions" at bounding box center [1272, 345] width 139 height 42
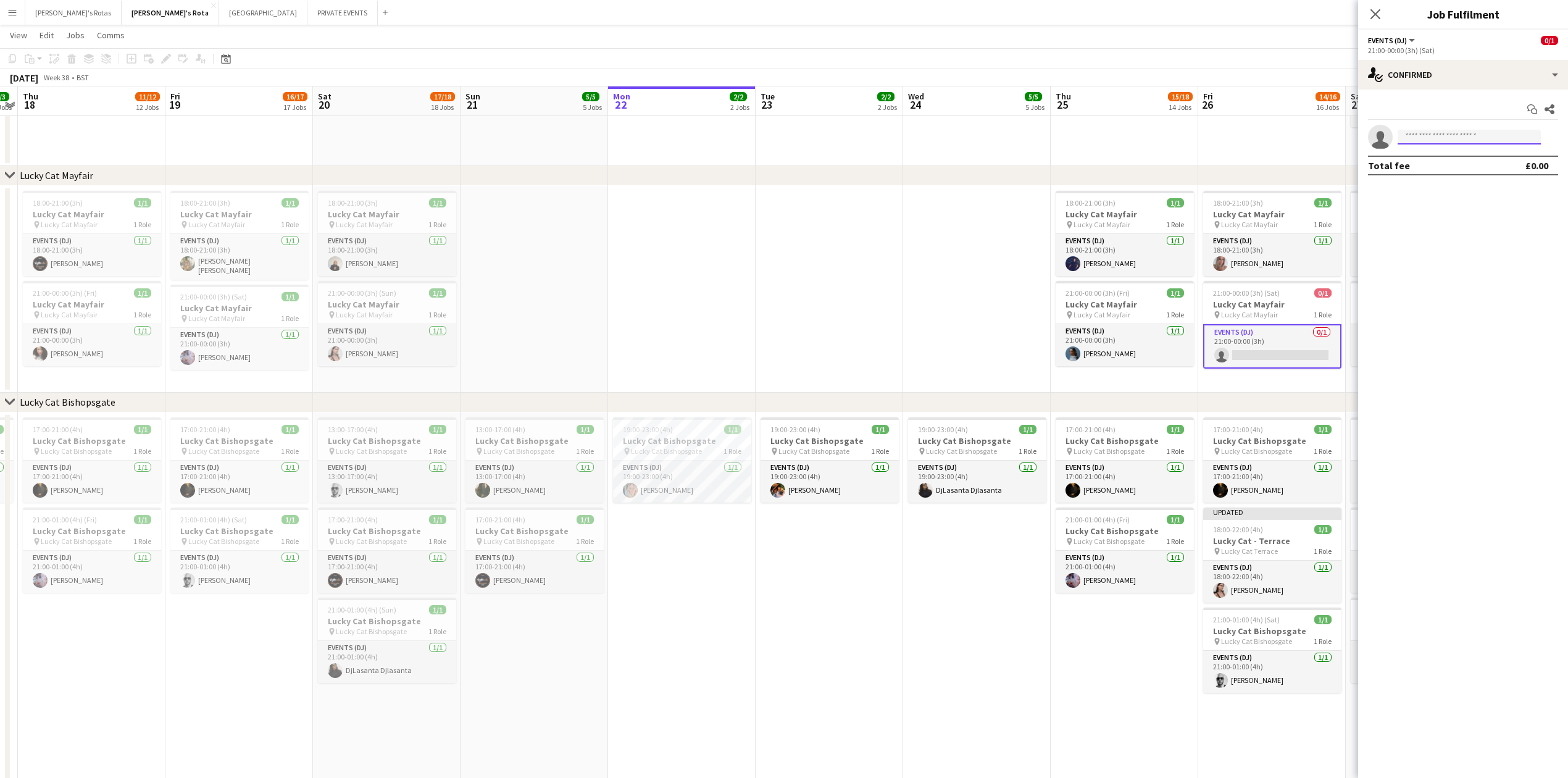
click at [1428, 140] on input at bounding box center [1469, 136] width 143 height 14
type input "*****"
click at [1432, 166] on span "[EMAIL_ADDRESS][DOMAIN_NAME]" at bounding box center [1468, 166] width 123 height 10
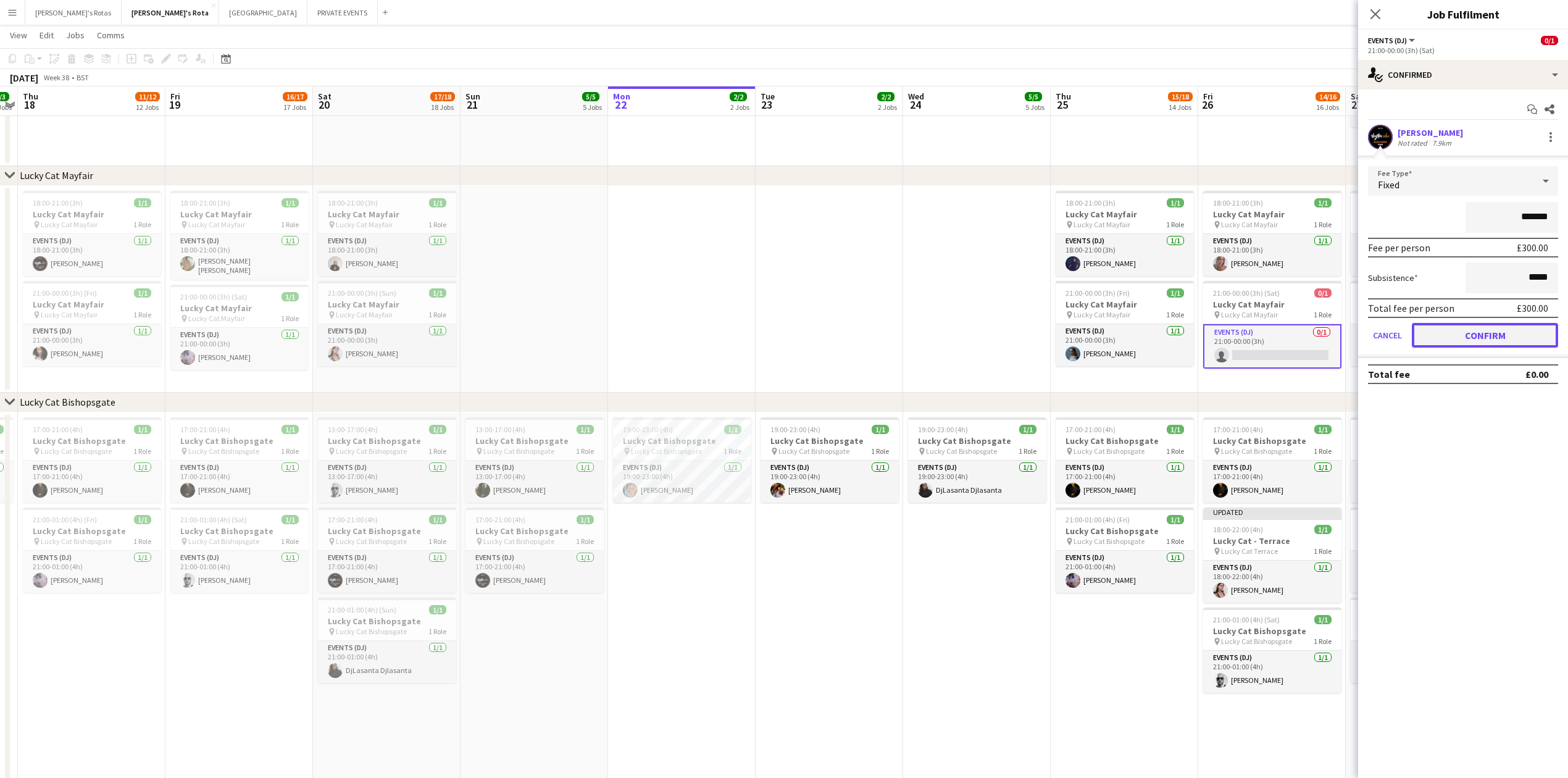
click at [1485, 344] on button "Confirm" at bounding box center [1485, 335] width 146 height 25
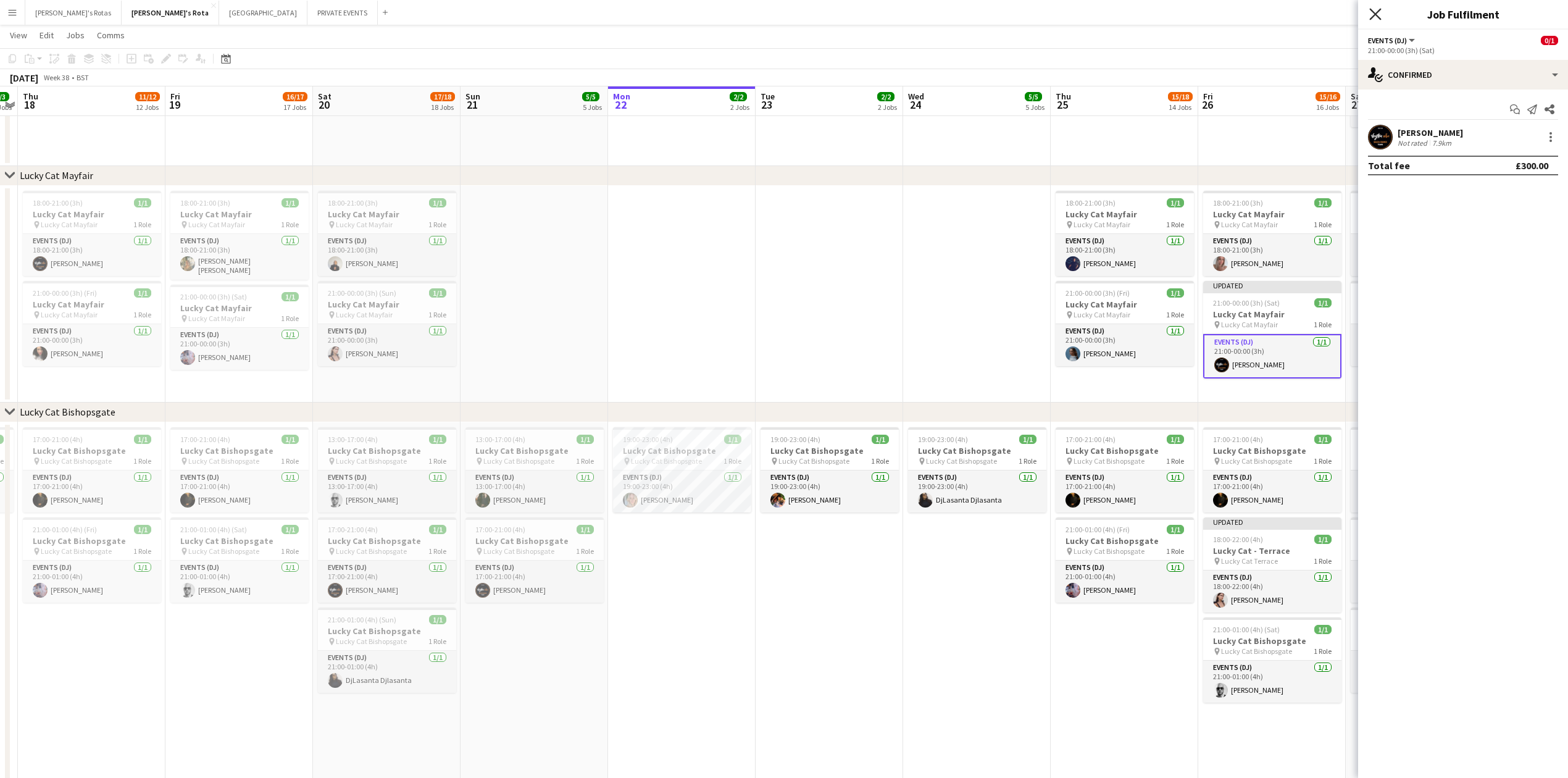
click at [1378, 13] on icon "Close pop-in" at bounding box center [1375, 14] width 12 height 12
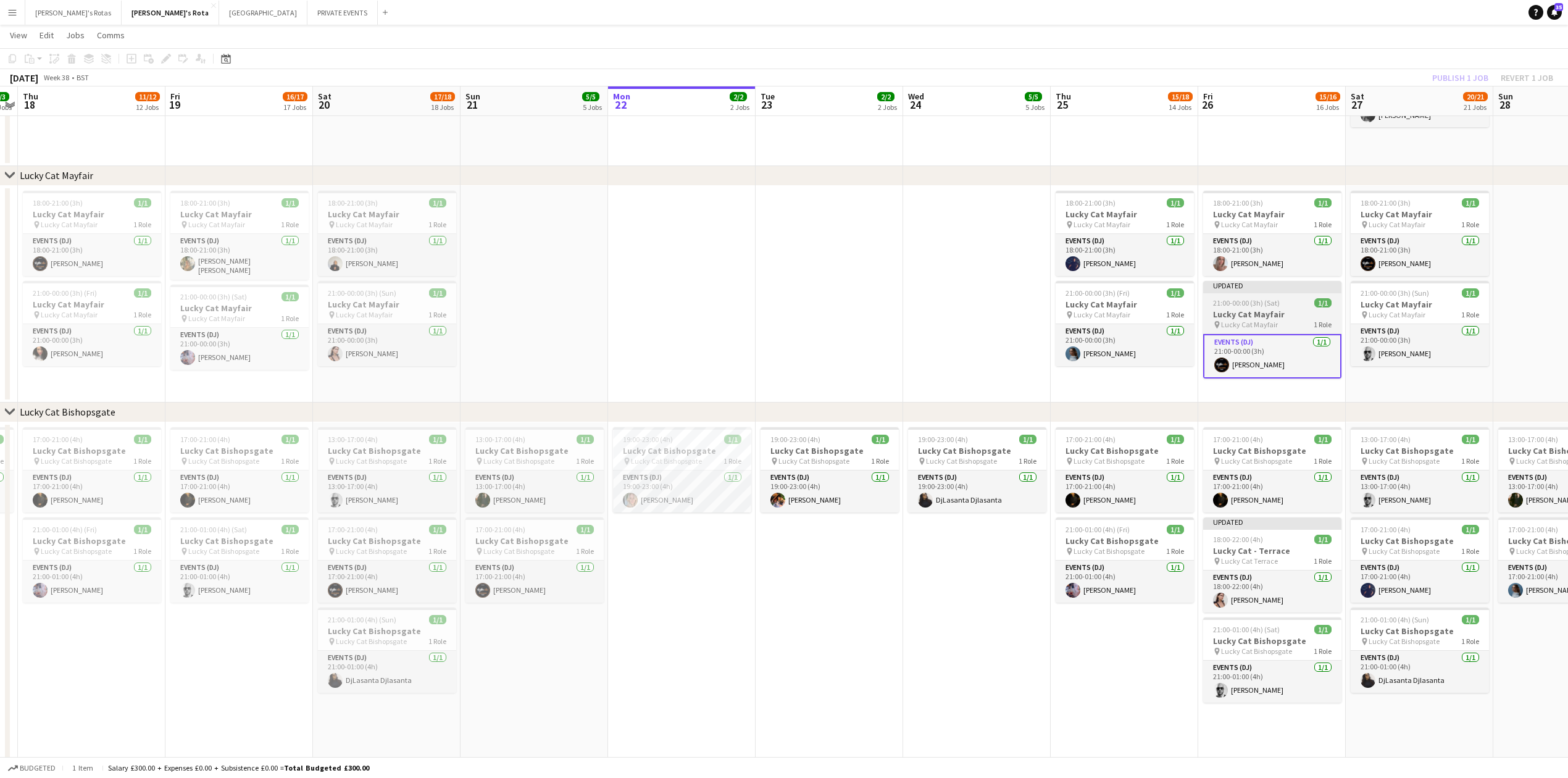
click at [1263, 307] on span "21:00-00:00 (3h) (Sat)" at bounding box center [1246, 302] width 66 height 9
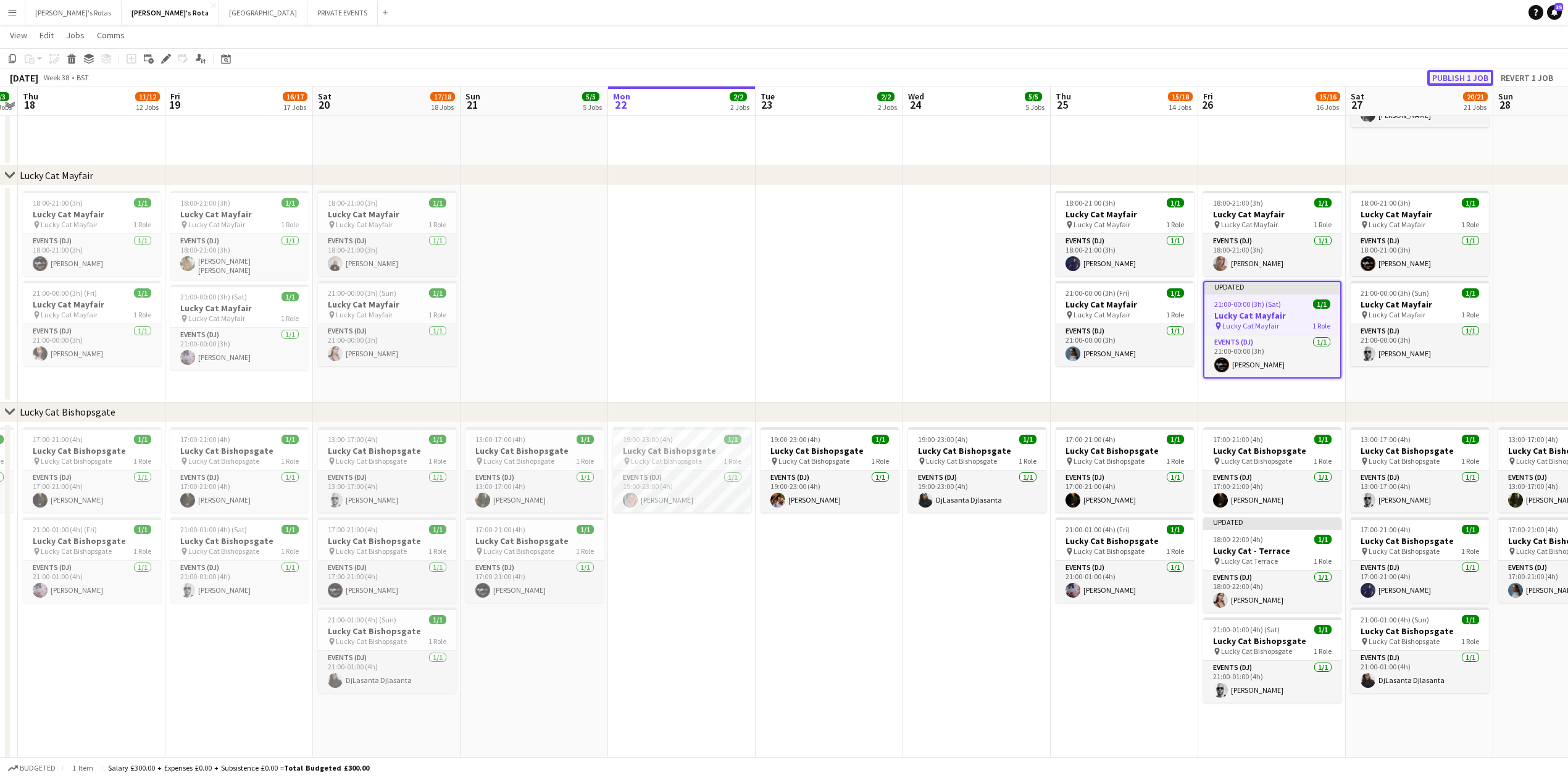
click at [1454, 71] on button "Publish 1 job" at bounding box center [1460, 77] width 66 height 16
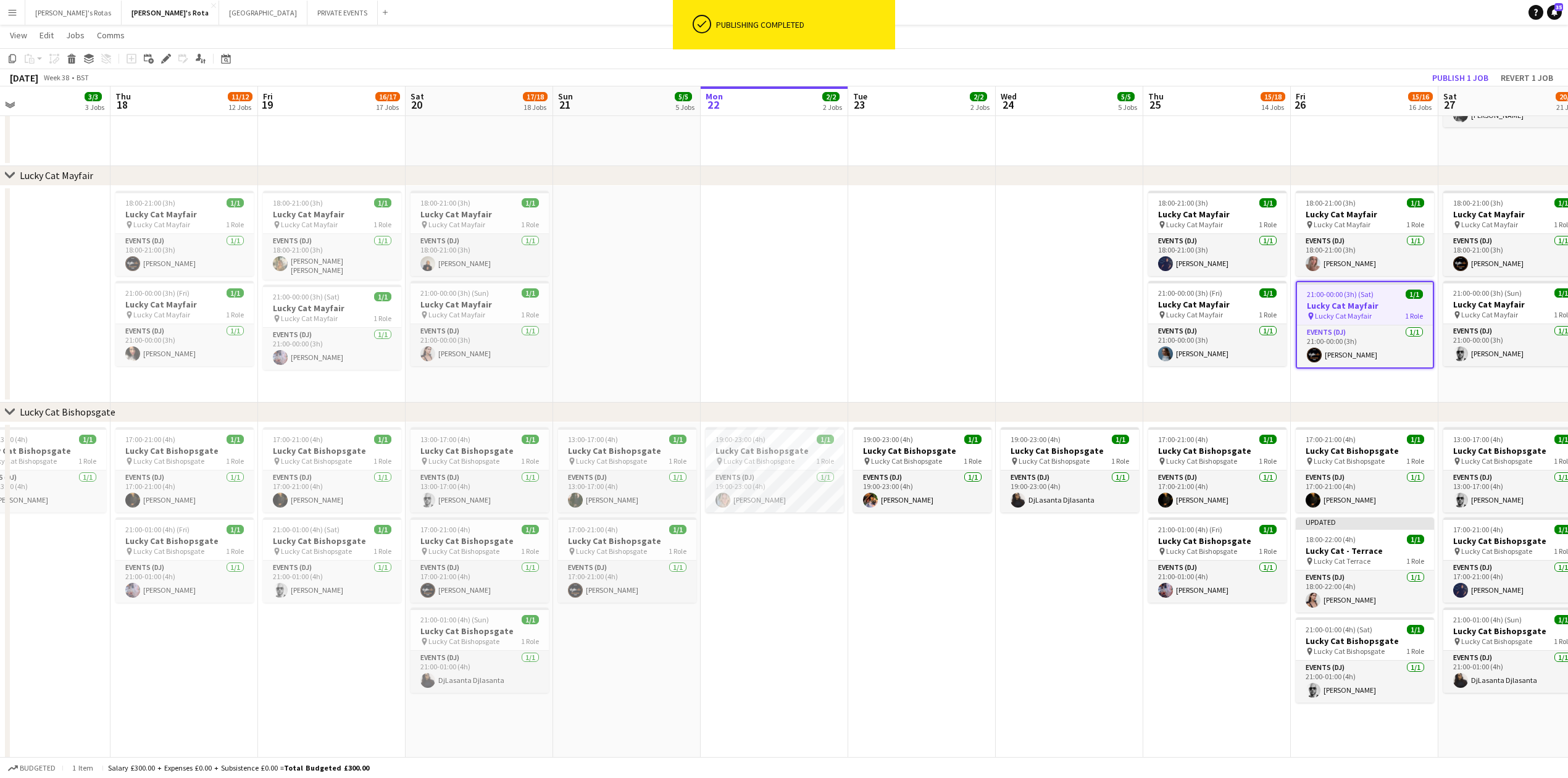
scroll to position [0, 361]
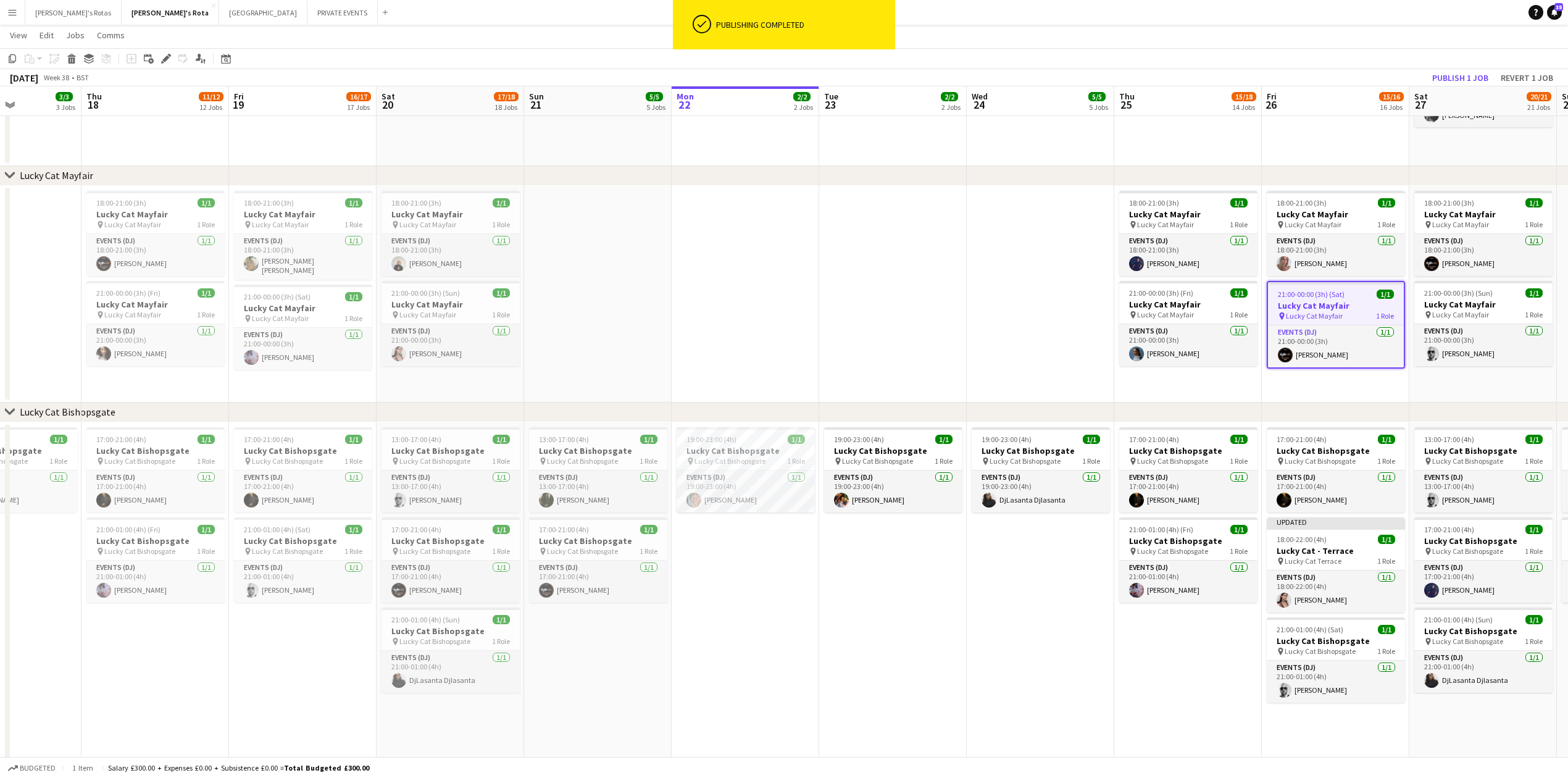
drag, startPoint x: 770, startPoint y: 616, endPoint x: 982, endPoint y: 638, distance: 213.1
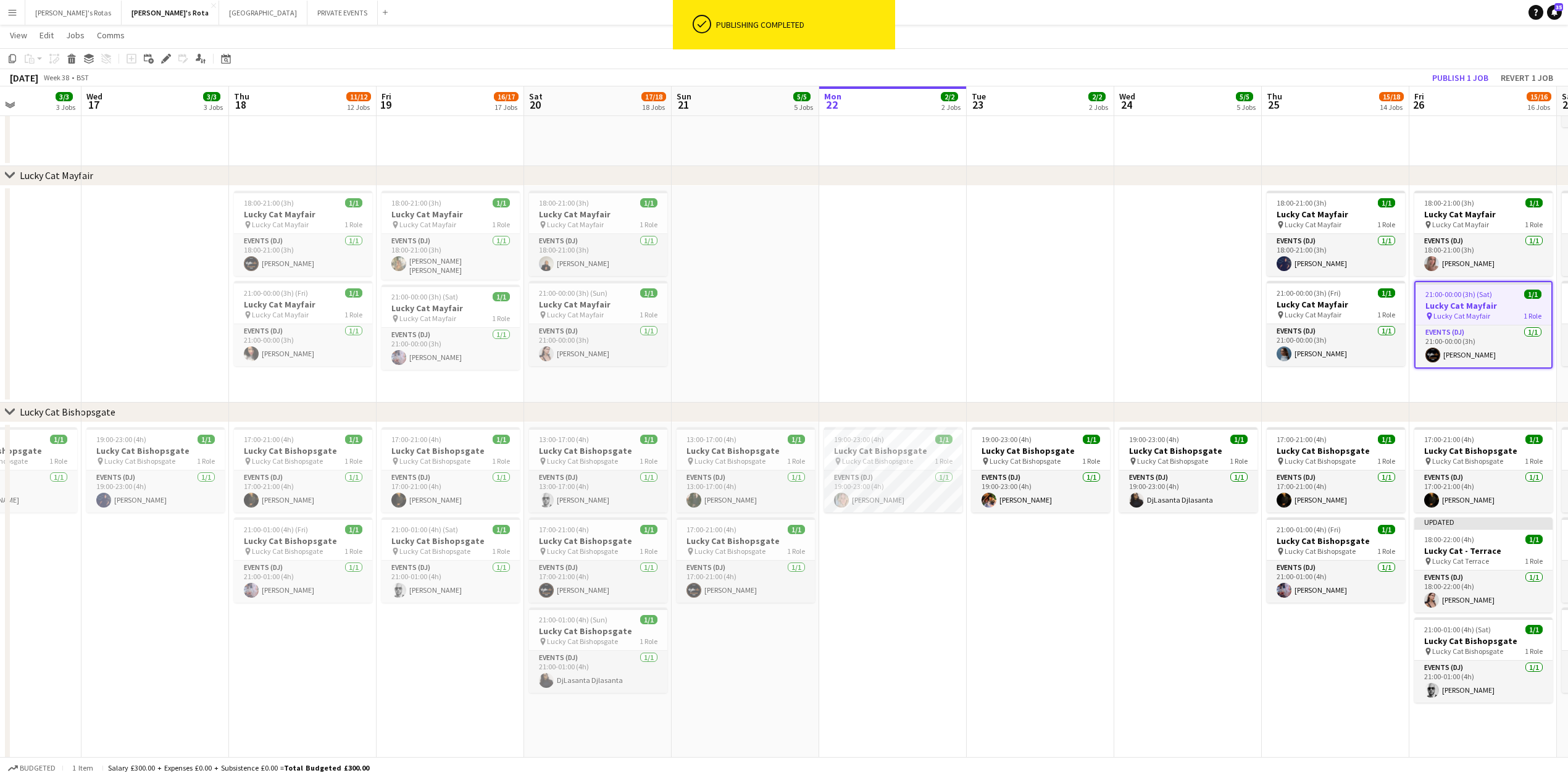
drag, startPoint x: 174, startPoint y: 640, endPoint x: 682, endPoint y: 631, distance: 508.1
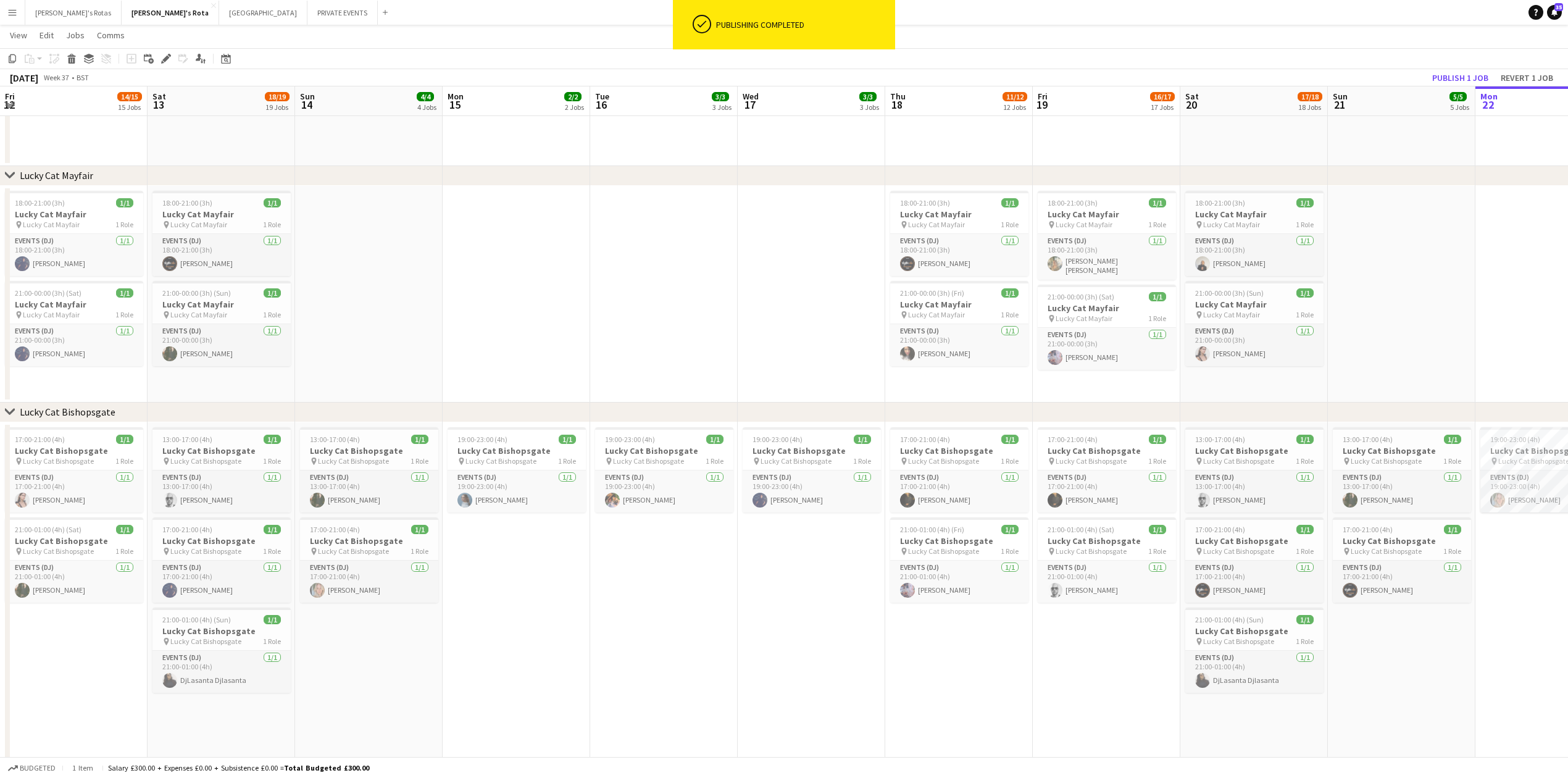
scroll to position [0, 270]
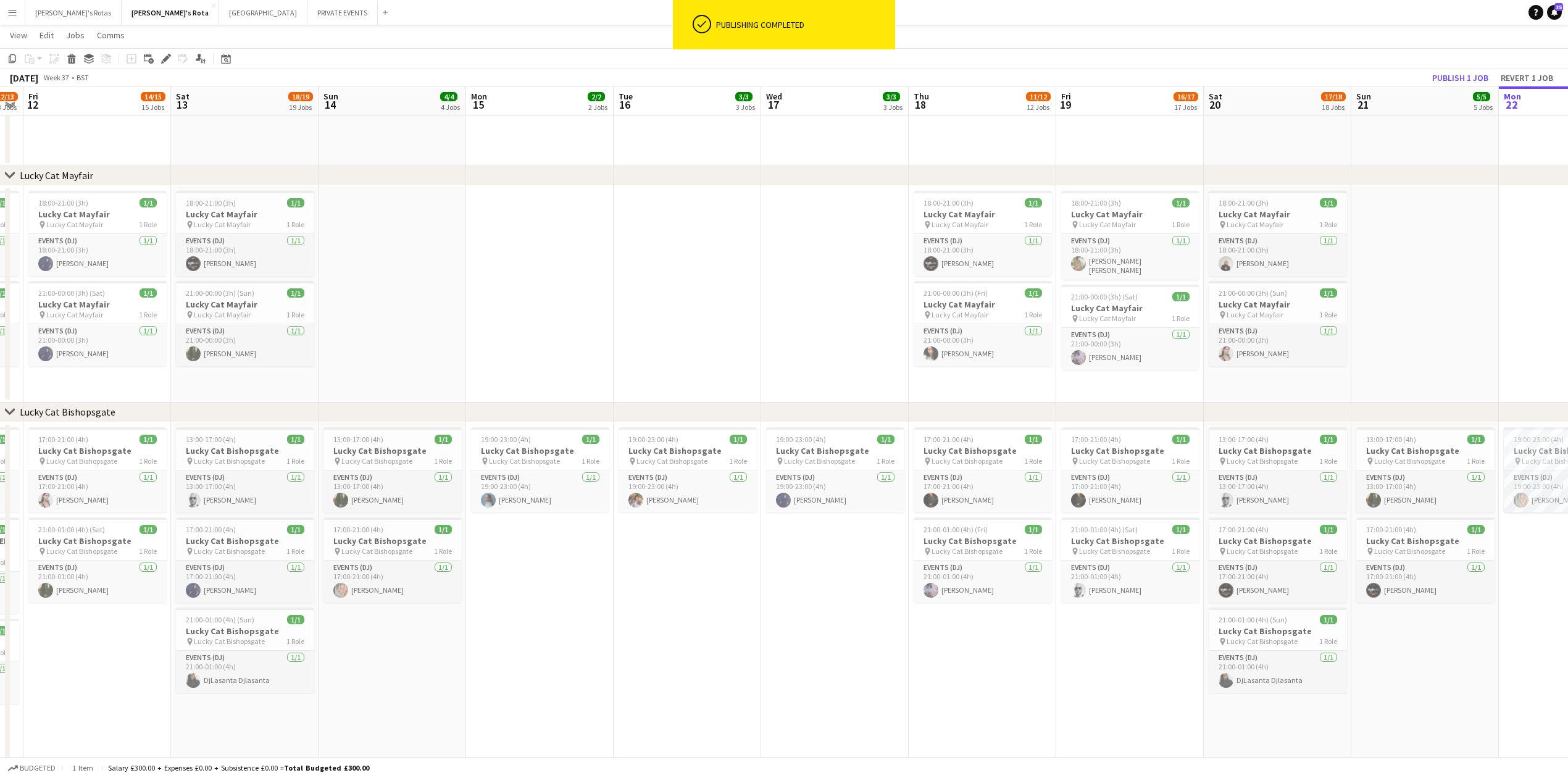
drag, startPoint x: 589, startPoint y: 663, endPoint x: 1018, endPoint y: 656, distance: 429.1
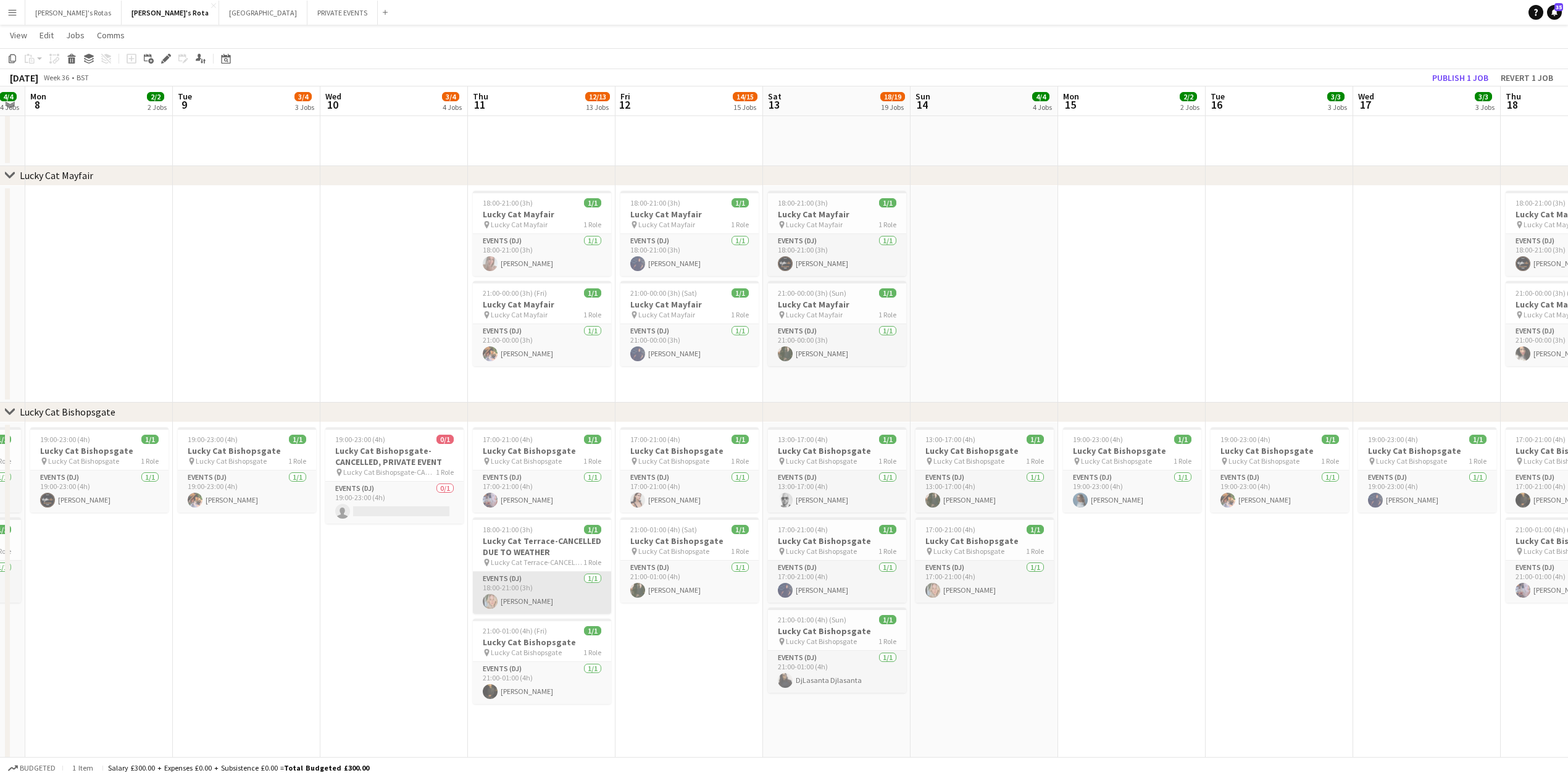
click at [545, 586] on app-card-role "Events (DJ) [DATE] 18:00-21:00 (3h) [PERSON_NAME]" at bounding box center [542, 592] width 139 height 42
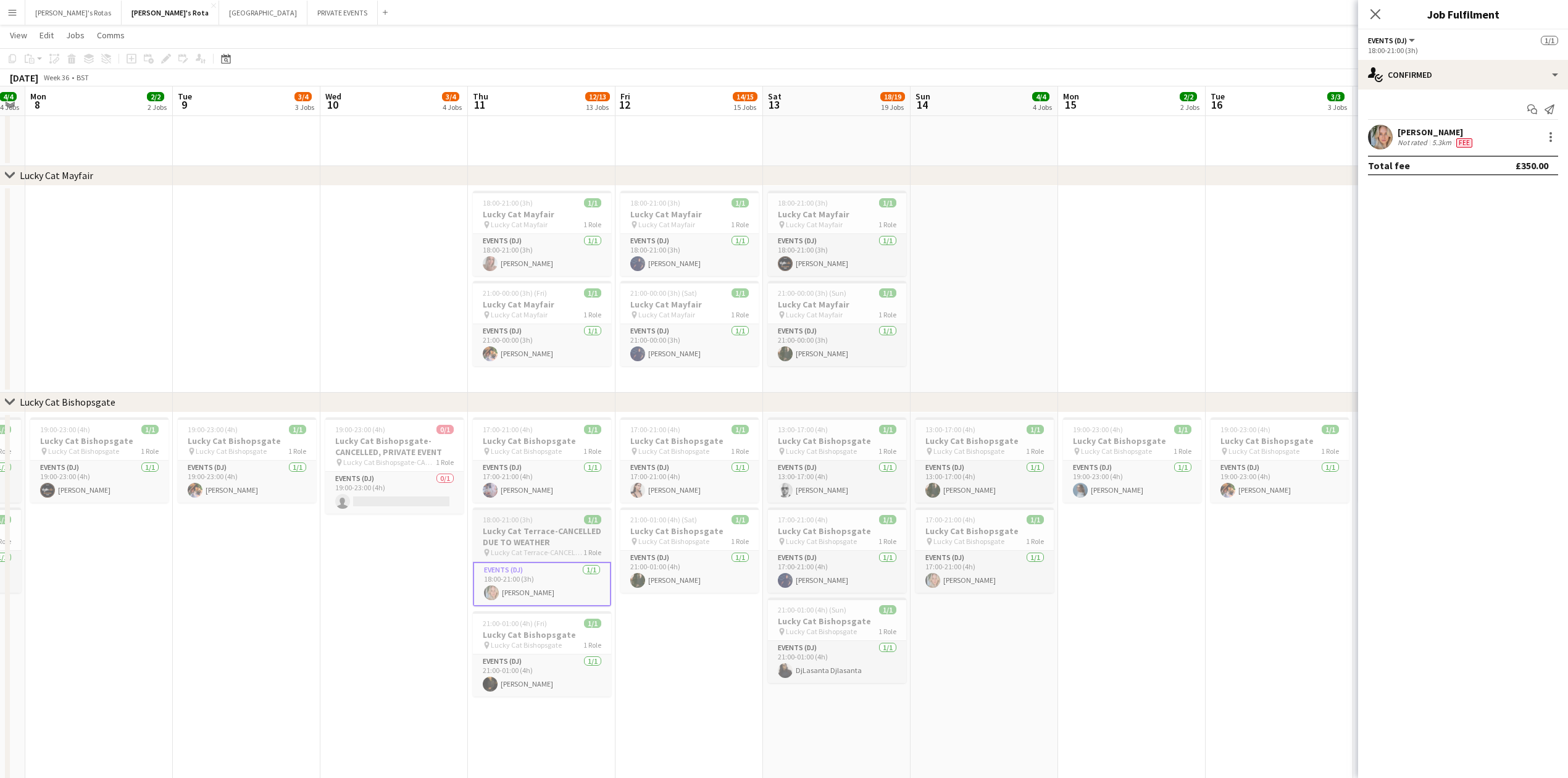
click at [527, 529] on h3 "Lucky Cat Terrace-CANCELLED DUE TO WEATHER" at bounding box center [542, 536] width 139 height 22
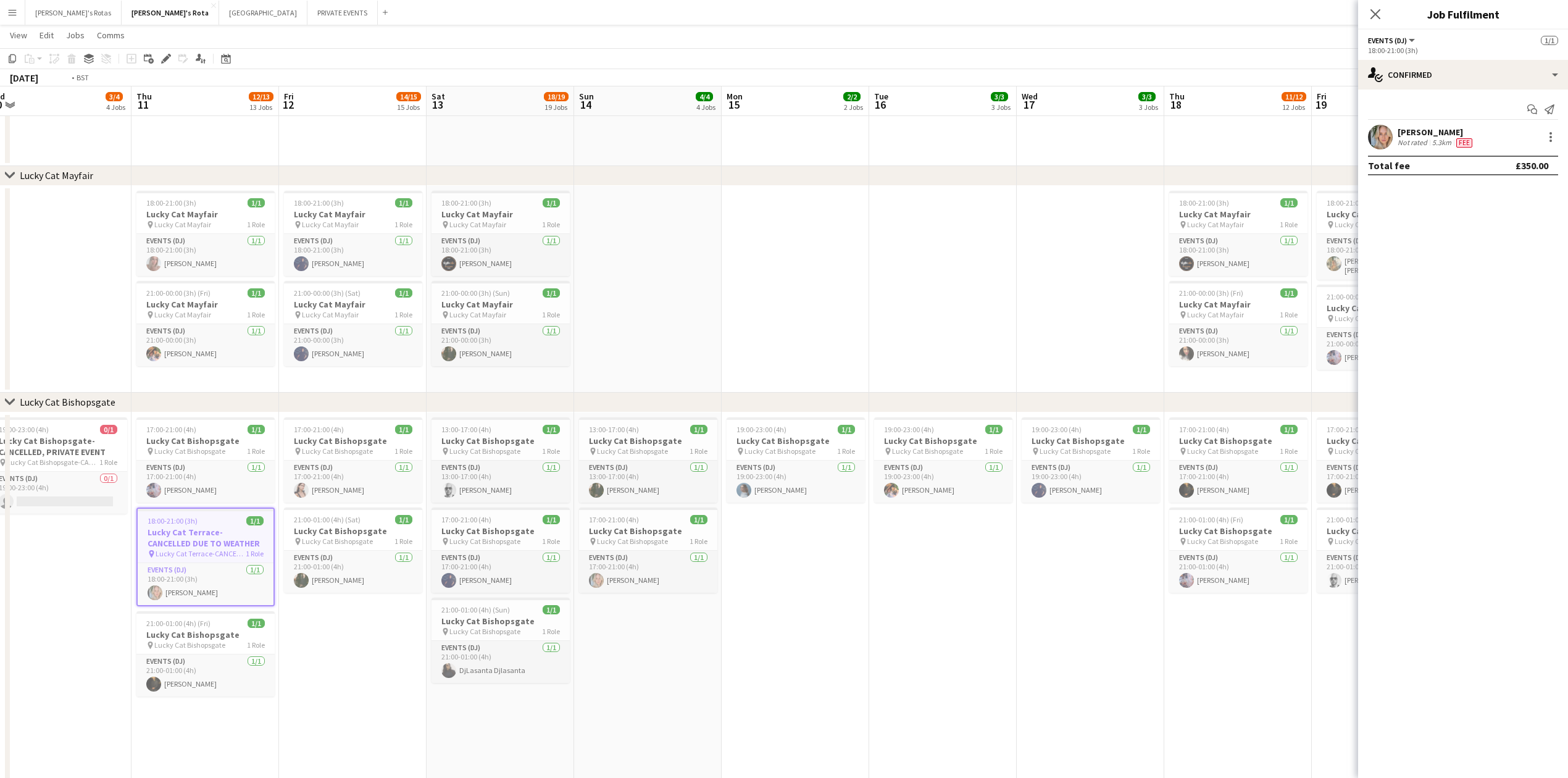
drag, startPoint x: 1163, startPoint y: 632, endPoint x: 524, endPoint y: 632, distance: 639.0
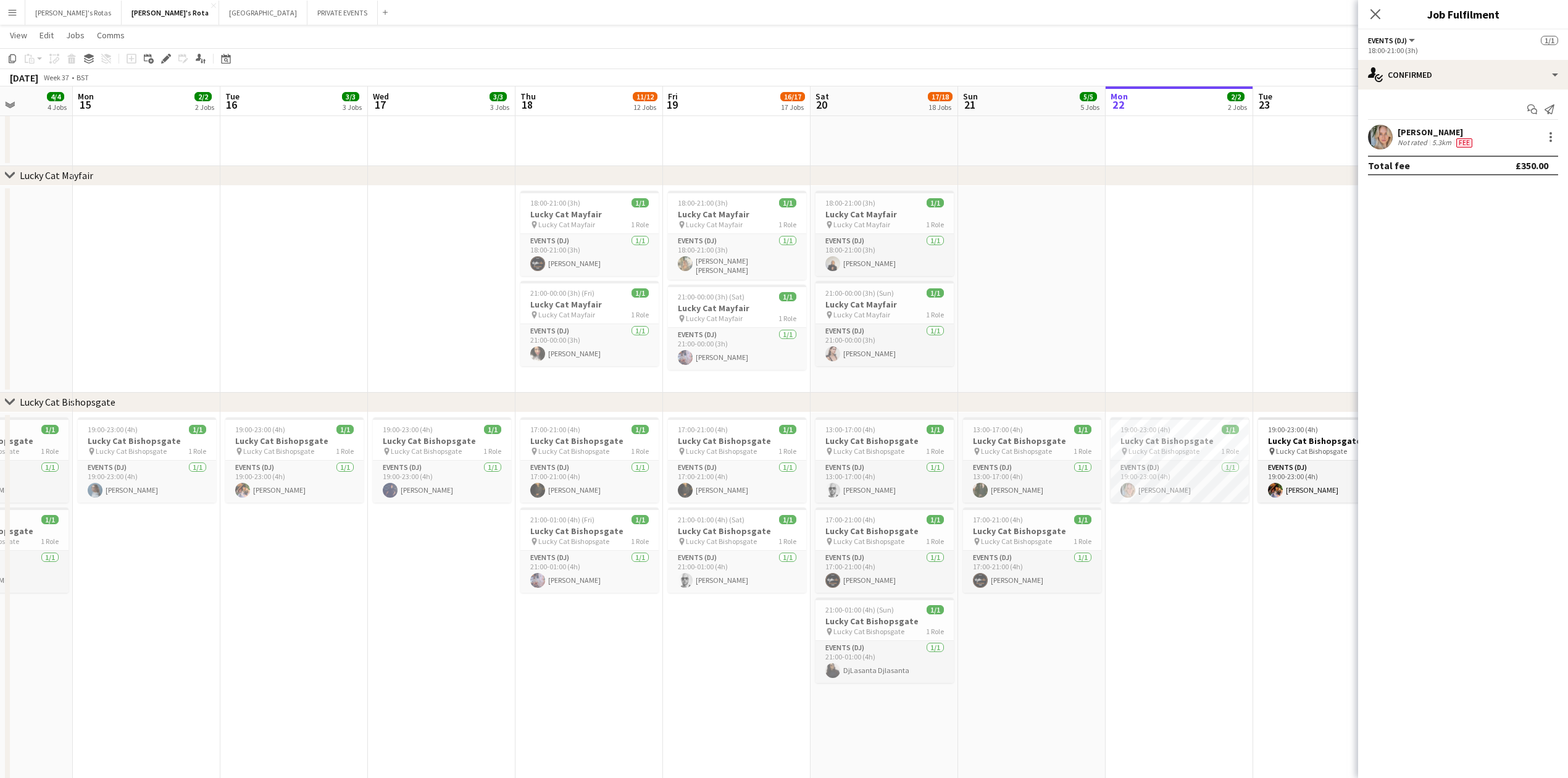
drag, startPoint x: 825, startPoint y: 662, endPoint x: 548, endPoint y: 660, distance: 277.0
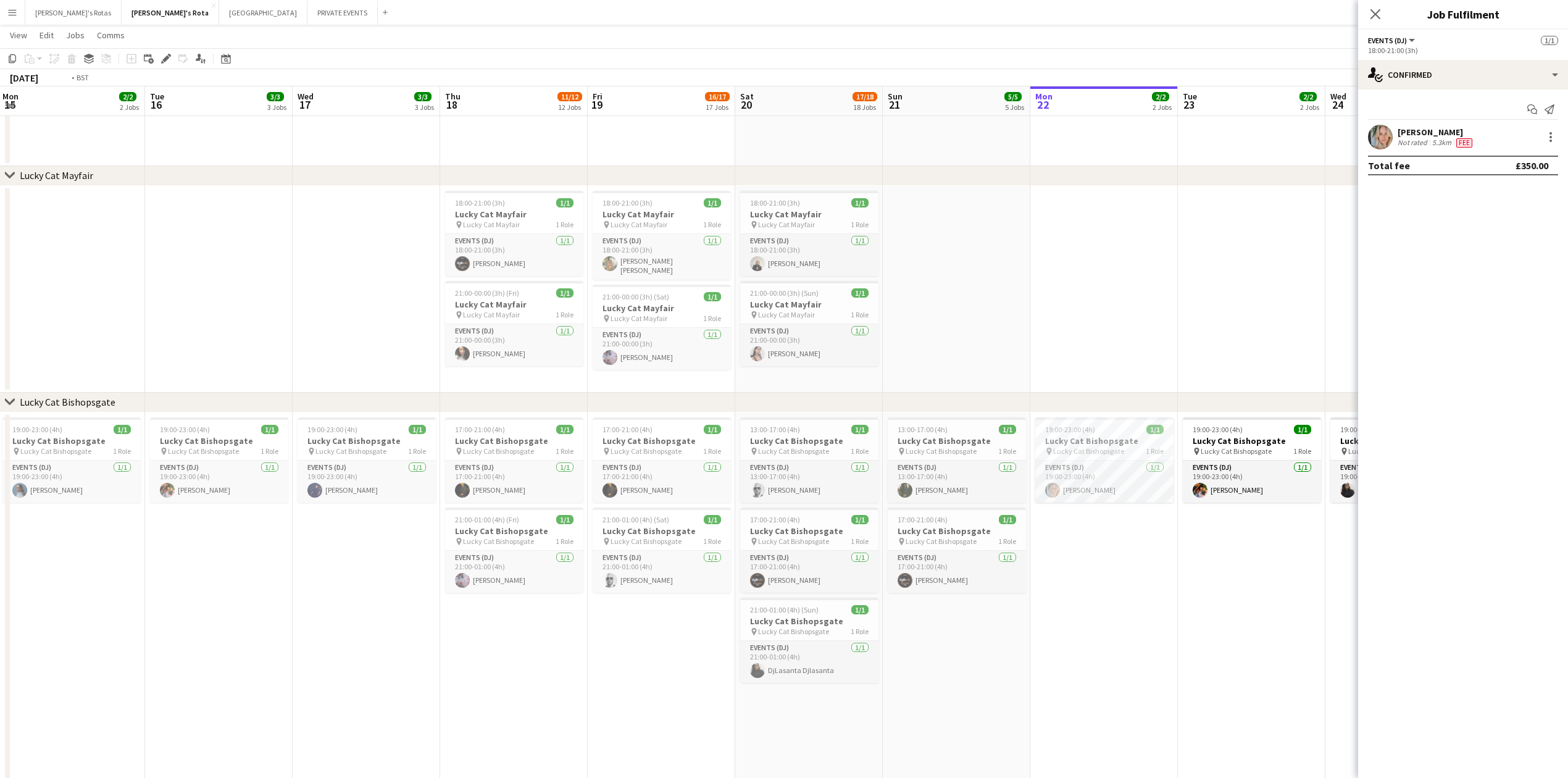
drag, startPoint x: 794, startPoint y: 698, endPoint x: 401, endPoint y: 693, distance: 393.0
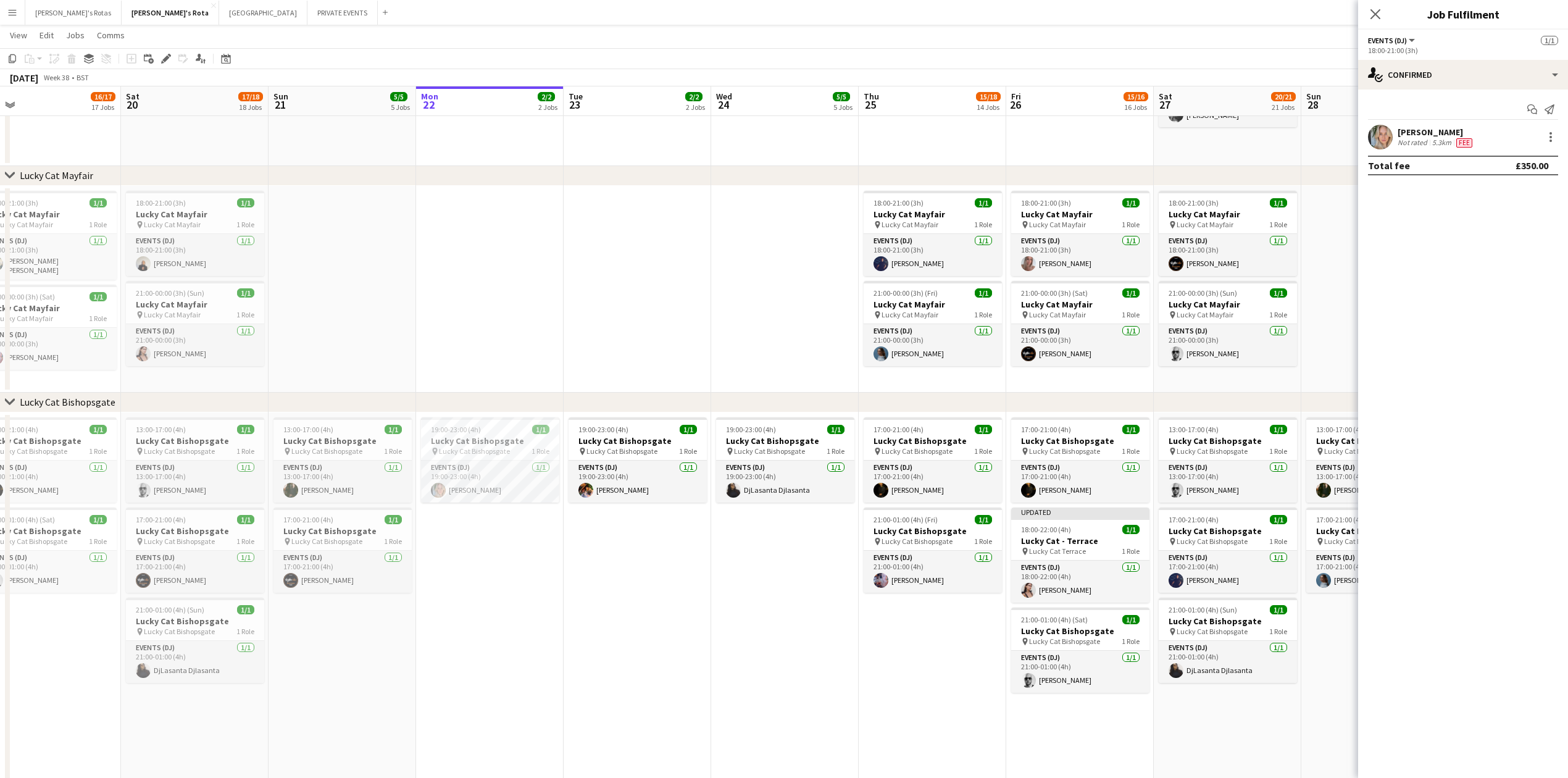
scroll to position [0, 429]
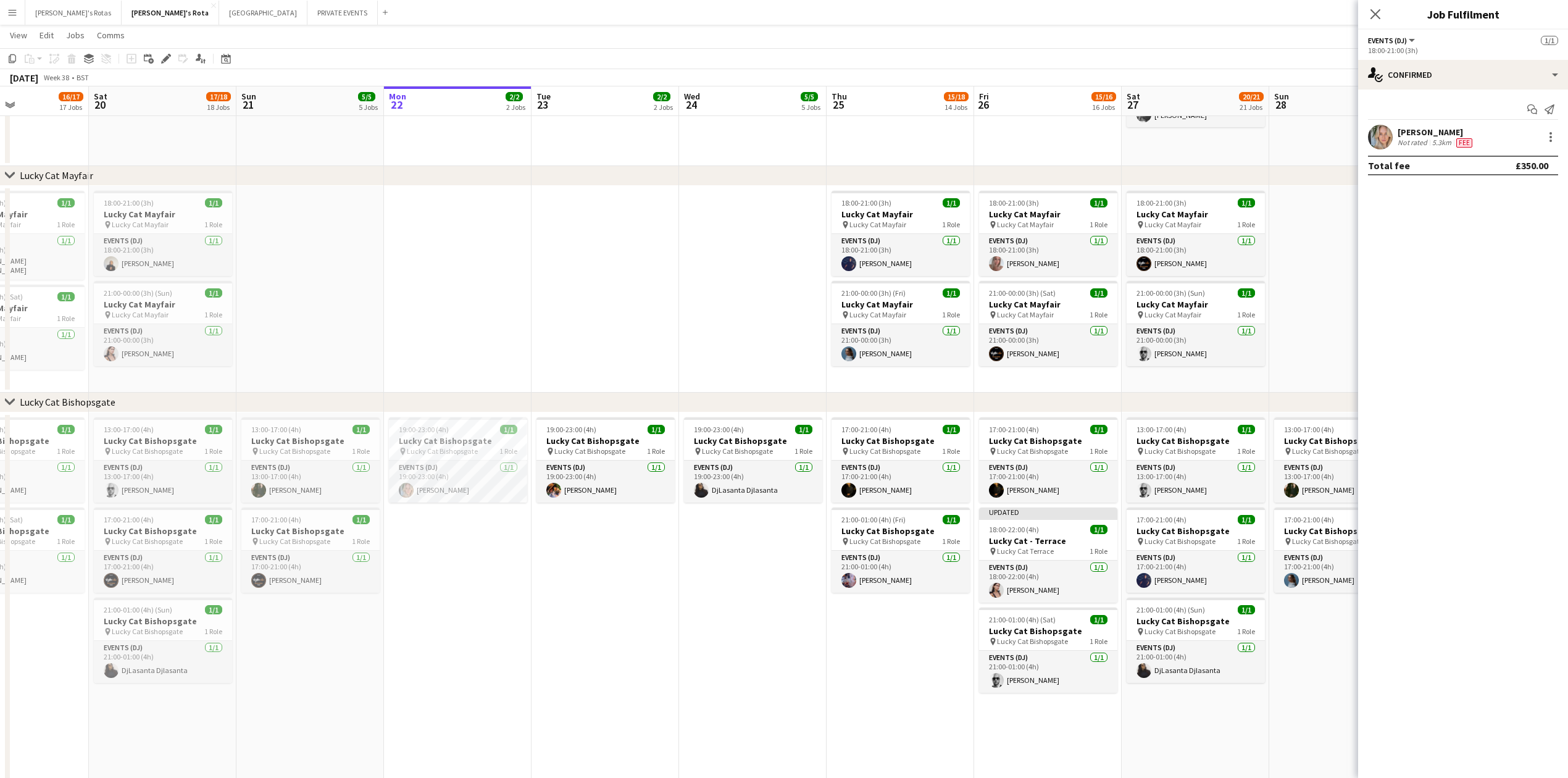
drag, startPoint x: 685, startPoint y: 653, endPoint x: 401, endPoint y: 655, distance: 284.0
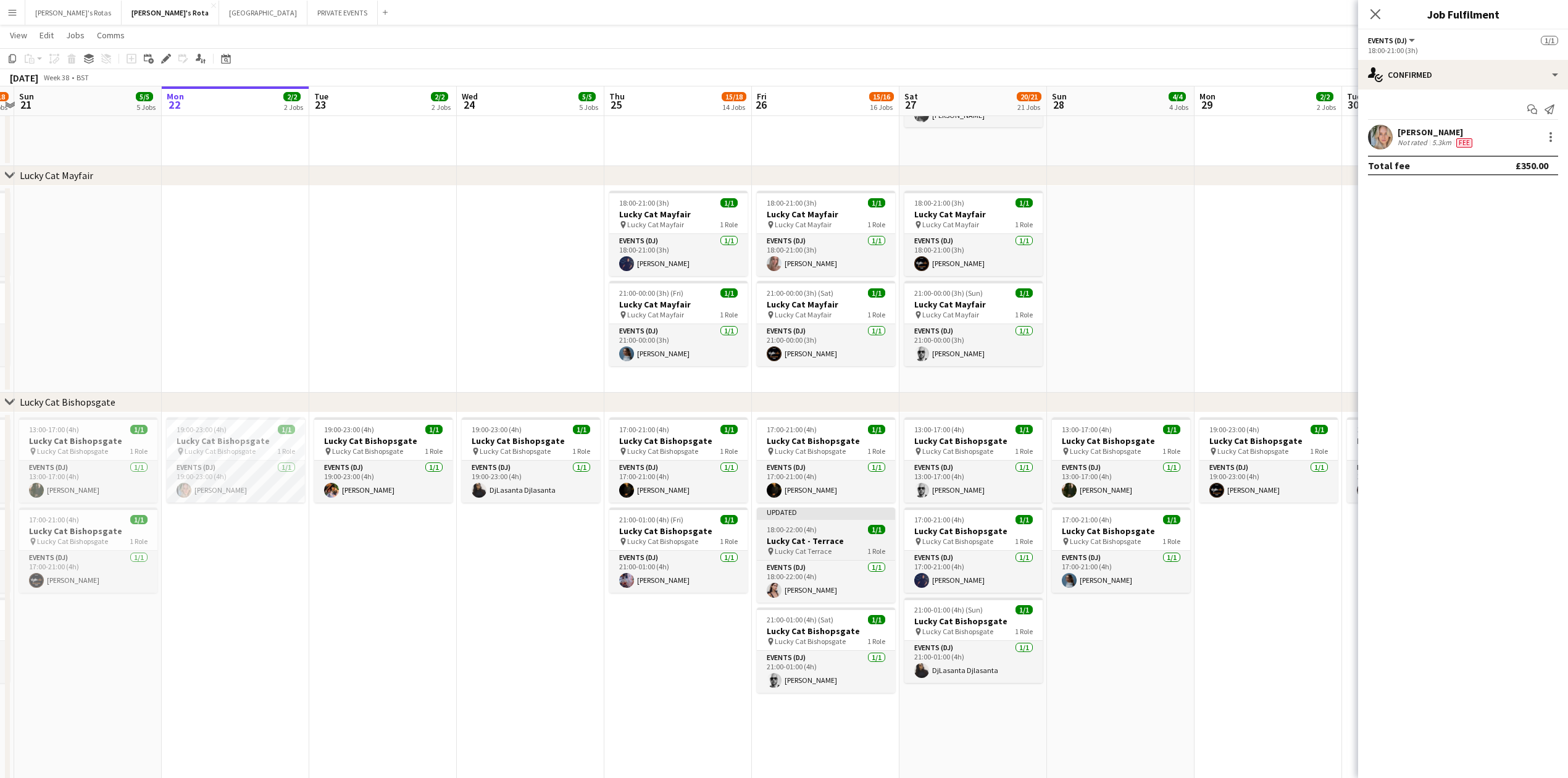
click at [830, 539] on h3 "Lucky Cat - Terrace" at bounding box center [826, 541] width 139 height 11
click at [1371, 10] on icon at bounding box center [1375, 14] width 12 height 12
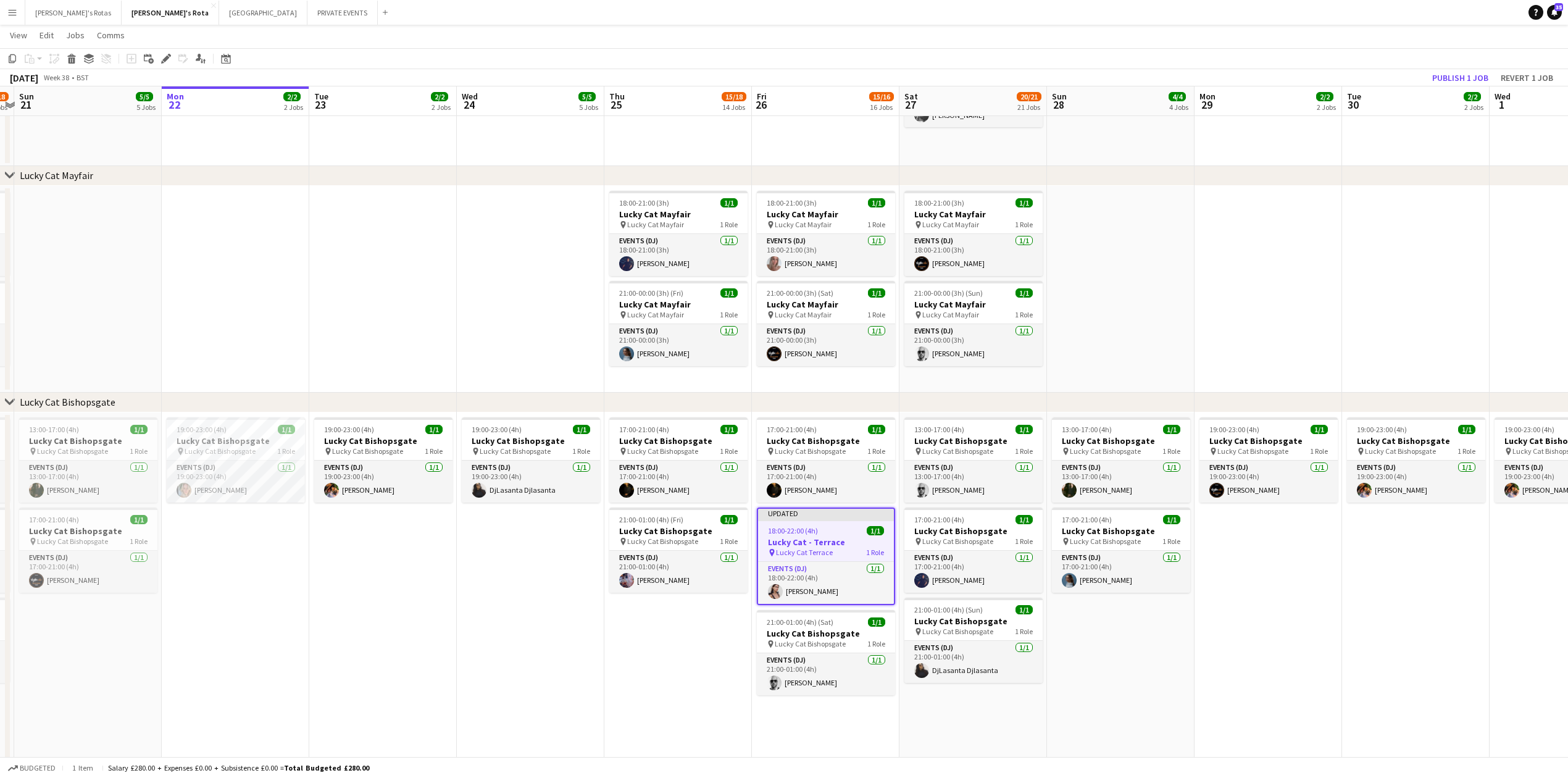
click at [447, 671] on app-date-cell "19:00-23:00 (4h) 1/1 Lucky Cat Bishopsgate pin Lucky Cat Bishopsgate 1 Role Eve…" at bounding box center [383, 624] width 147 height 422
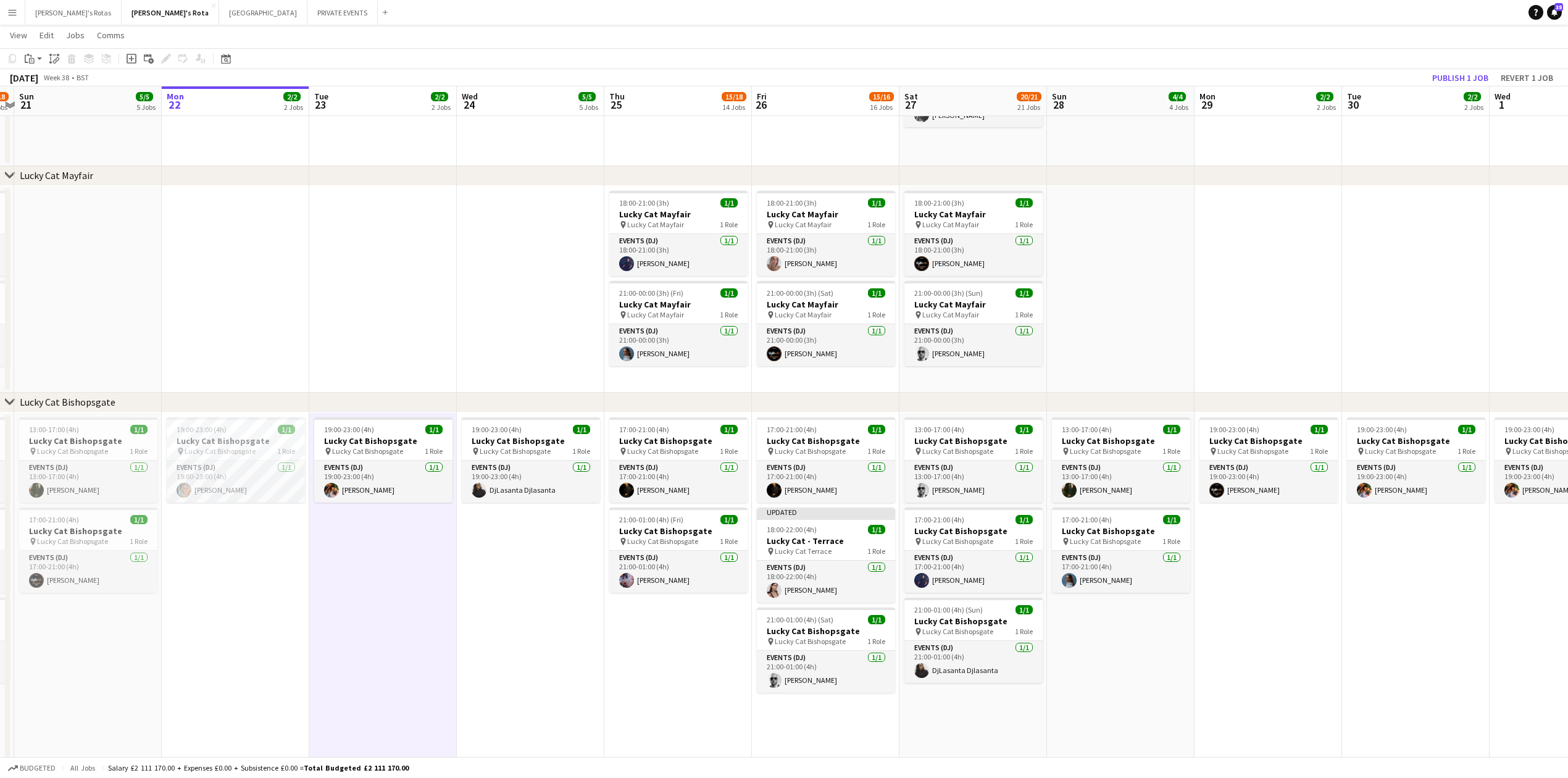
click at [401, 249] on app-date-cell at bounding box center [383, 289] width 147 height 207
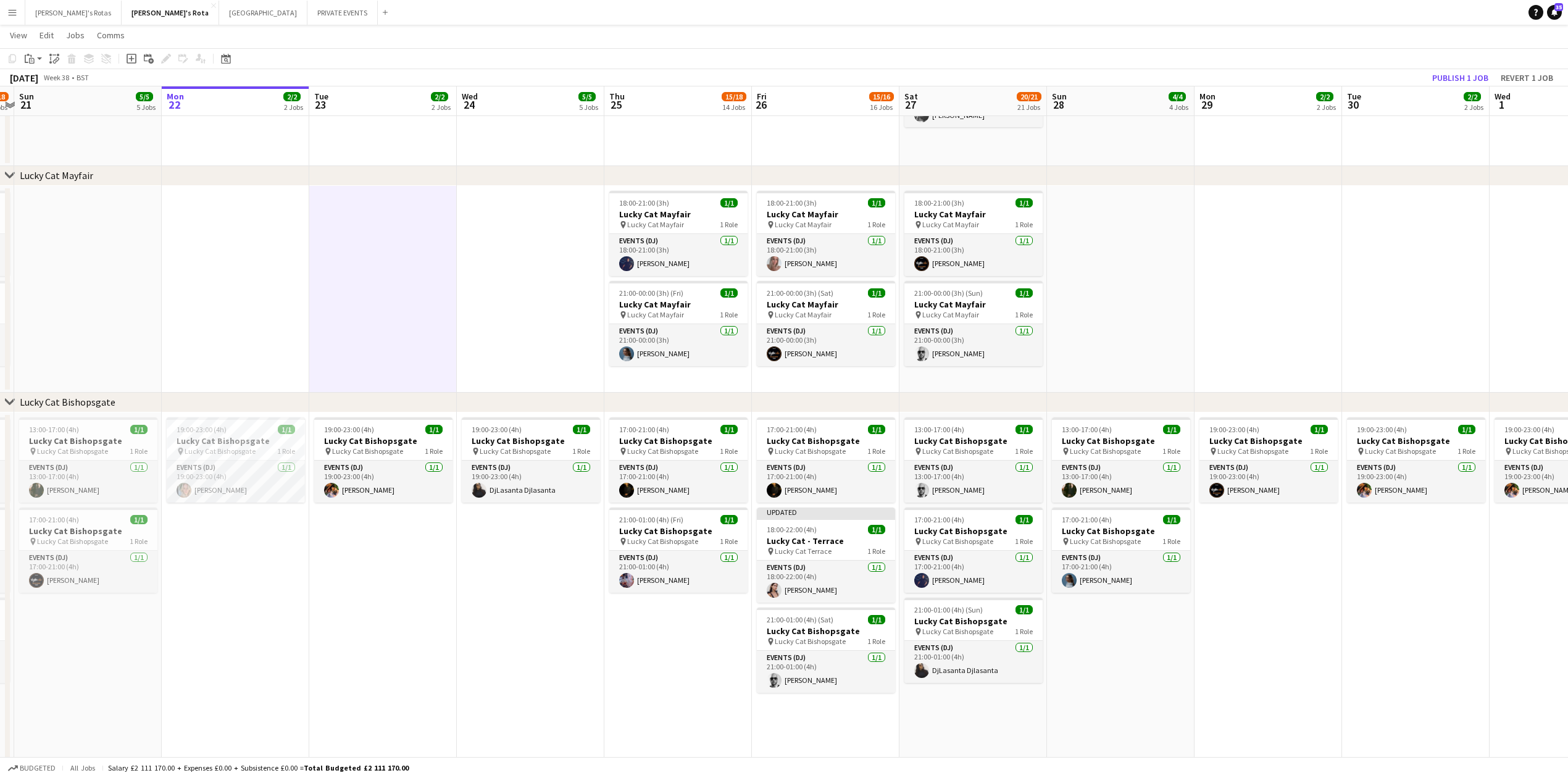
drag, startPoint x: 306, startPoint y: 566, endPoint x: 244, endPoint y: 314, distance: 259.5
click at [305, 559] on app-date-cell "19:00-23:00 (4h) 1/1 Lucky Cat Bishopsgate pin Lucky Cat Bishopsgate 1 Role Eve…" at bounding box center [235, 624] width 147 height 422
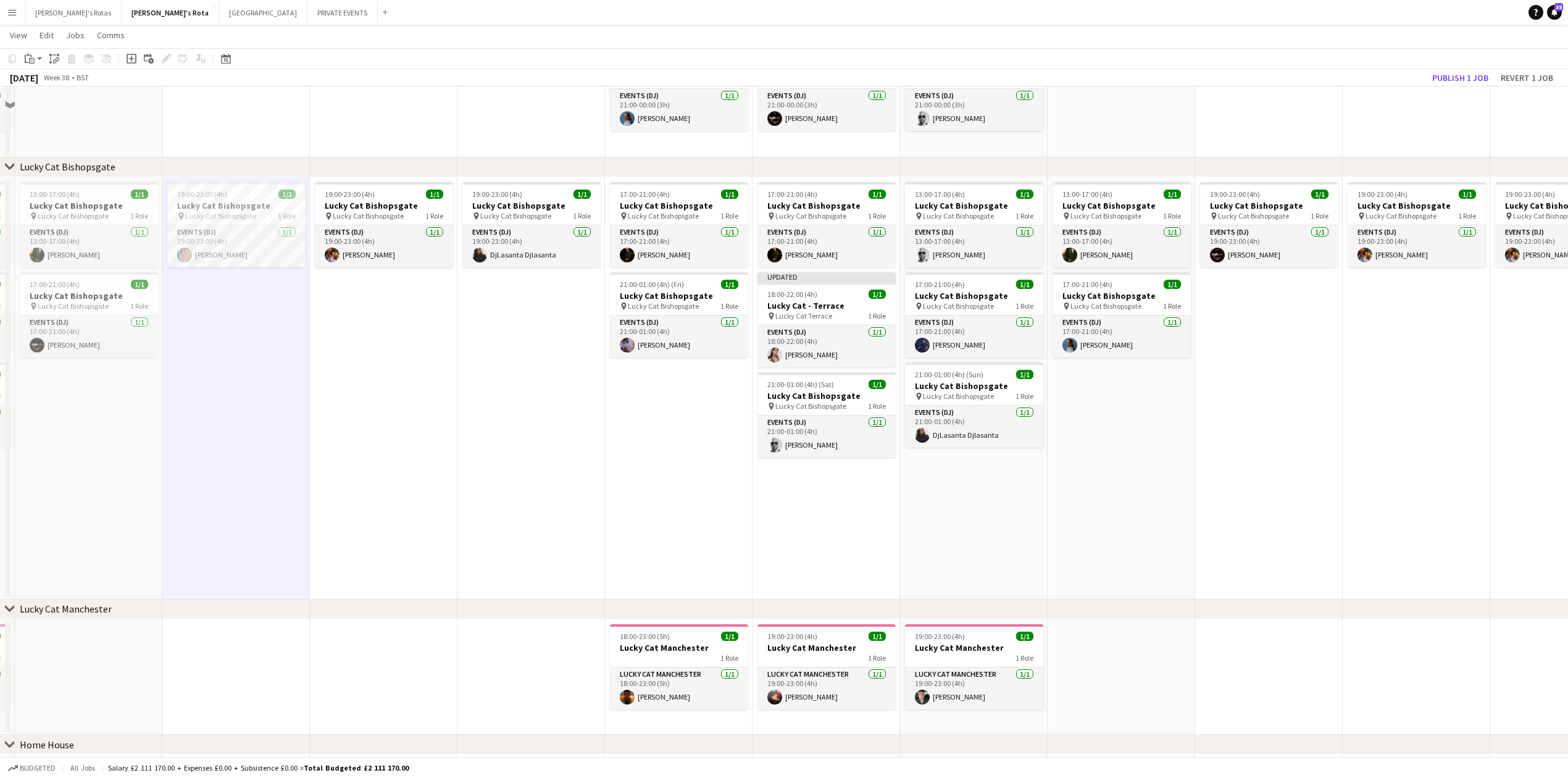
scroll to position [741, 0]
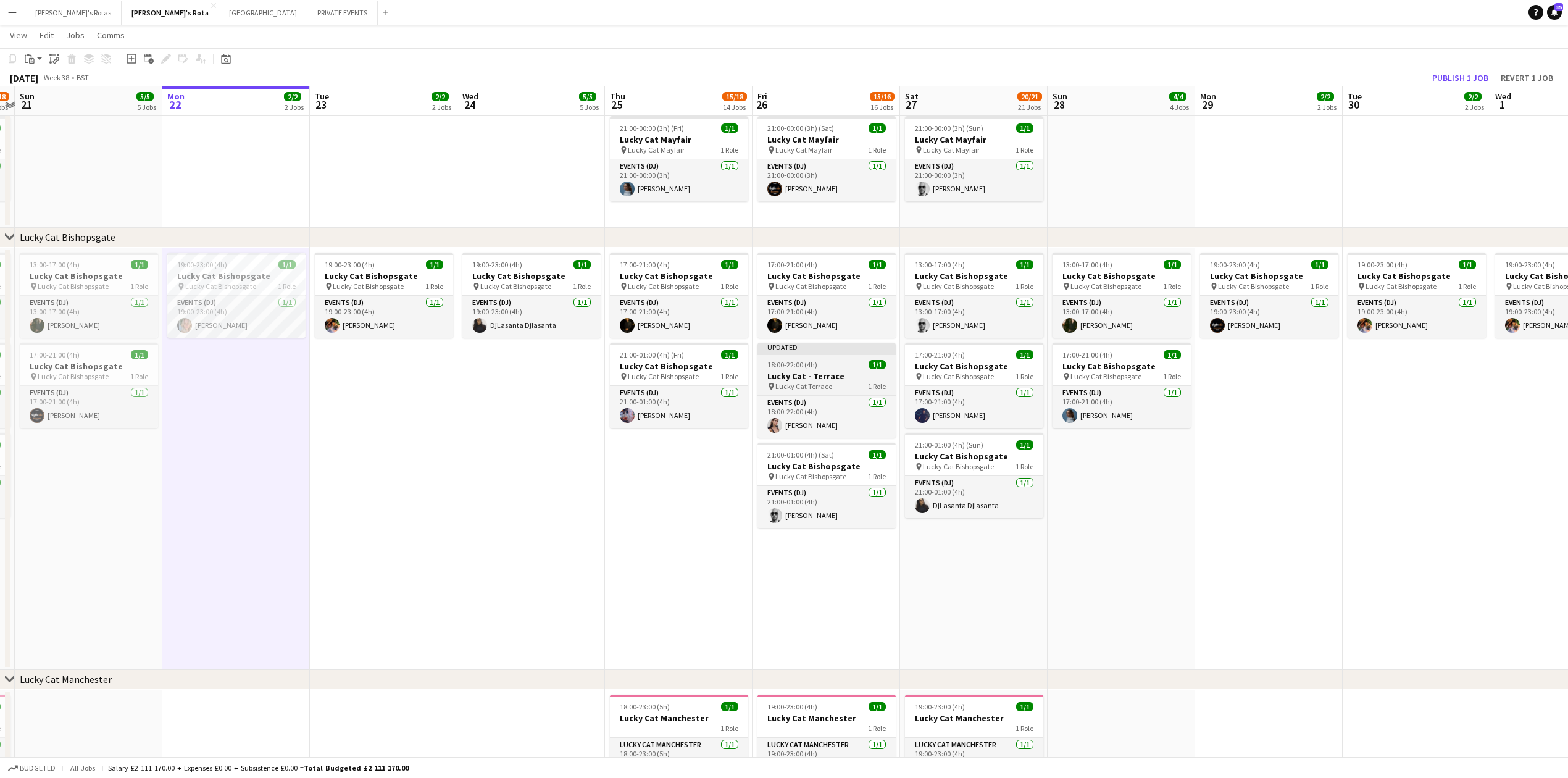
click at [821, 357] on app-job-card "Updated 18:00-22:00 (4h) 1/1 Lucky Cat - Terrace pin Lucky Cat Terrace 1 Role E…" at bounding box center [826, 391] width 139 height 95
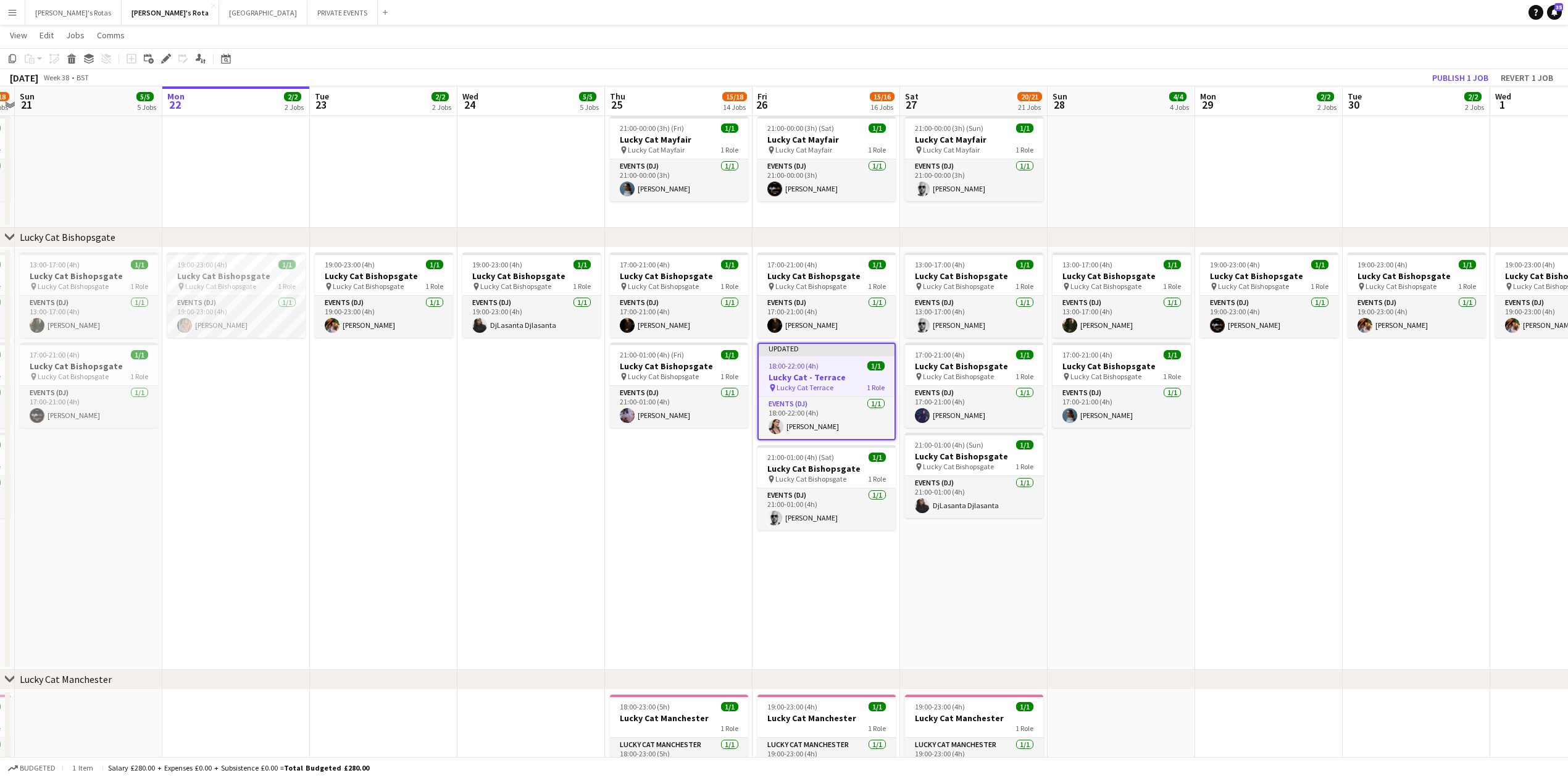
drag, startPoint x: 677, startPoint y: 532, endPoint x: 323, endPoint y: 563, distance: 355.4
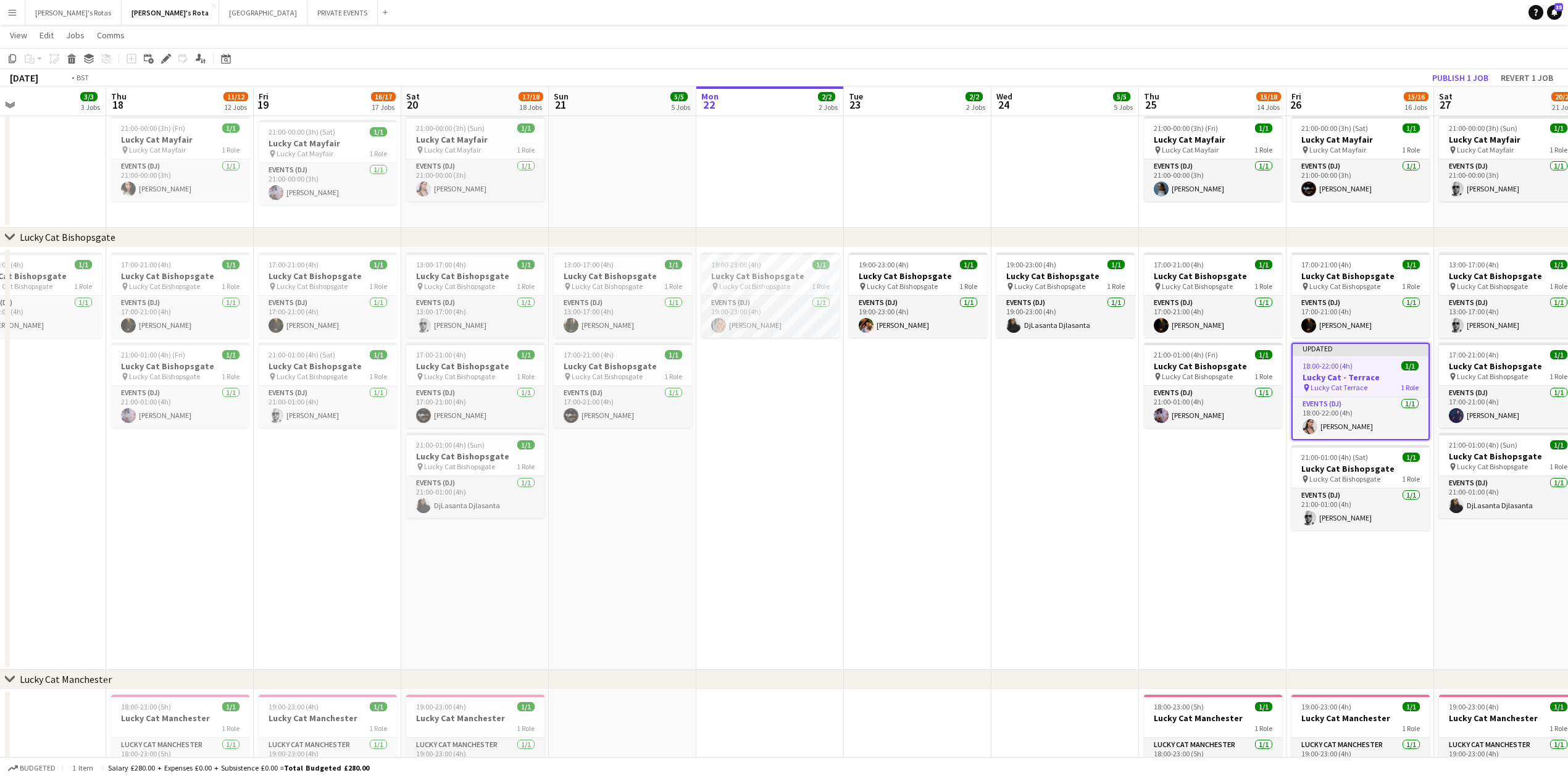
drag, startPoint x: 185, startPoint y: 592, endPoint x: 687, endPoint y: 546, distance: 504.1
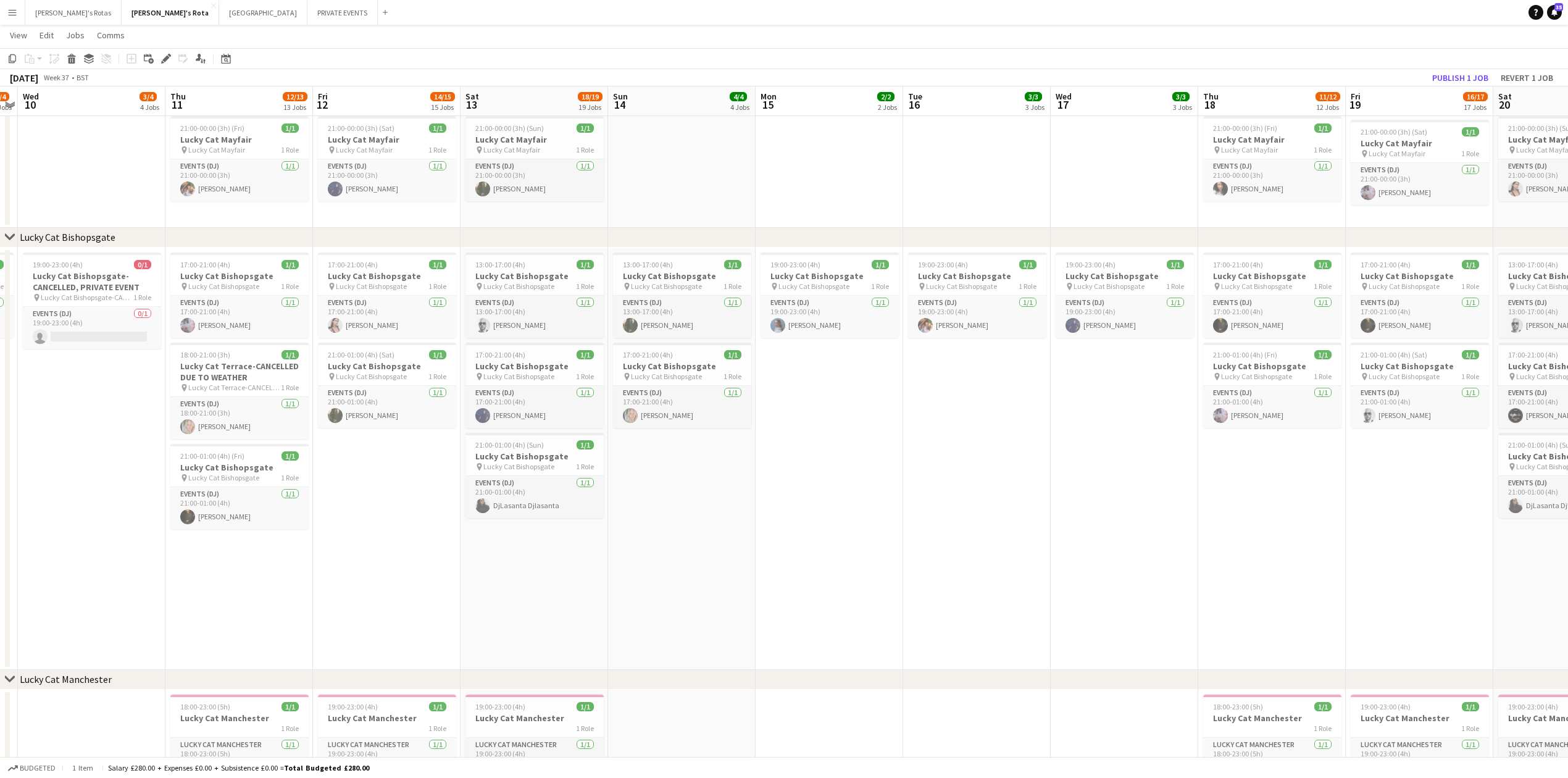
drag, startPoint x: 670, startPoint y: 563, endPoint x: 517, endPoint y: 578, distance: 153.7
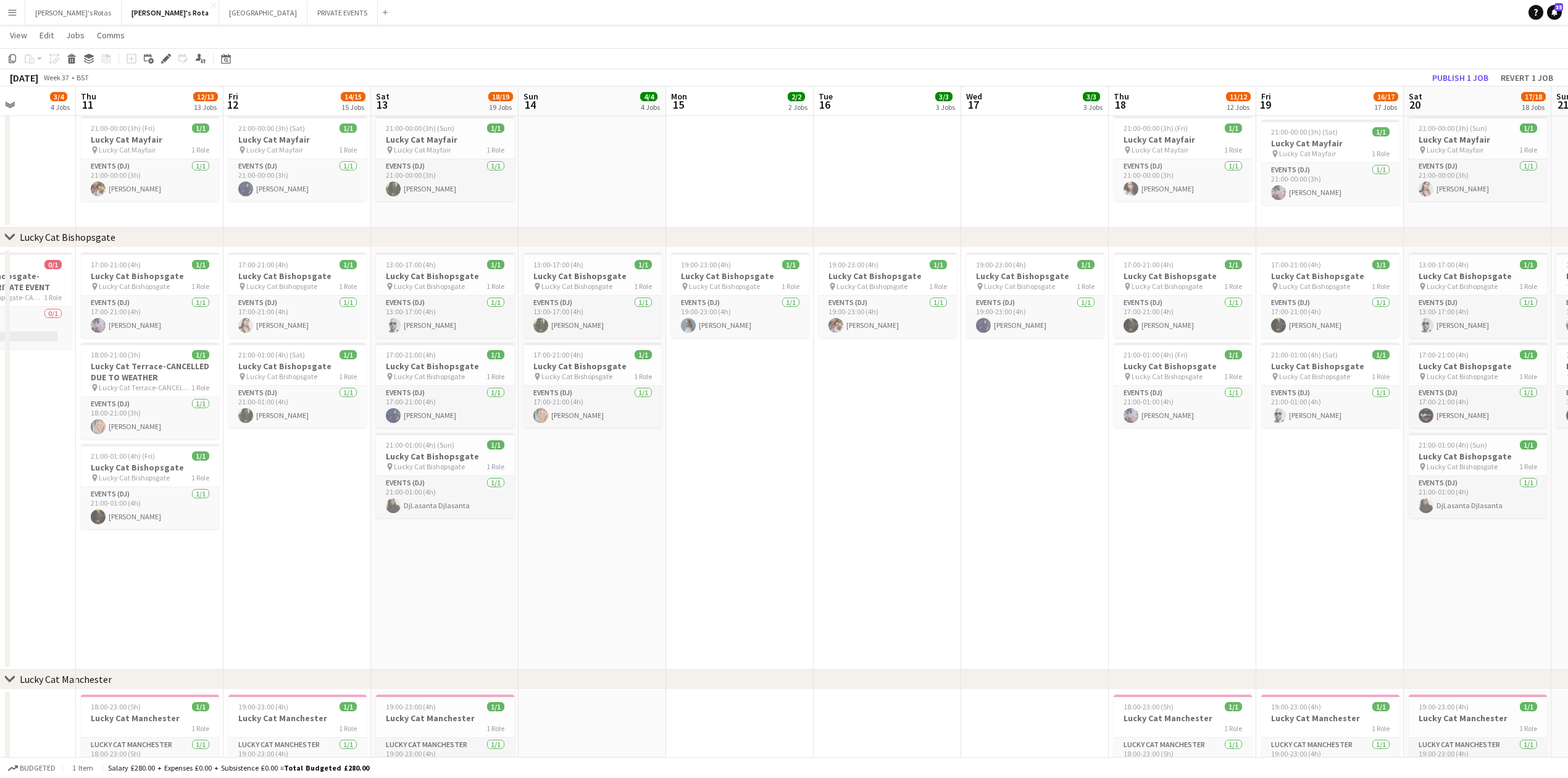
drag, startPoint x: 107, startPoint y: 579, endPoint x: 181, endPoint y: 592, distance: 75.1
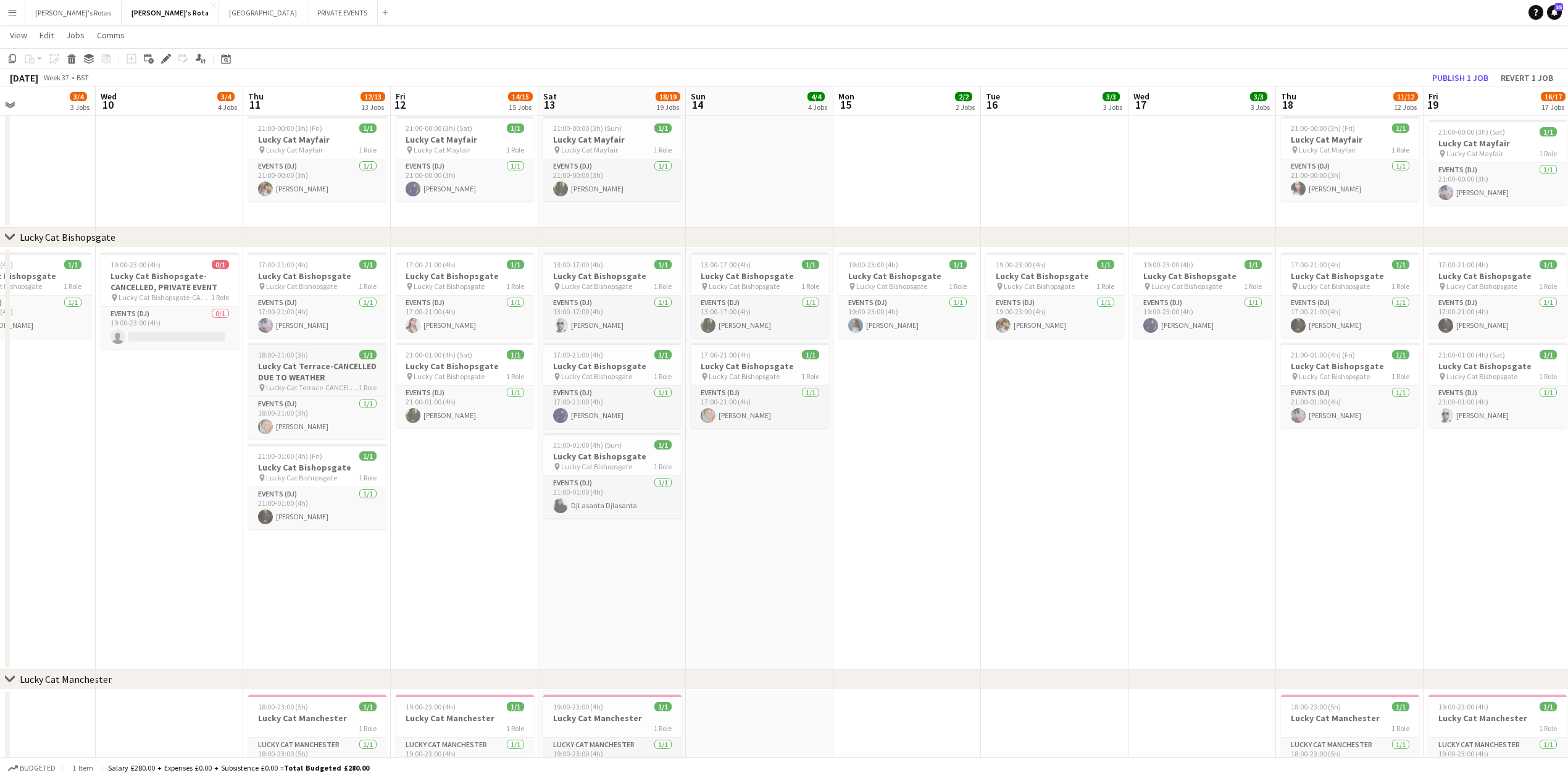
click at [307, 369] on h3 "Lucky Cat Terrace-CANCELLED DUE TO WEATHER" at bounding box center [317, 372] width 139 height 22
click at [163, 57] on icon "Edit" at bounding box center [166, 59] width 10 height 10
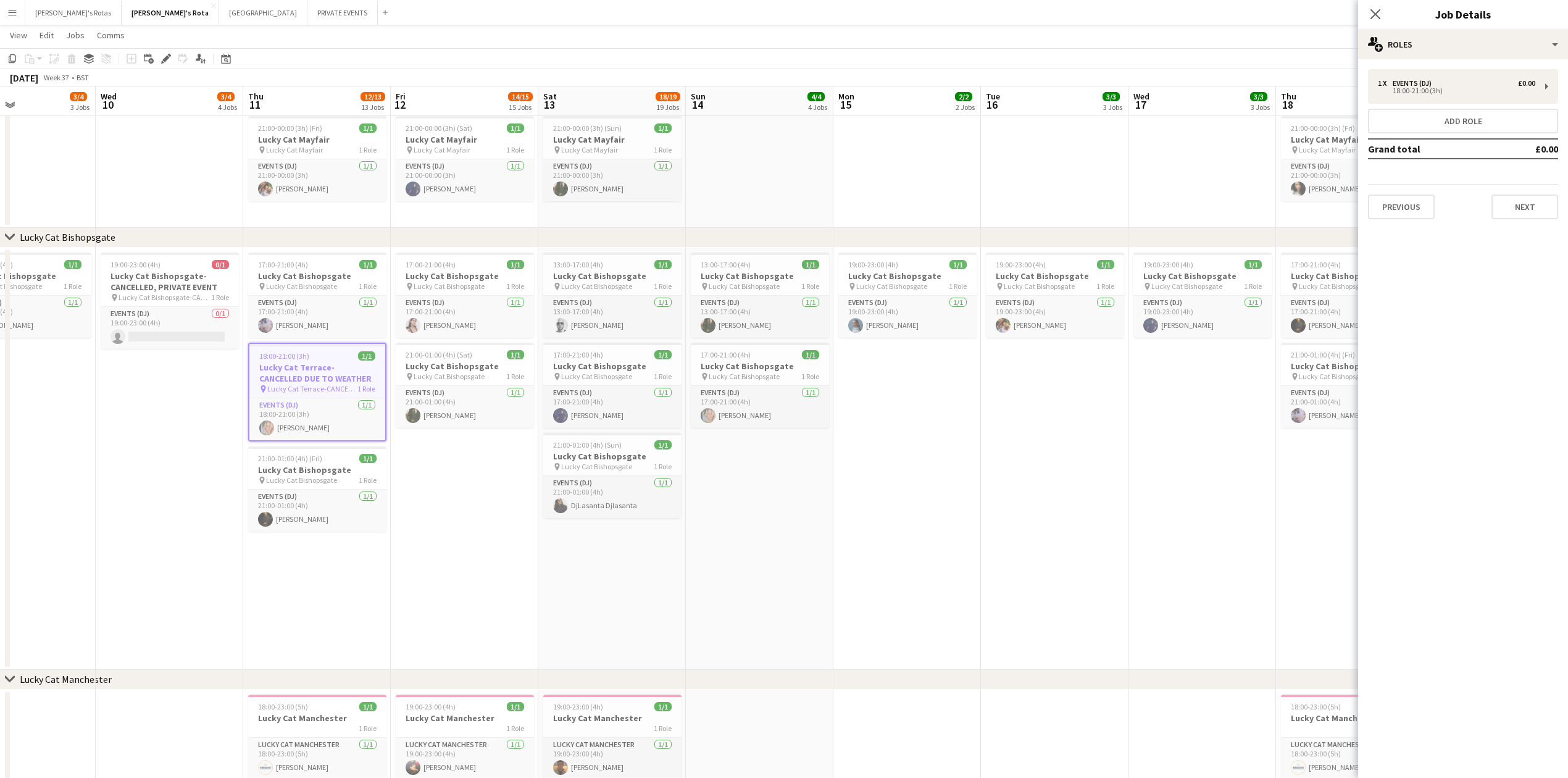
click at [163, 514] on app-date-cell "19:00-23:00 (4h) 0/1 Lucky Cat Bishopsgate-CANCELLED, PRIVATE EVENT pin Lucky C…" at bounding box center [168, 459] width 147 height 422
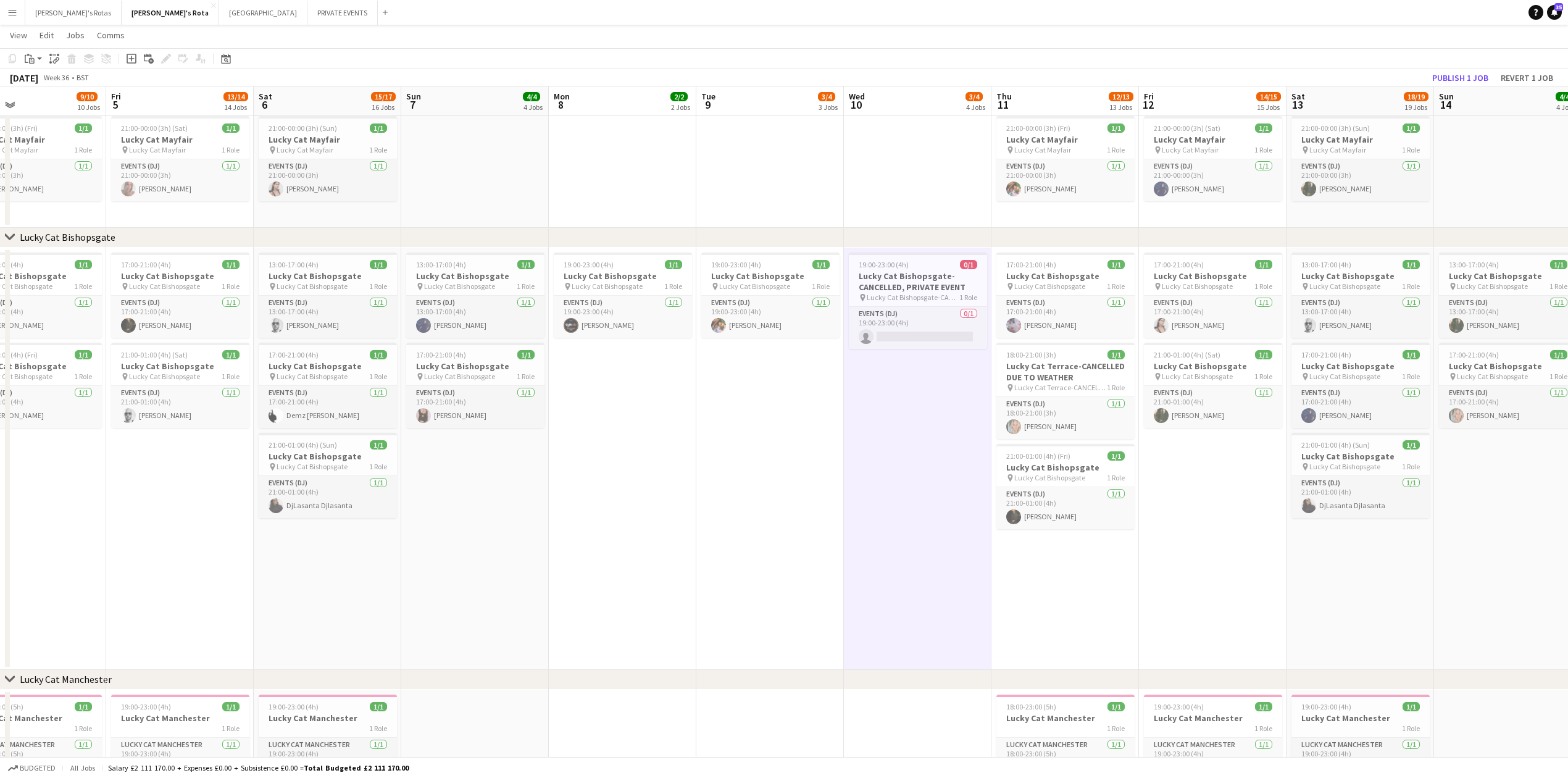
drag, startPoint x: 62, startPoint y: 501, endPoint x: 795, endPoint y: 517, distance: 733.2
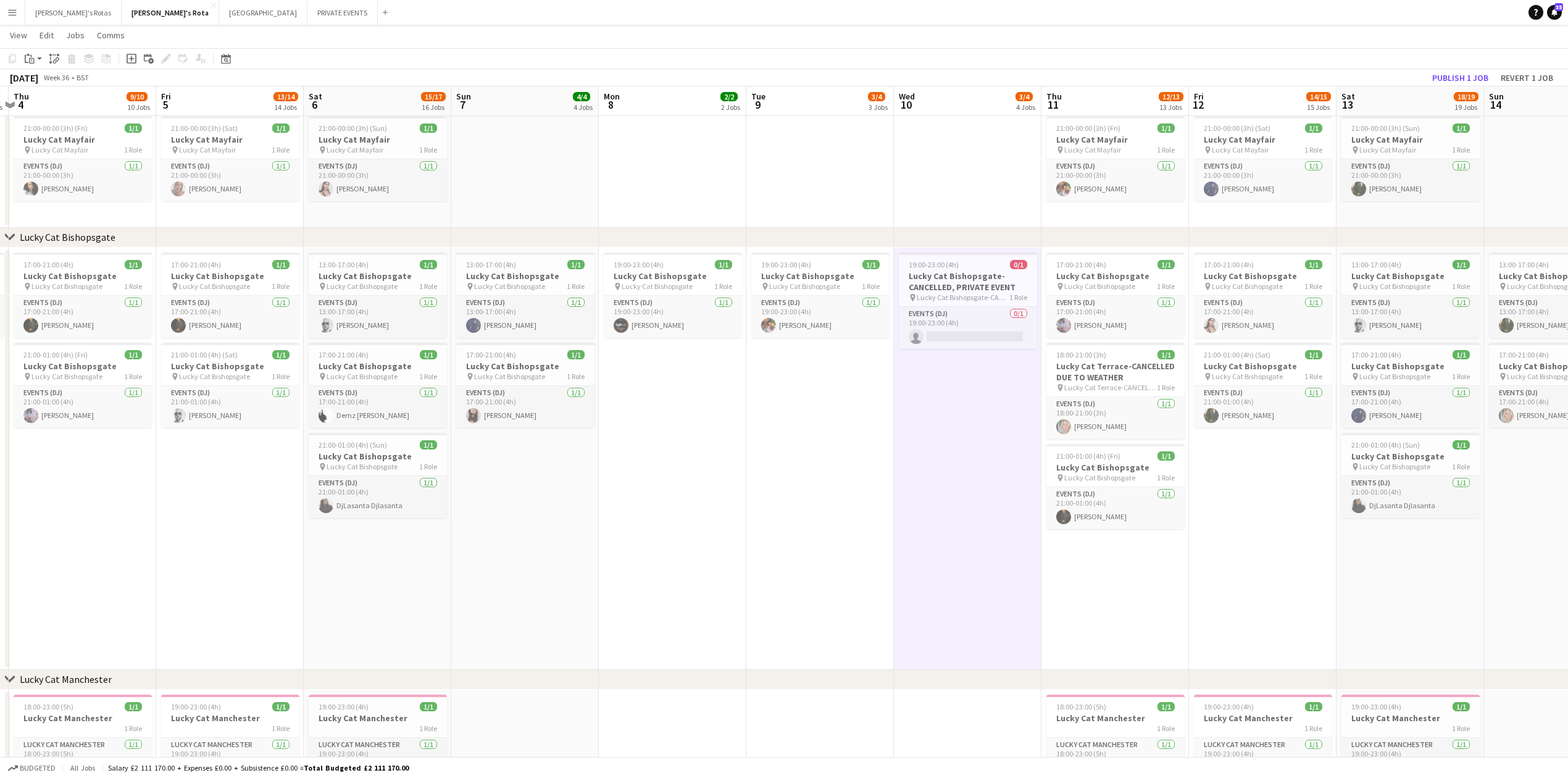
scroll to position [0, 259]
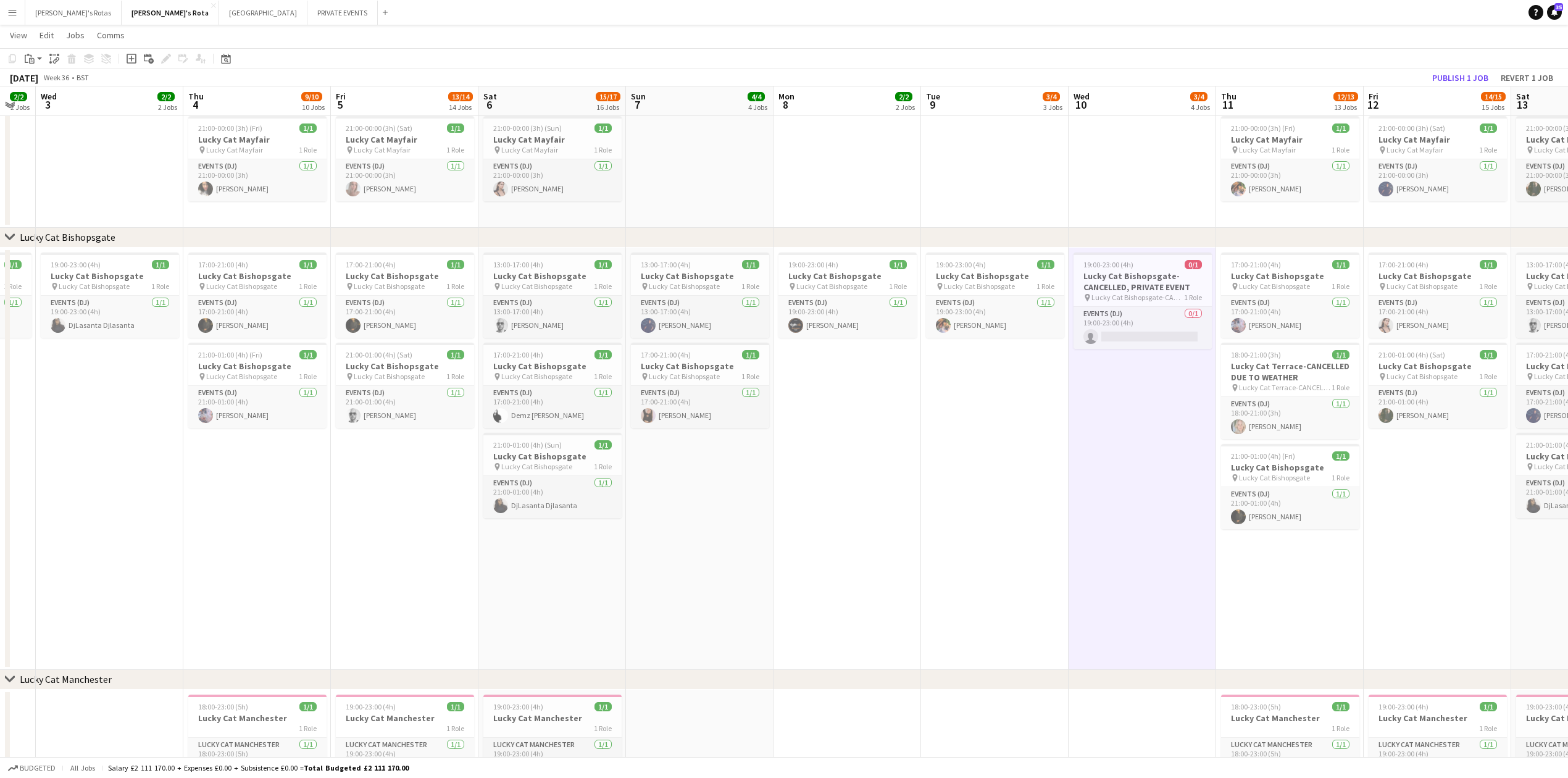
drag, startPoint x: 555, startPoint y: 506, endPoint x: 780, endPoint y: 510, distance: 225.0
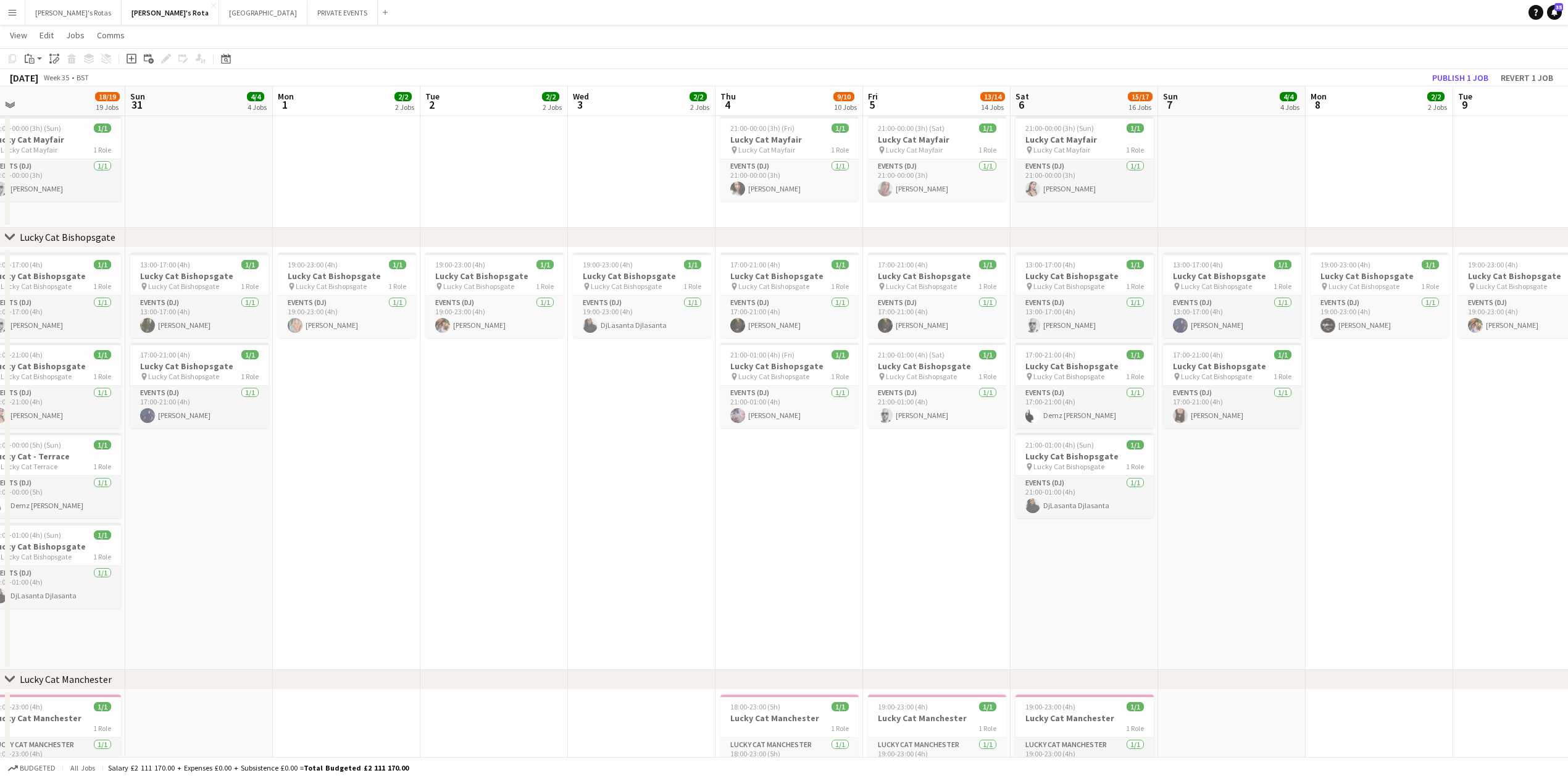
drag, startPoint x: 232, startPoint y: 542, endPoint x: 915, endPoint y: 552, distance: 683.1
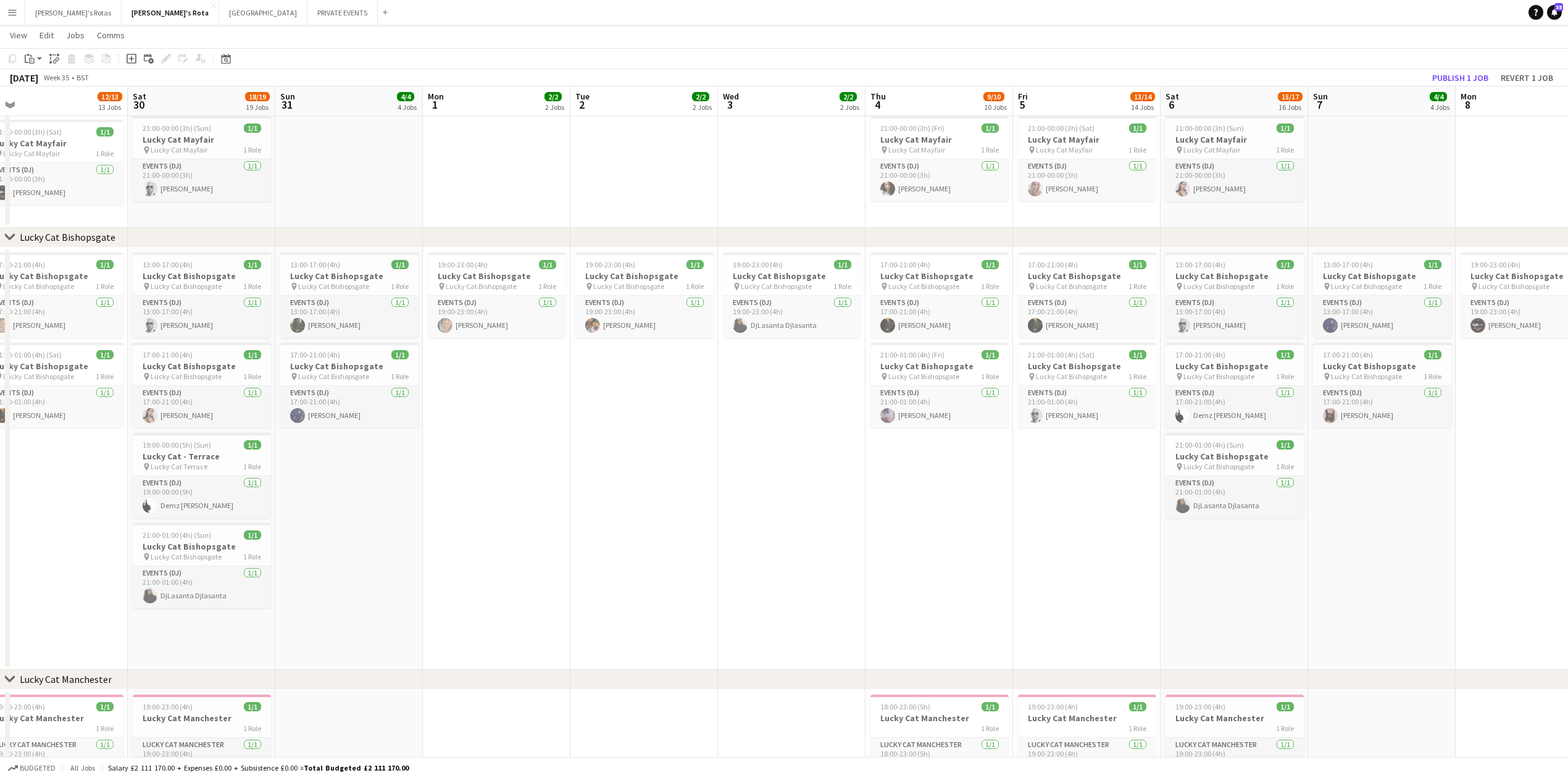
scroll to position [0, 311]
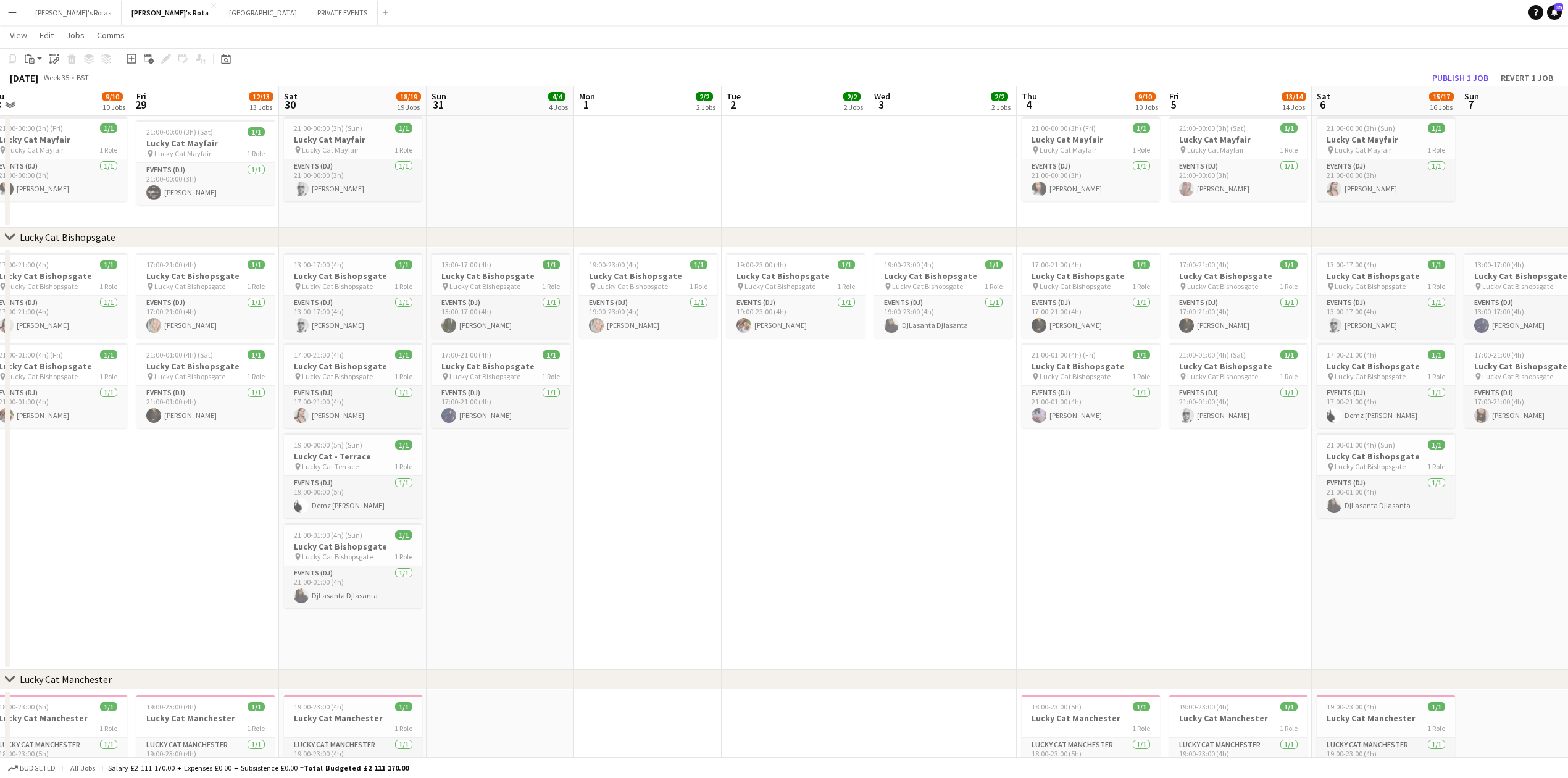
drag, startPoint x: 843, startPoint y: 554, endPoint x: 853, endPoint y: 554, distance: 10.0
click at [345, 449] on span "19:00-00:00 (5h) (Sun)" at bounding box center [328, 444] width 69 height 9
click at [348, 496] on app-card-role "Events (DJ) [DATE] 19:00-00:00 (5h) Demz [PERSON_NAME]" at bounding box center [353, 498] width 136 height 42
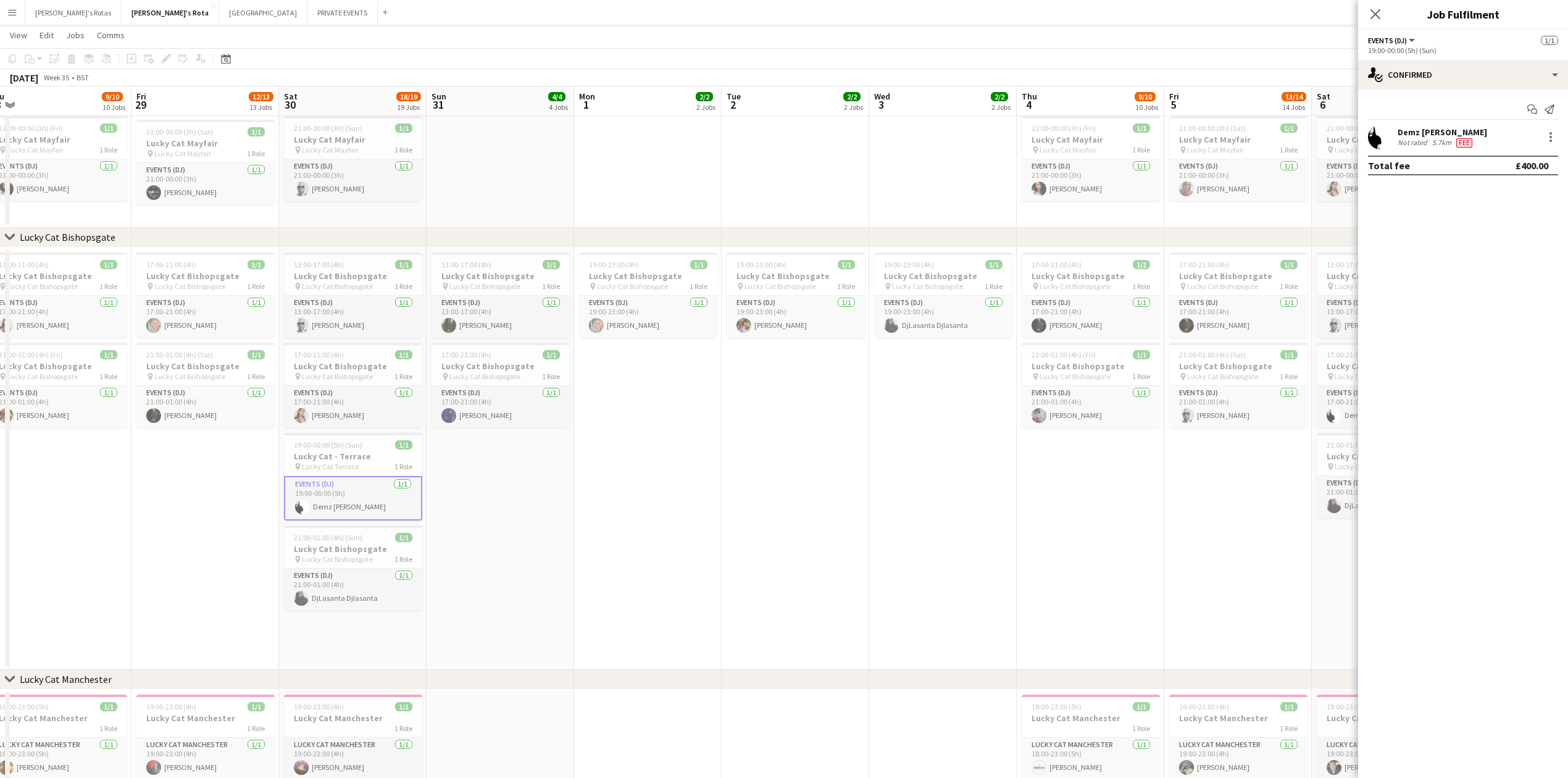
click at [349, 433] on app-date-cell "13:00-17:00 (4h) 1/1 Lucky Cat Bishopsgate pin Lucky Cat Bishopsgate 1 Role Eve…" at bounding box center [352, 459] width 147 height 422
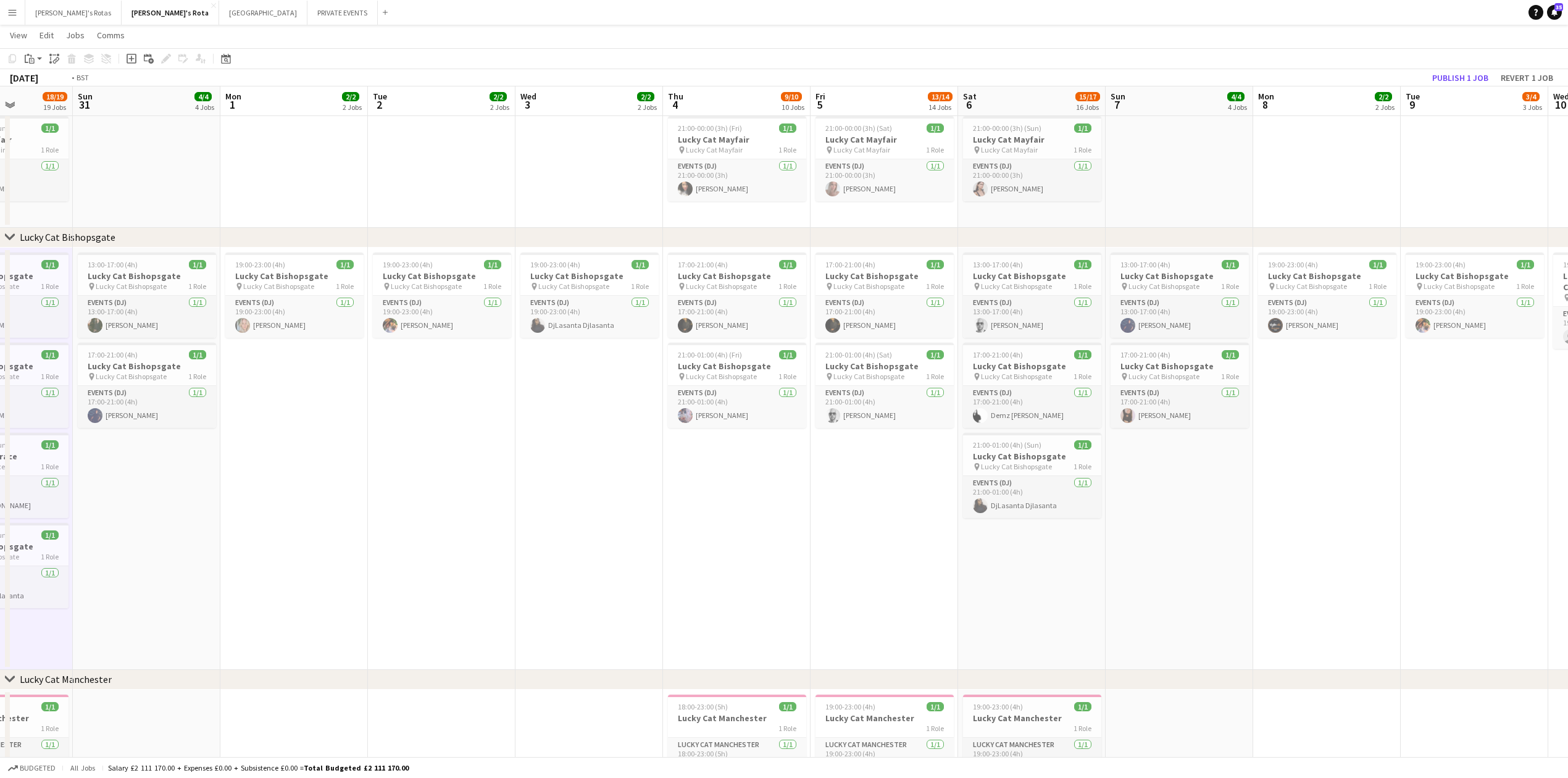
drag, startPoint x: 857, startPoint y: 507, endPoint x: 185, endPoint y: 512, distance: 672.0
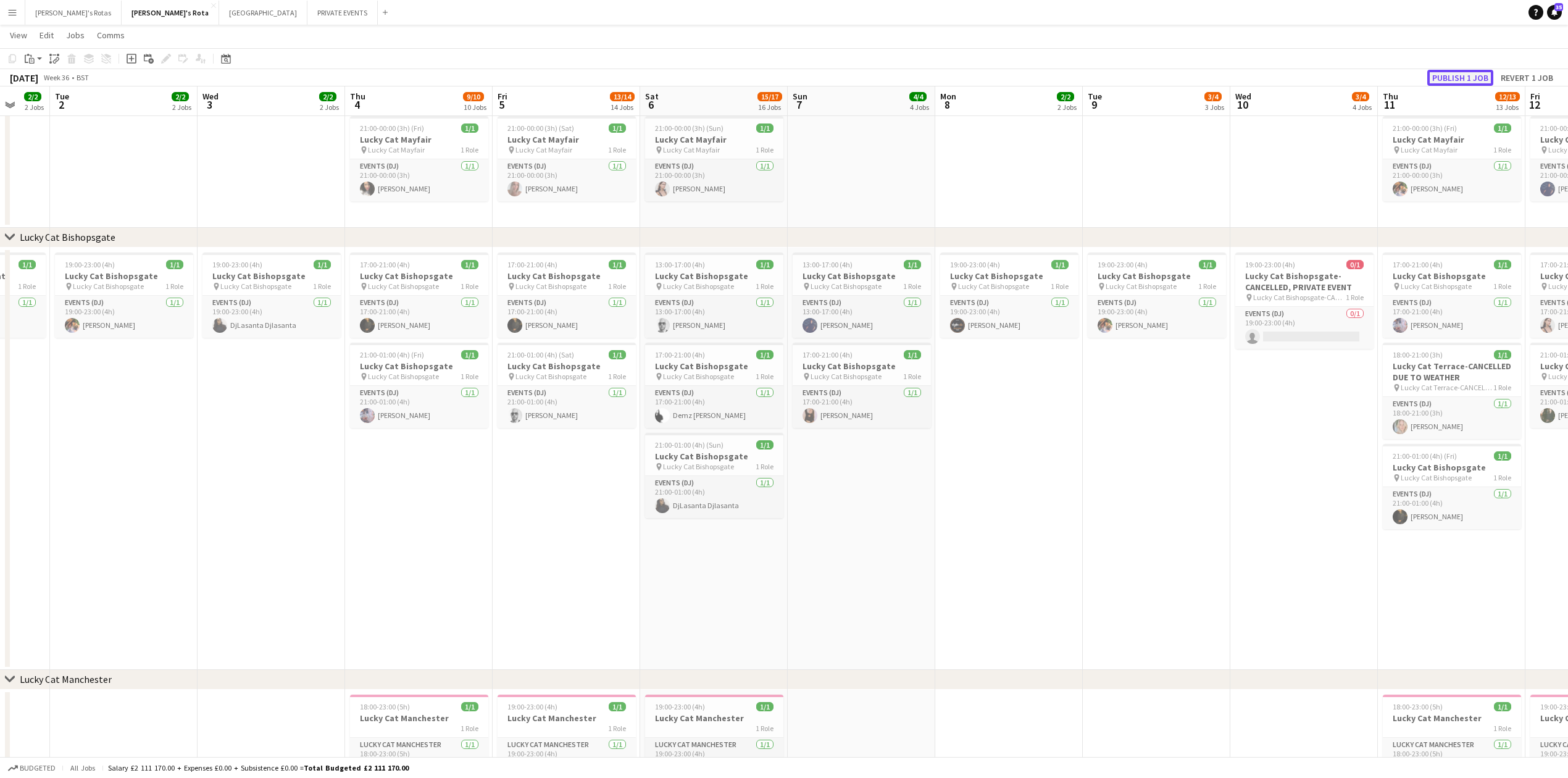
click at [1433, 74] on button "Publish 1 job" at bounding box center [1460, 77] width 66 height 16
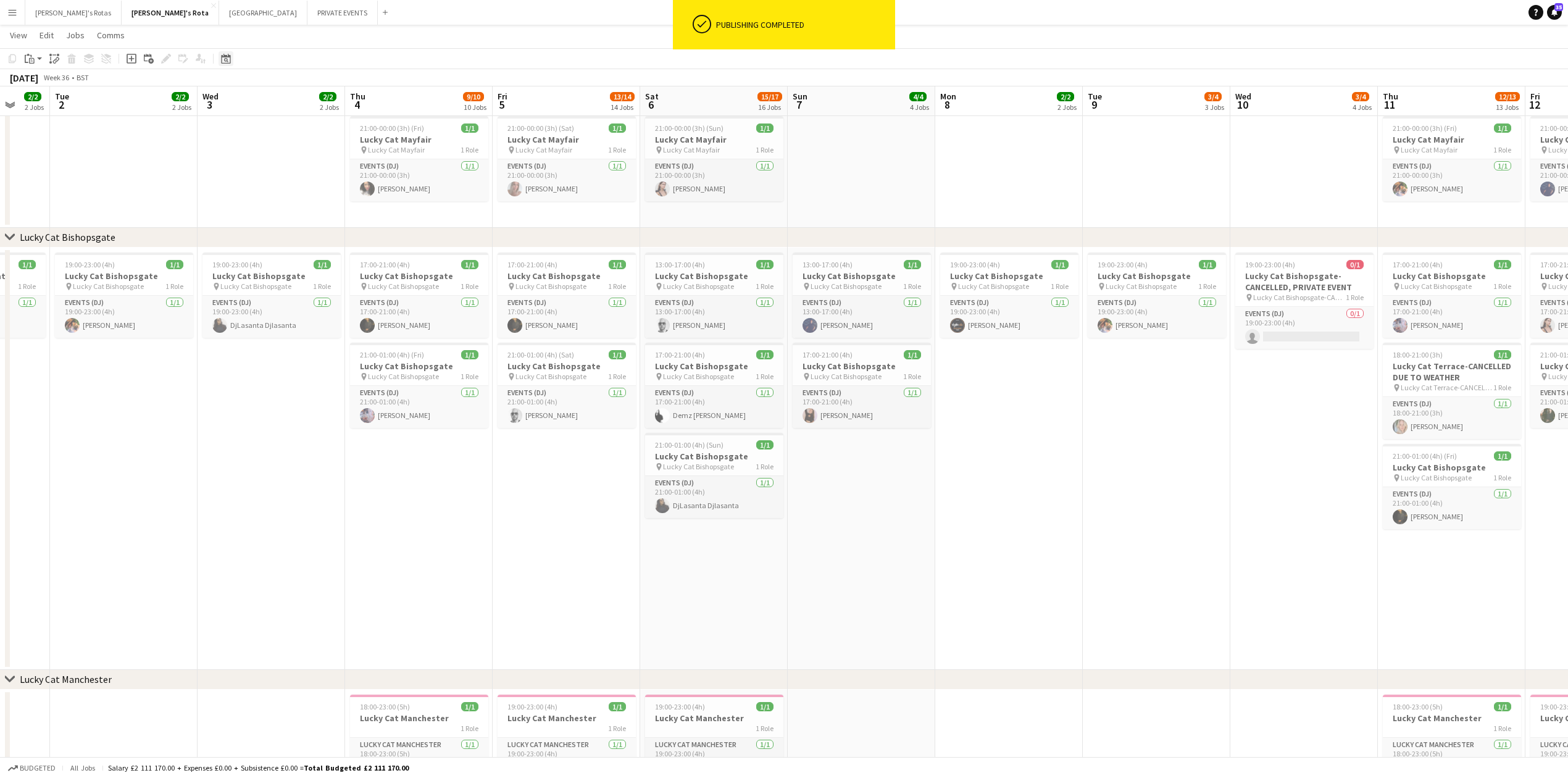
click at [231, 55] on div "Date picker" at bounding box center [225, 58] width 14 height 14
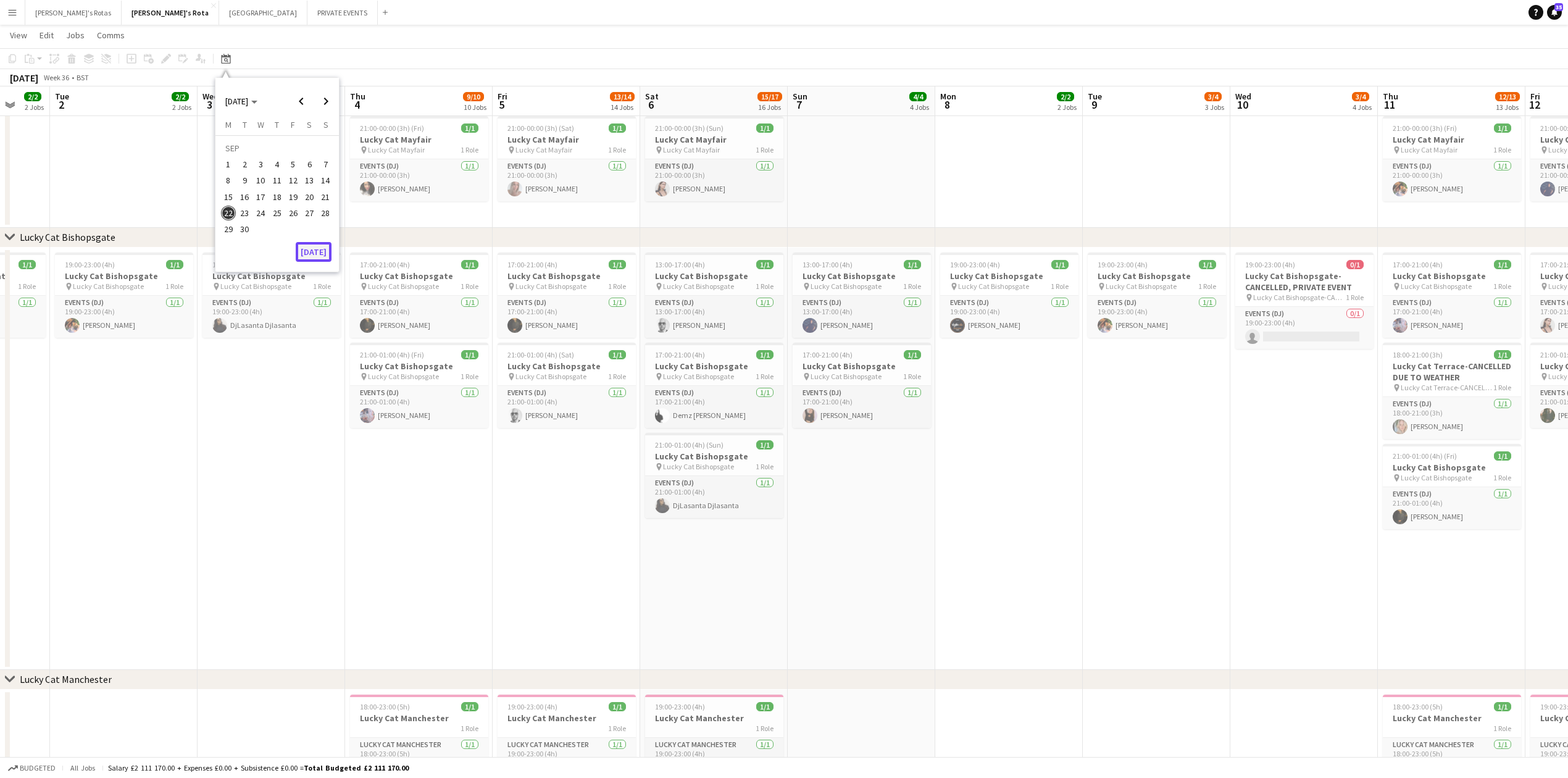
click at [309, 251] on button "[DATE]" at bounding box center [314, 251] width 36 height 20
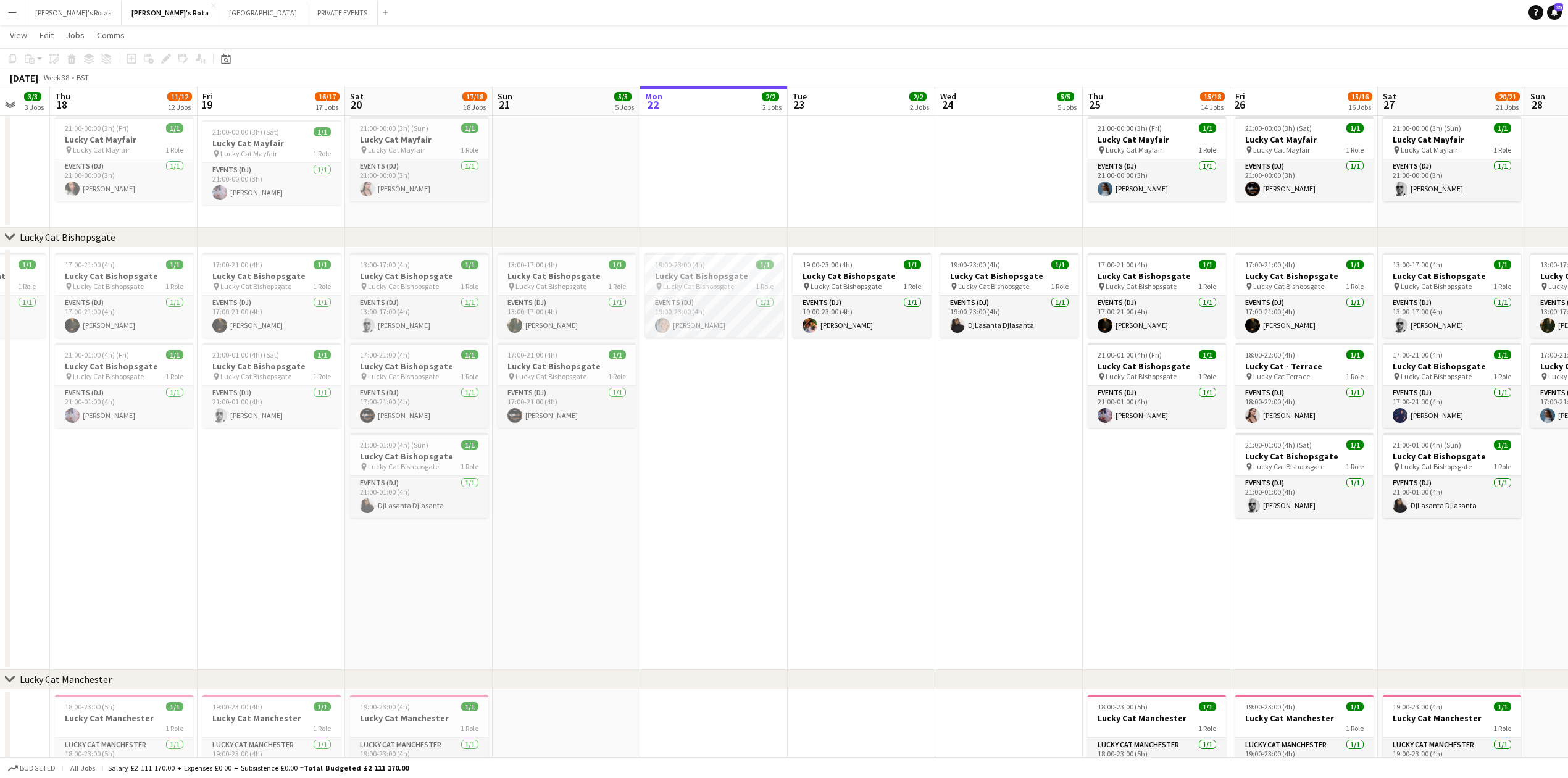
scroll to position [0, 425]
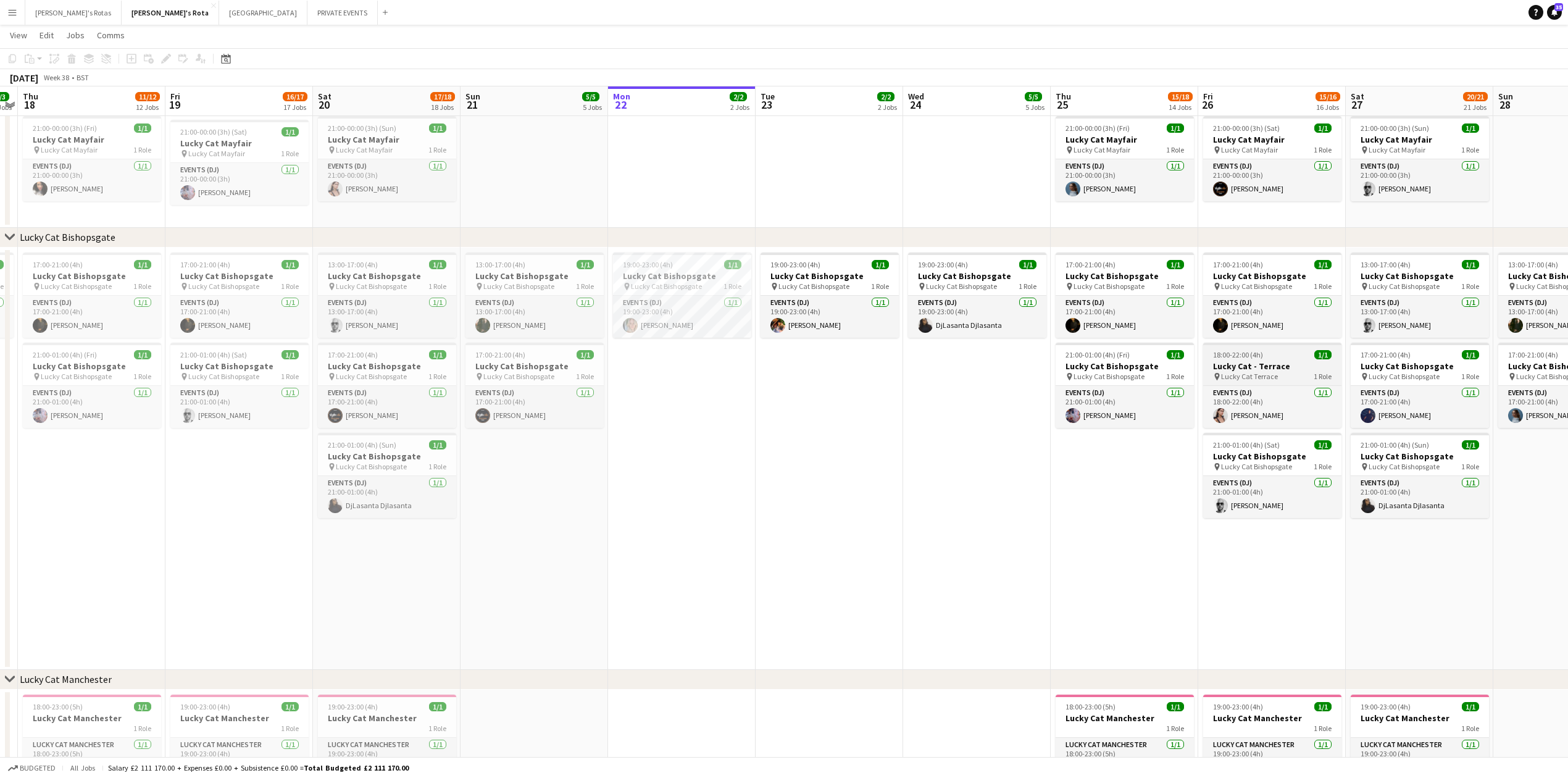
click at [1292, 359] on app-job-card "18:00-22:00 (4h) 1/1 Lucky Cat - Terrace pin Lucky Cat Terrace 1 Role Events (D…" at bounding box center [1272, 386] width 139 height 85
click at [163, 57] on icon "Edit" at bounding box center [166, 59] width 10 height 10
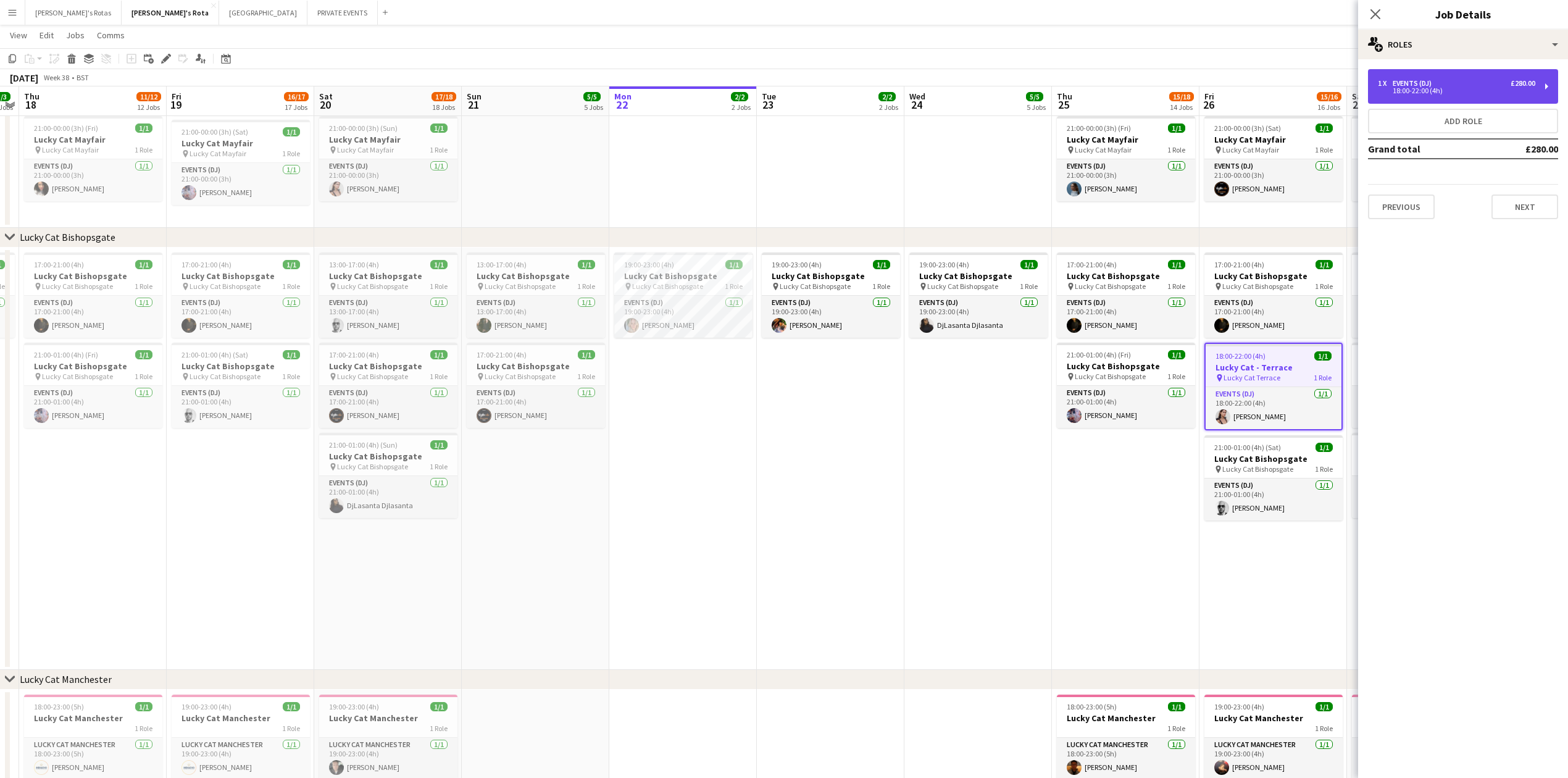
click at [1463, 88] on div "18:00-22:00 (4h)" at bounding box center [1456, 90] width 157 height 6
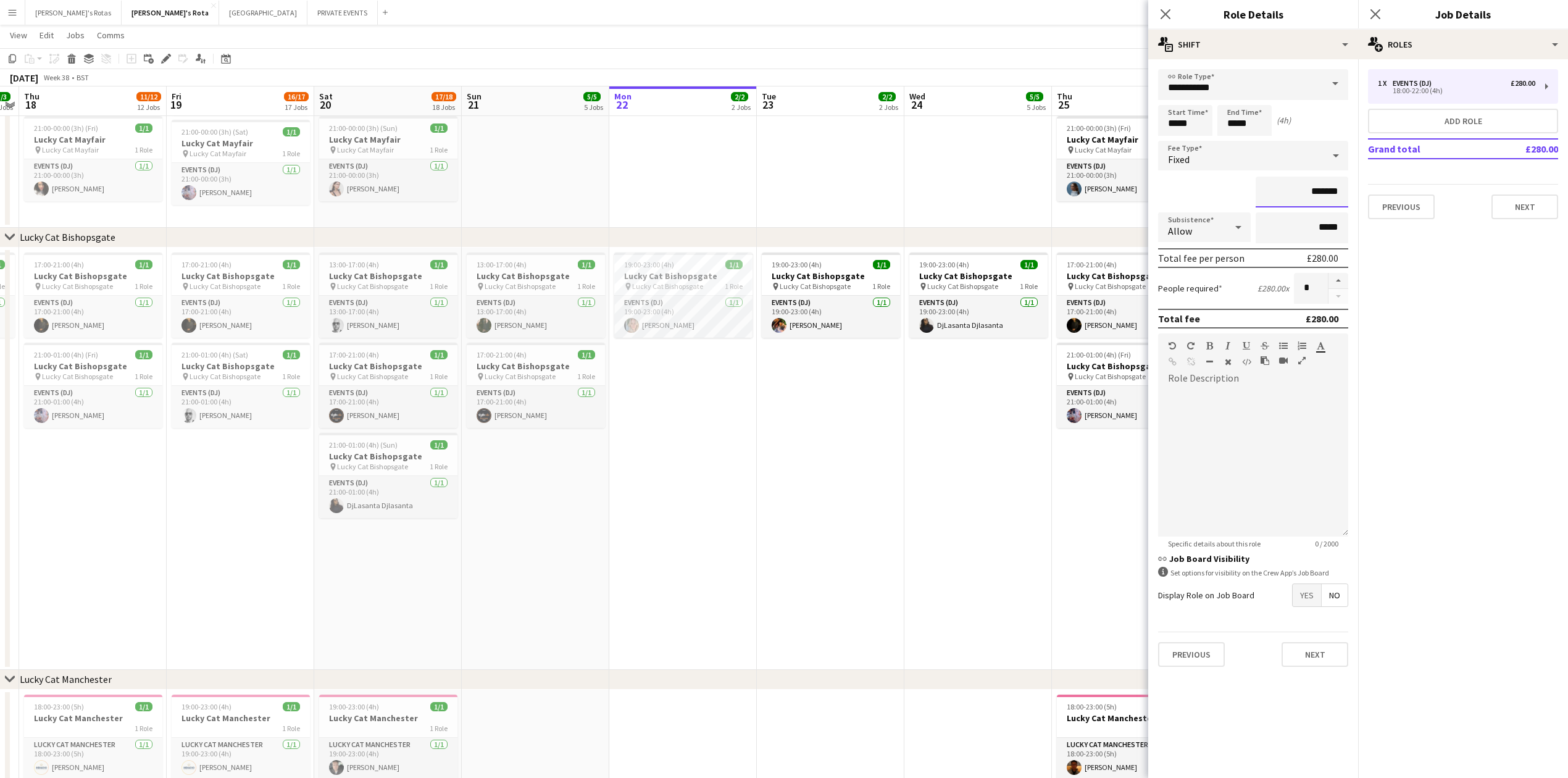
click at [1320, 186] on input "*******" at bounding box center [1302, 192] width 93 height 31
type input "*****"
click at [1522, 203] on button "Next" at bounding box center [1525, 207] width 66 height 25
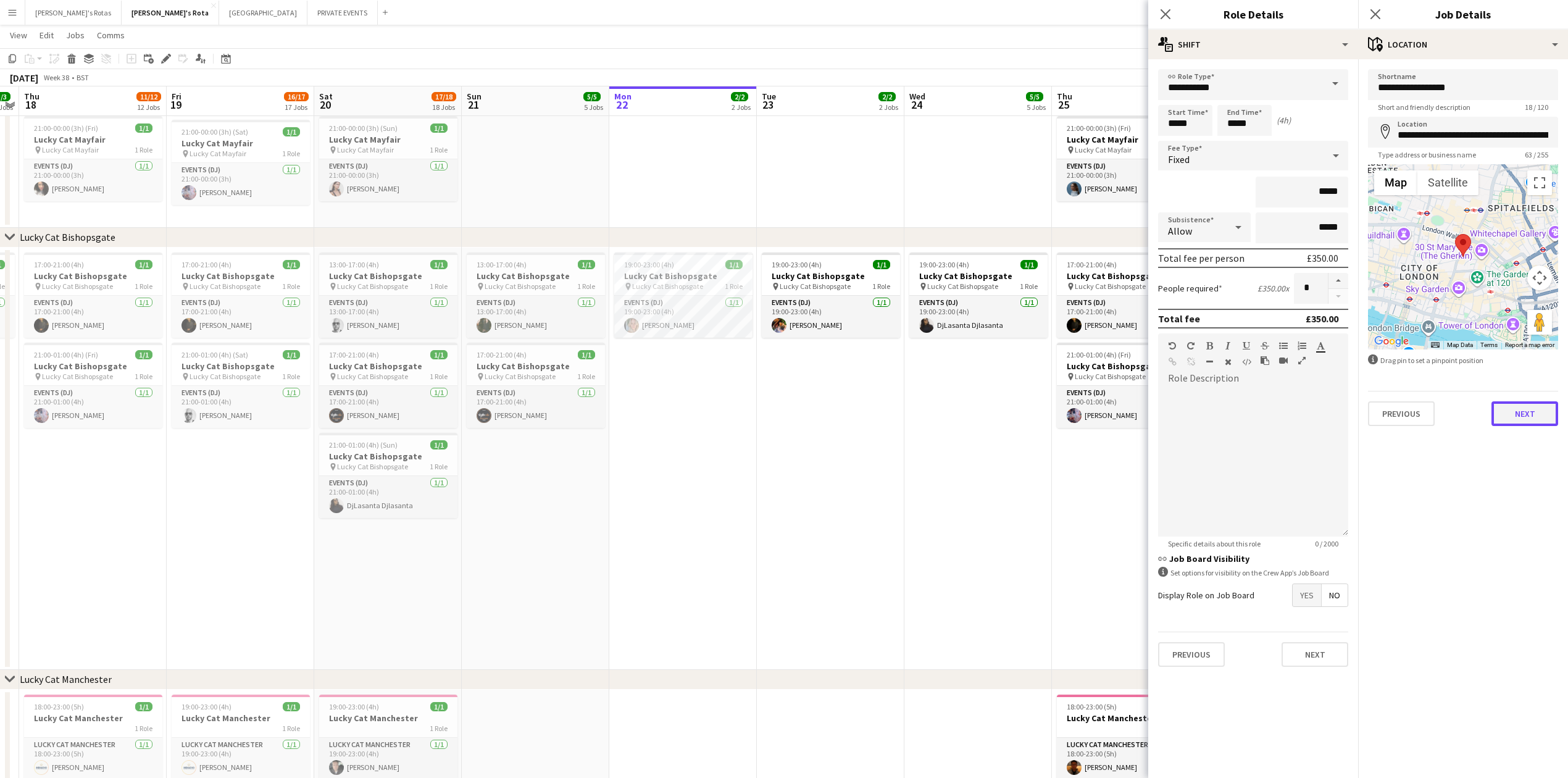
click at [1522, 413] on button "Next" at bounding box center [1525, 414] width 66 height 25
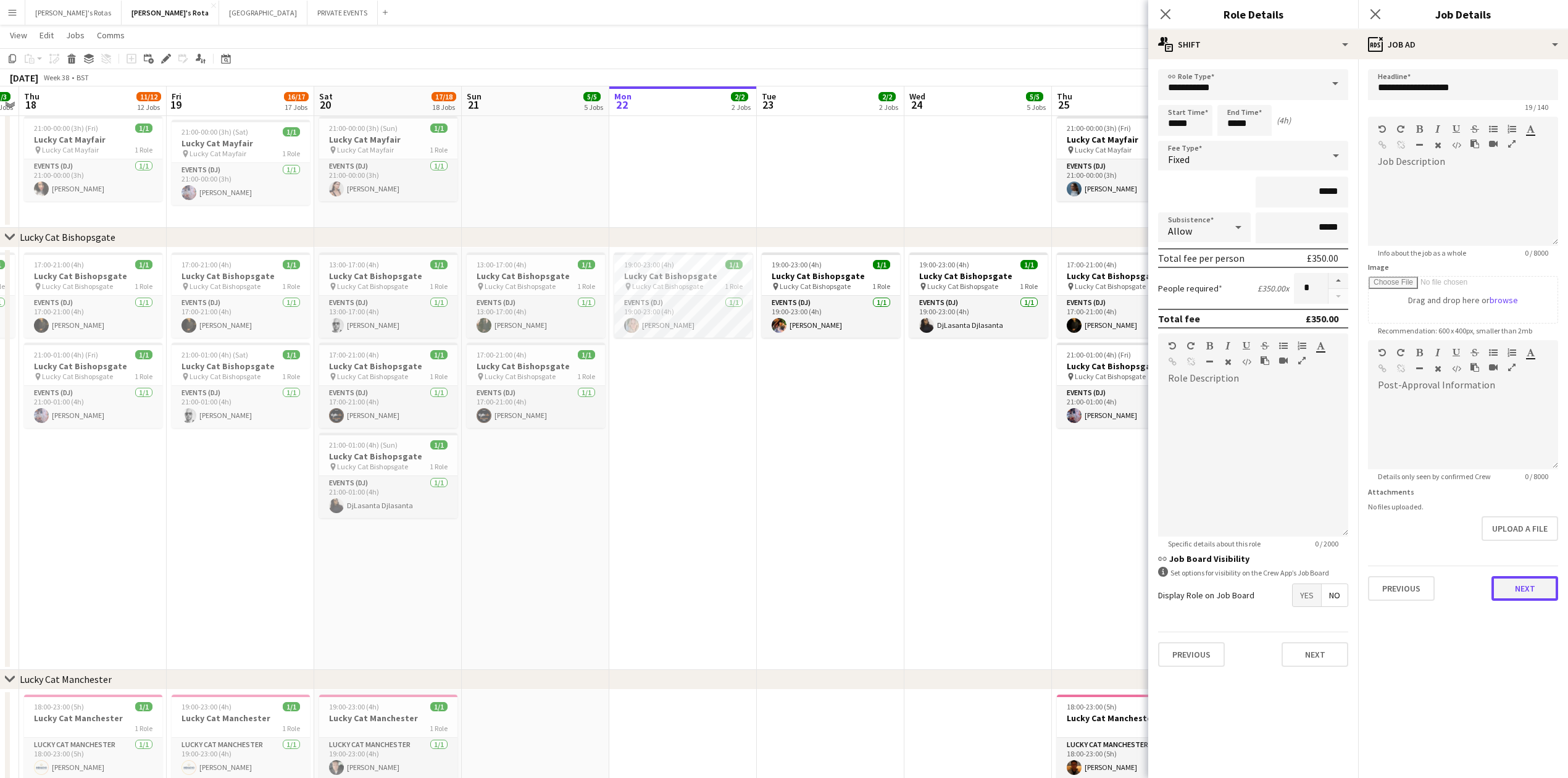
click at [1525, 588] on button "Next" at bounding box center [1525, 588] width 66 height 25
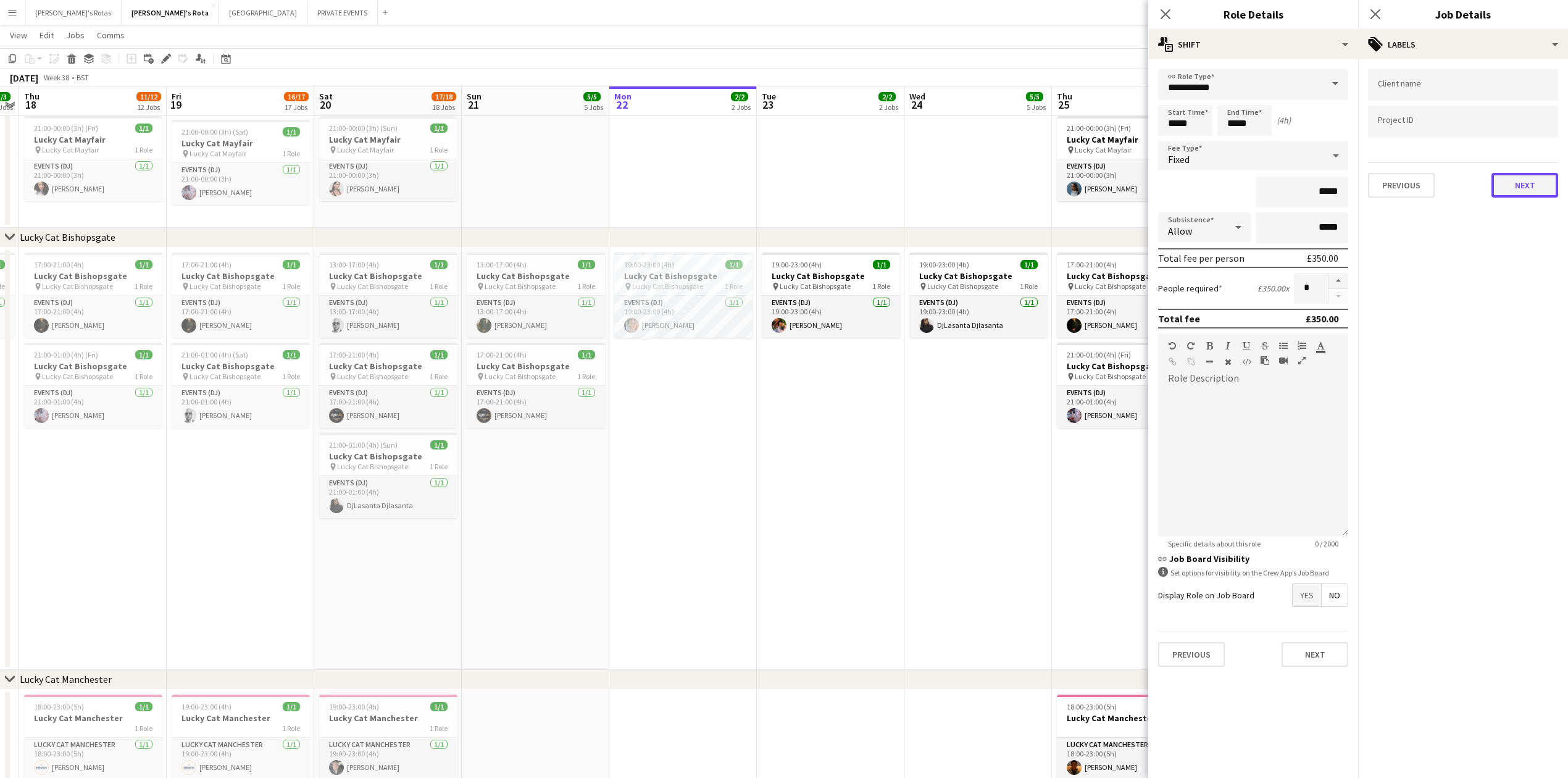
click at [1541, 183] on button "Next" at bounding box center [1525, 185] width 66 height 25
click at [1531, 235] on button "Next" at bounding box center [1525, 238] width 66 height 25
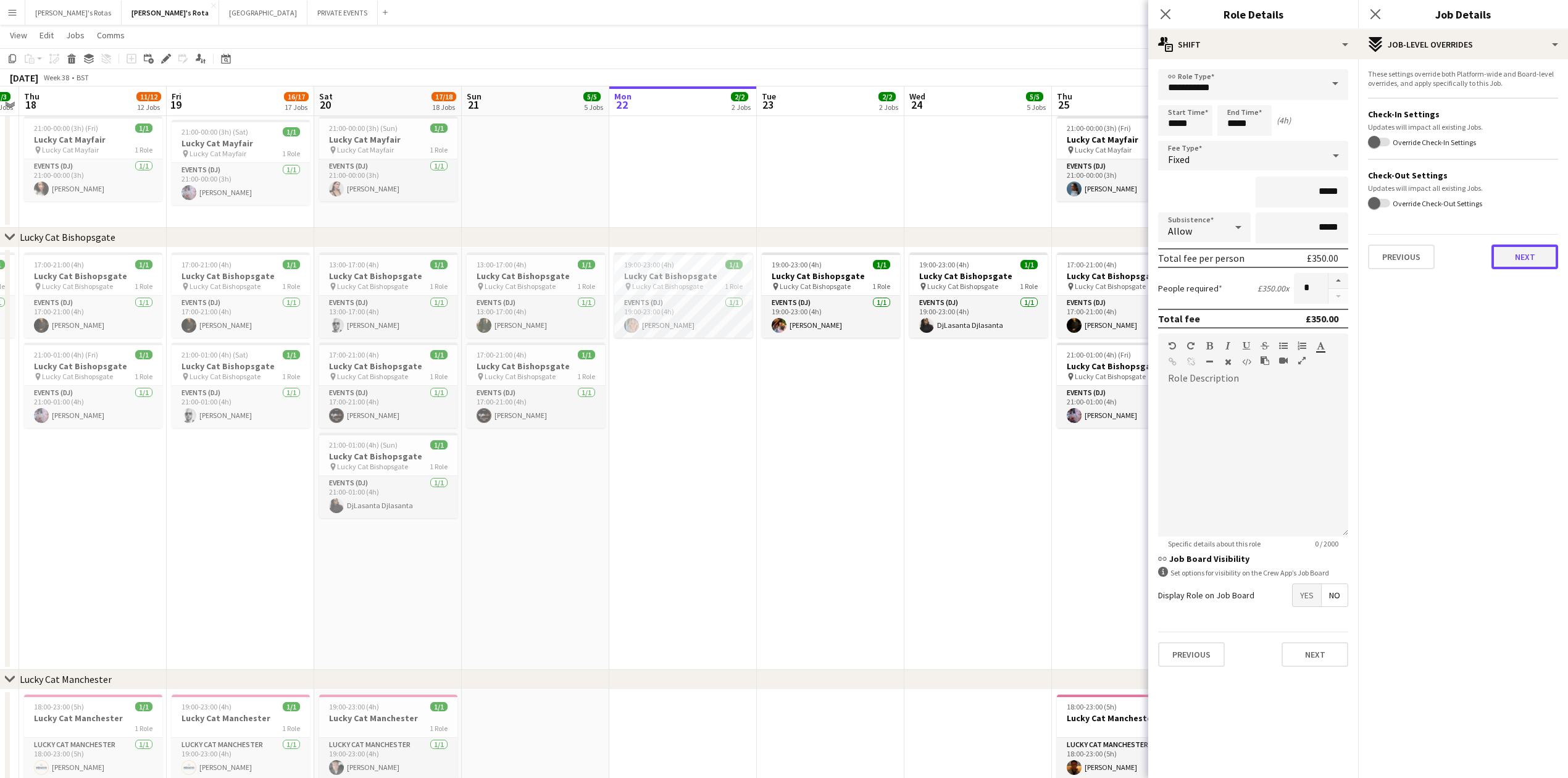
click at [1526, 251] on button "Next" at bounding box center [1525, 256] width 66 height 25
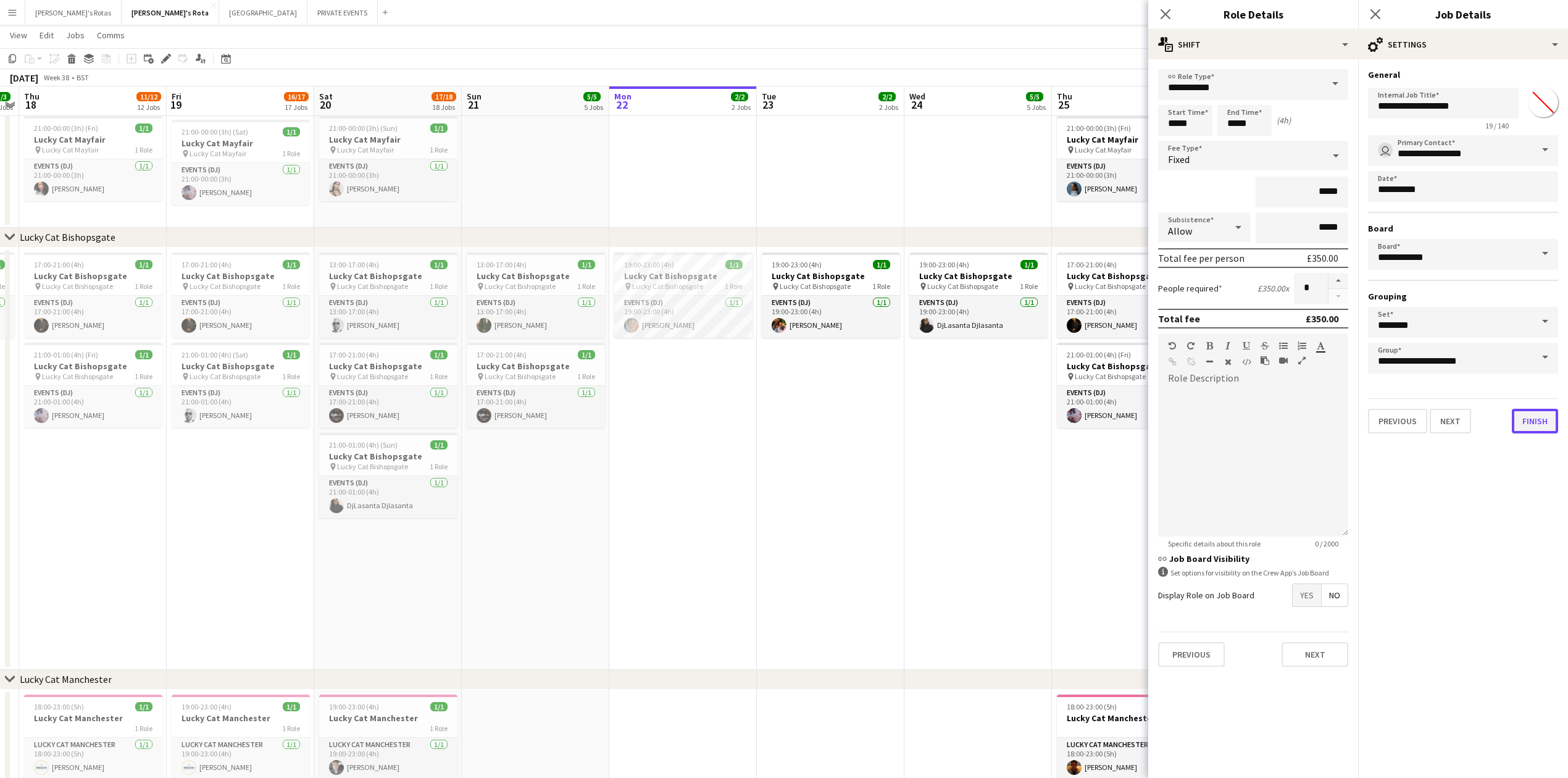
click at [1531, 418] on button "Finish" at bounding box center [1535, 420] width 46 height 25
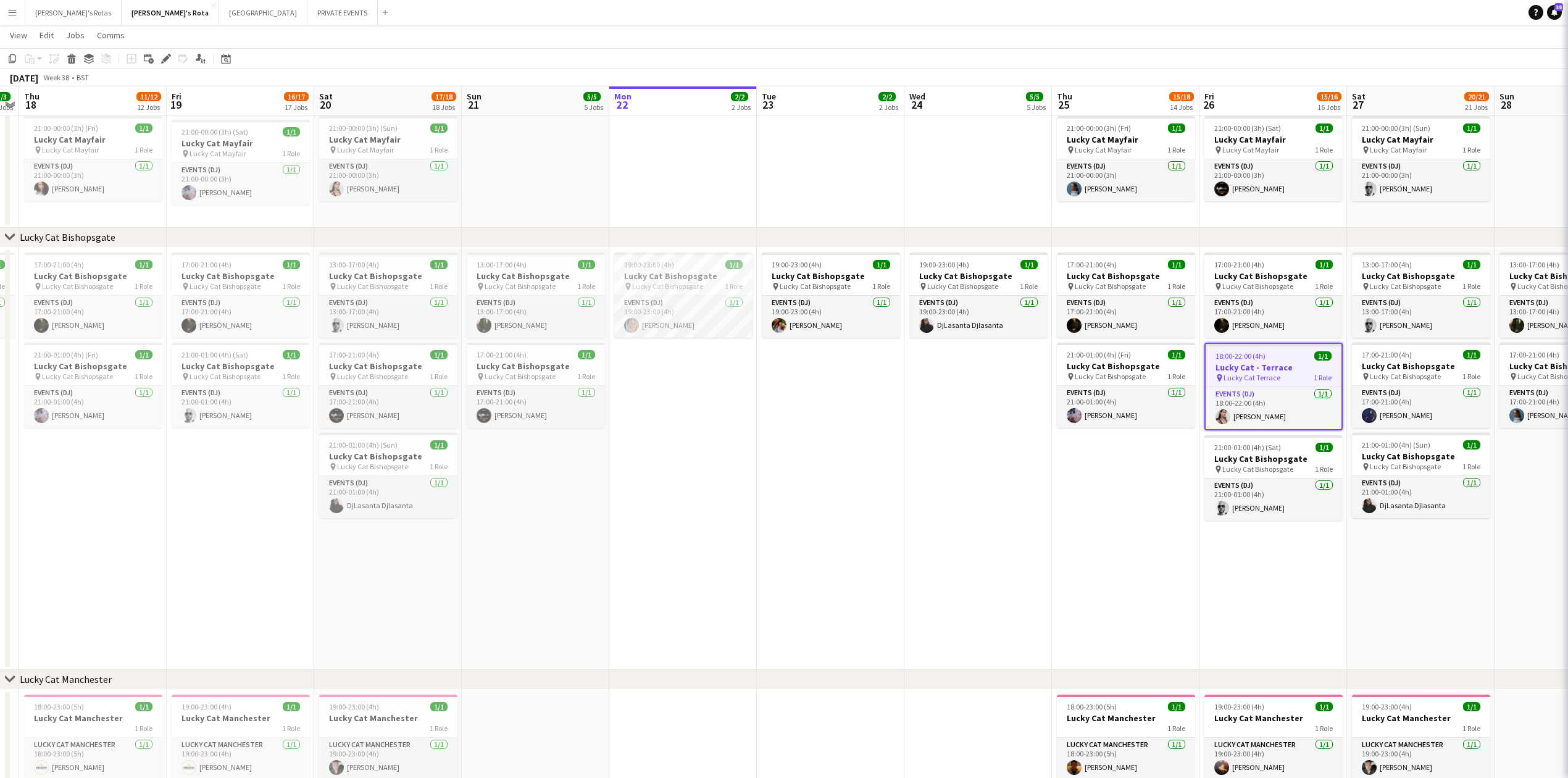
scroll to position [0, 0]
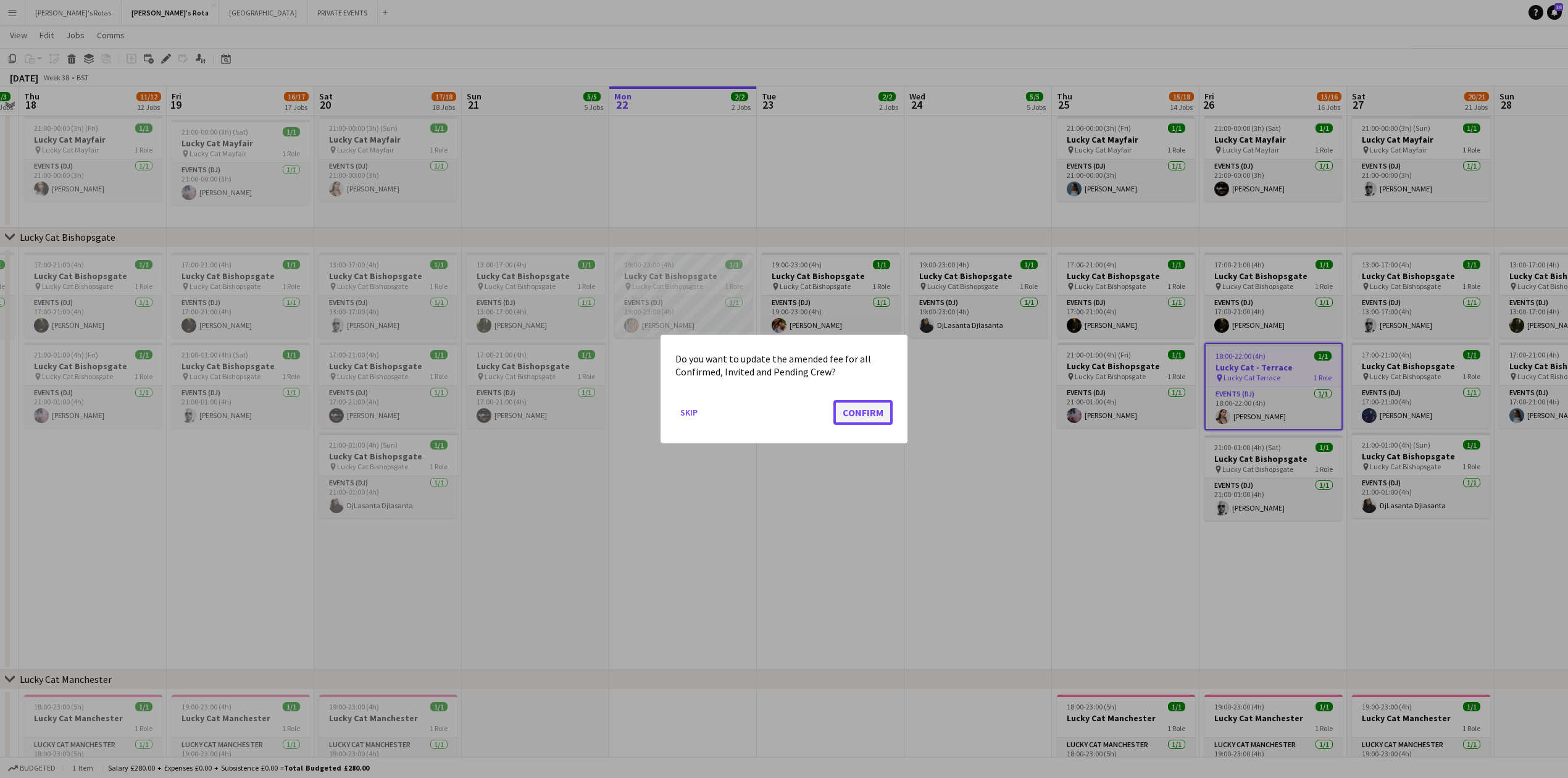
click at [881, 413] on button "Confirm" at bounding box center [864, 412] width 60 height 25
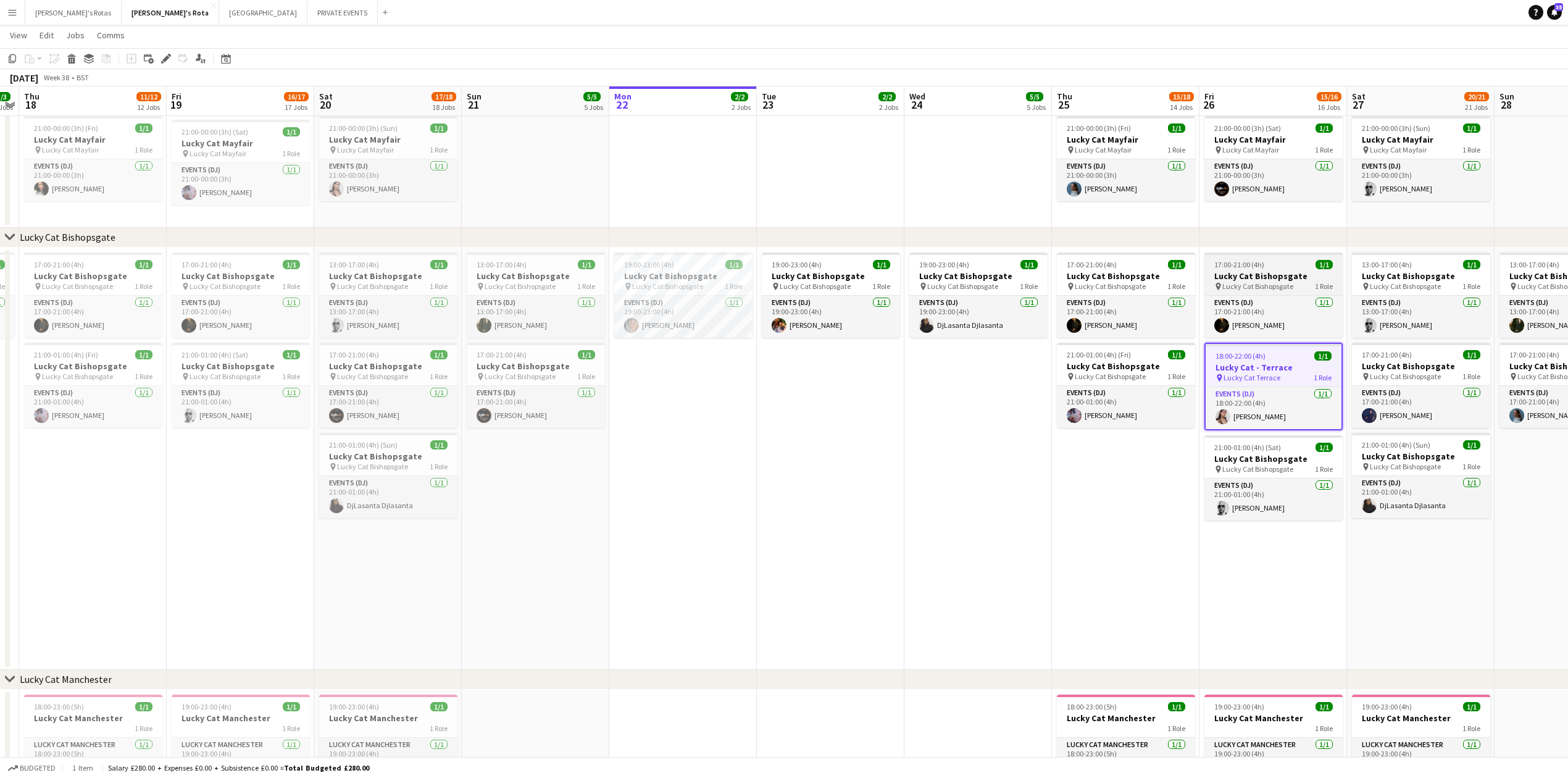
scroll to position [741, 0]
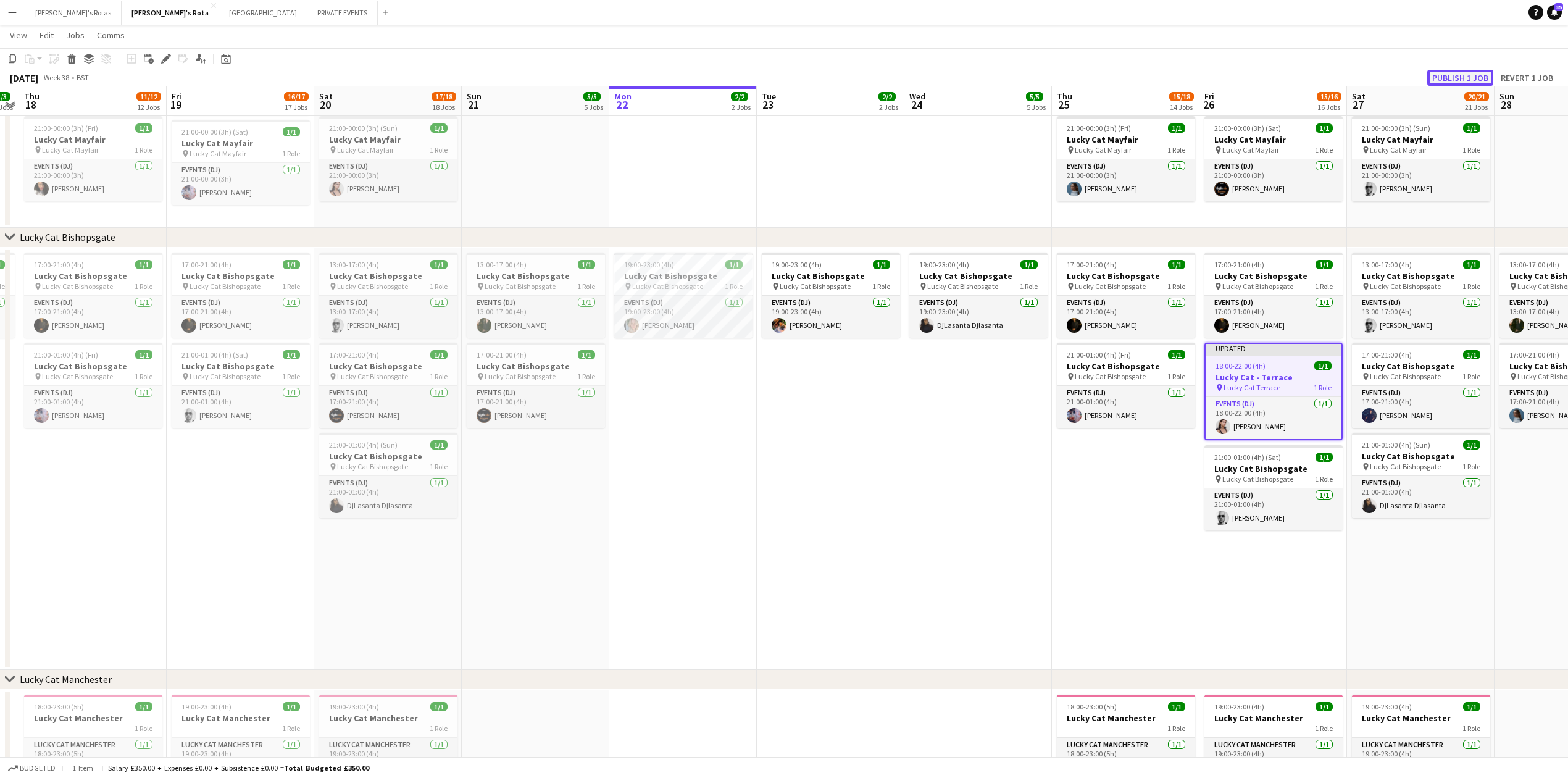
click at [1457, 70] on button "Publish 1 job" at bounding box center [1460, 77] width 66 height 16
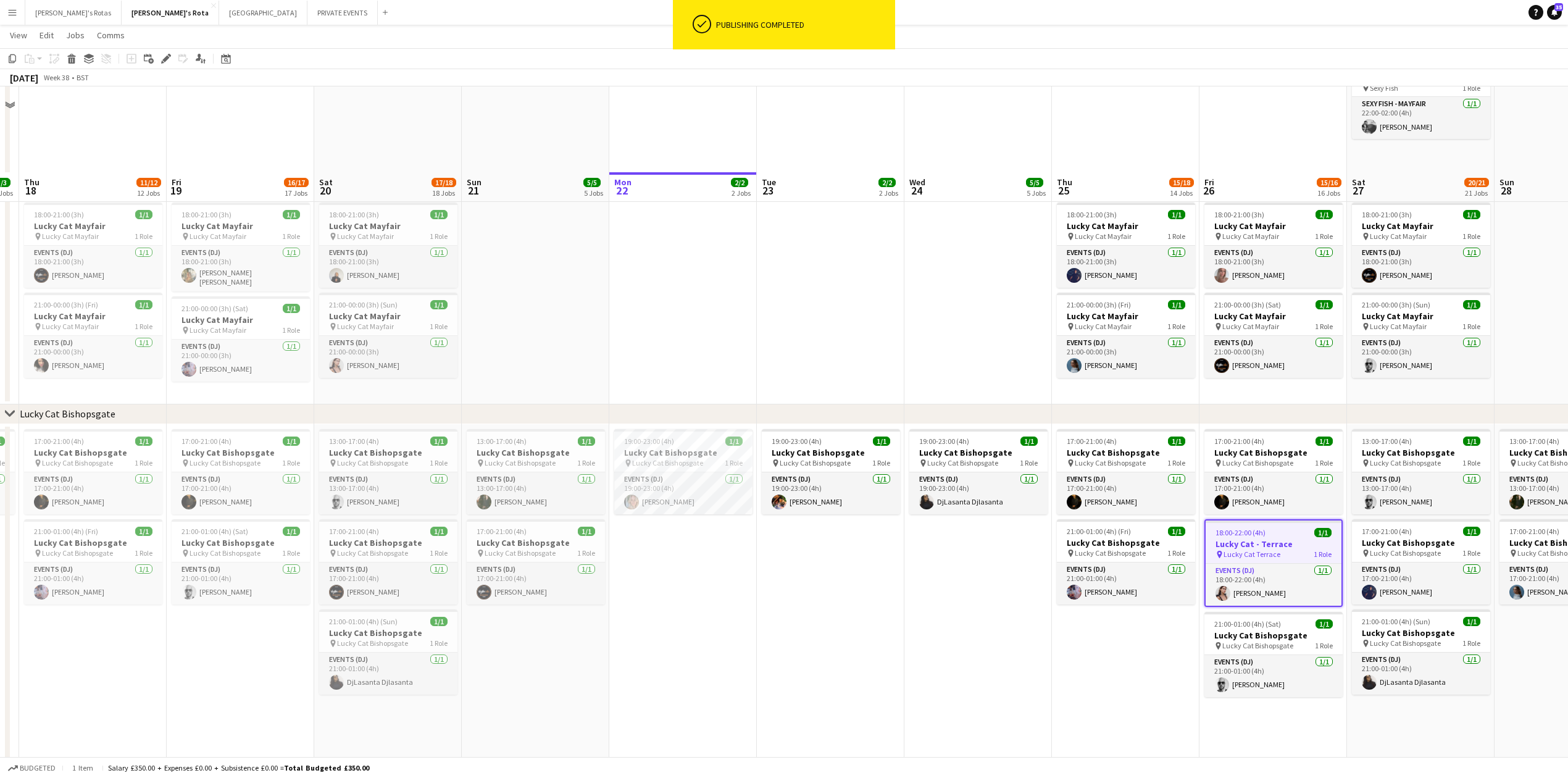
scroll to position [411, 0]
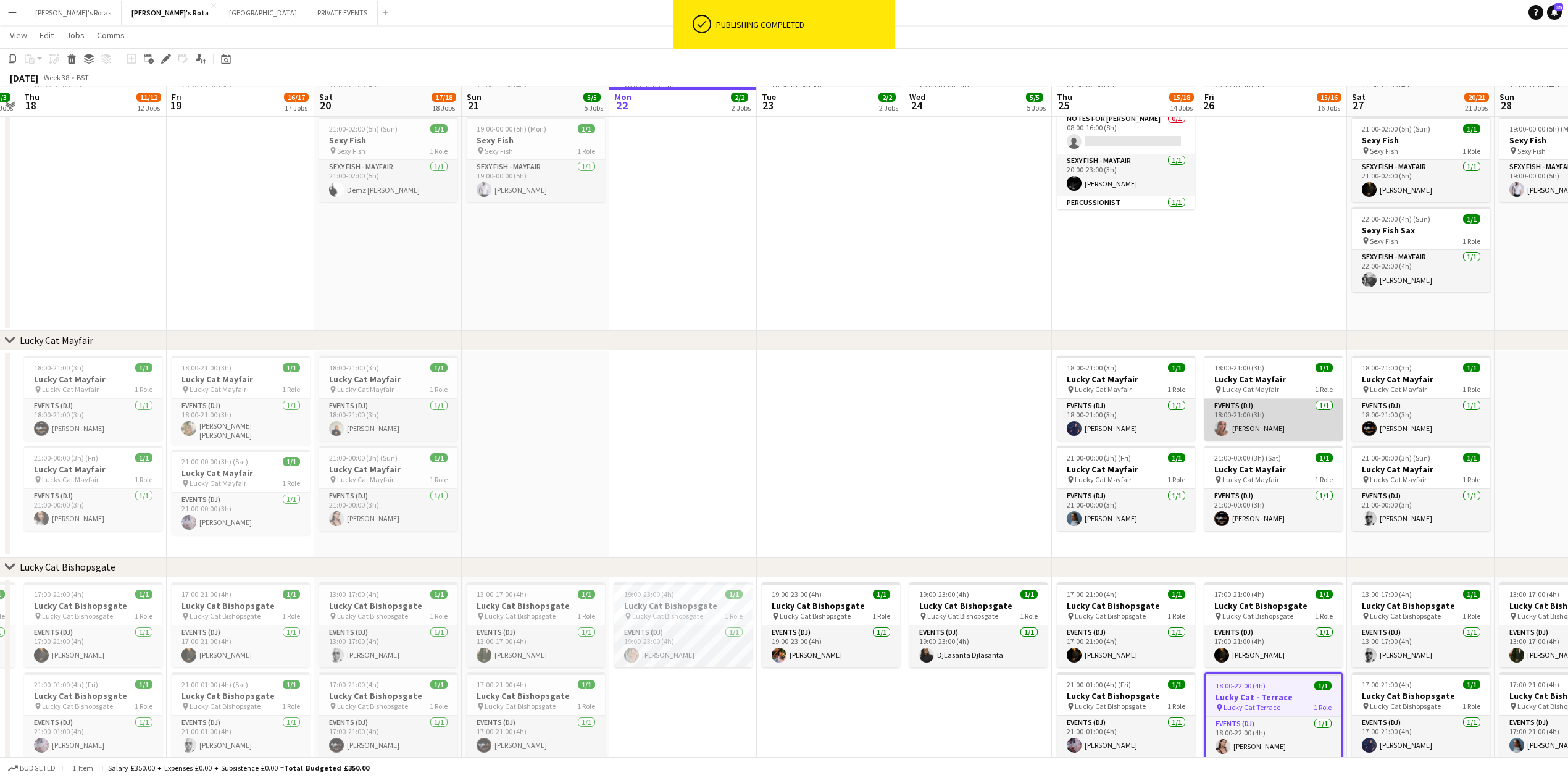
click at [1268, 409] on app-card-role "Events (DJ) [DATE] 18:00-21:00 (3h) [PERSON_NAME]" at bounding box center [1274, 420] width 139 height 42
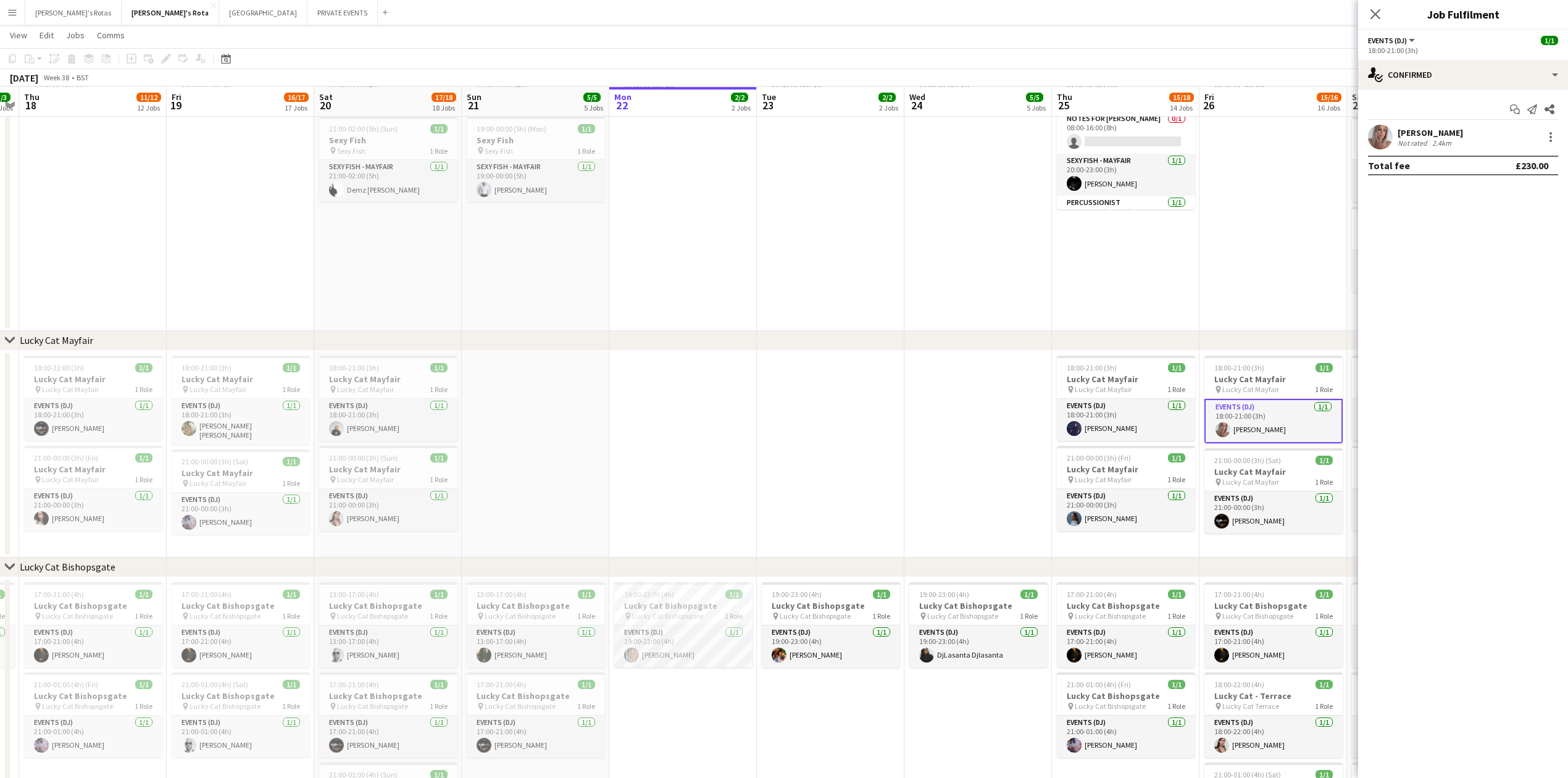
click at [1275, 245] on app-date-cell "20:30-01:30 (5h) (Sat) 1/1 Sexy Fish pin Sexy Fish 1 Role SEXY FISH - MAYFAIR […" at bounding box center [1273, 176] width 147 height 310
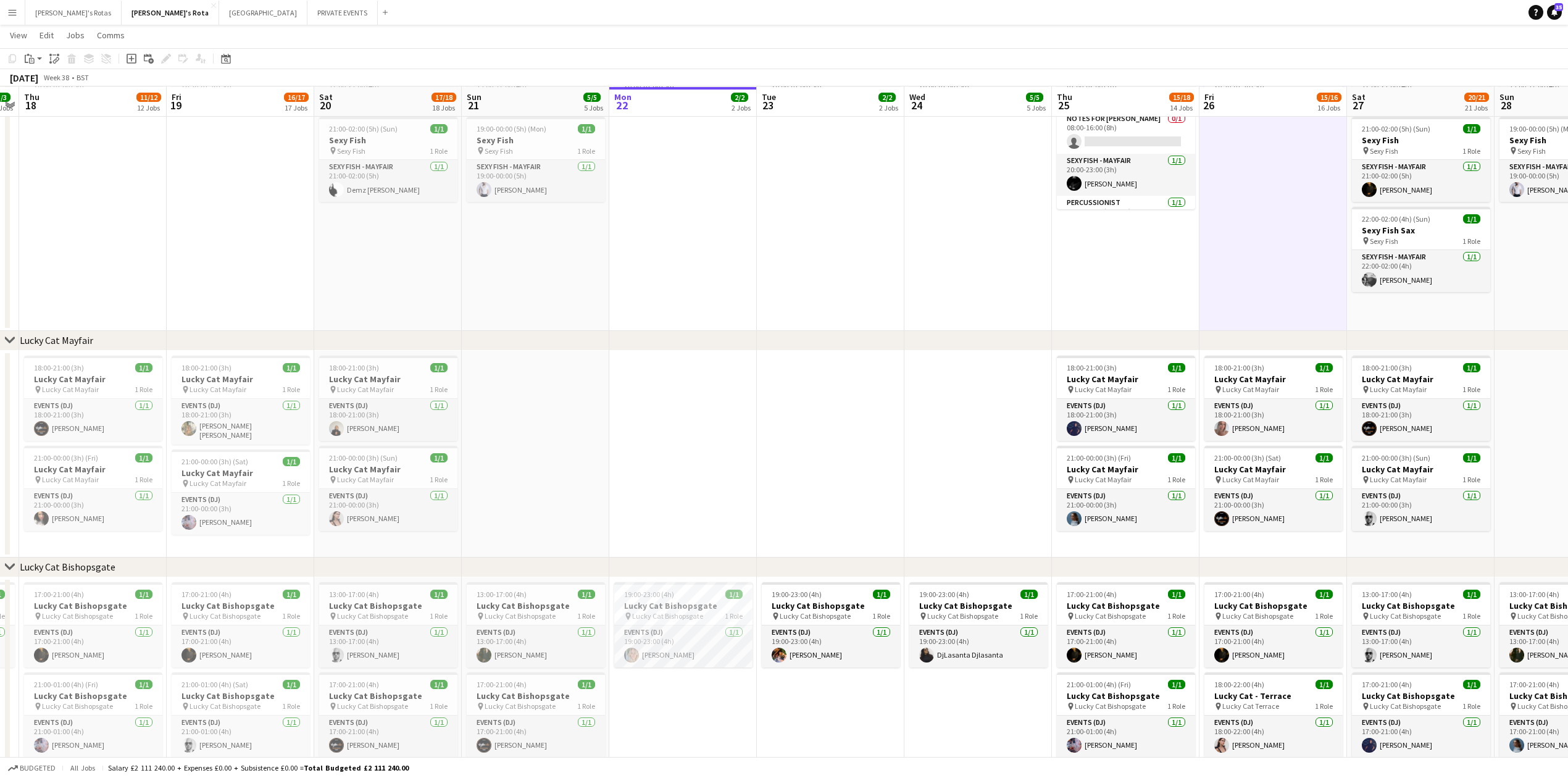
click at [659, 280] on app-date-cell "20:00-01:00 (5h) (Tue) 1/1 Sexy Fish pin Sexy Fish 1 Role SEXY FISH - MAYFAIR […" at bounding box center [682, 176] width 147 height 310
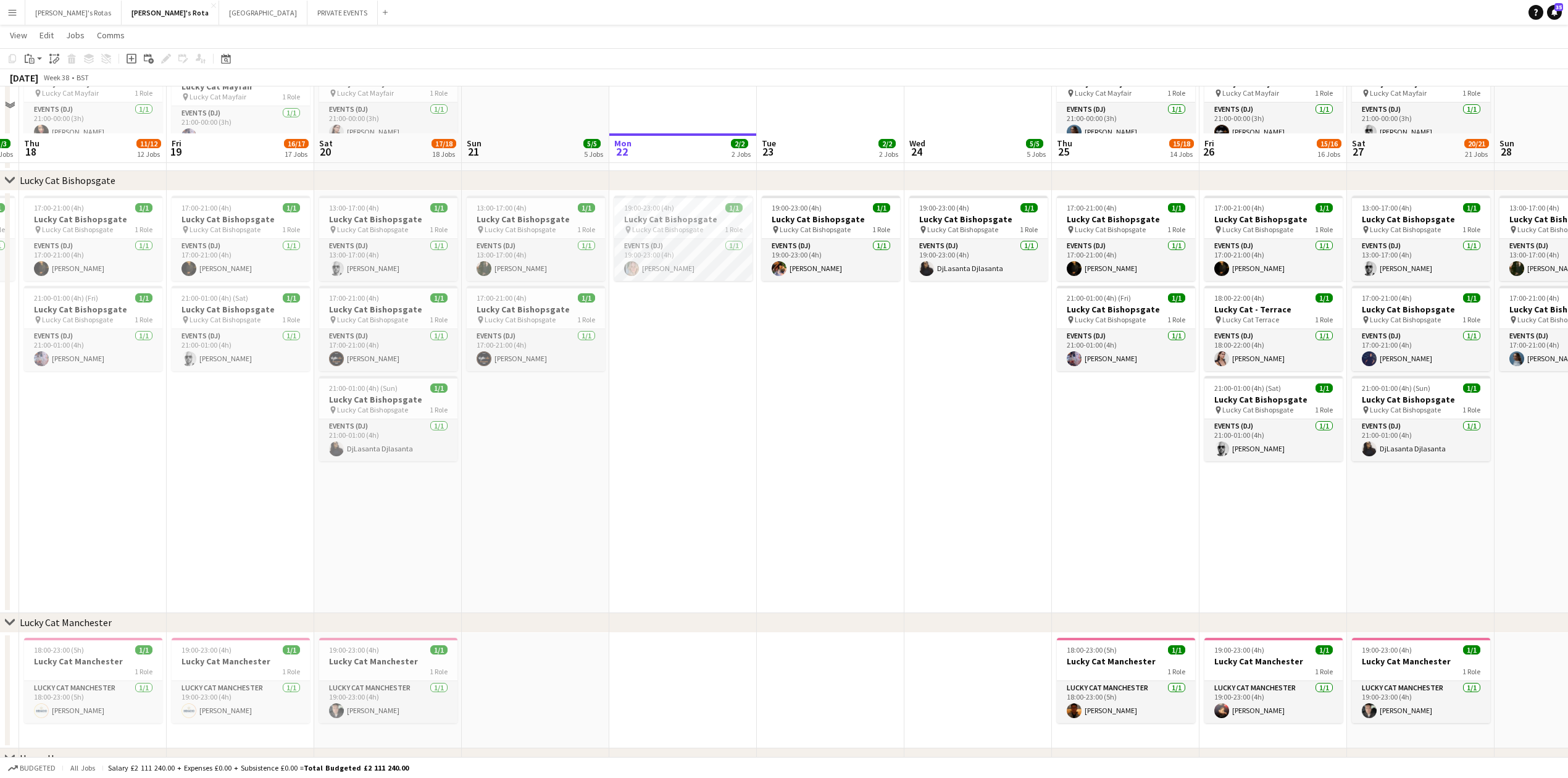
scroll to position [906, 0]
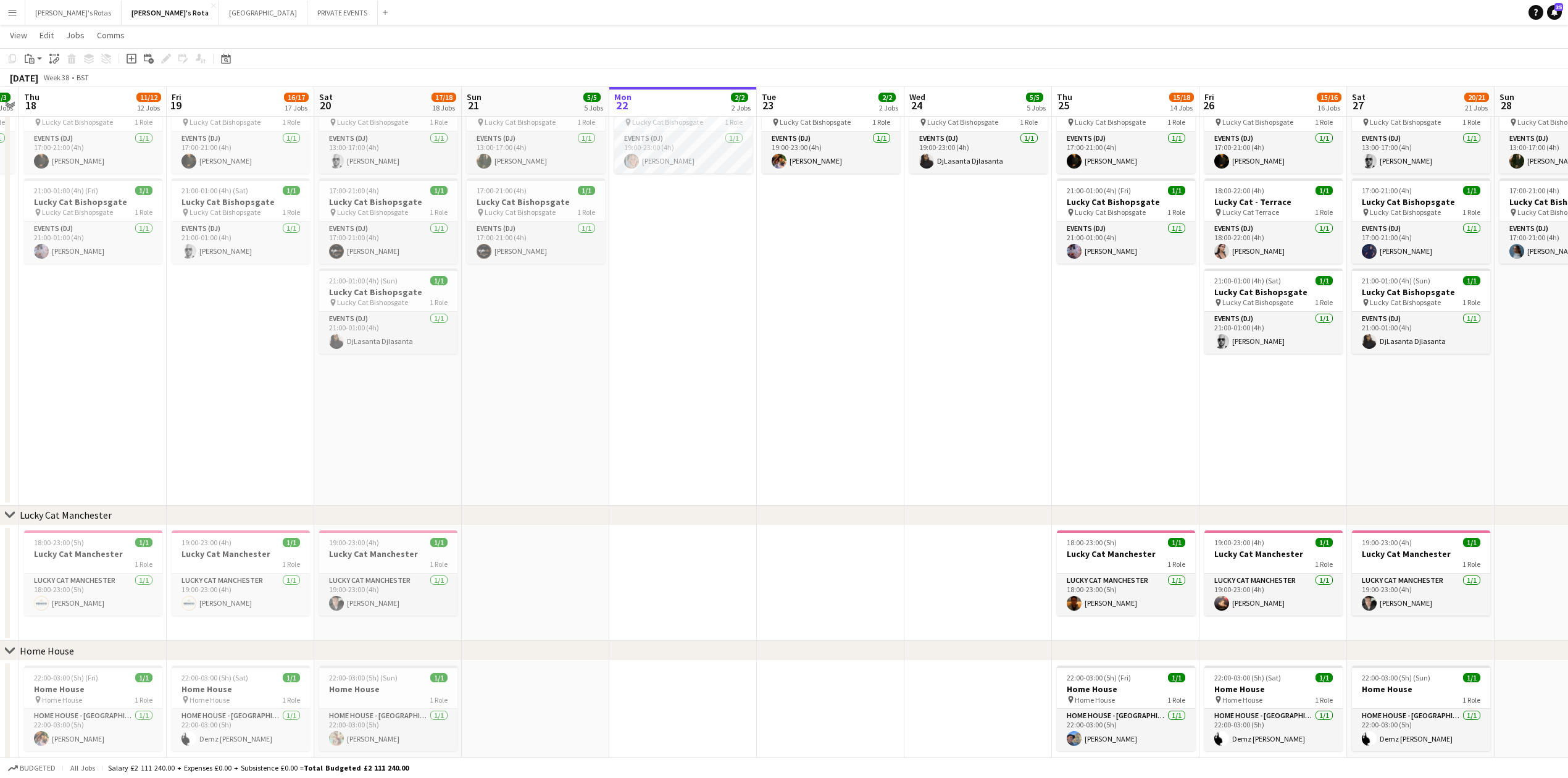
click at [564, 332] on app-date-cell "13:00-17:00 (4h) 1/1 Lucky Cat Bishopsgate pin Lucky Cat Bishopsgate 1 Role Eve…" at bounding box center [535, 295] width 147 height 422
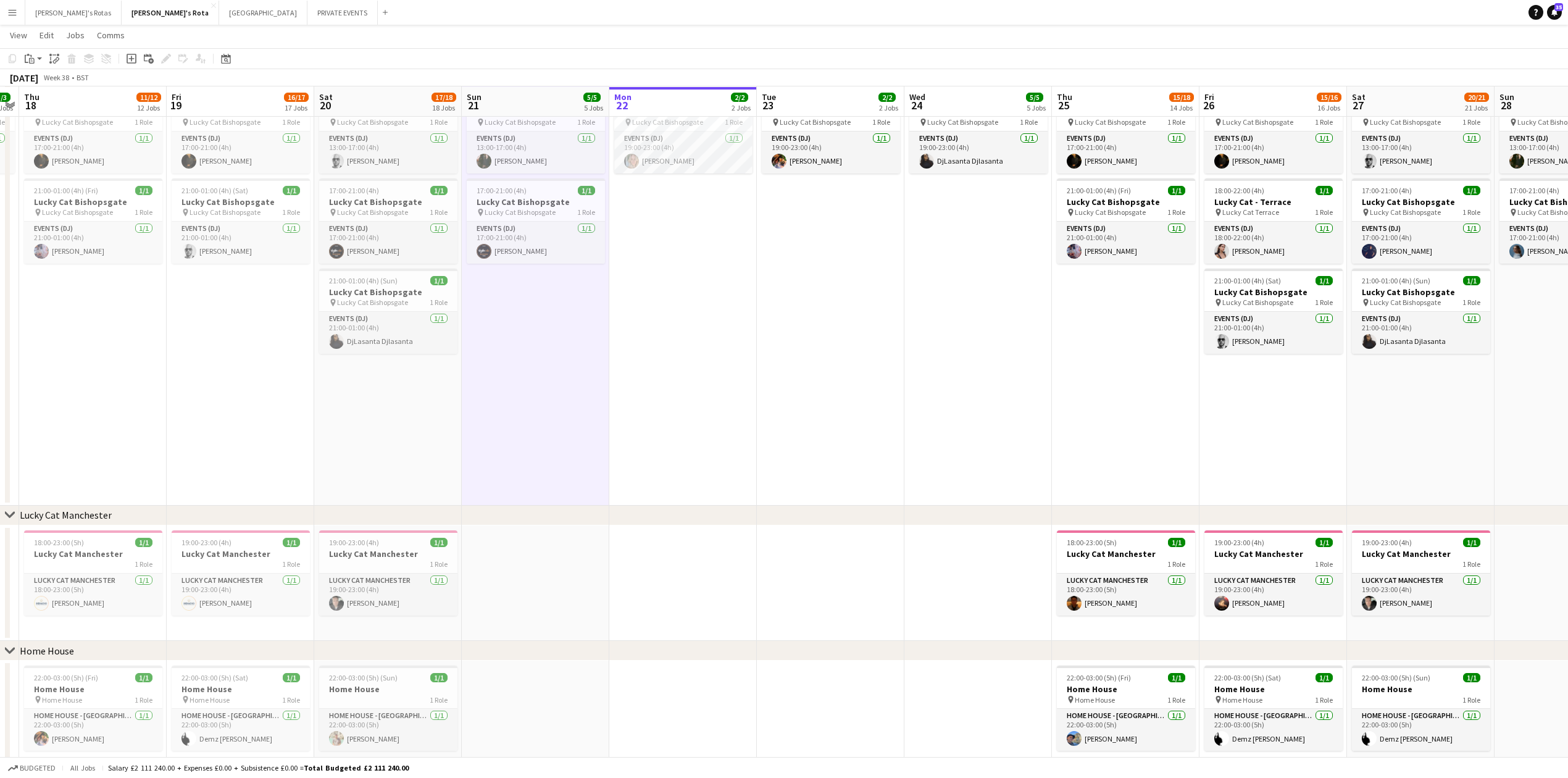
click at [729, 343] on app-date-cell "19:00-23:00 (4h) 1/1 Lucky Cat Bishopsgate pin Lucky Cat Bishopsgate 1 Role Eve…" at bounding box center [682, 295] width 147 height 422
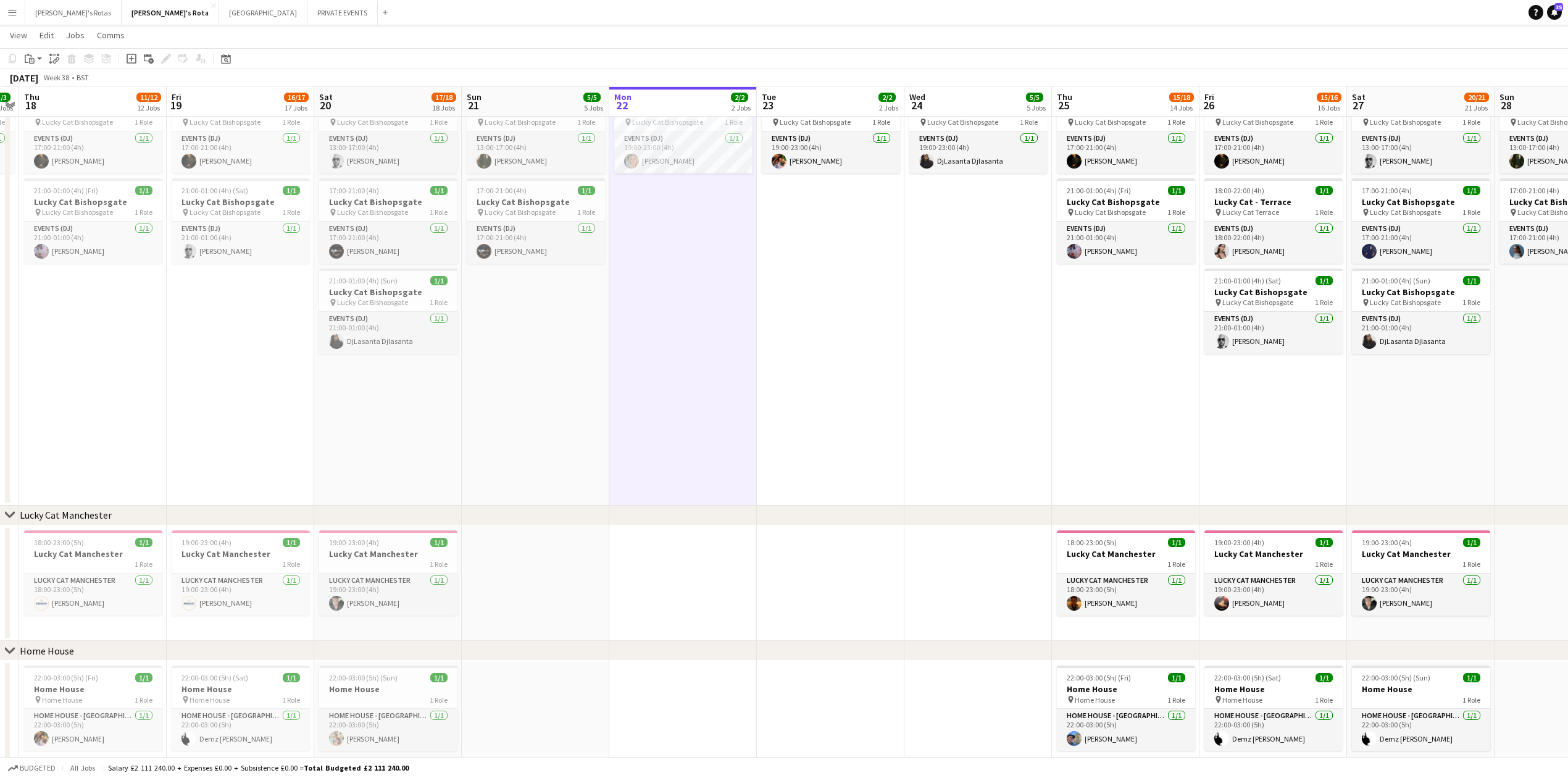
click at [845, 368] on app-date-cell "19:00-23:00 (4h) 1/1 Lucky Cat Bishopsgate pin Lucky Cat Bishopsgate 1 Role Eve…" at bounding box center [830, 295] width 147 height 422
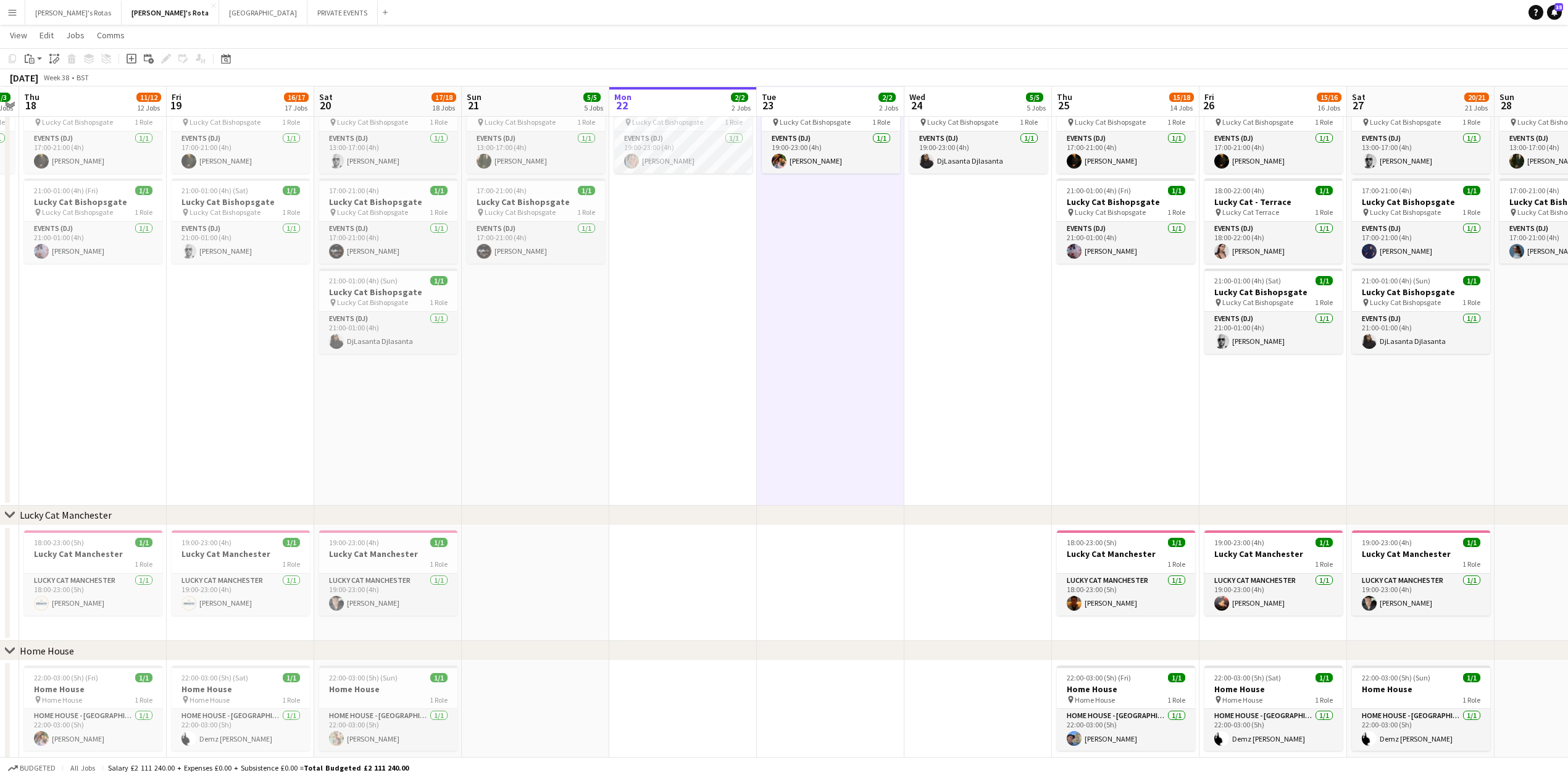
click at [654, 314] on app-date-cell "19:00-23:00 (4h) 1/1 Lucky Cat Bishopsgate pin Lucky Cat Bishopsgate 1 Role Eve…" at bounding box center [682, 295] width 147 height 422
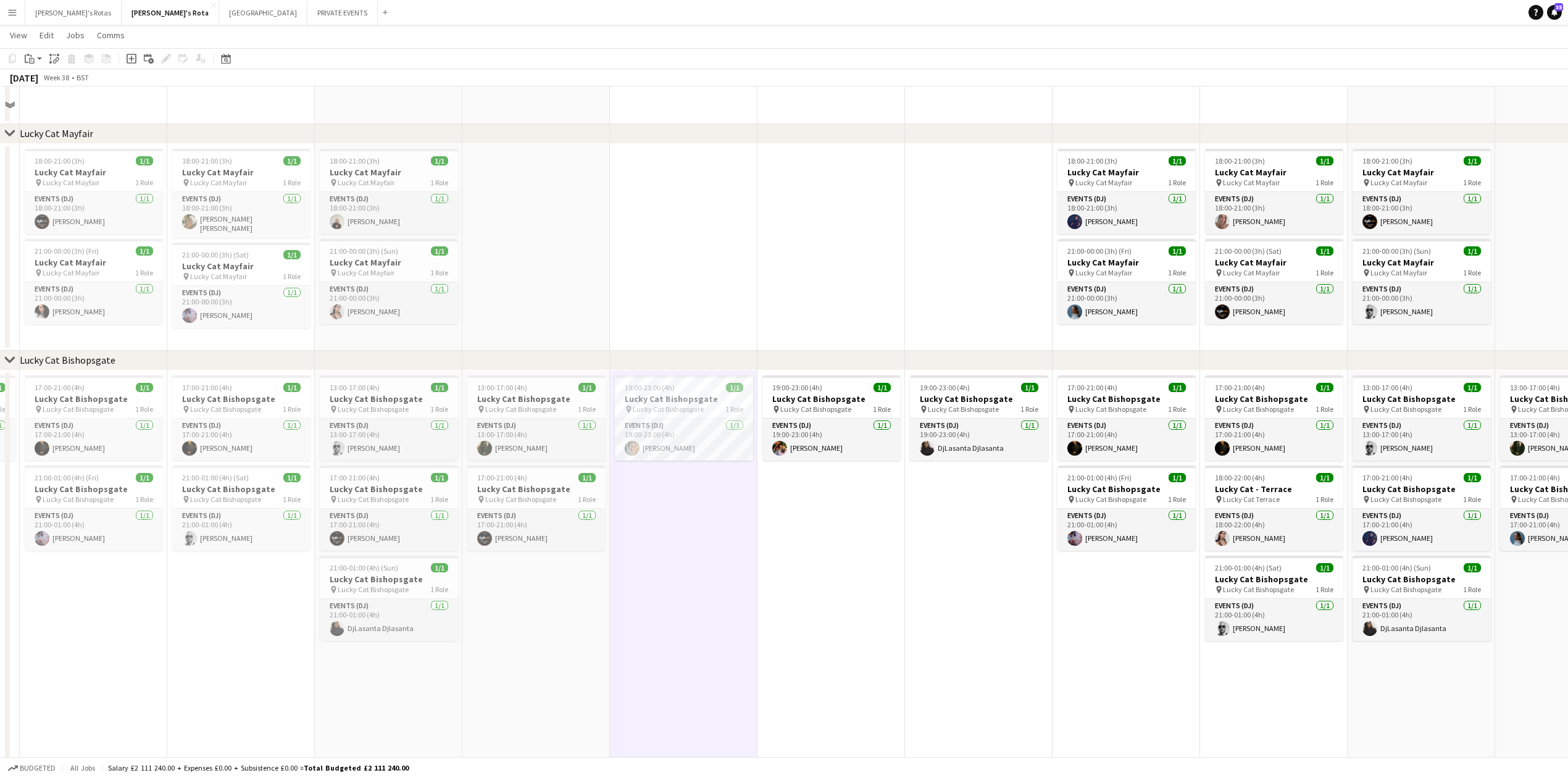
scroll to position [576, 0]
